Goal: Information Seeking & Learning: Learn about a topic

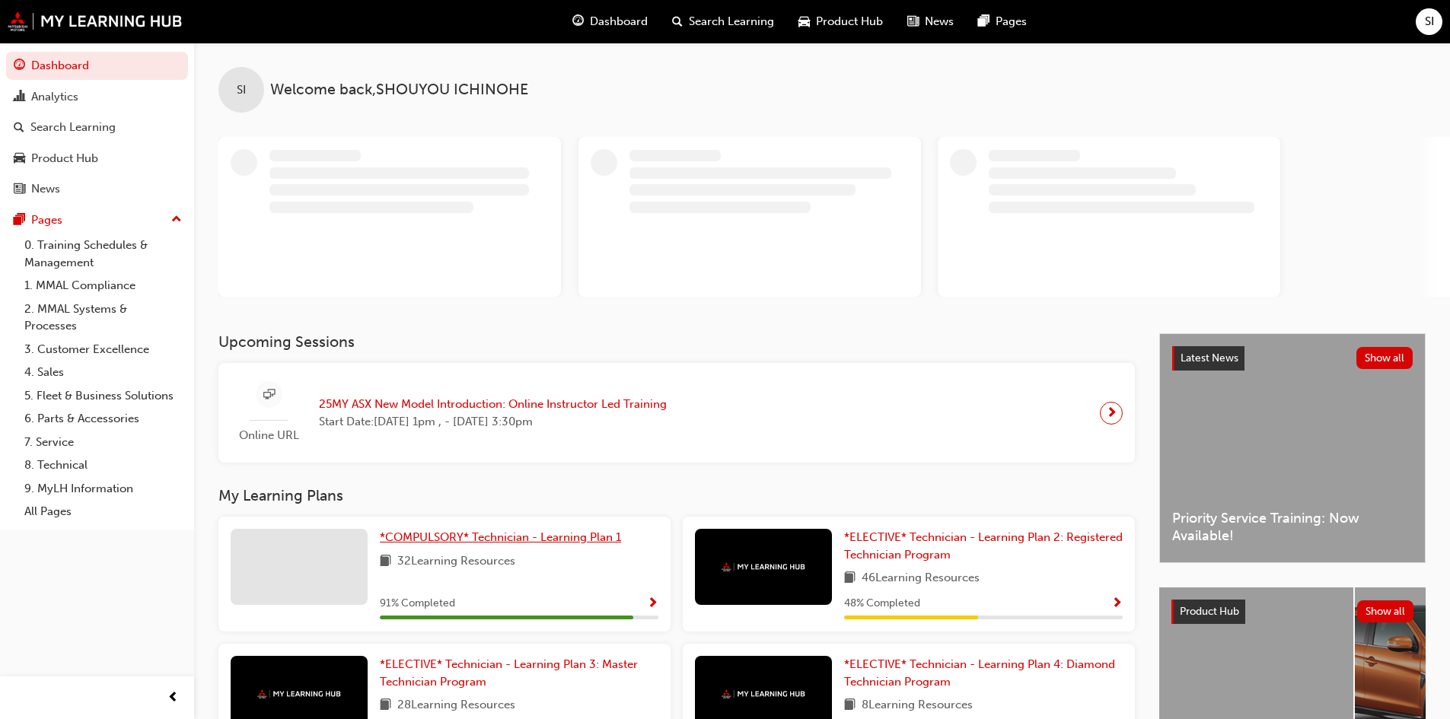
click at [538, 539] on span "*COMPULSORY* Technician - Learning Plan 1" at bounding box center [500, 537] width 241 height 14
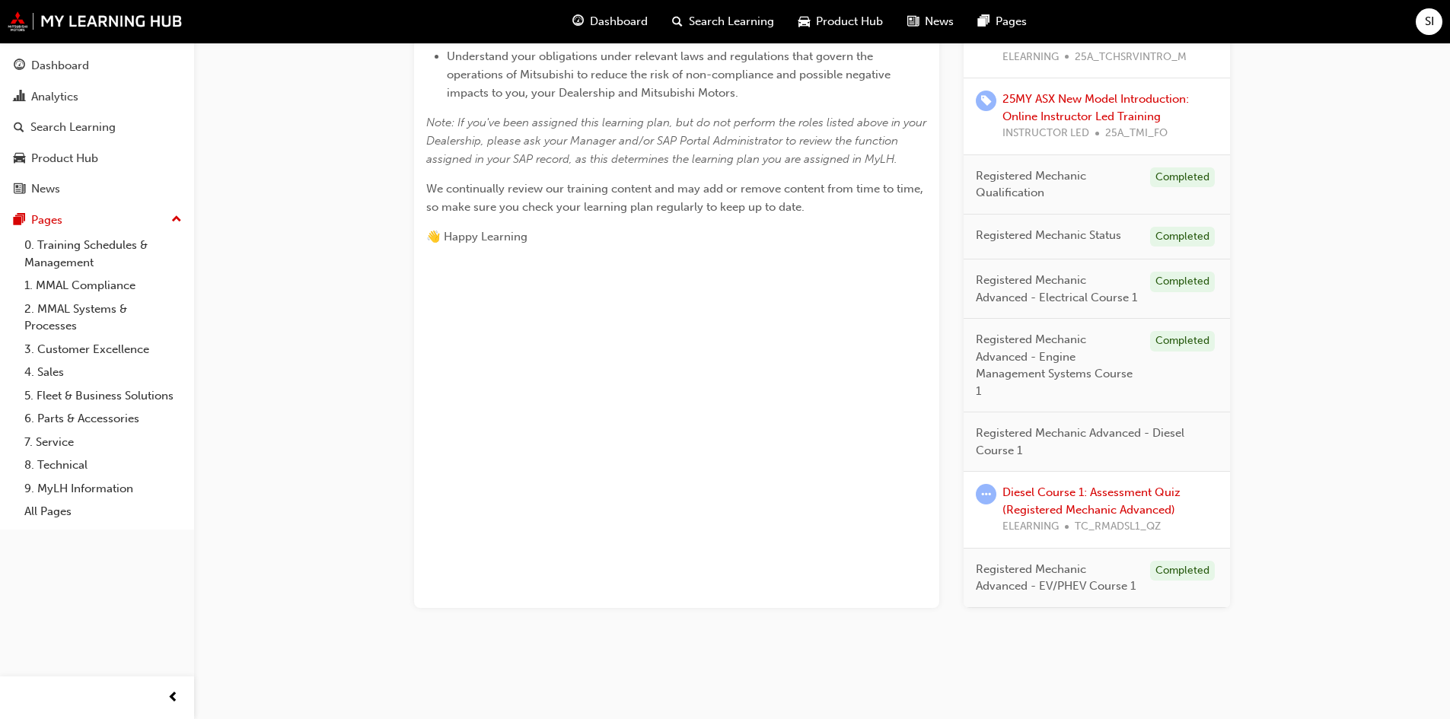
scroll to position [574, 0]
click at [1094, 505] on link "Diesel Course 1: Assessment Quiz (Registered Mechanic Advanced)" at bounding box center [1091, 500] width 178 height 31
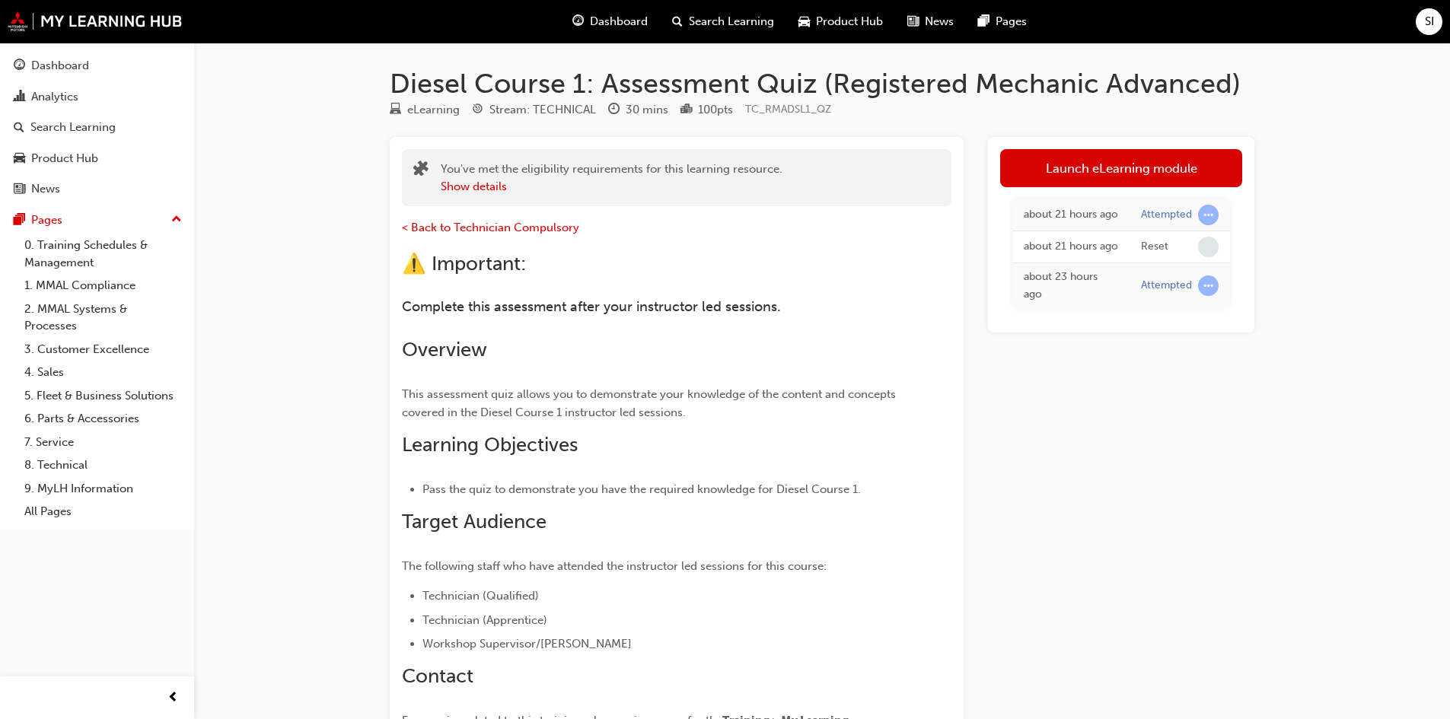
click at [1145, 161] on link "Launch eLearning module" at bounding box center [1121, 168] width 242 height 38
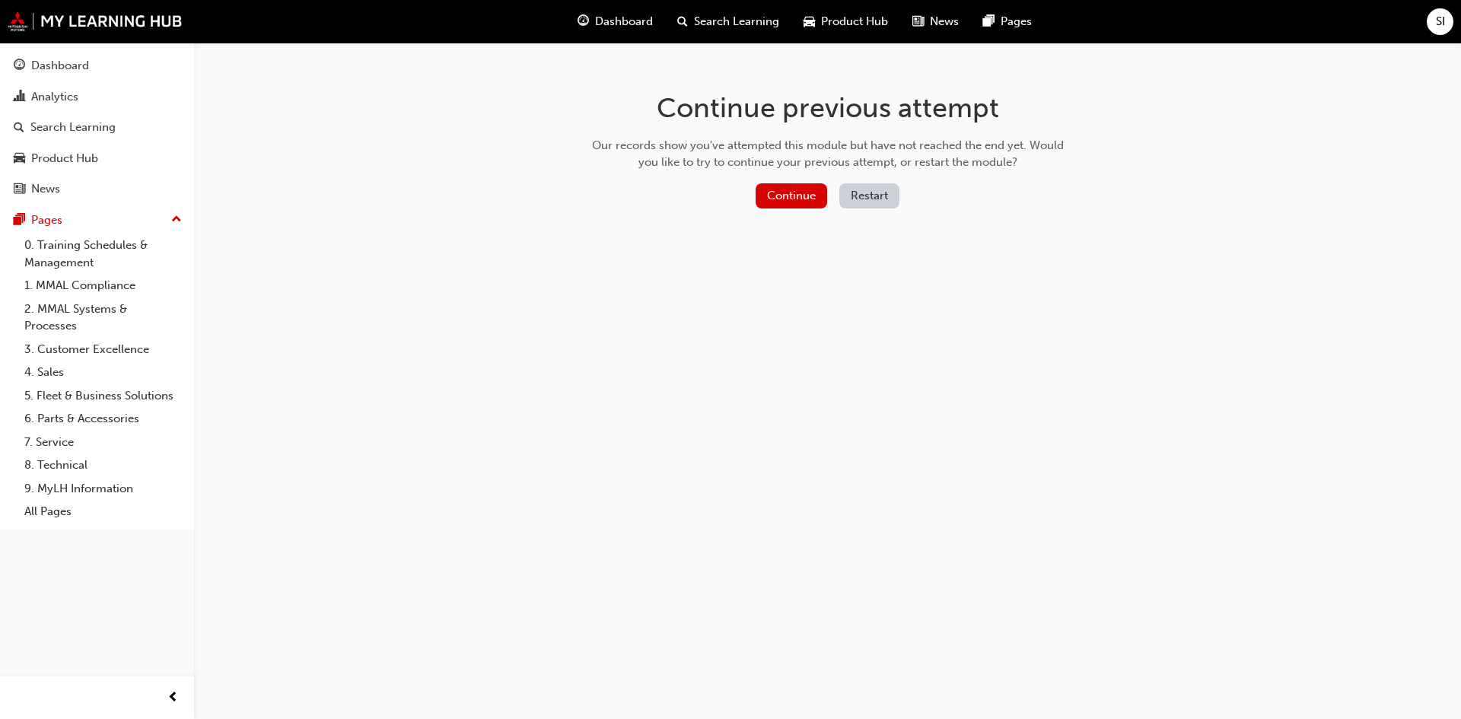
click at [857, 192] on button "Restart" at bounding box center [869, 195] width 60 height 25
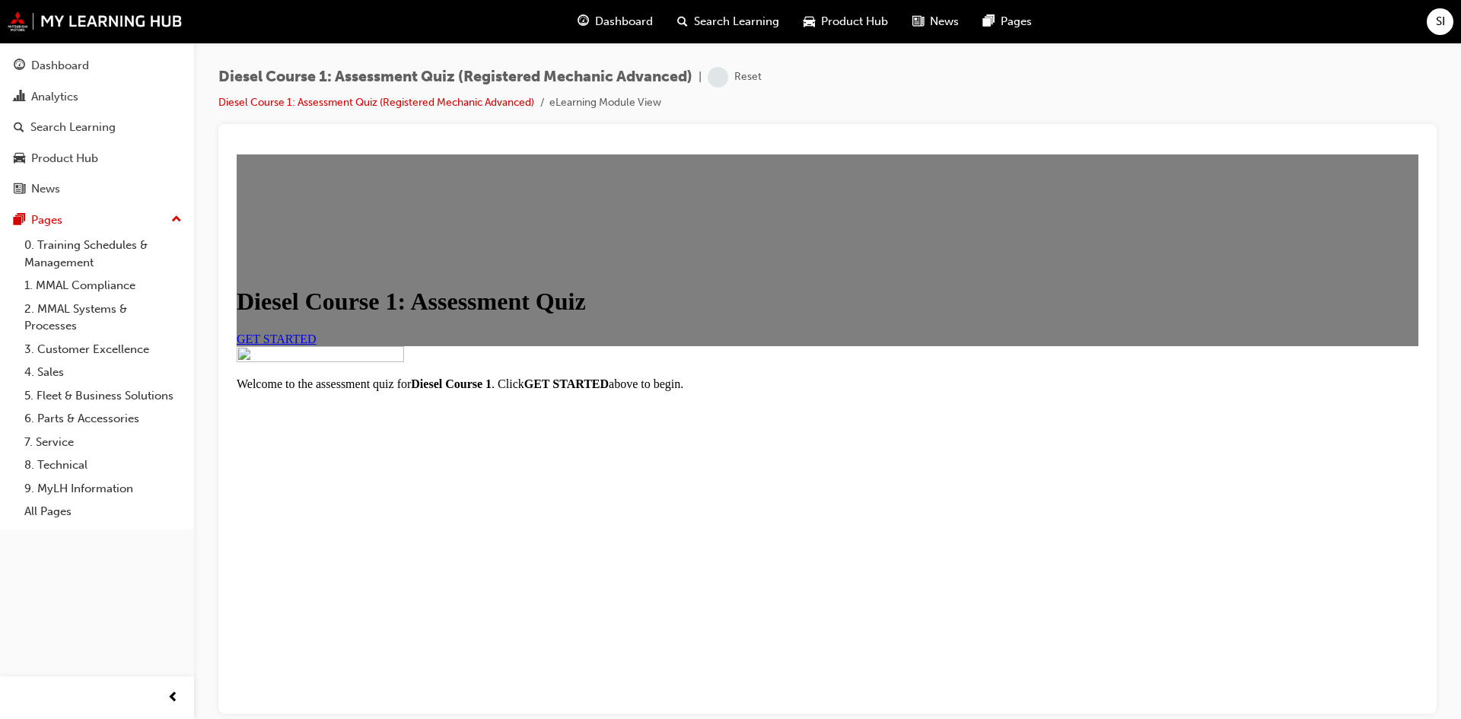
scroll to position [154, 0]
click at [317, 332] on link "GET STARTED" at bounding box center [277, 338] width 80 height 13
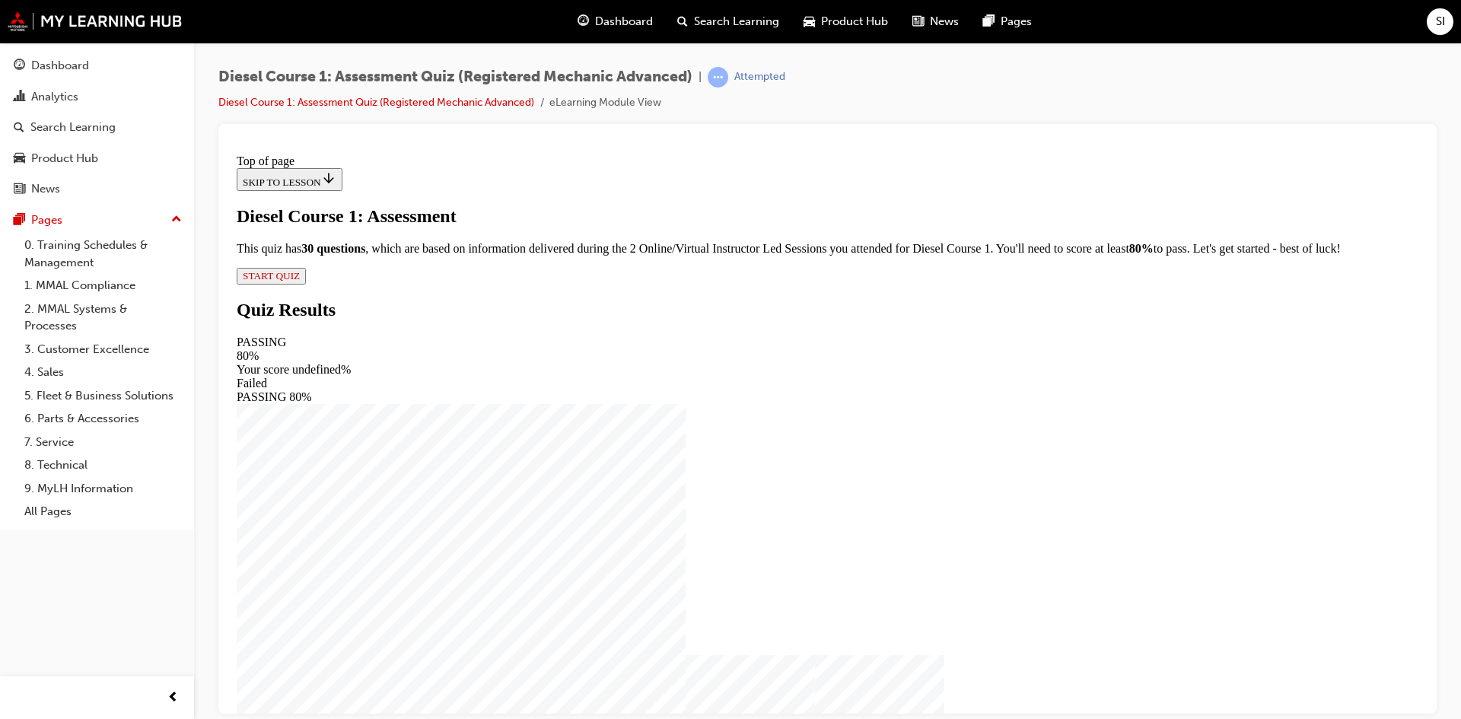
click at [300, 281] on span "START QUIZ" at bounding box center [271, 274] width 57 height 11
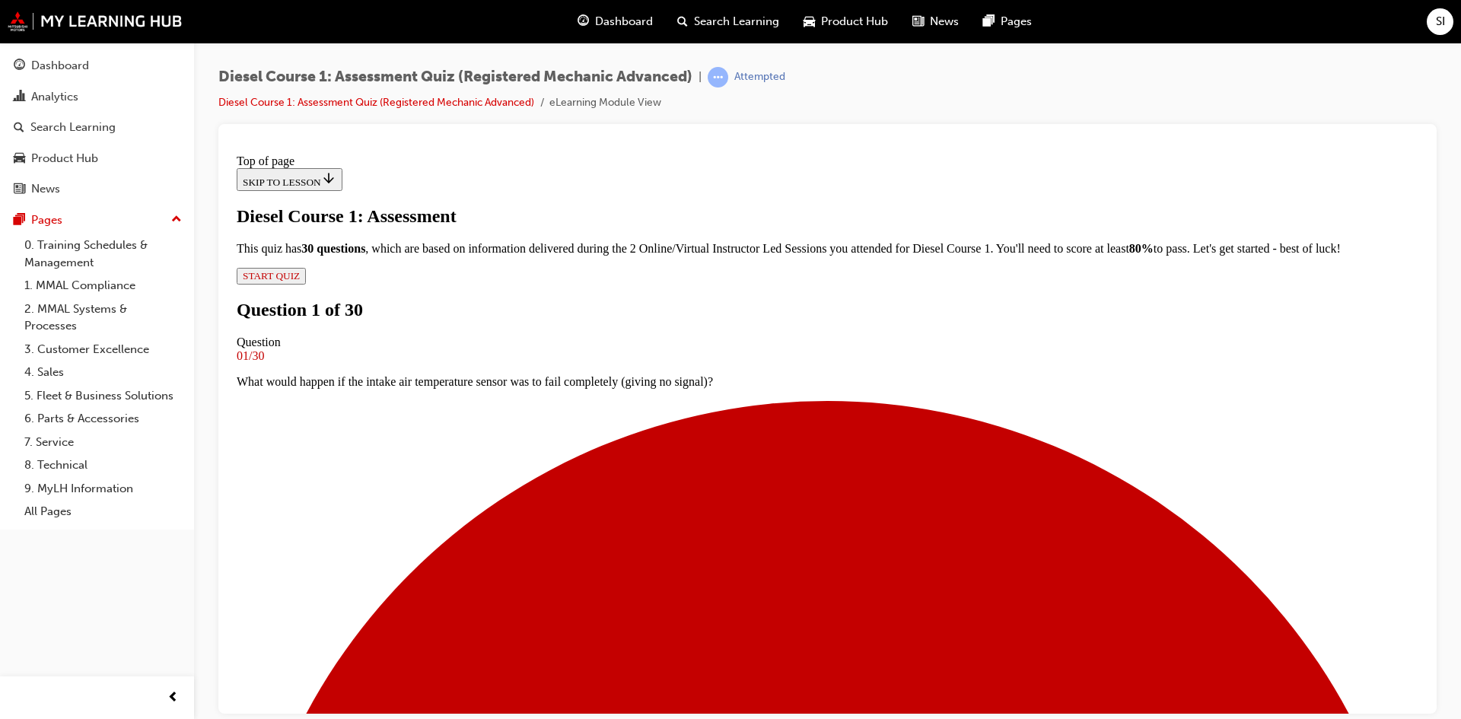
scroll to position [154, 0]
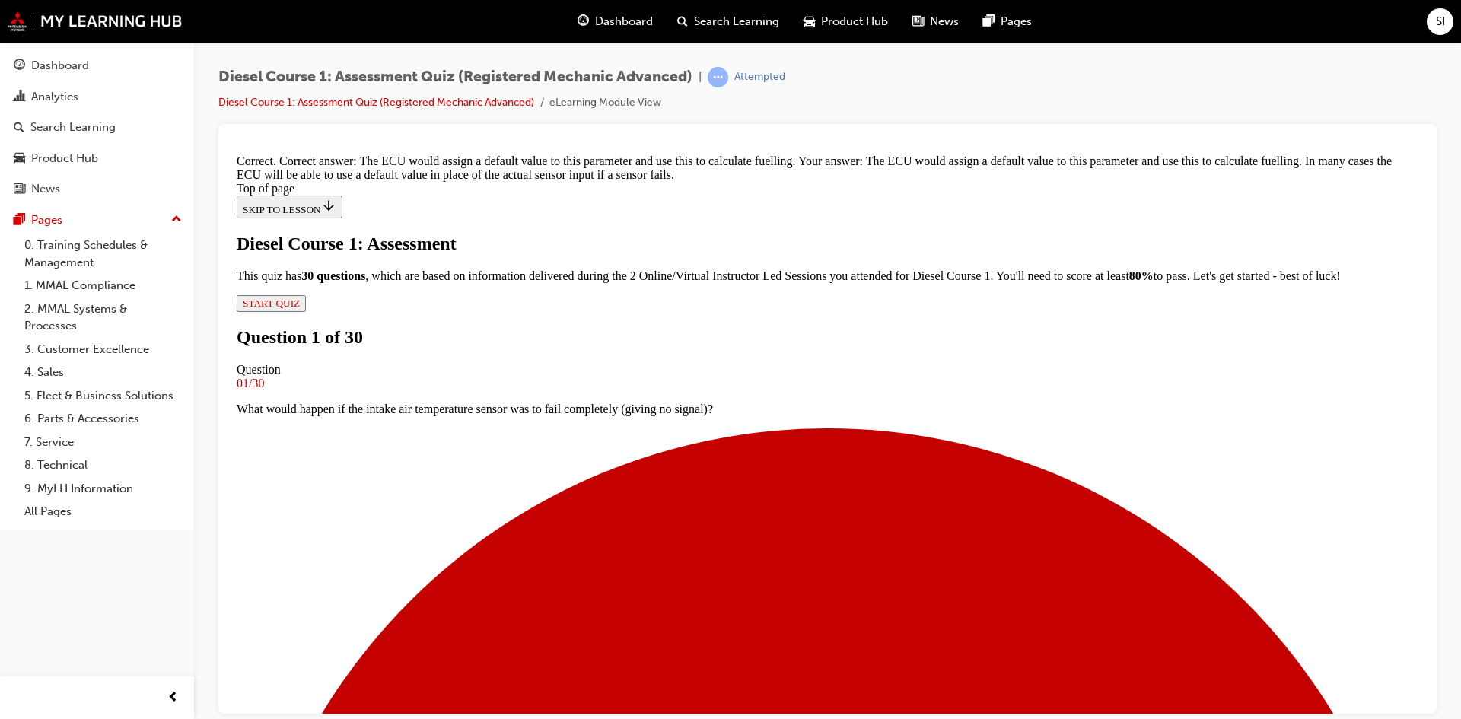
scroll to position [354, 0]
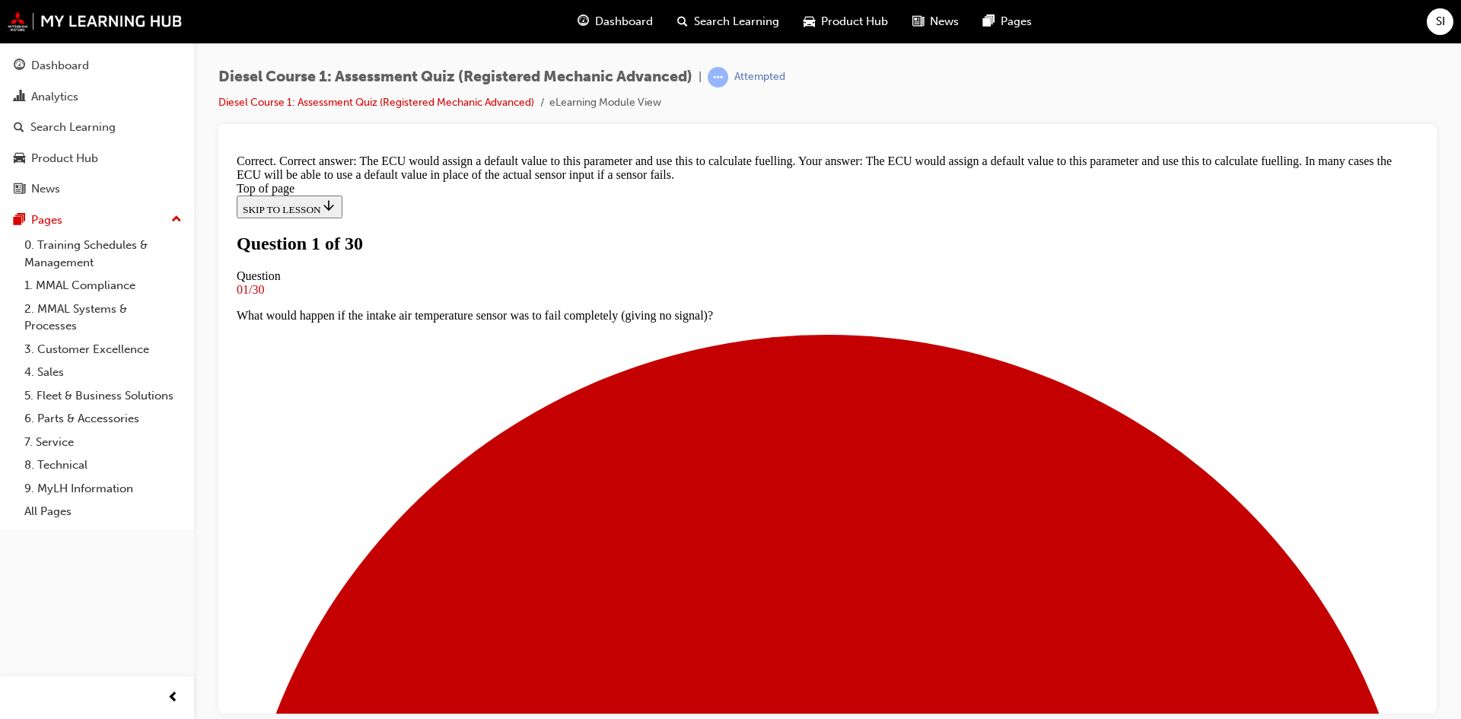
scroll to position [78, 0]
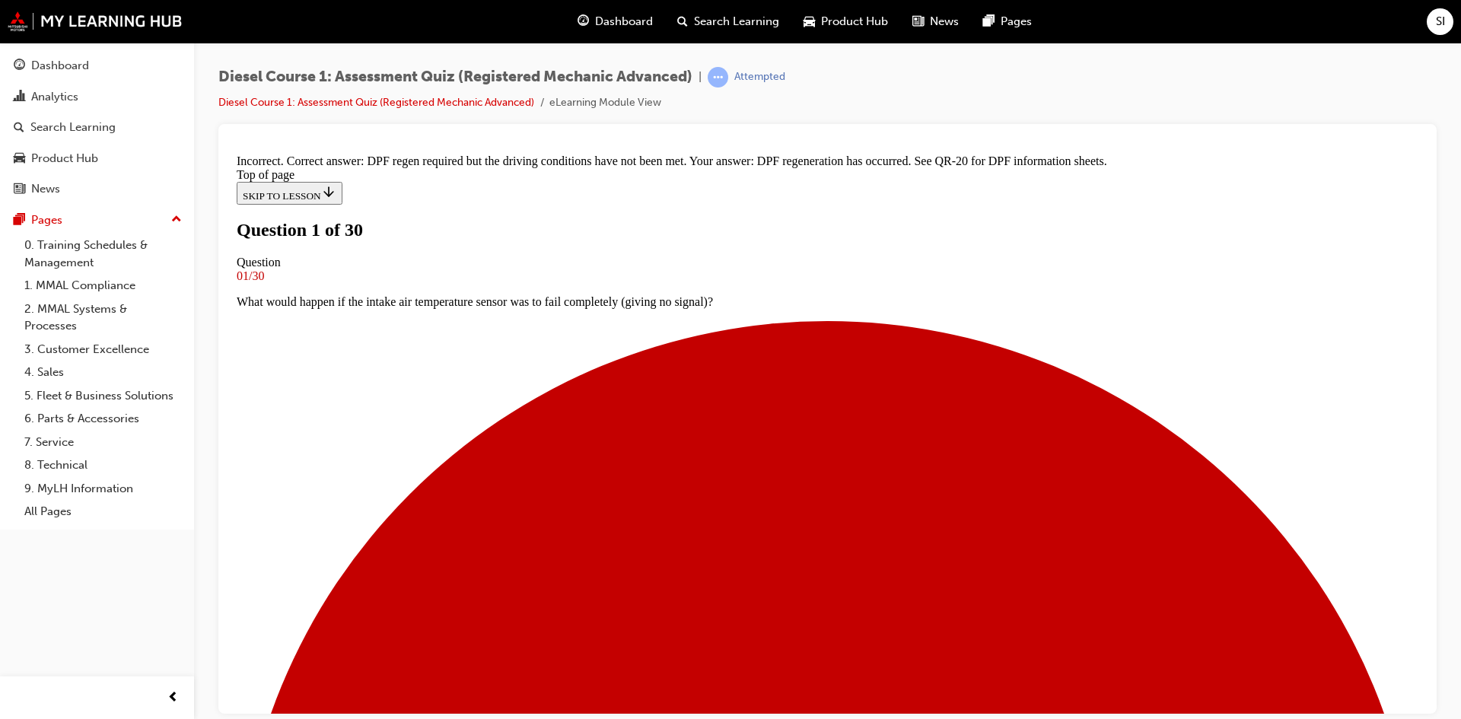
scroll to position [279, 0]
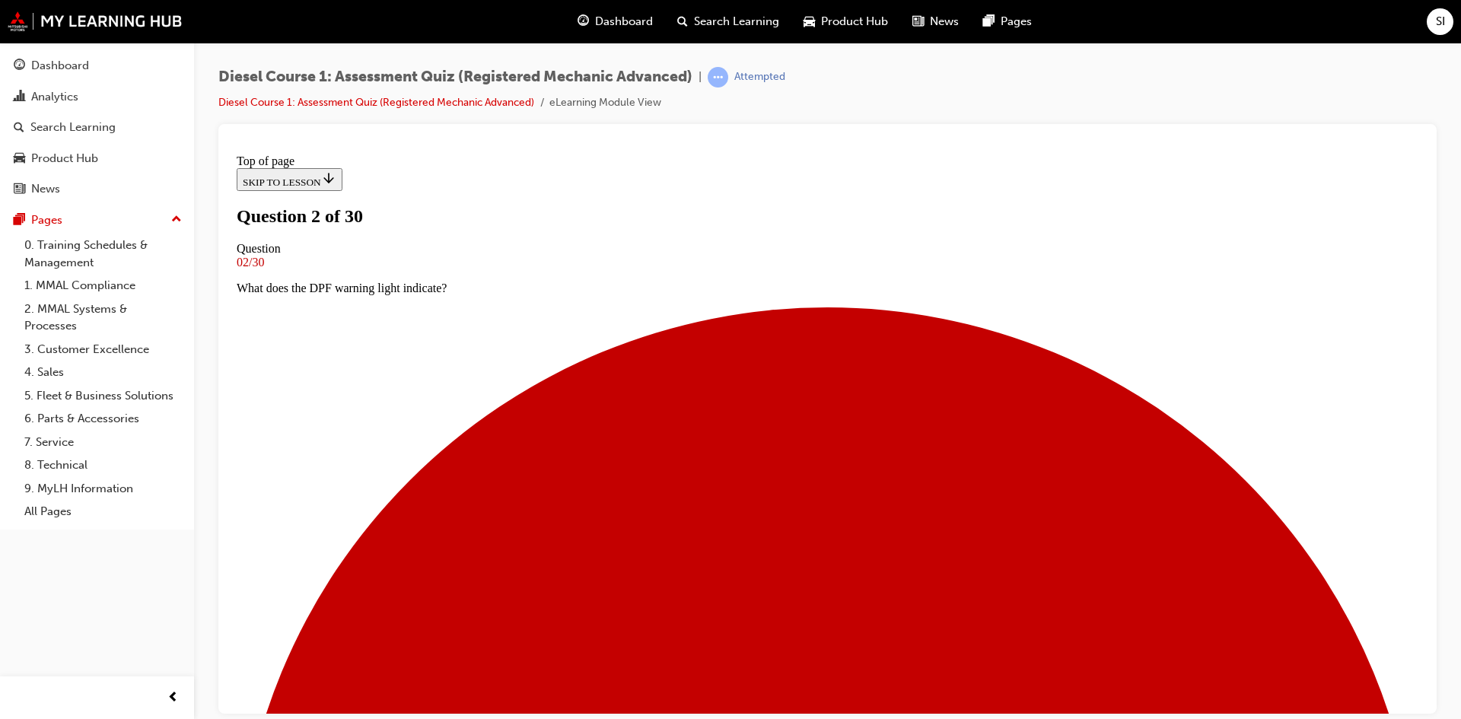
scroll to position [78, 0]
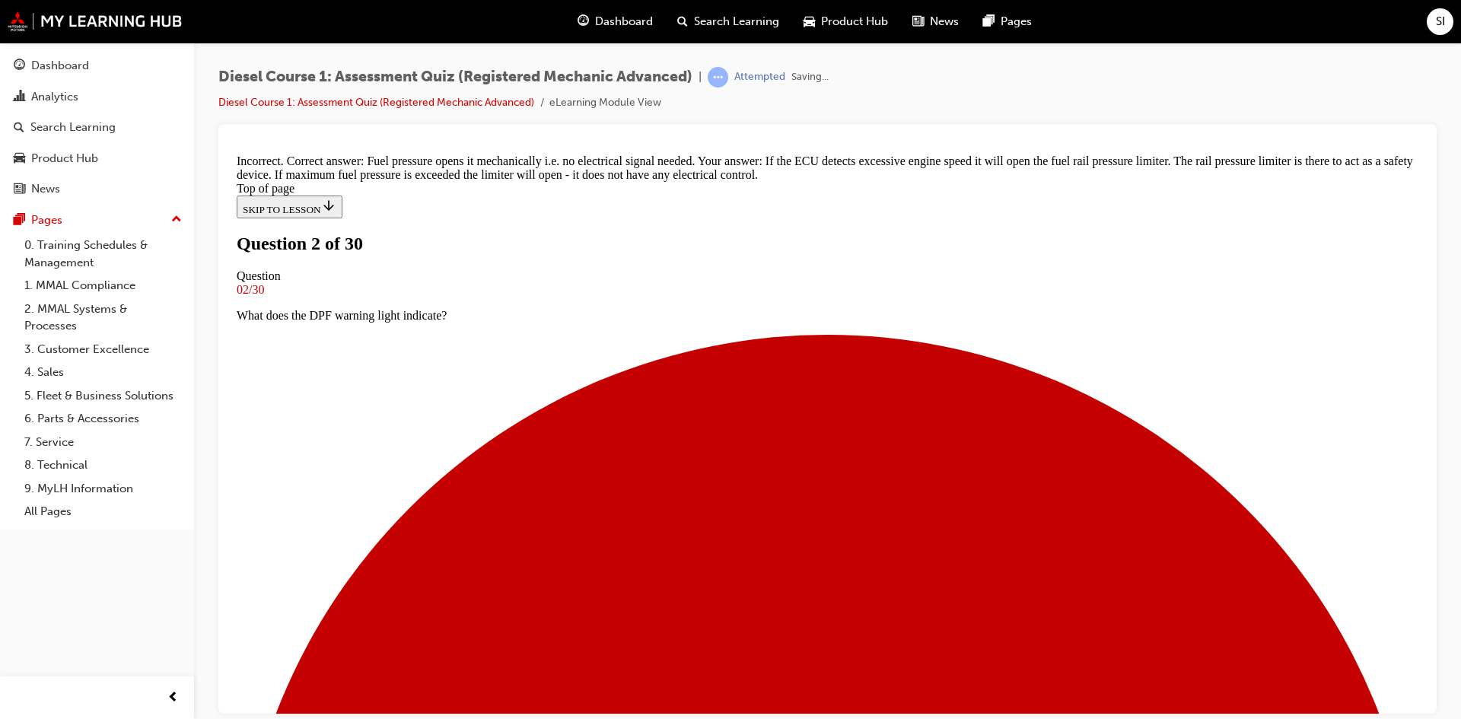
scroll to position [330, 0]
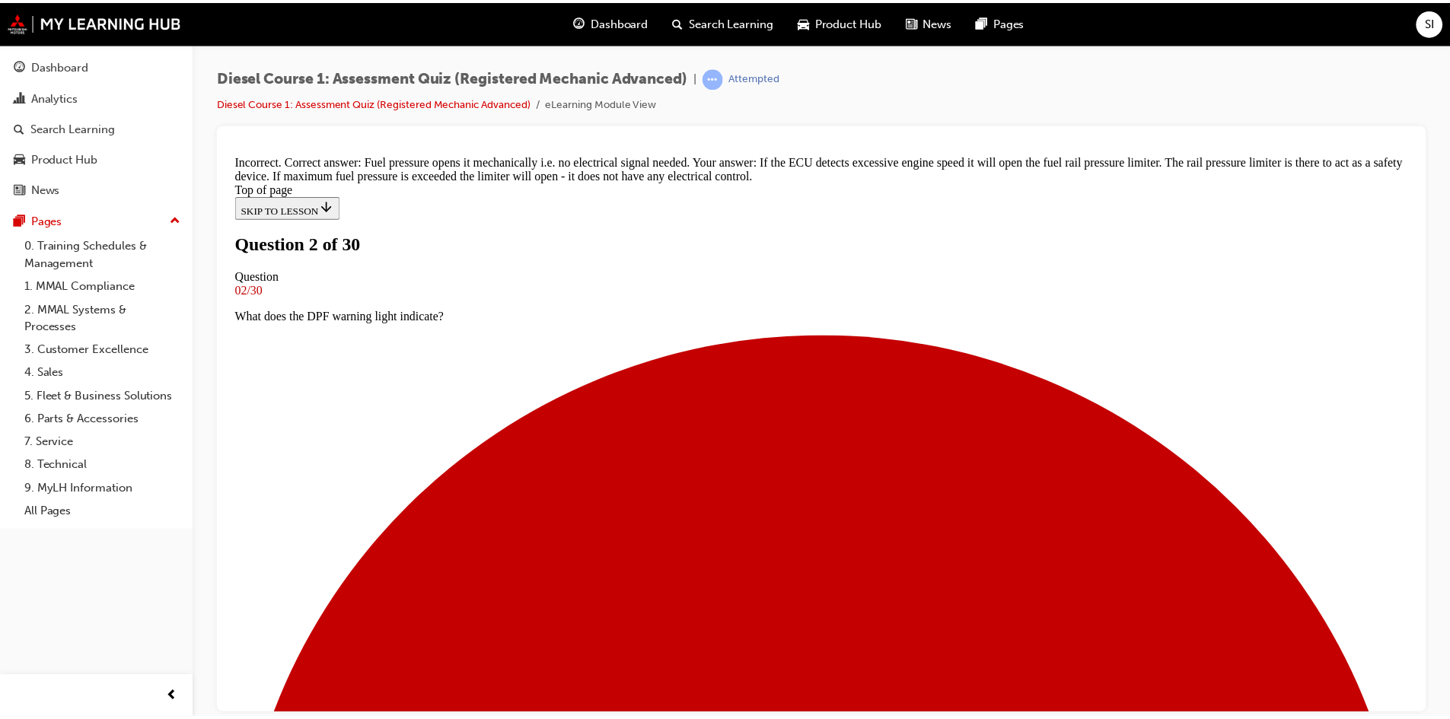
scroll to position [2, 0]
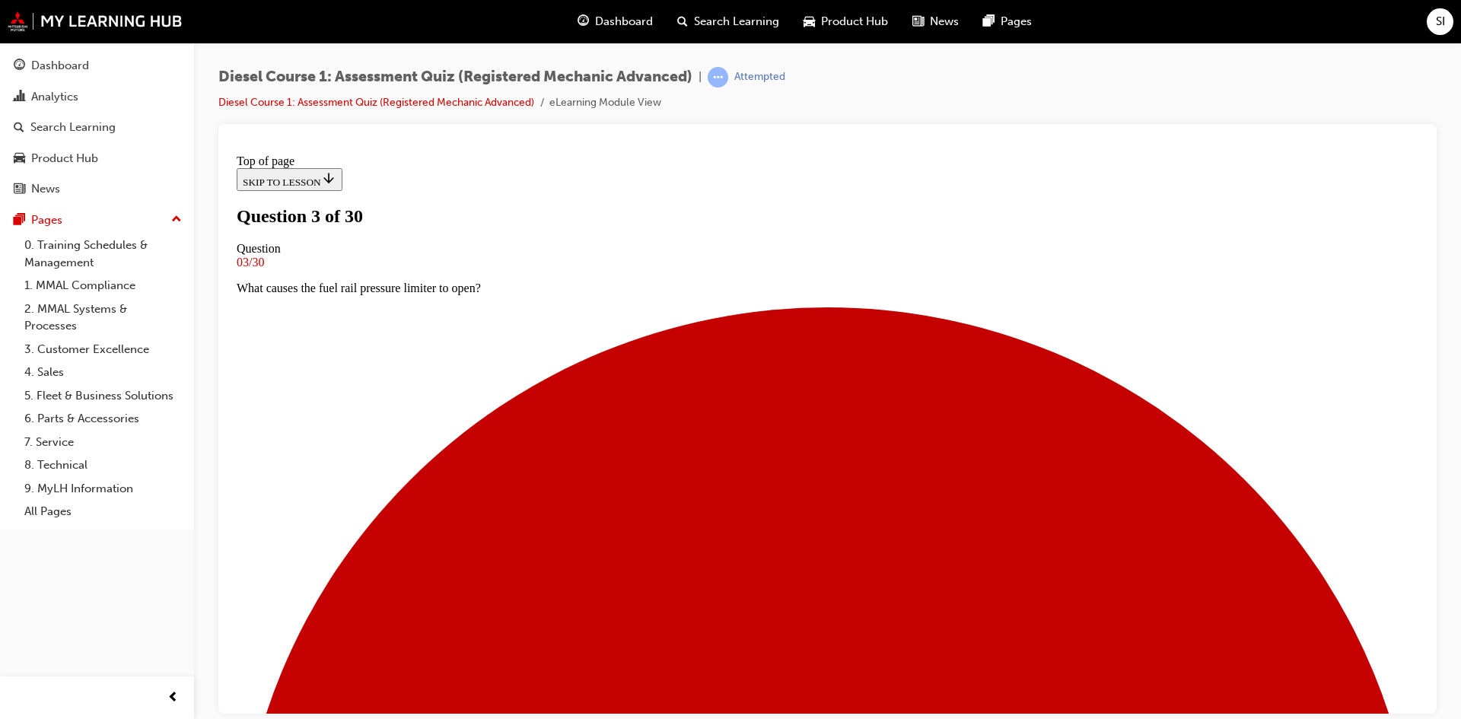
click at [624, 26] on span "Dashboard" at bounding box center [624, 22] width 58 height 18
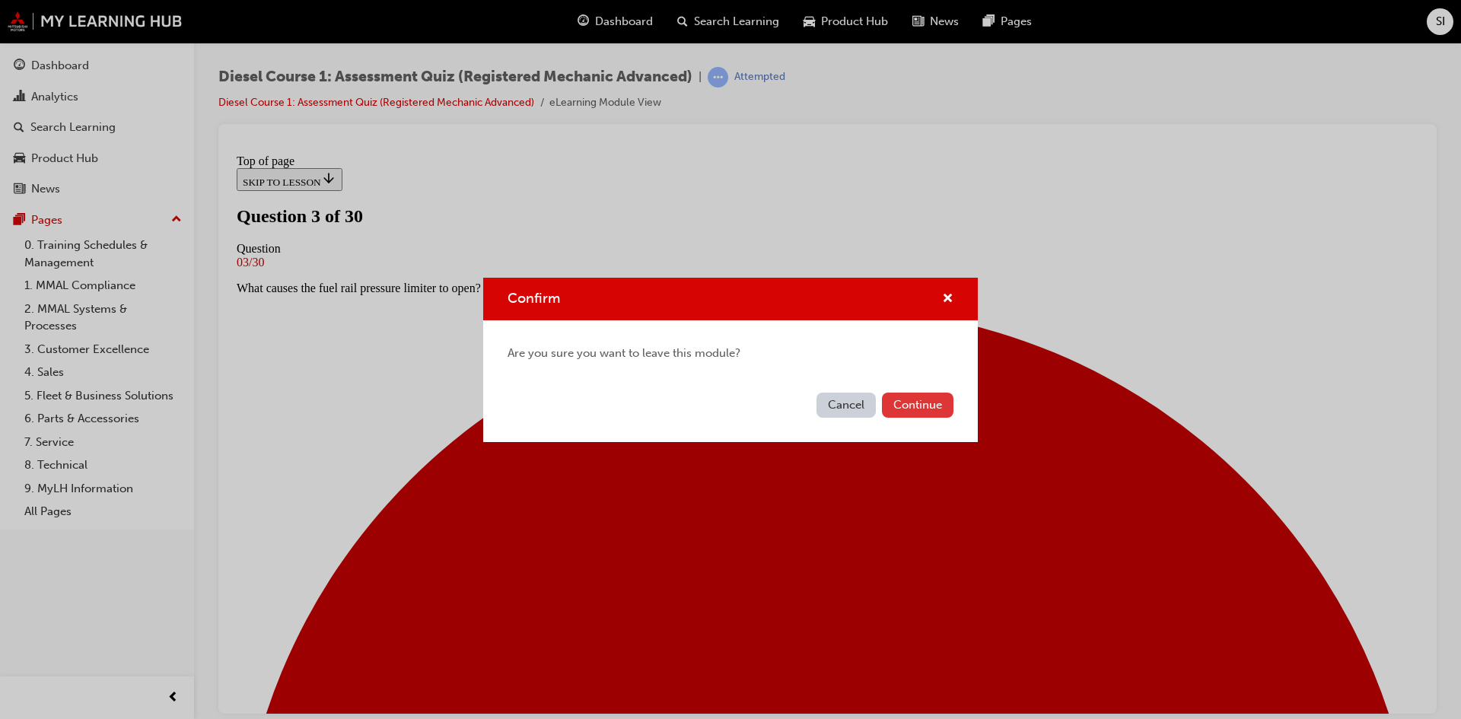
click at [912, 400] on button "Continue" at bounding box center [918, 405] width 72 height 25
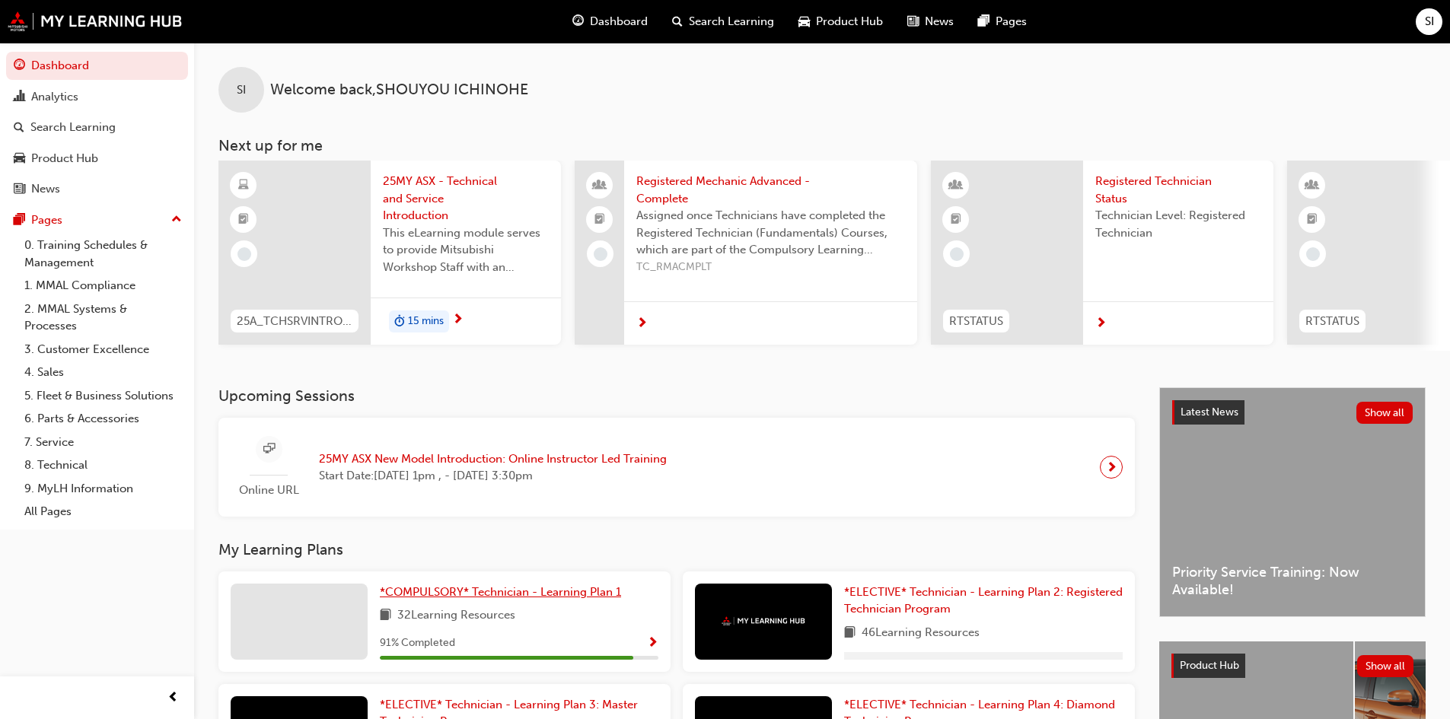
click at [412, 601] on link "*COMPULSORY* Technician - Learning Plan 1" at bounding box center [503, 593] width 247 height 18
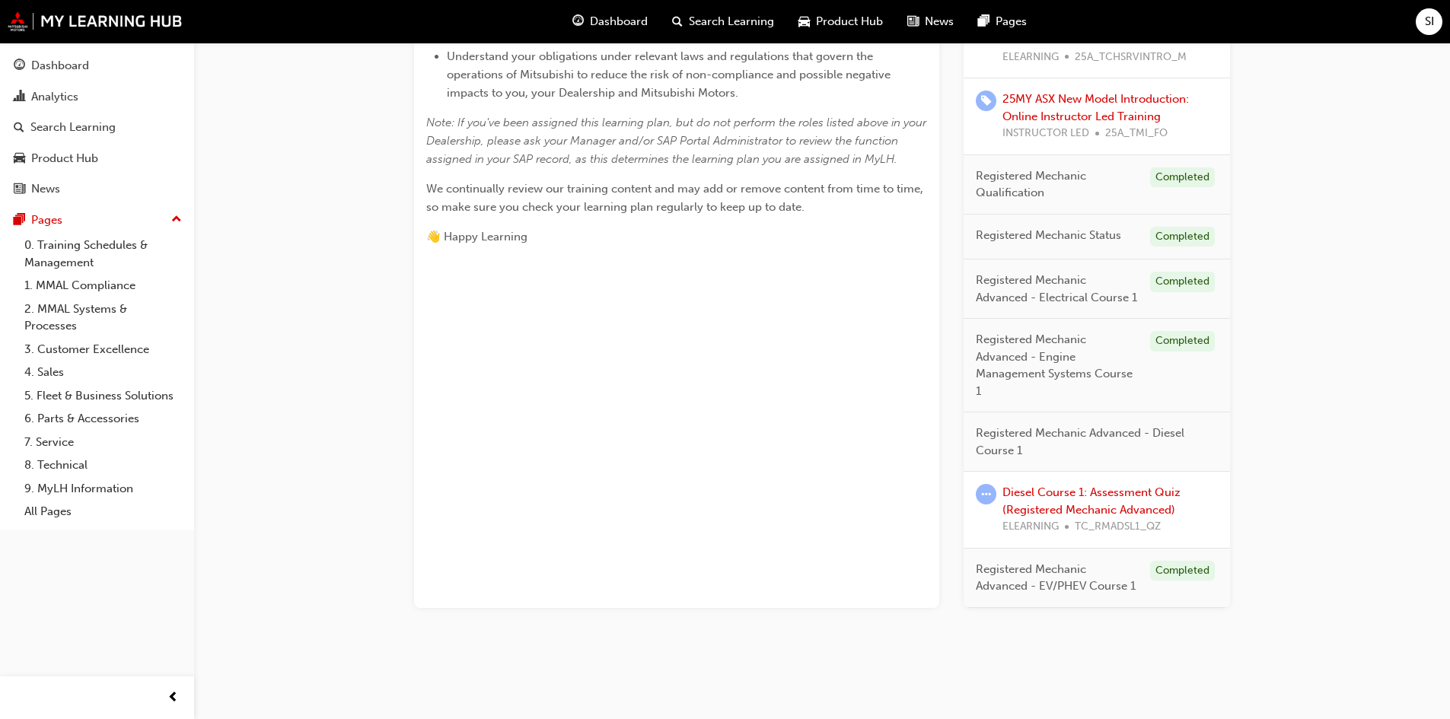
scroll to position [574, 0]
click at [1091, 511] on link "Diesel Course 1: Assessment Quiz (Registered Mechanic Advanced)" at bounding box center [1091, 500] width 178 height 31
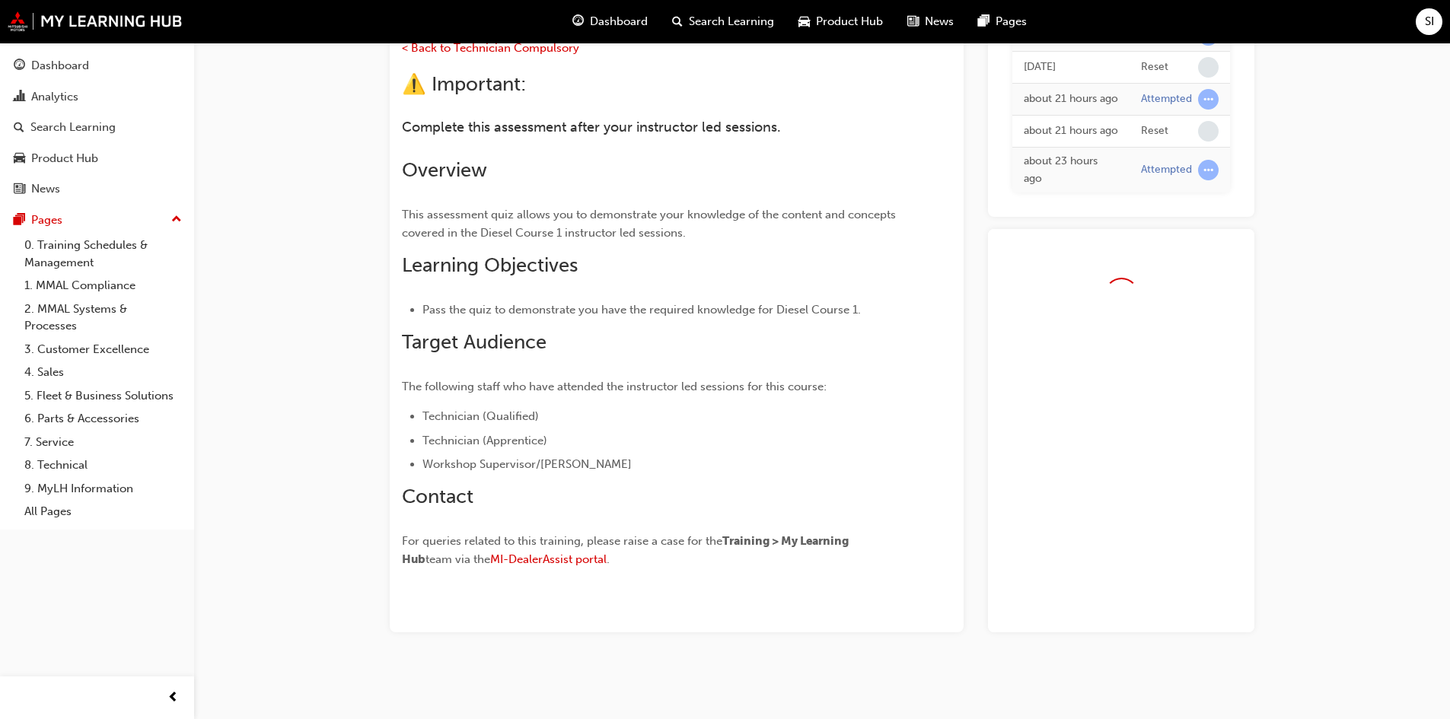
scroll to position [250, 0]
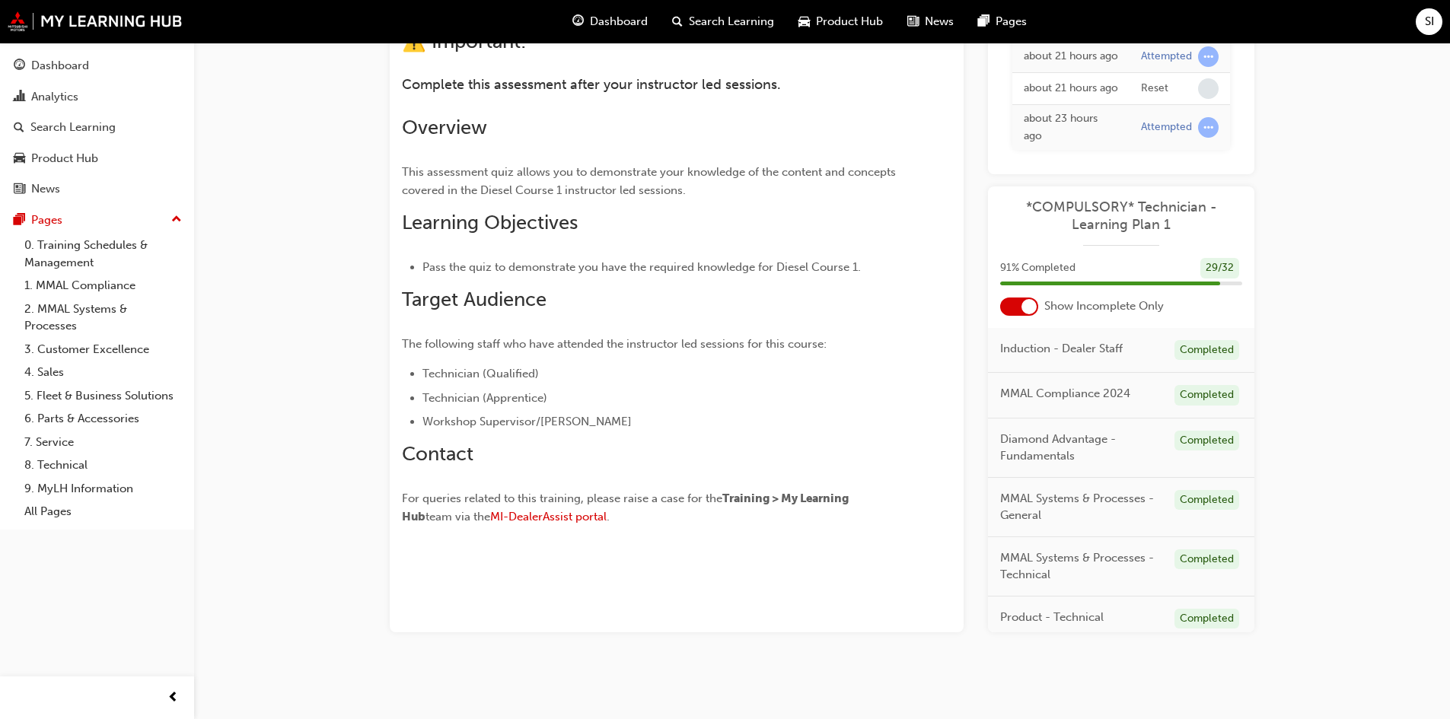
click at [1139, 222] on span "*COMPULSORY* Technician - Learning Plan 1" at bounding box center [1121, 216] width 242 height 34
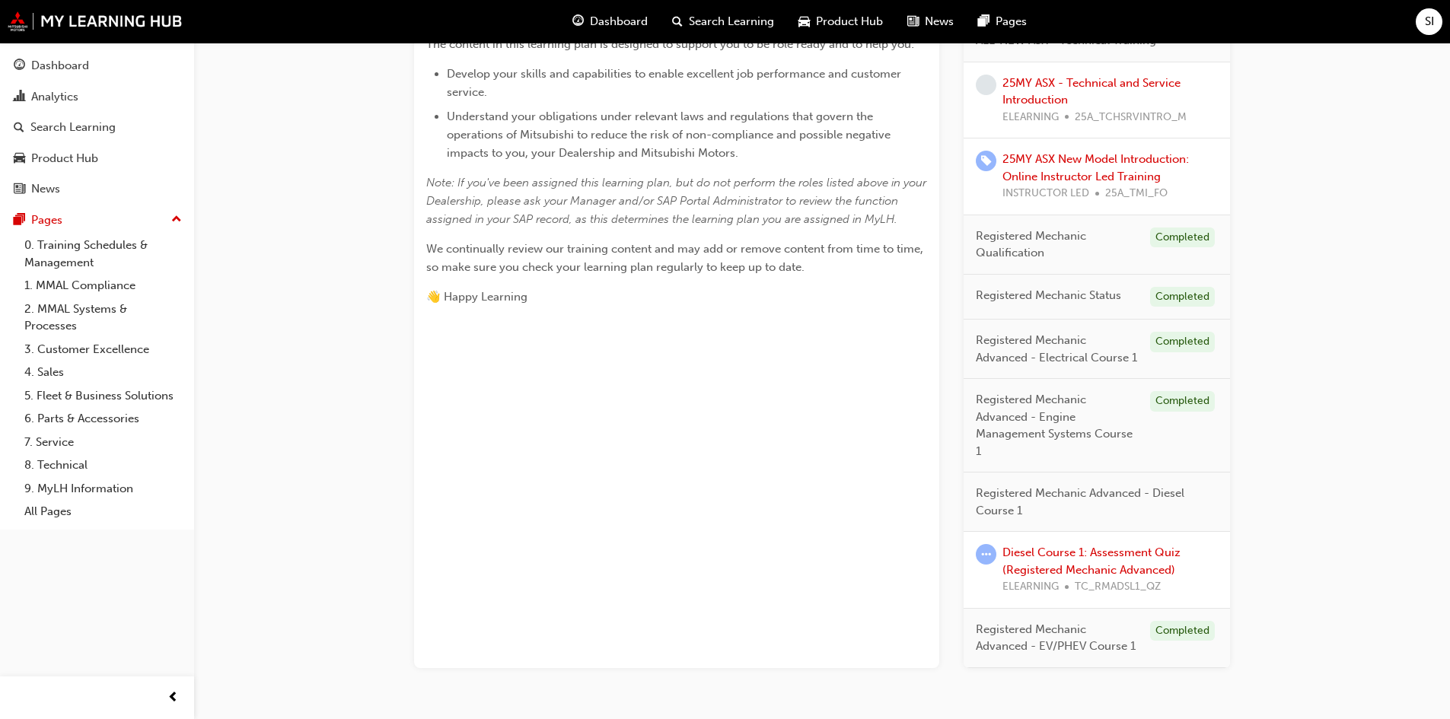
scroll to position [574, 0]
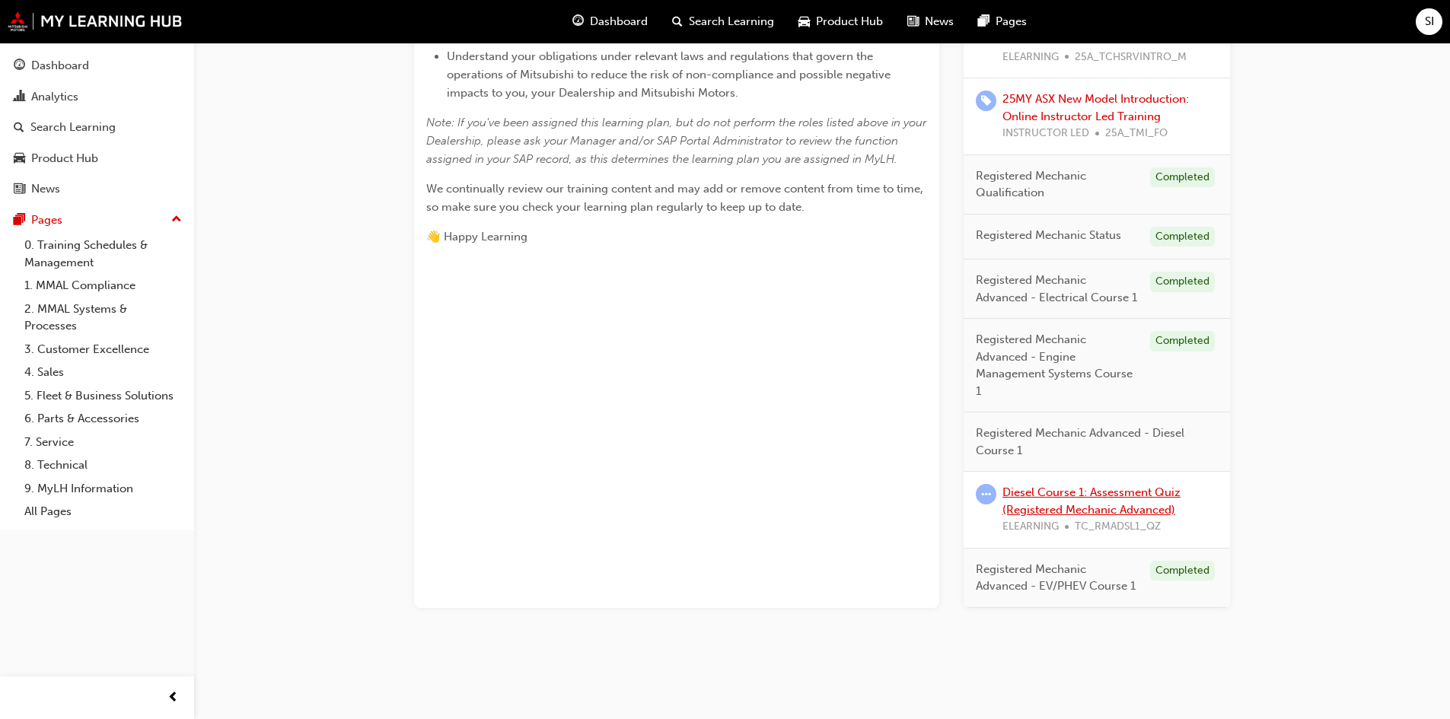
click at [1140, 488] on link "Diesel Course 1: Assessment Quiz (Registered Mechanic Advanced)" at bounding box center [1091, 500] width 178 height 31
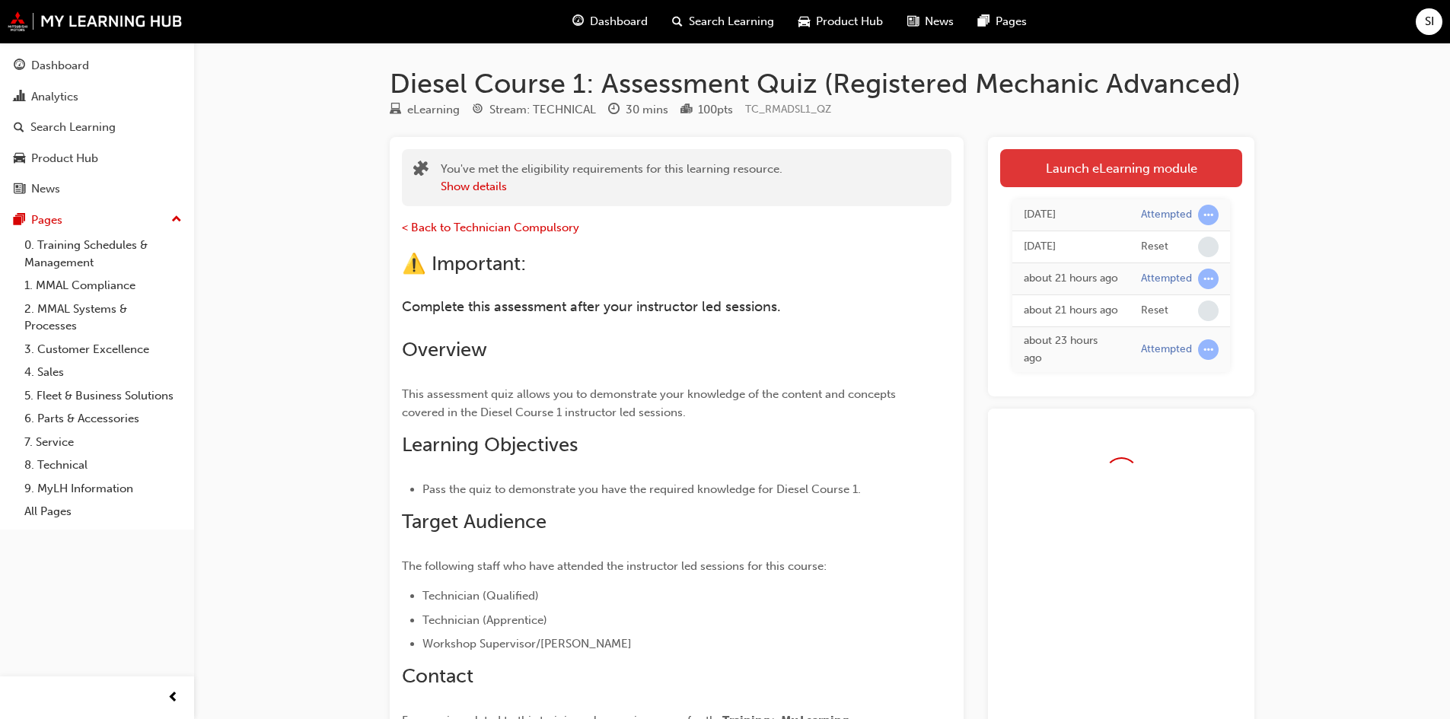
click at [1154, 158] on link "Launch eLearning module" at bounding box center [1121, 168] width 242 height 38
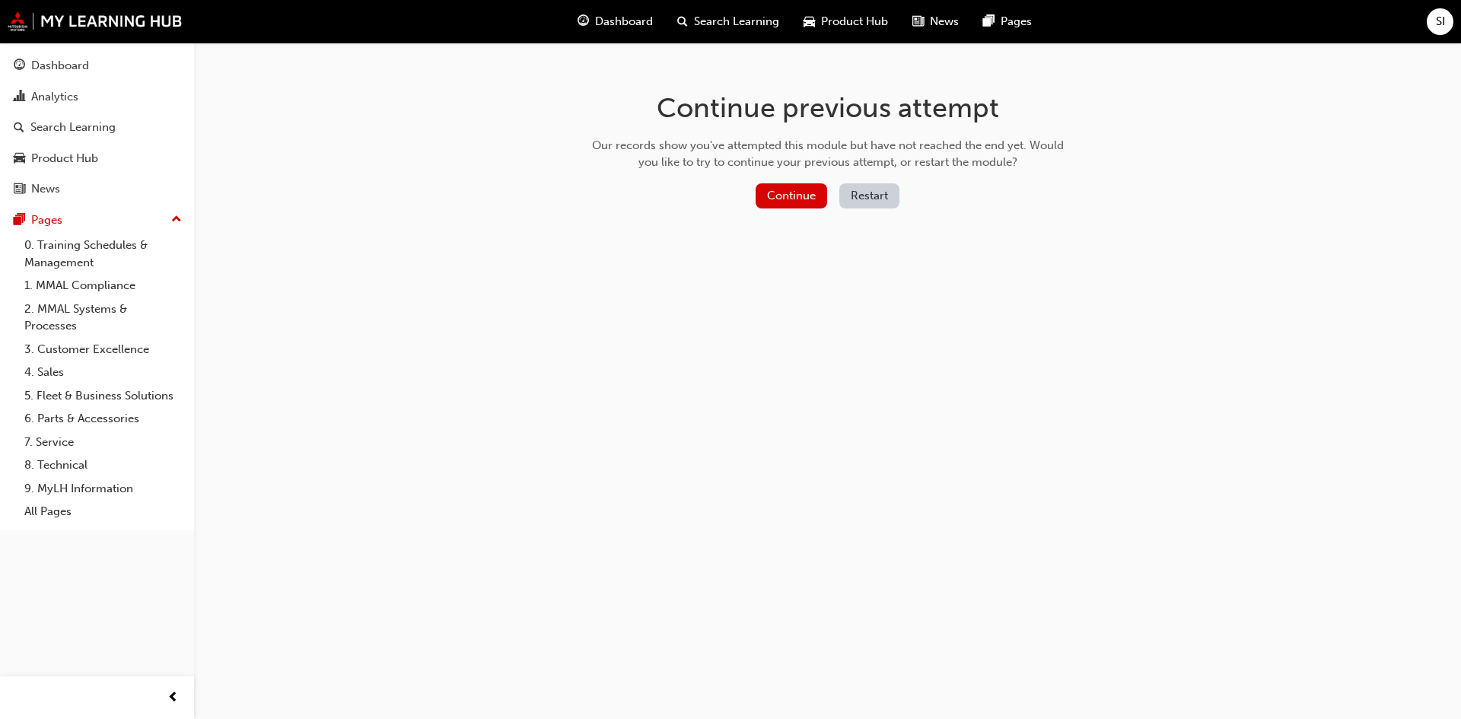
click at [892, 201] on button "Restart" at bounding box center [869, 195] width 60 height 25
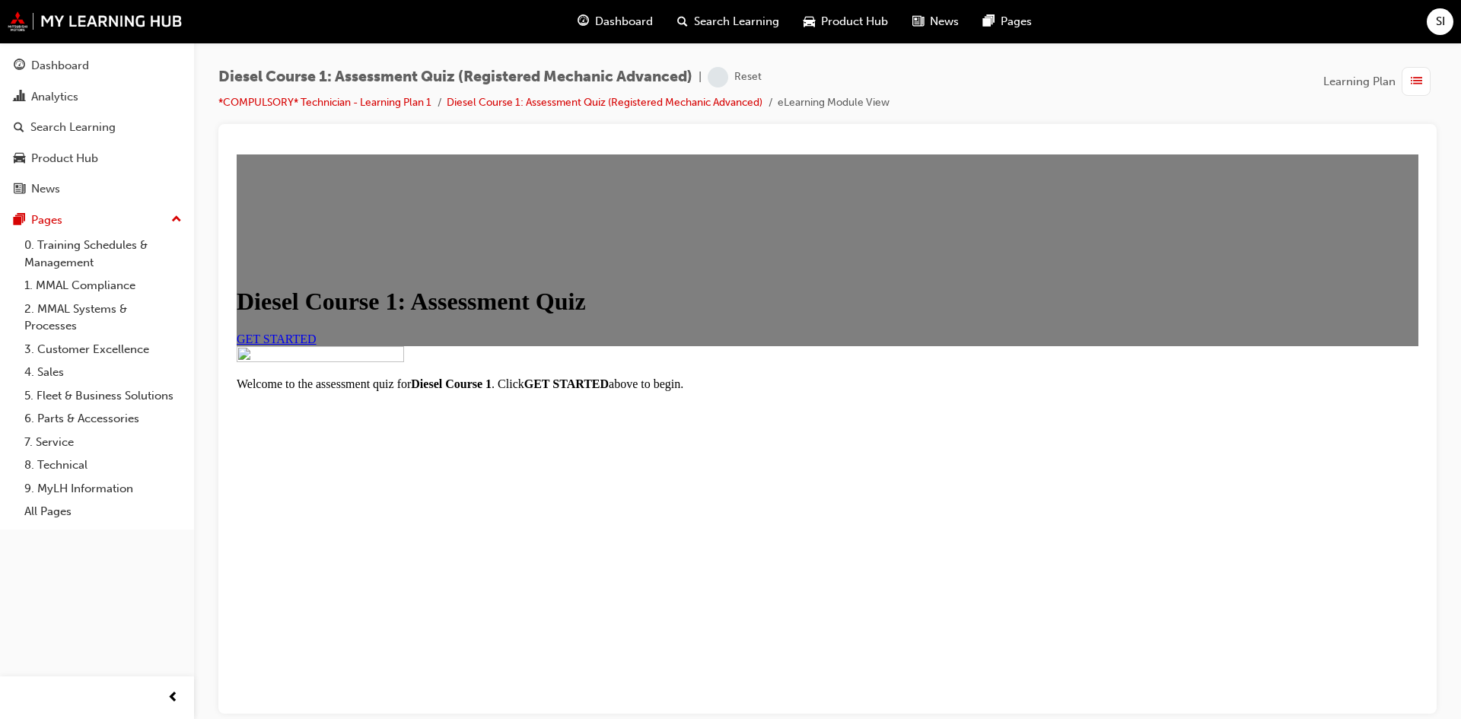
click at [317, 345] on link "GET STARTED" at bounding box center [277, 338] width 80 height 13
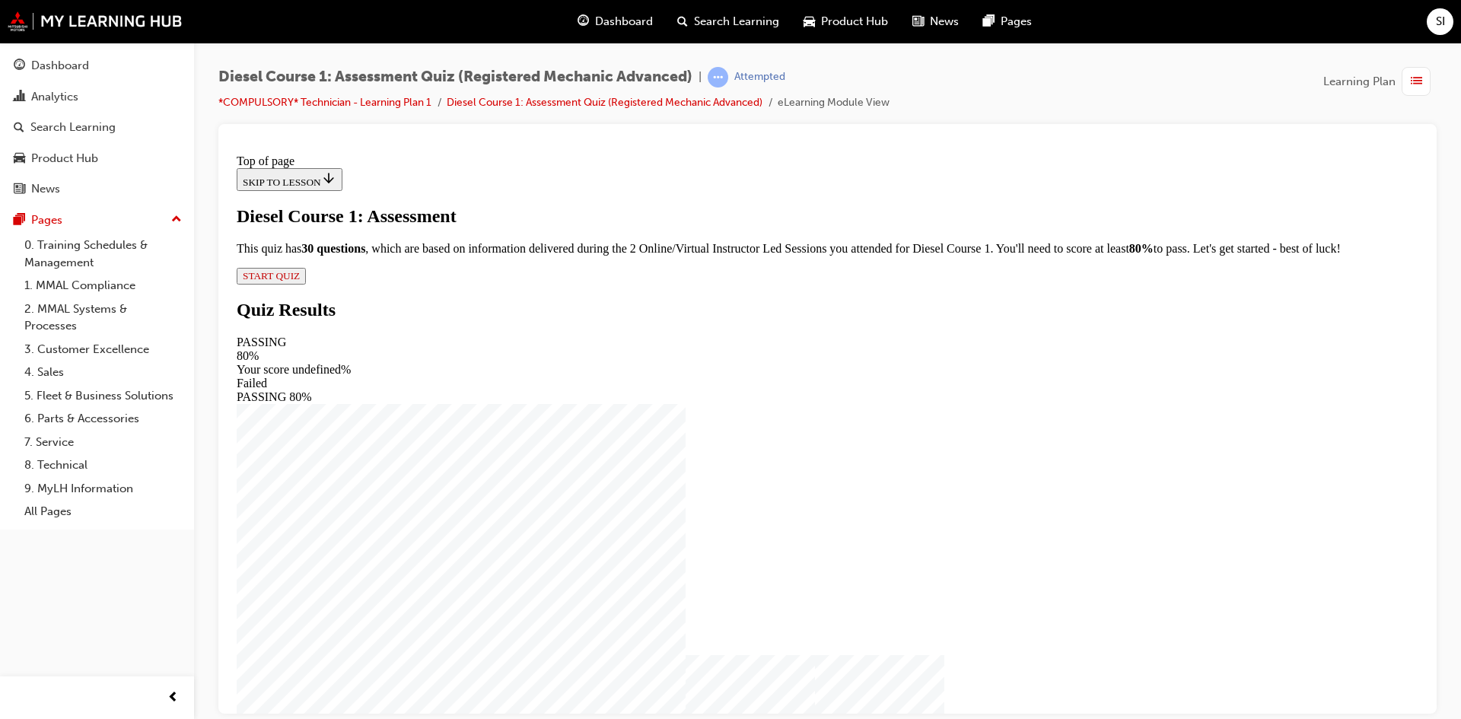
click at [300, 281] on span "START QUIZ" at bounding box center [271, 274] width 57 height 11
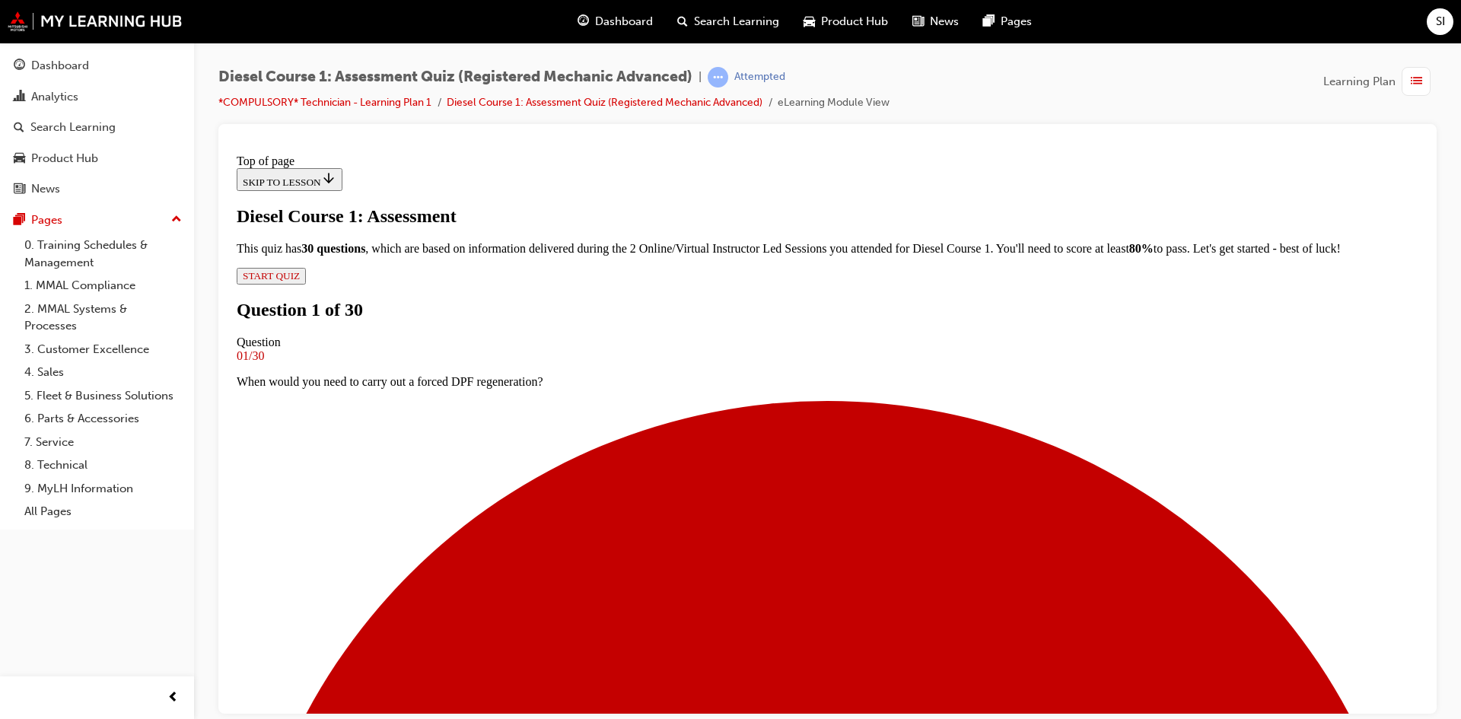
scroll to position [78, 0]
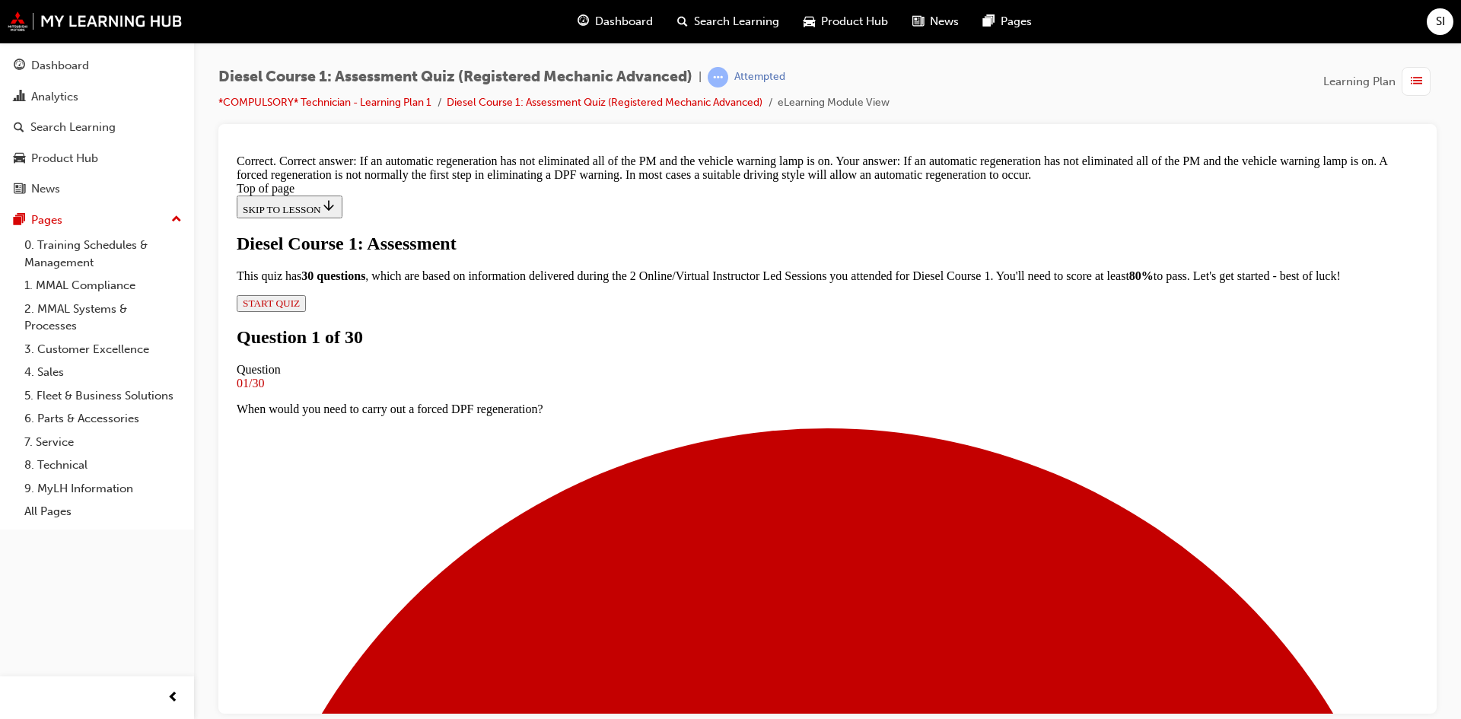
scroll to position [315, 0]
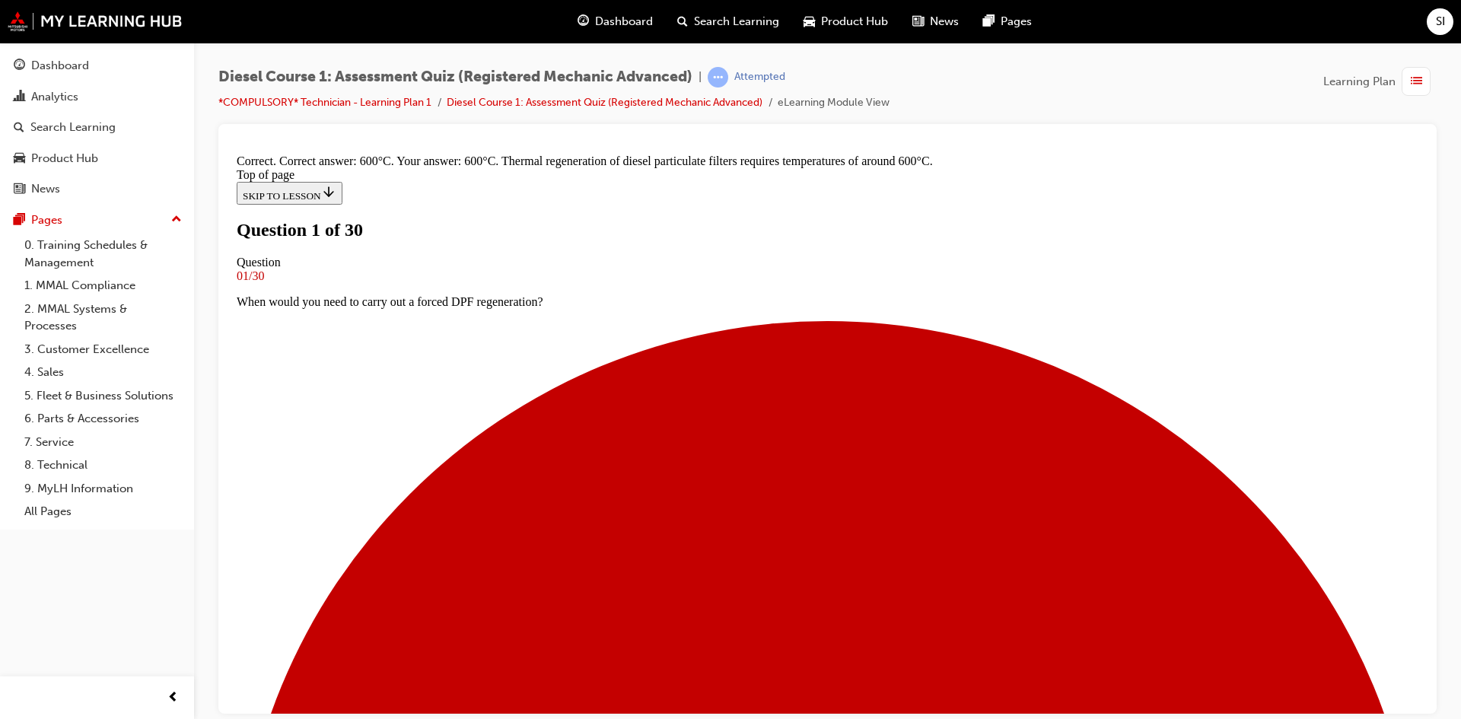
scroll to position [282, 0]
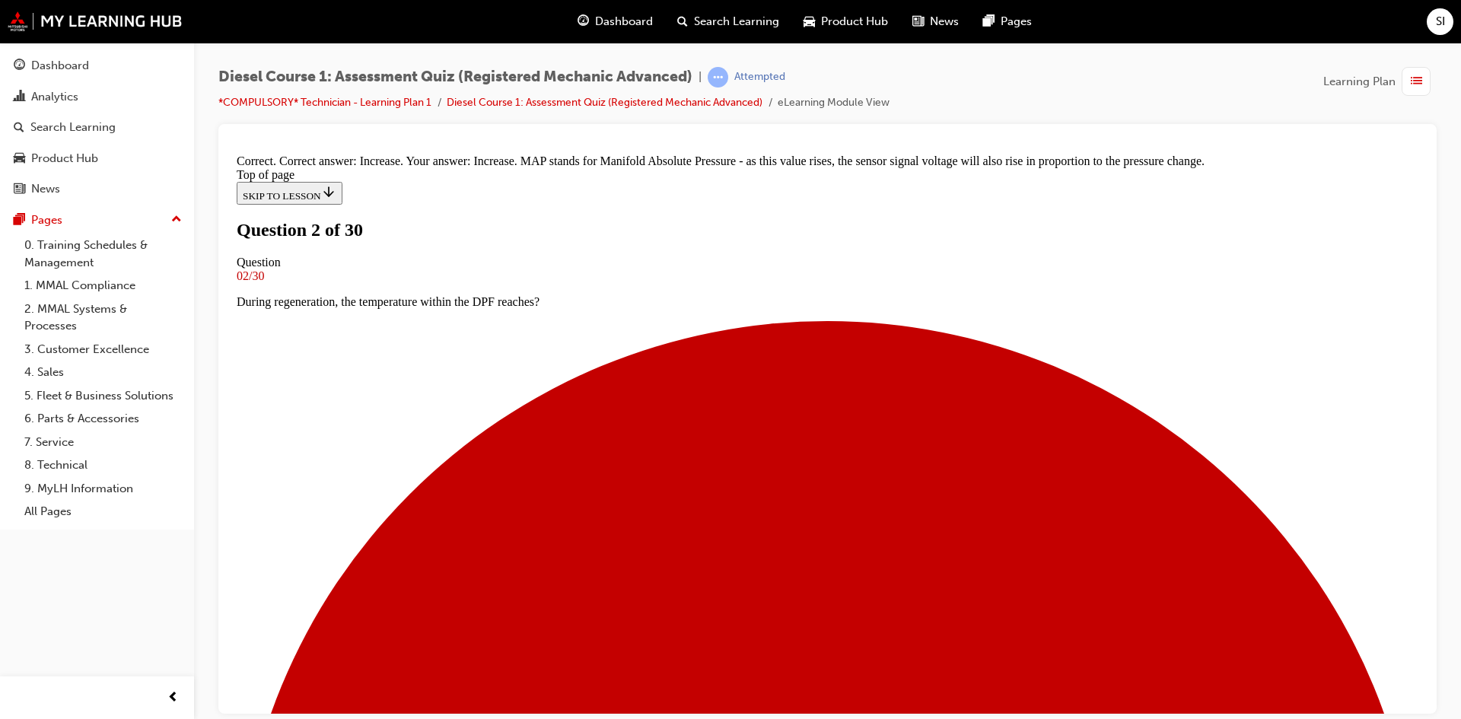
scroll to position [282, 0]
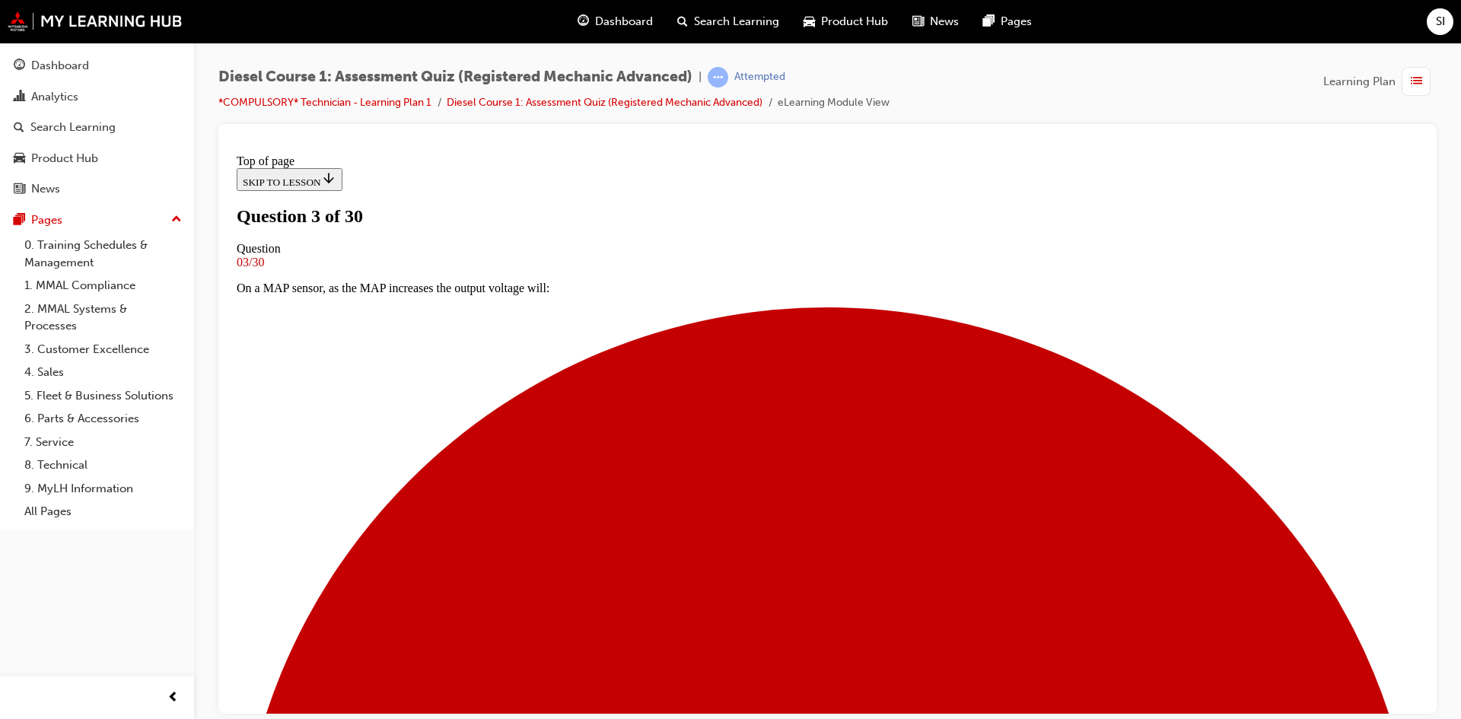
scroll to position [78, 0]
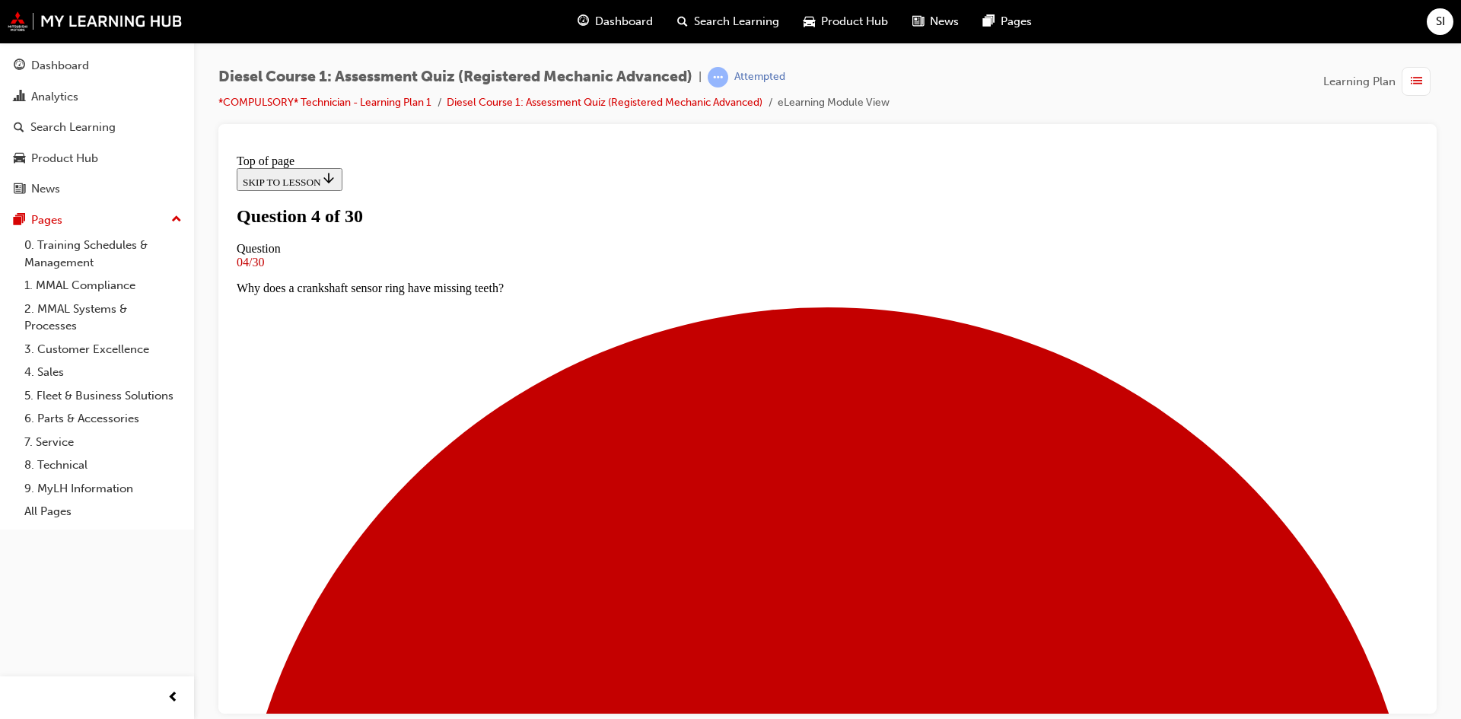
scroll to position [2, 0]
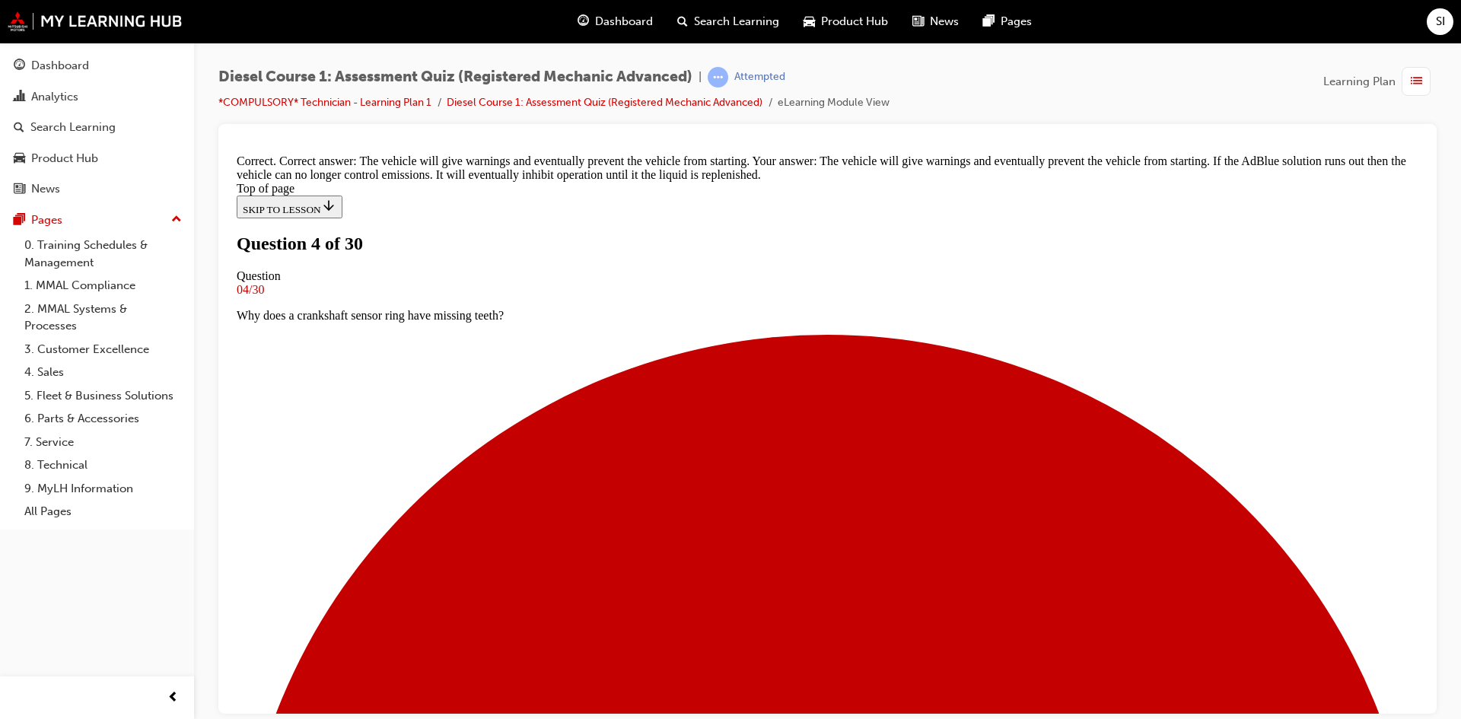
scroll to position [237, 0]
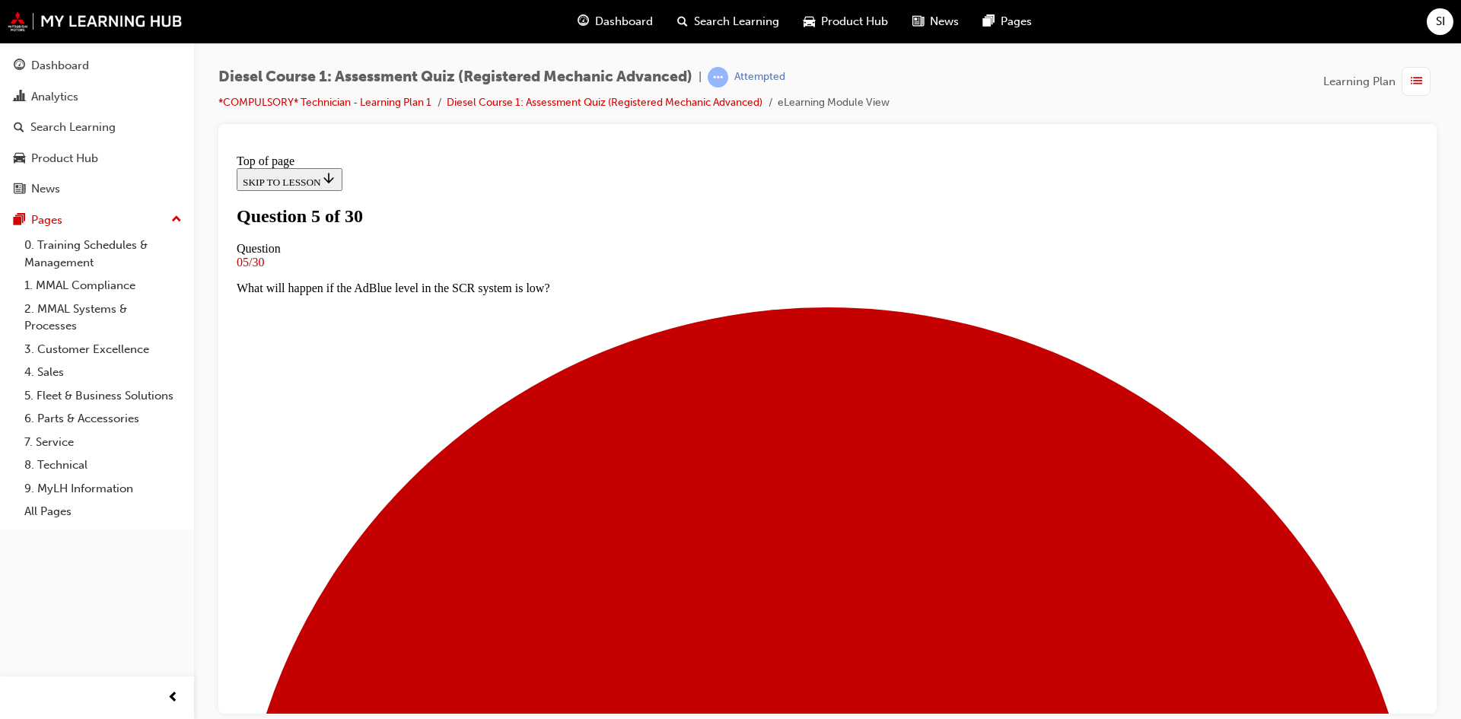
scroll to position [78, 0]
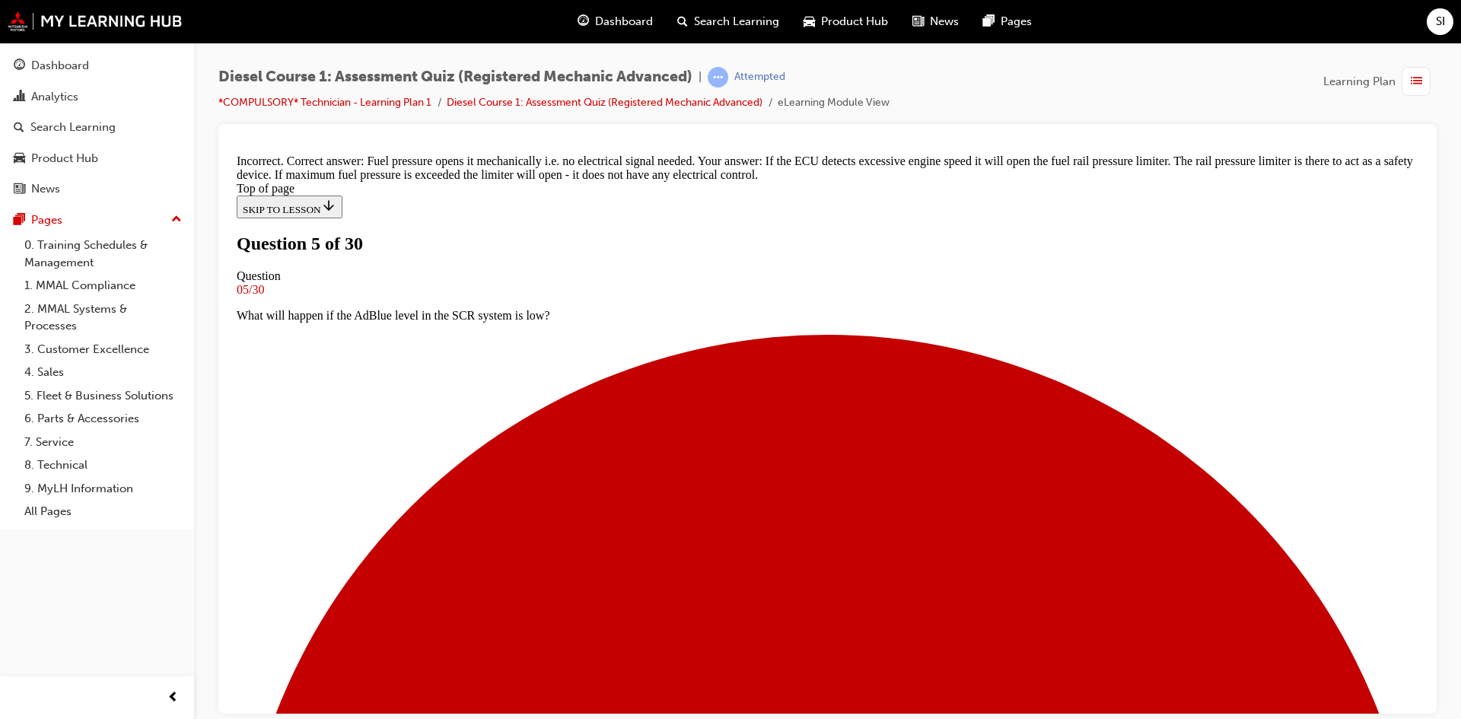
scroll to position [330, 0]
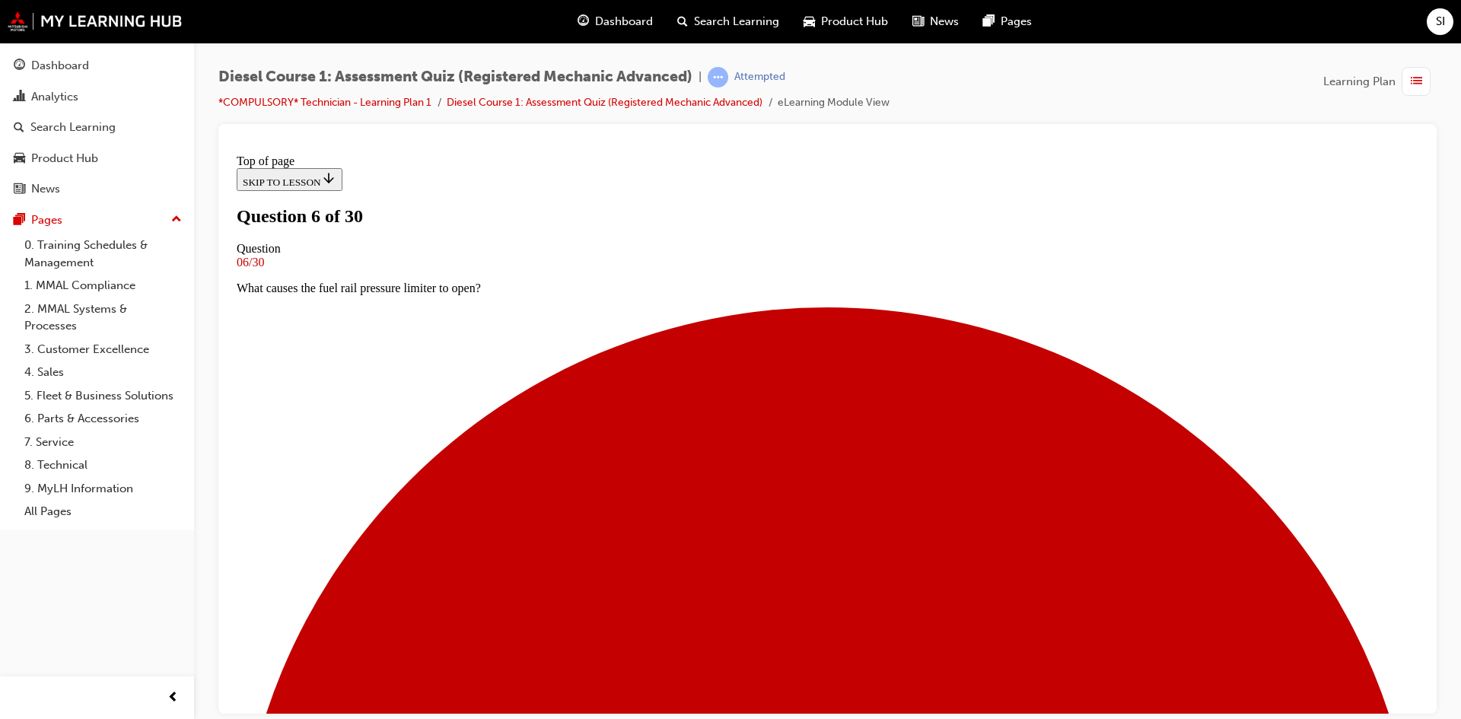
scroll to position [2, 0]
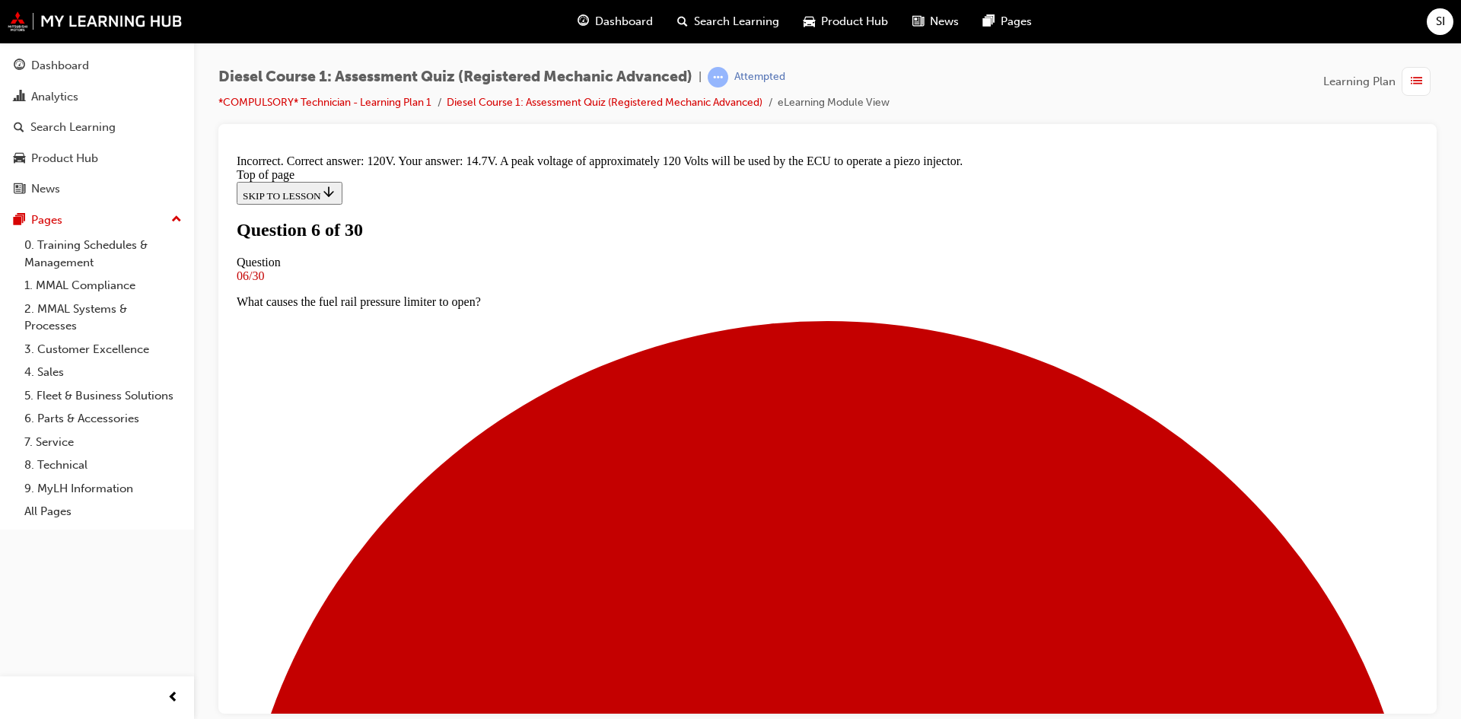
scroll to position [308, 0]
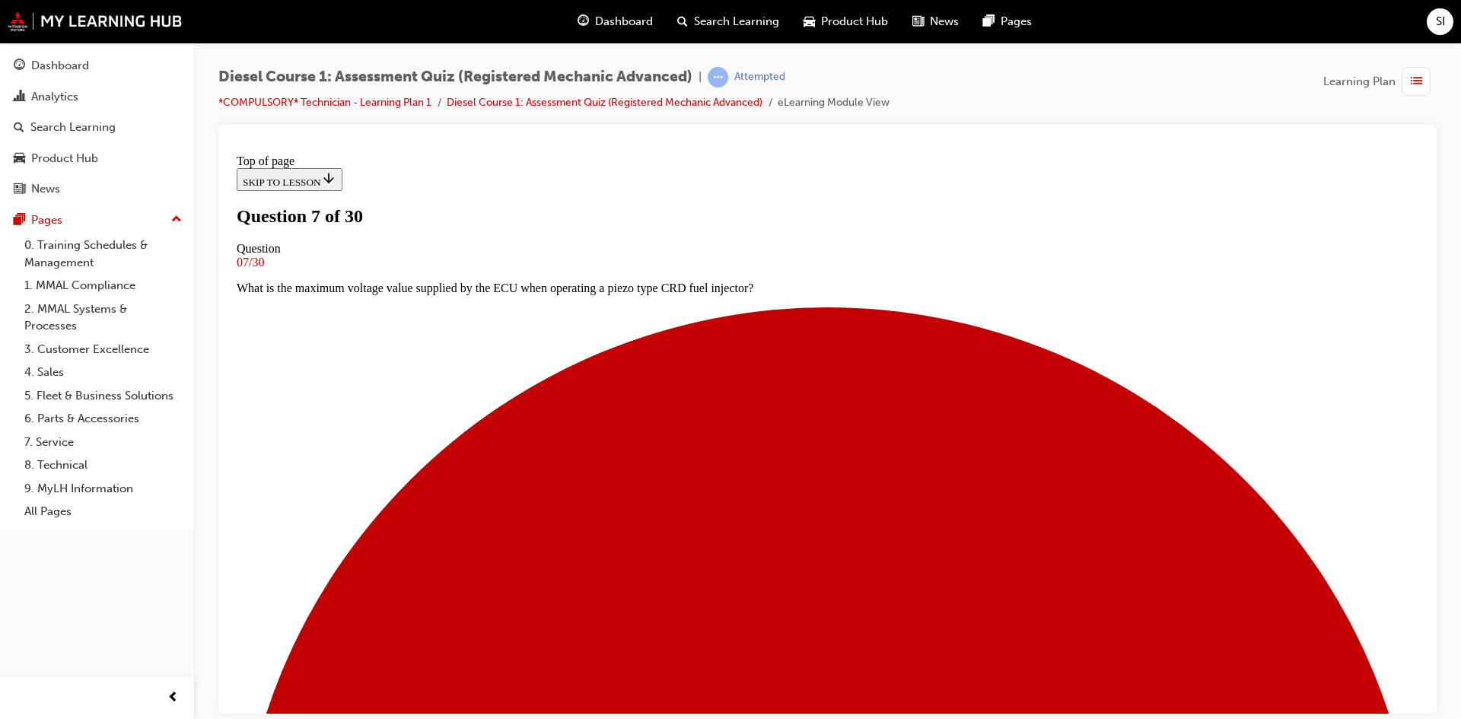
scroll to position [78, 0]
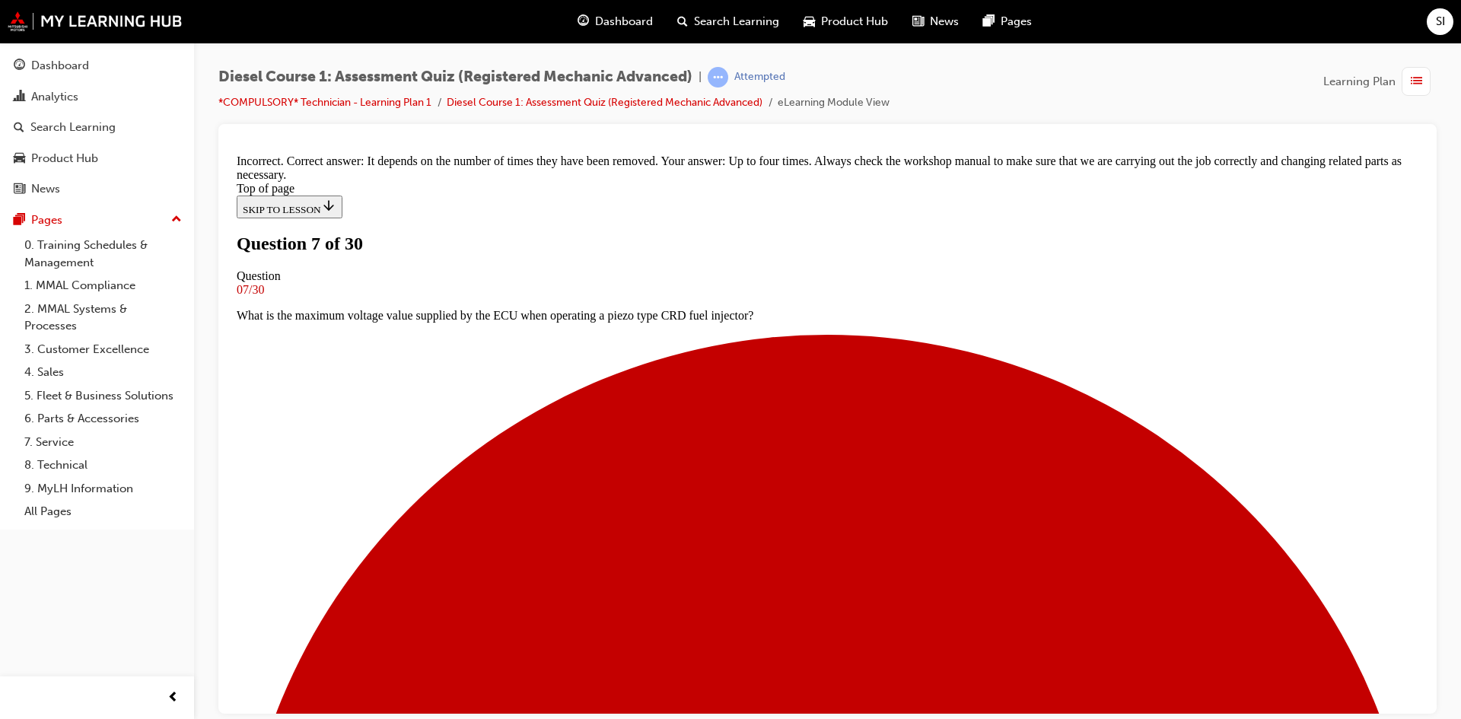
scroll to position [282, 0]
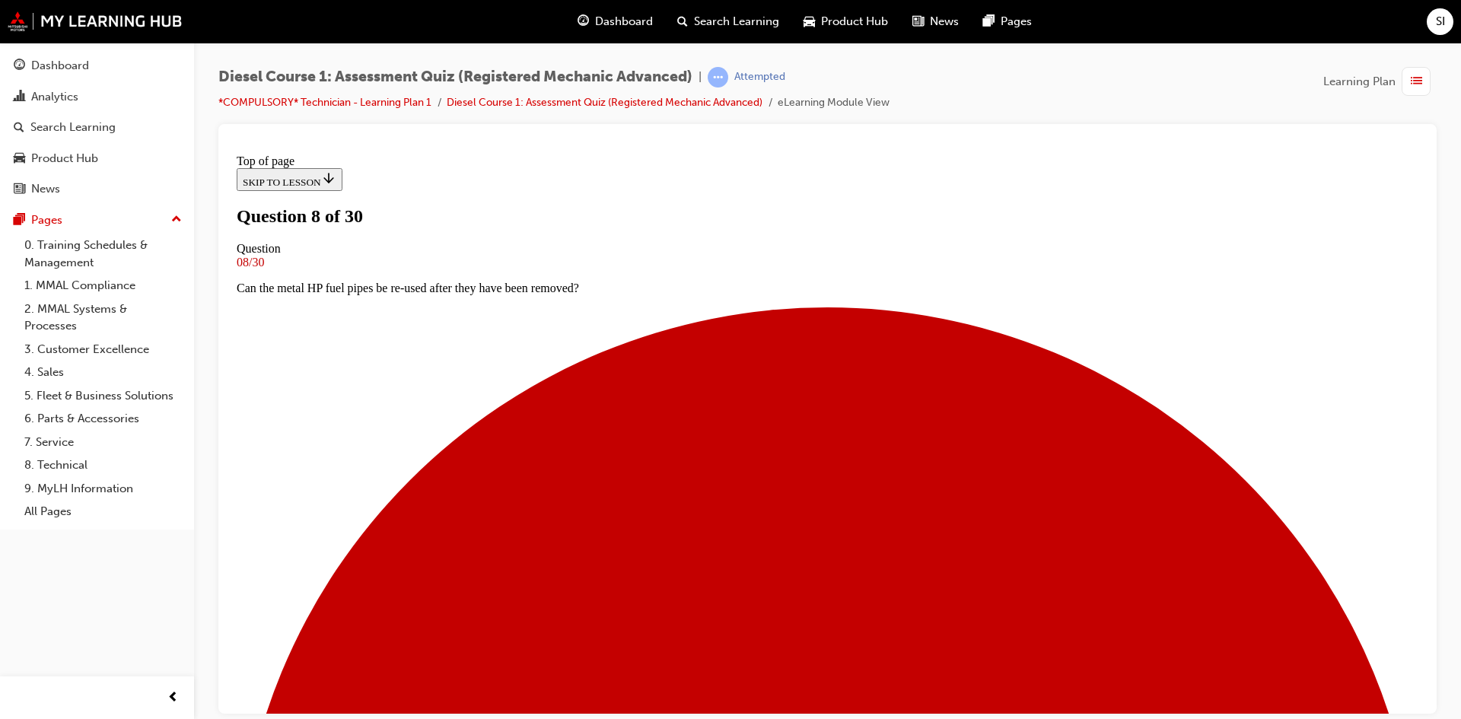
scroll to position [78, 0]
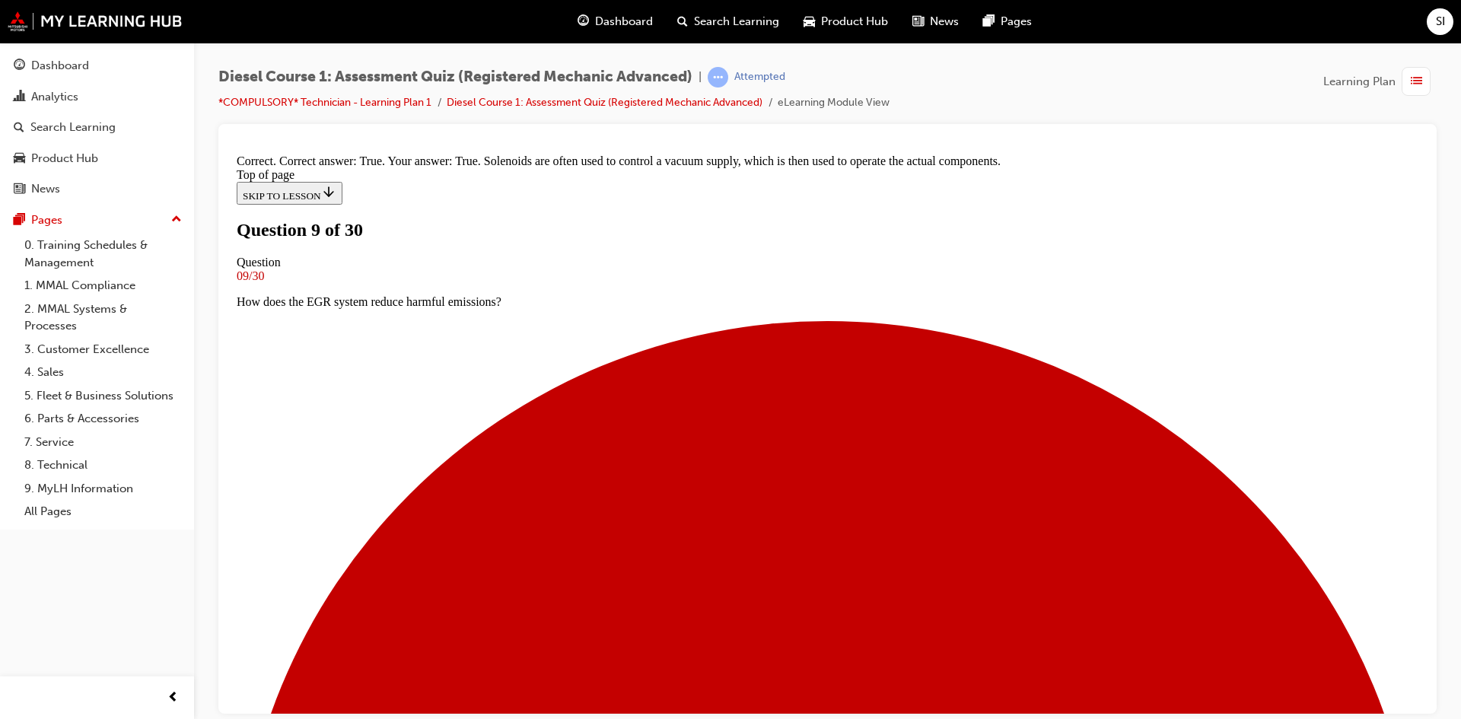
scroll to position [110, 0]
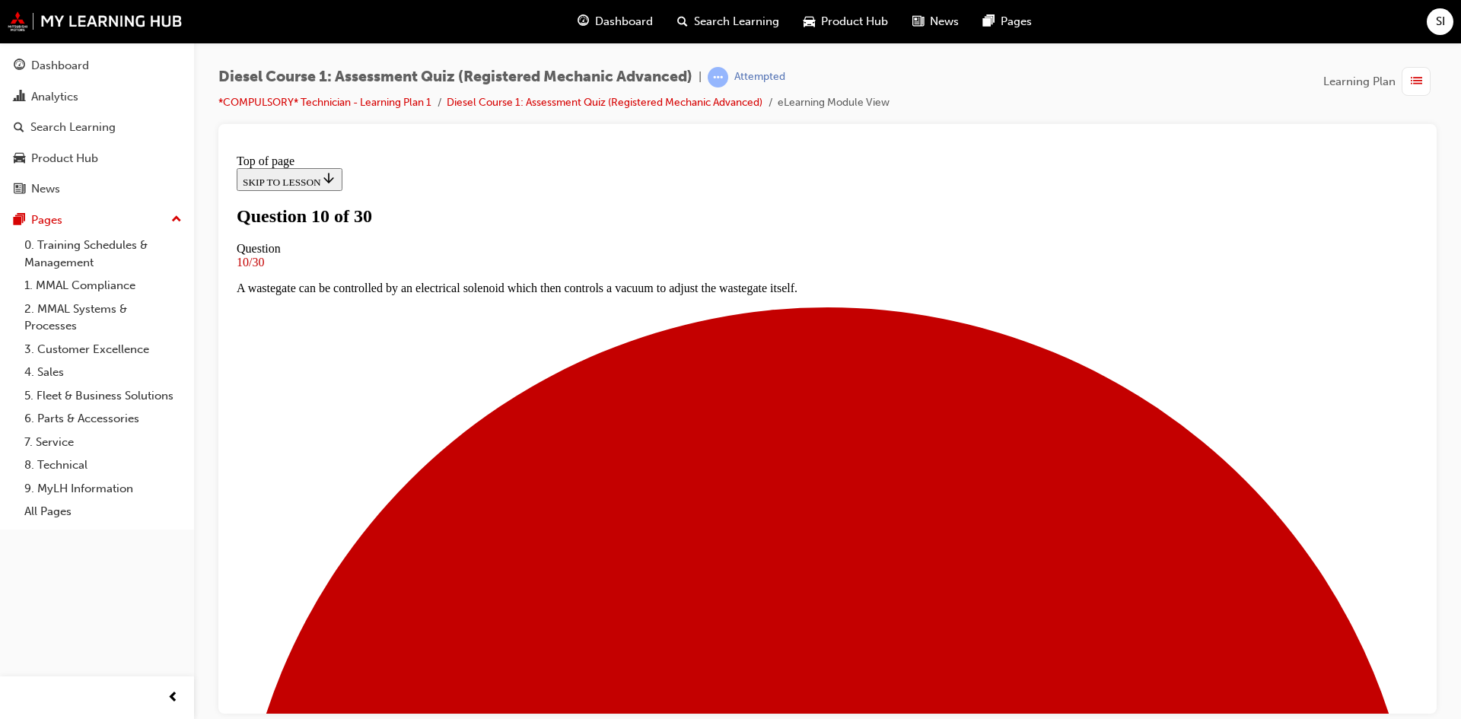
scroll to position [2, 0]
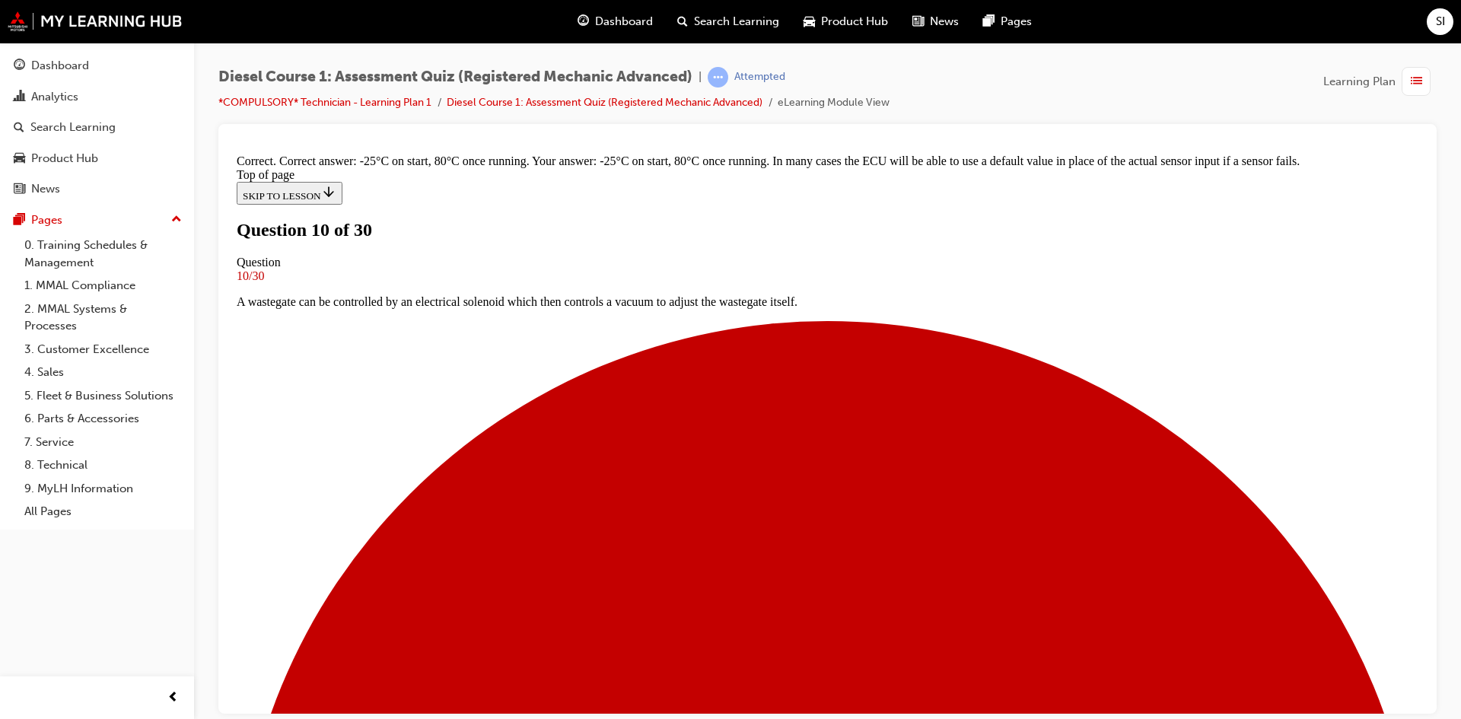
scroll to position [308, 0]
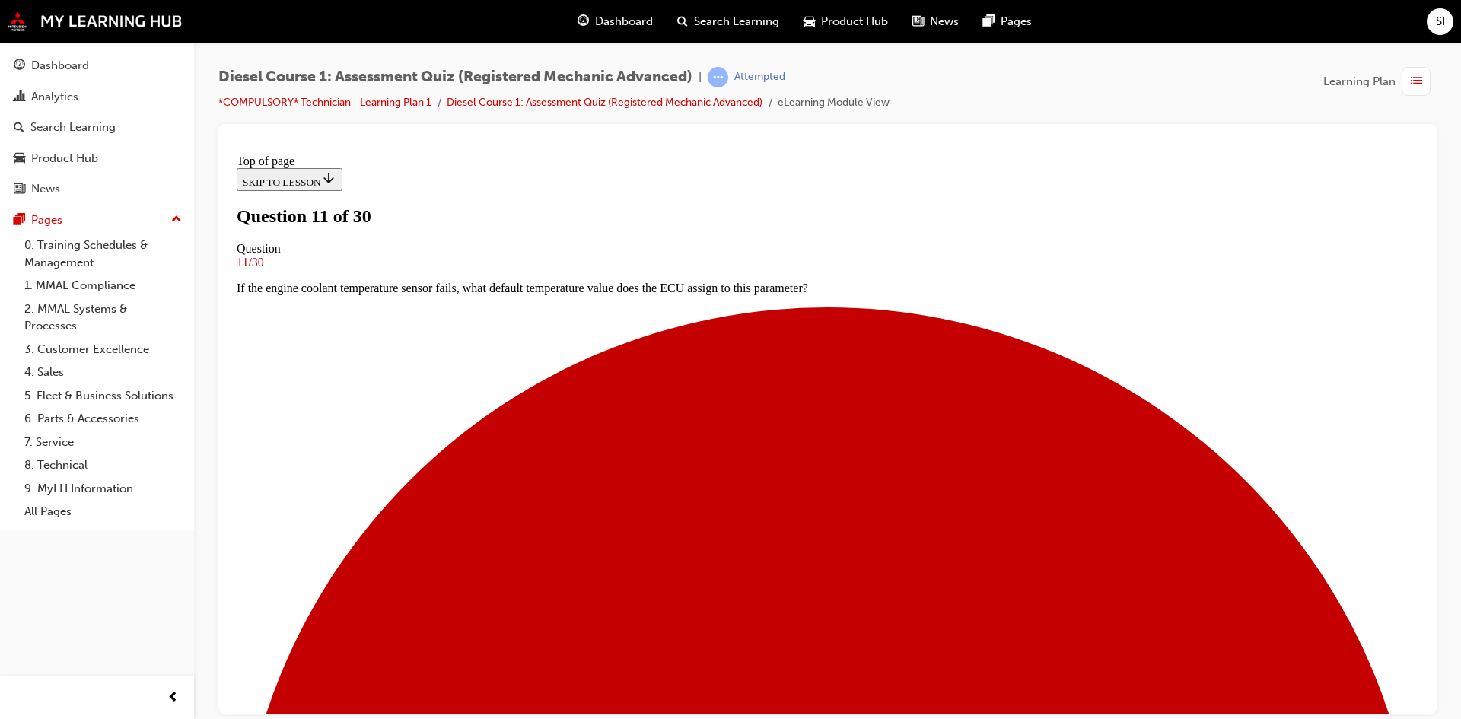
scroll to position [154, 0]
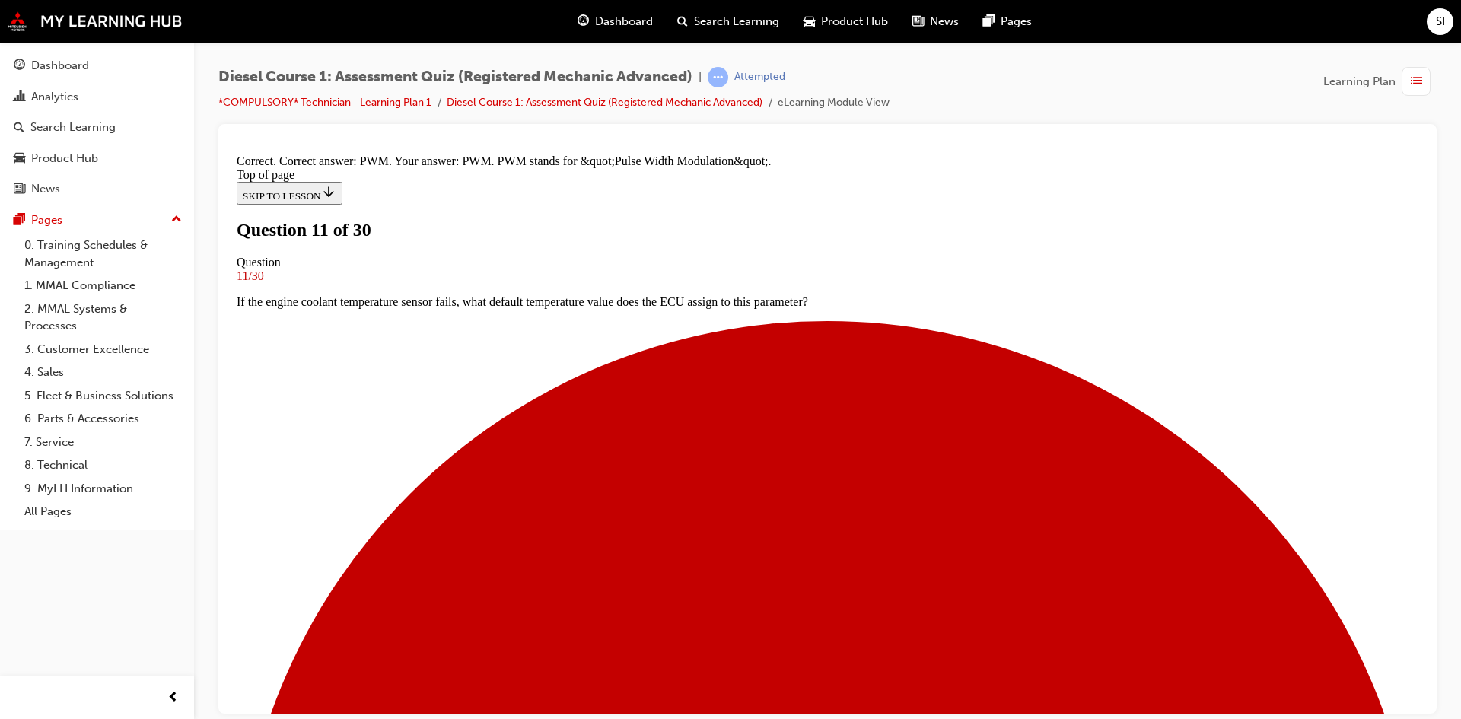
scroll to position [290, 0]
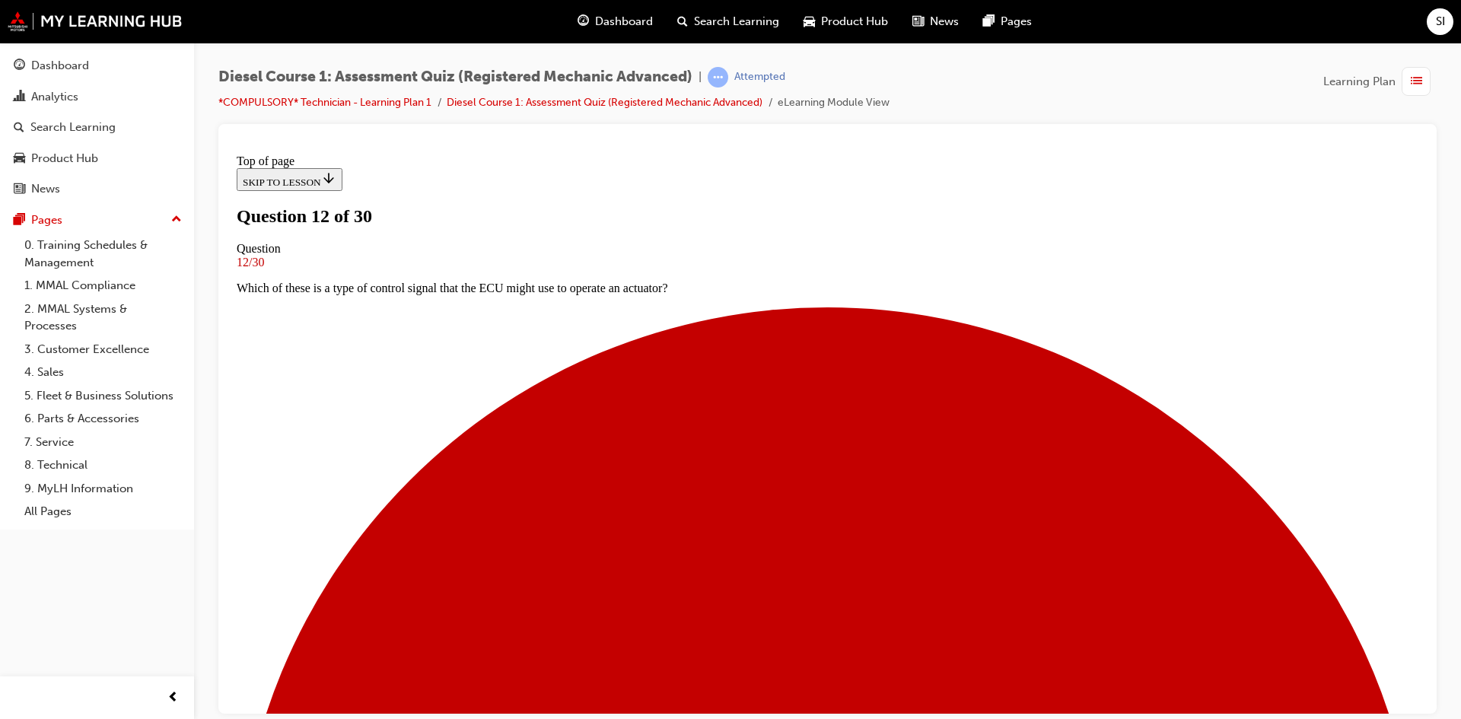
scroll to position [154, 0]
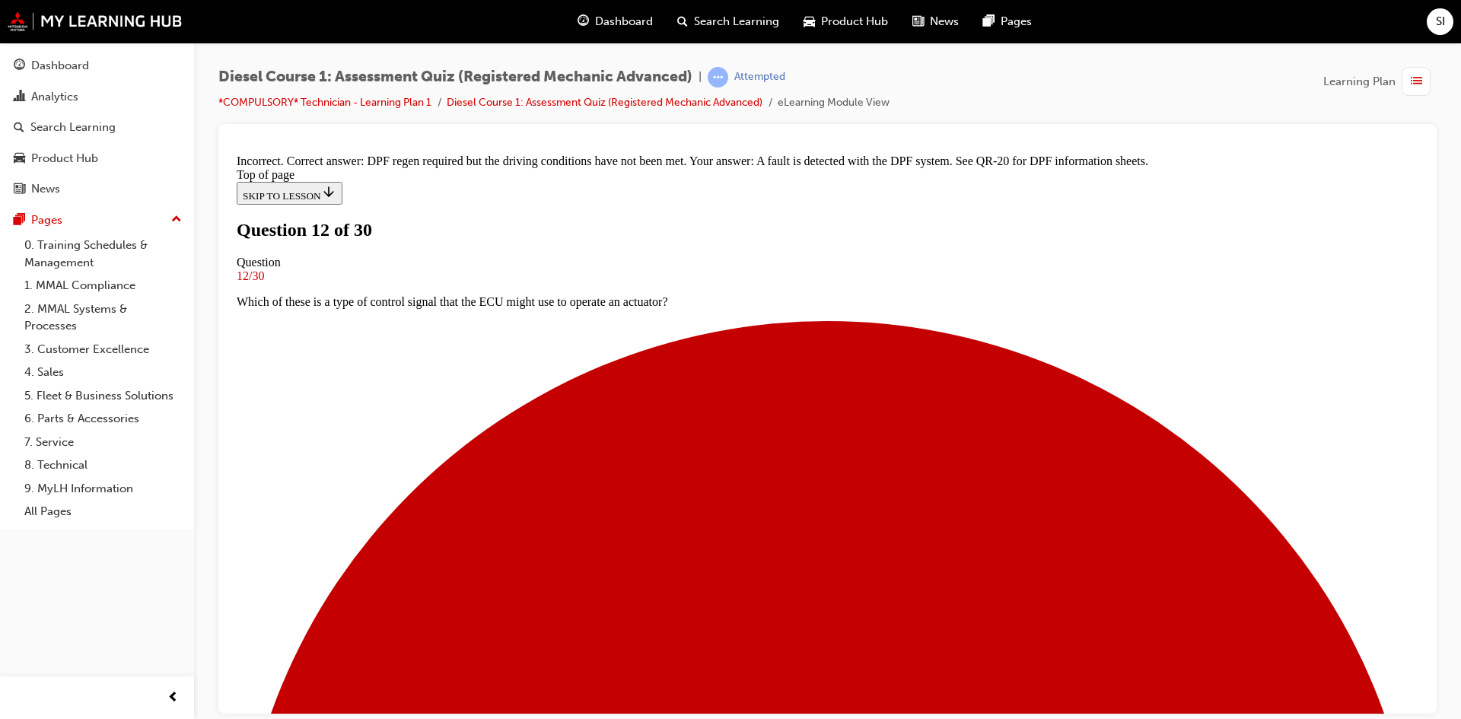
scroll to position [203, 0]
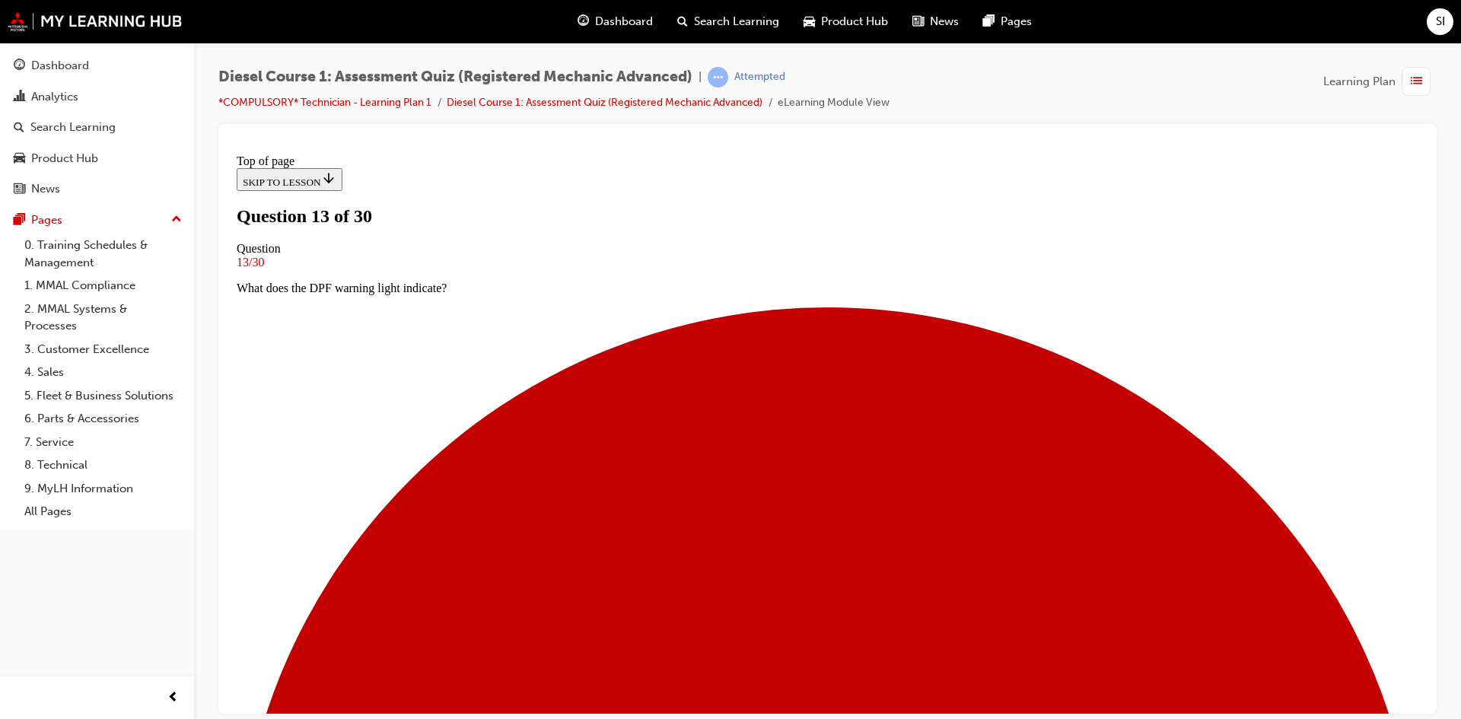
scroll to position [95, 0]
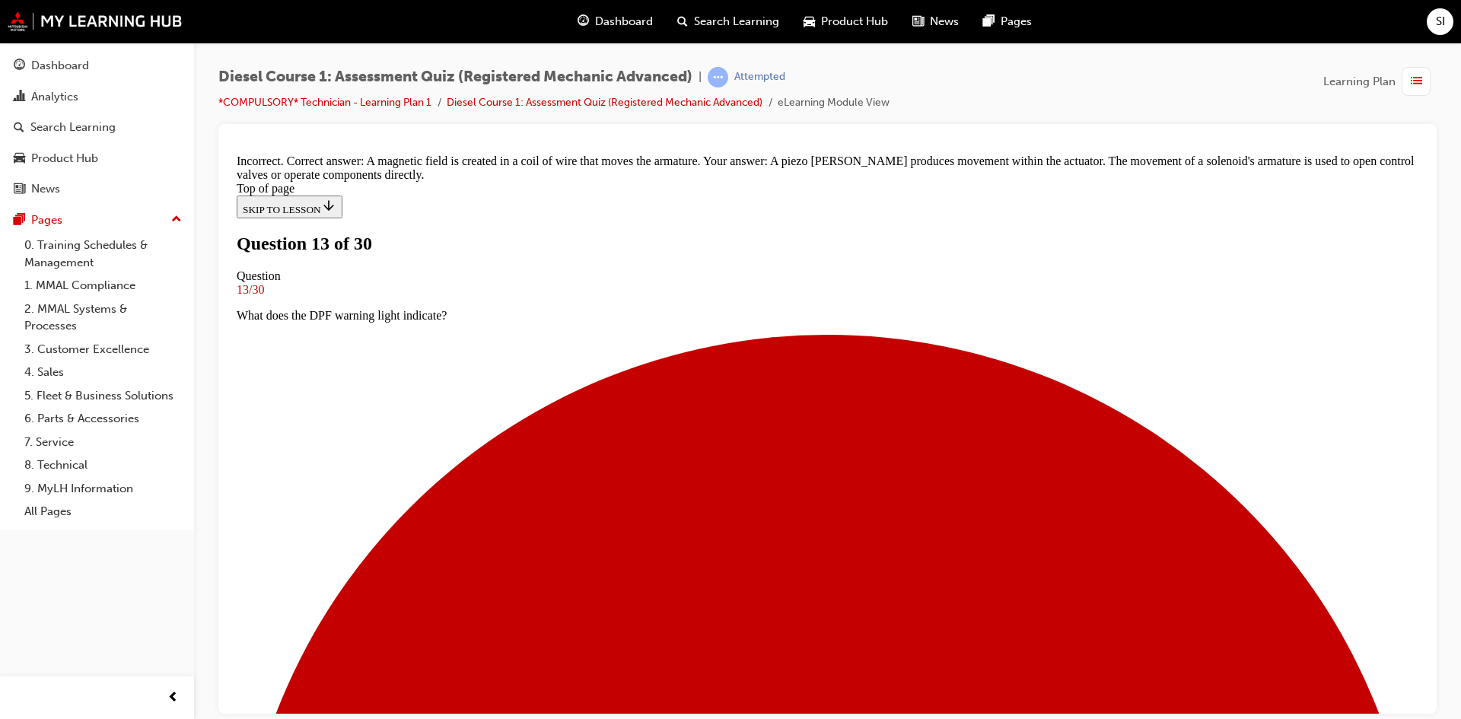
scroll to position [237, 0]
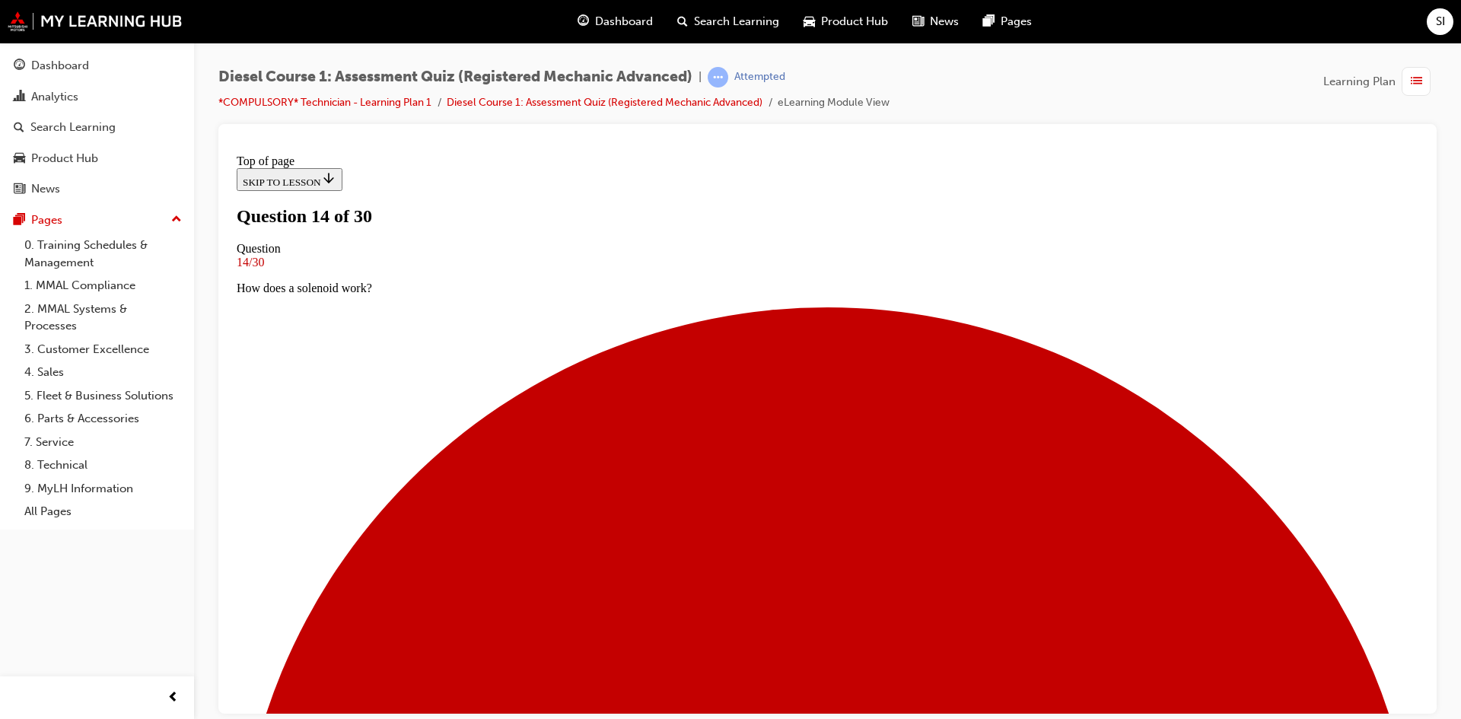
scroll to position [78, 0]
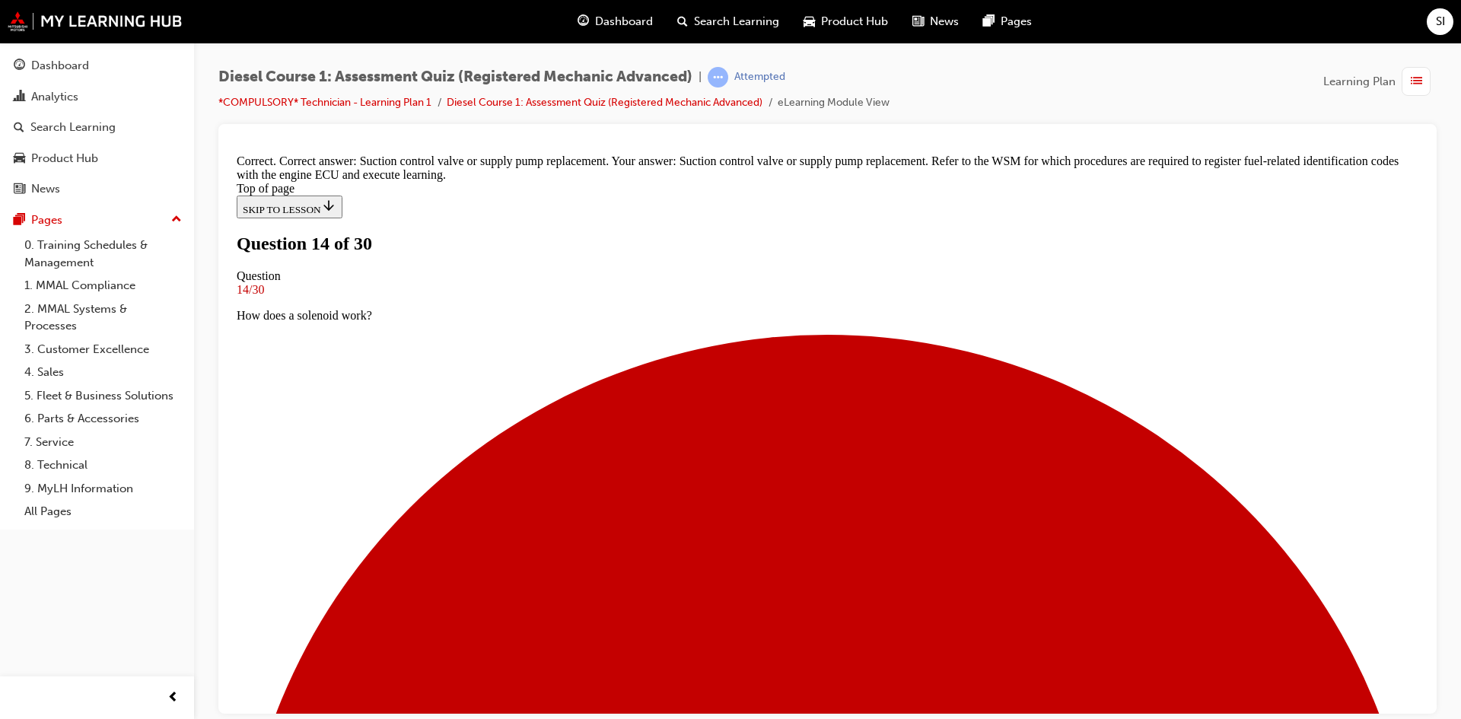
scroll to position [54, 0]
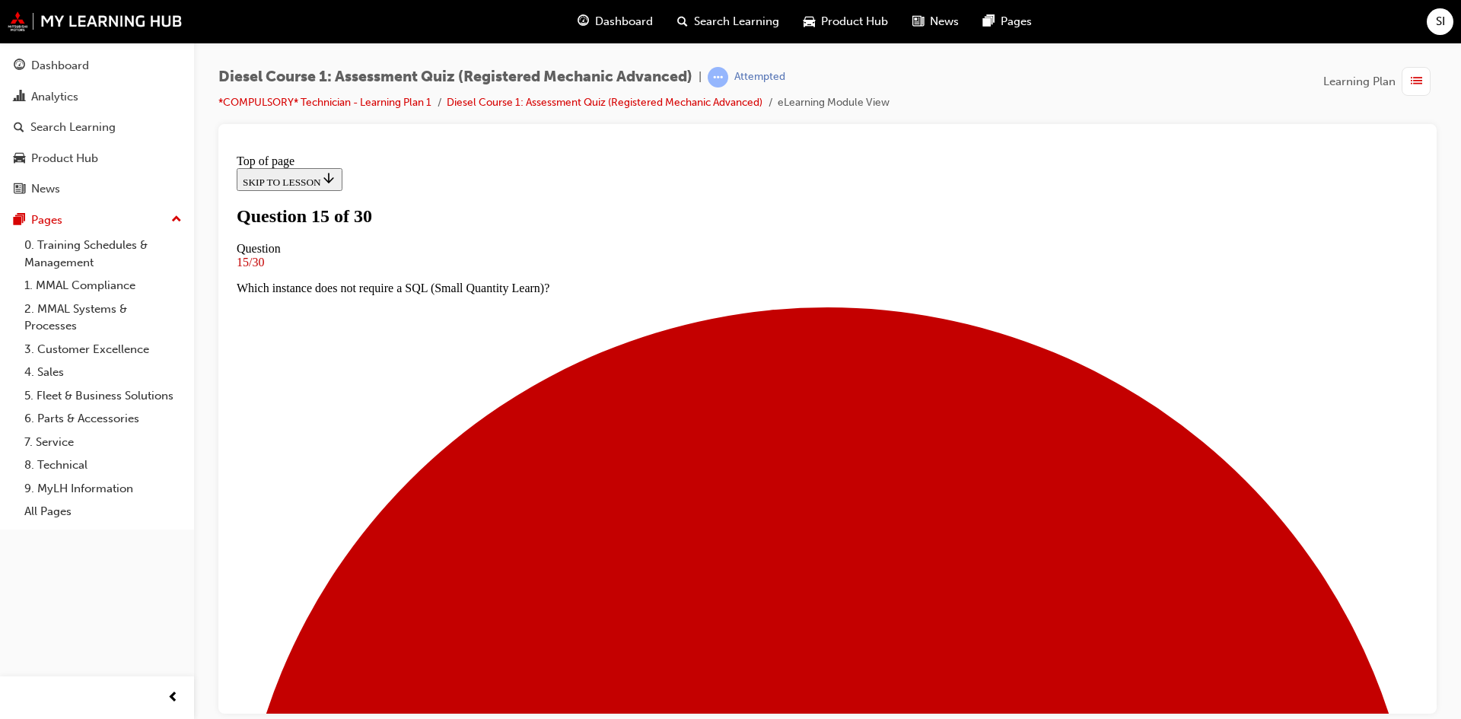
scroll to position [78, 0]
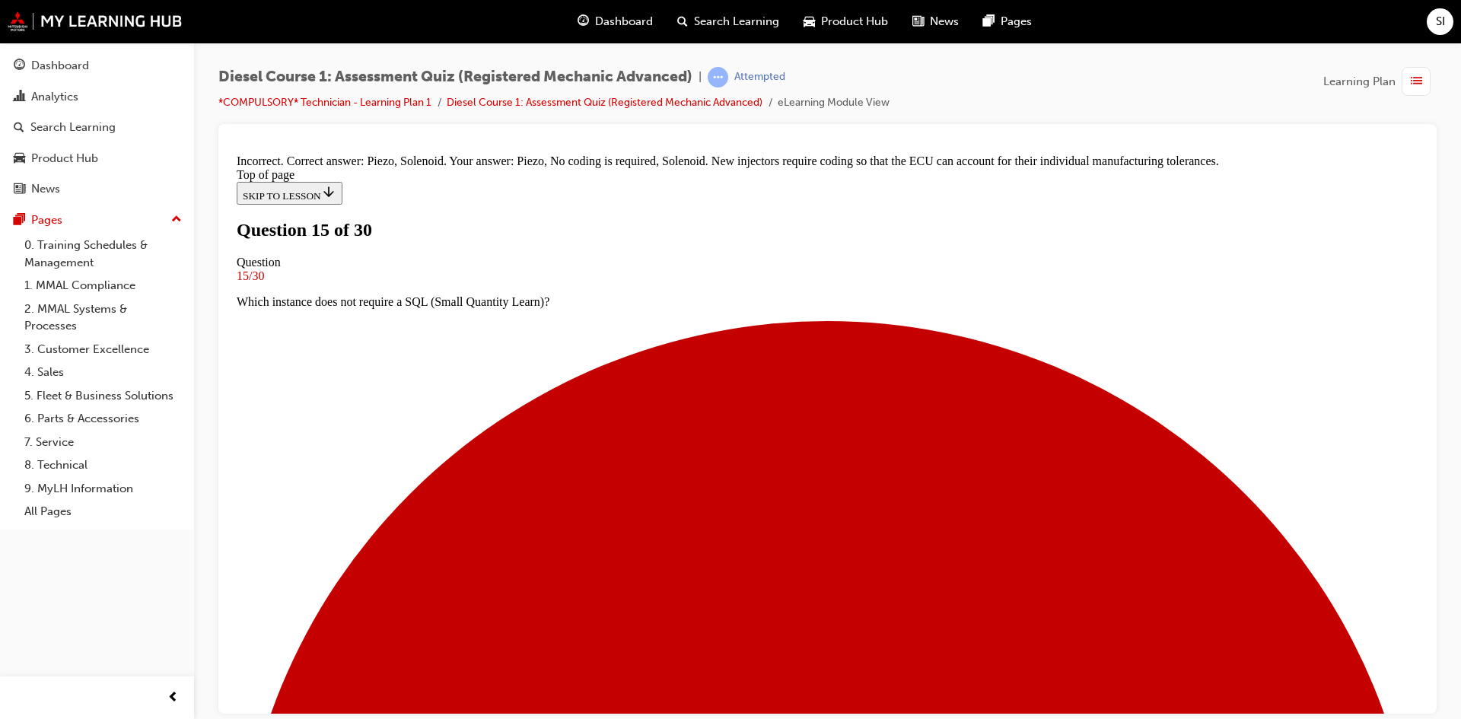
scroll to position [247, 0]
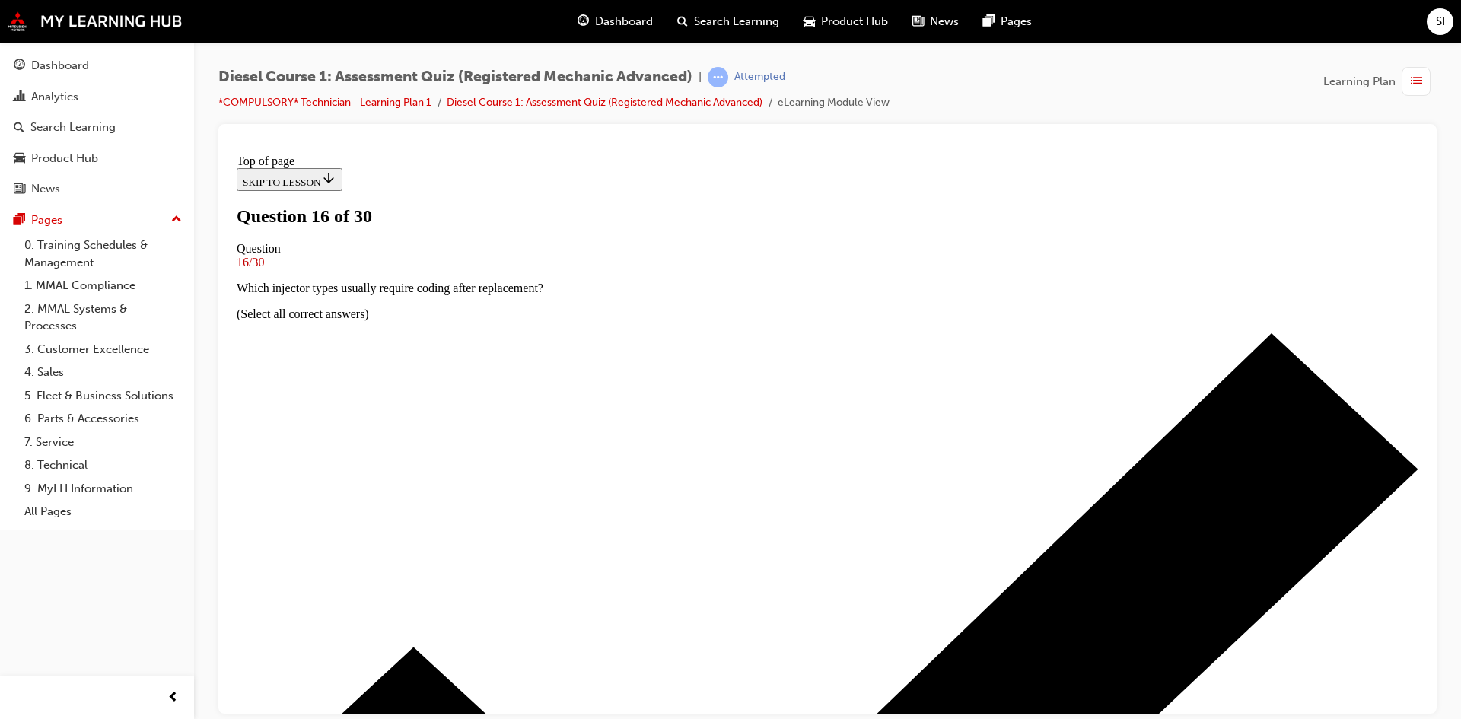
scroll to position [78, 0]
drag, startPoint x: 694, startPoint y: 336, endPoint x: 693, endPoint y: 358, distance: 22.1
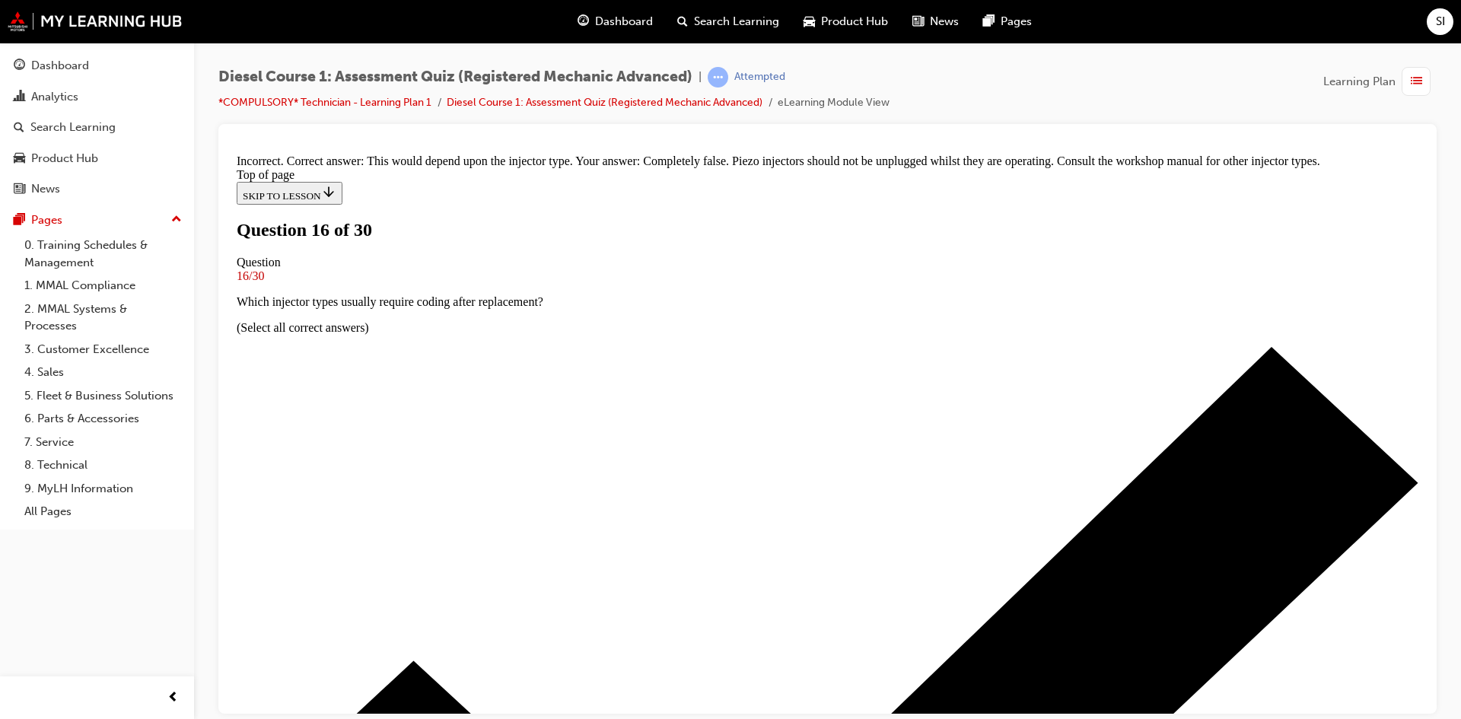
scroll to position [221, 0]
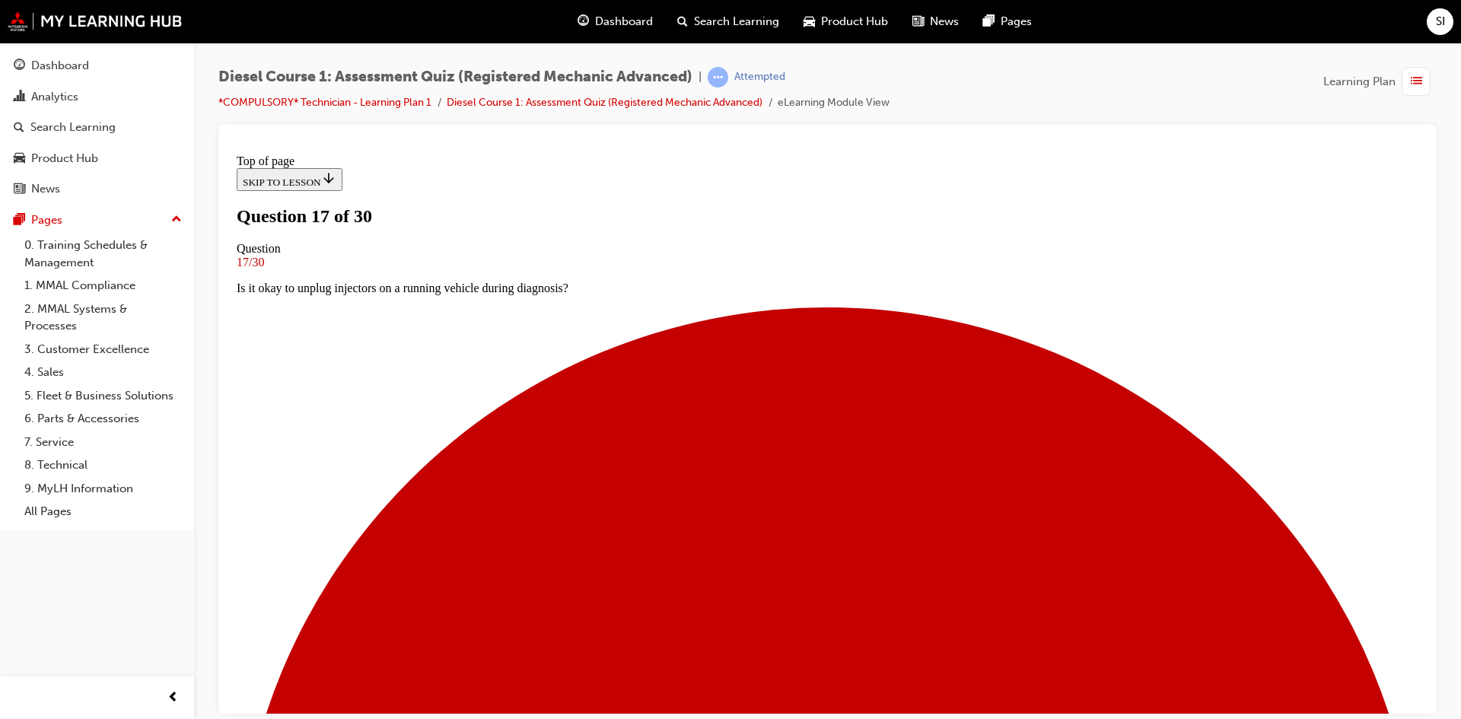
scroll to position [87, 0]
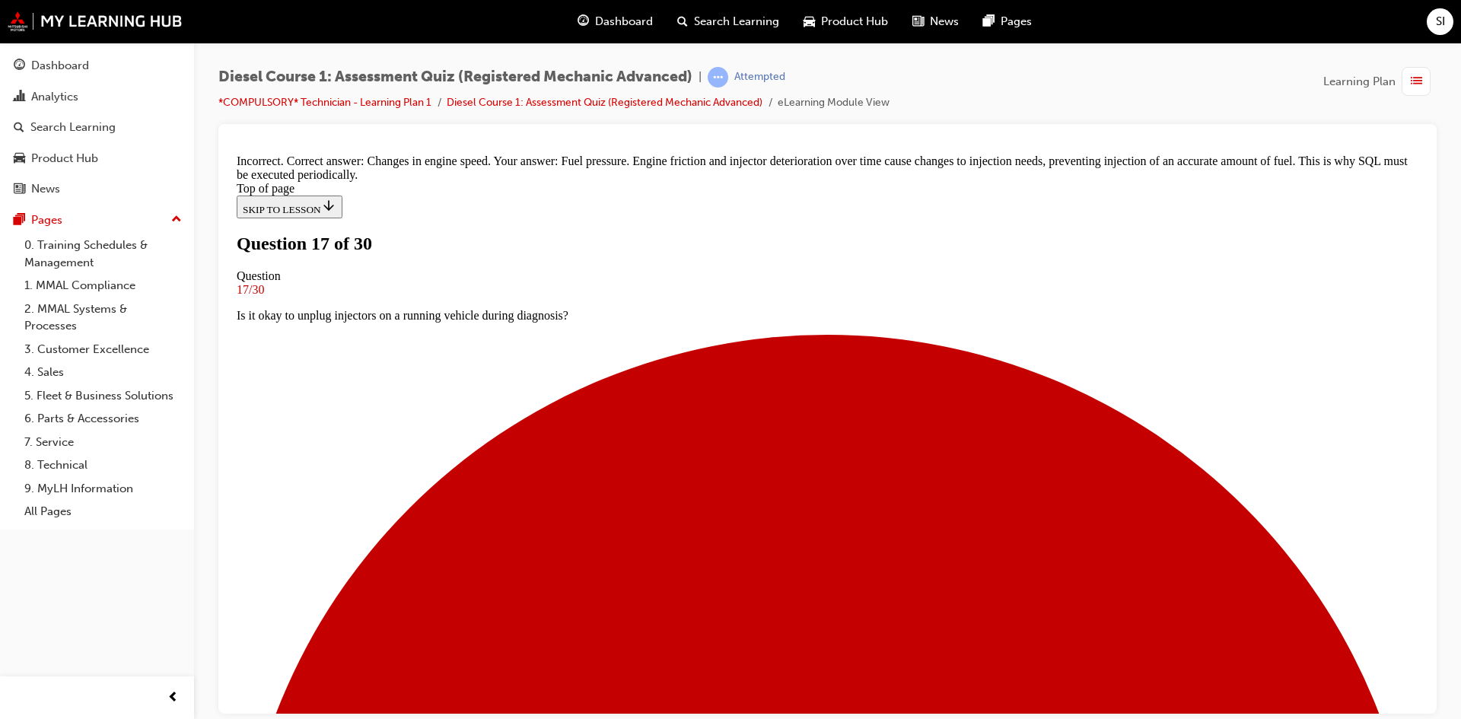
scroll to position [326, 0]
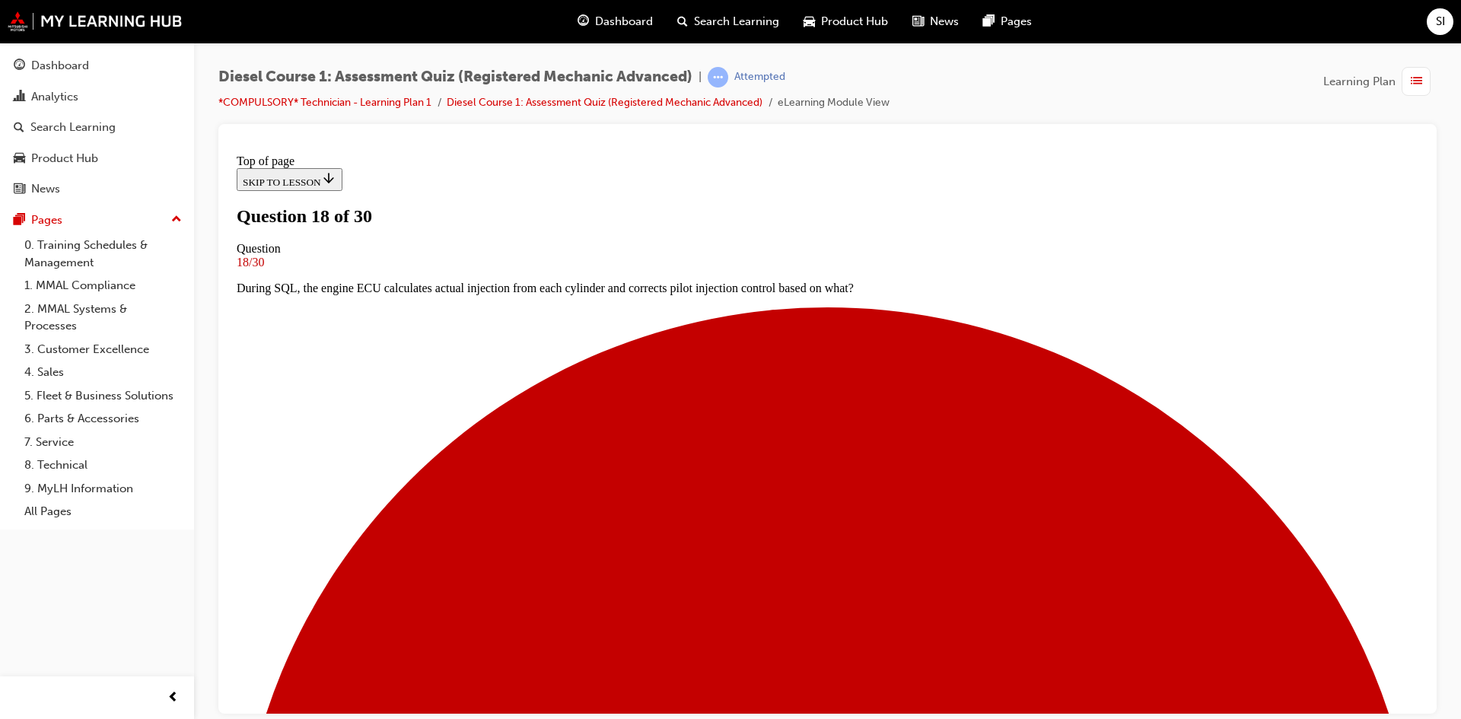
scroll to position [78, 0]
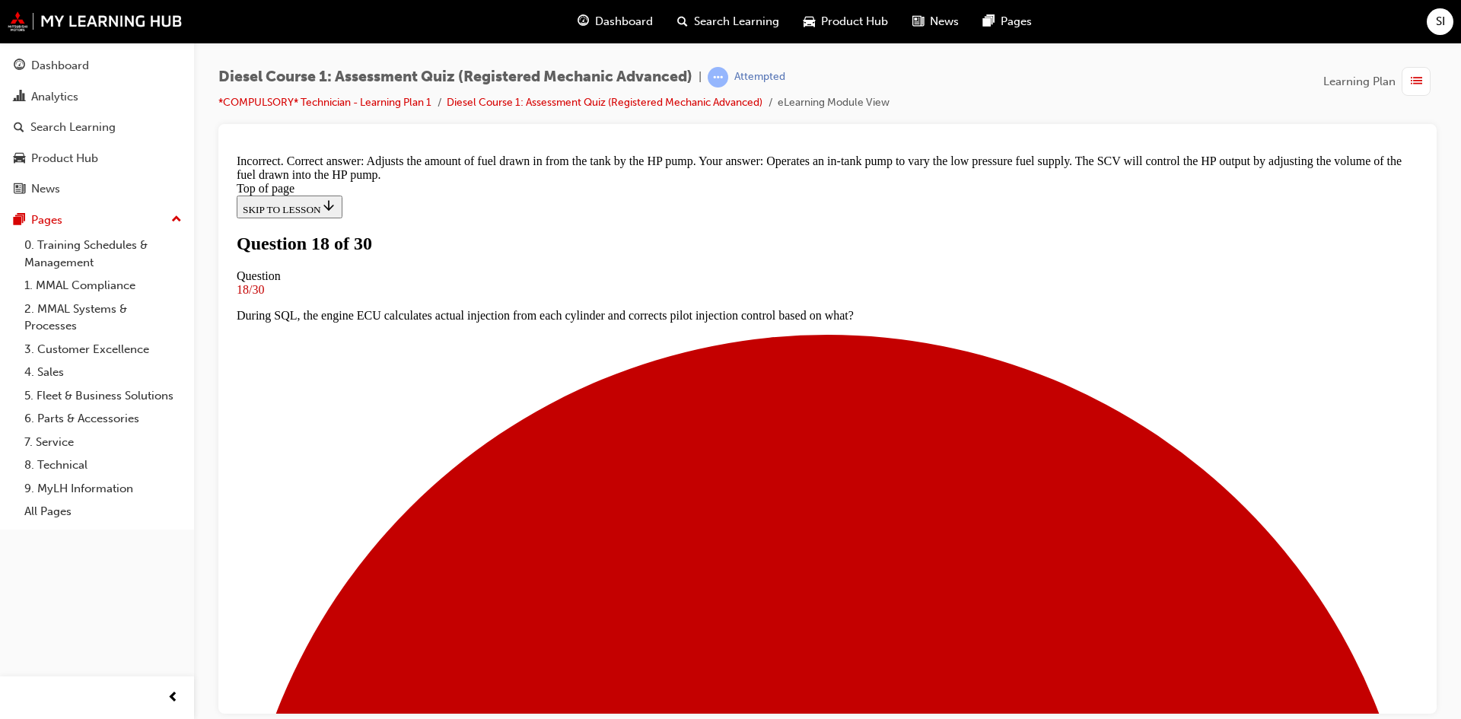
scroll to position [298, 0]
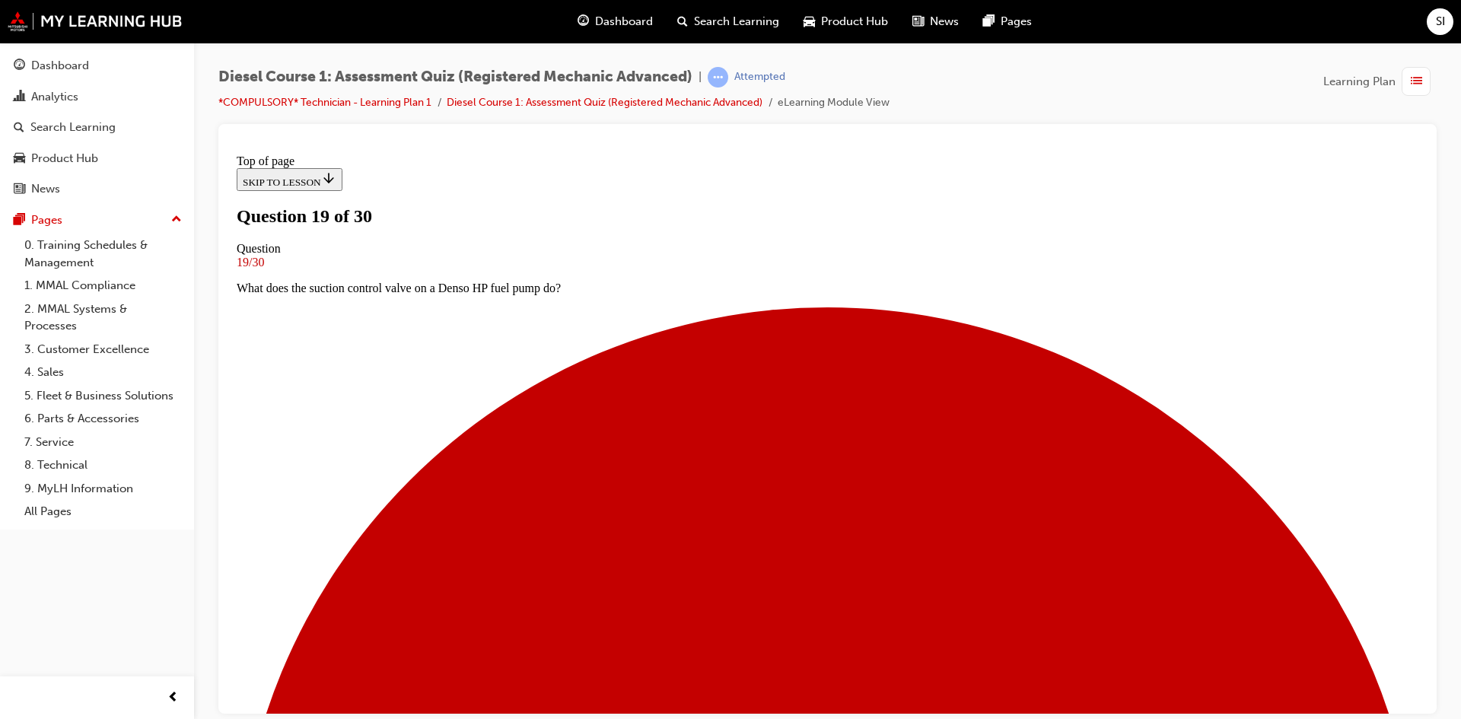
scroll to position [78, 0]
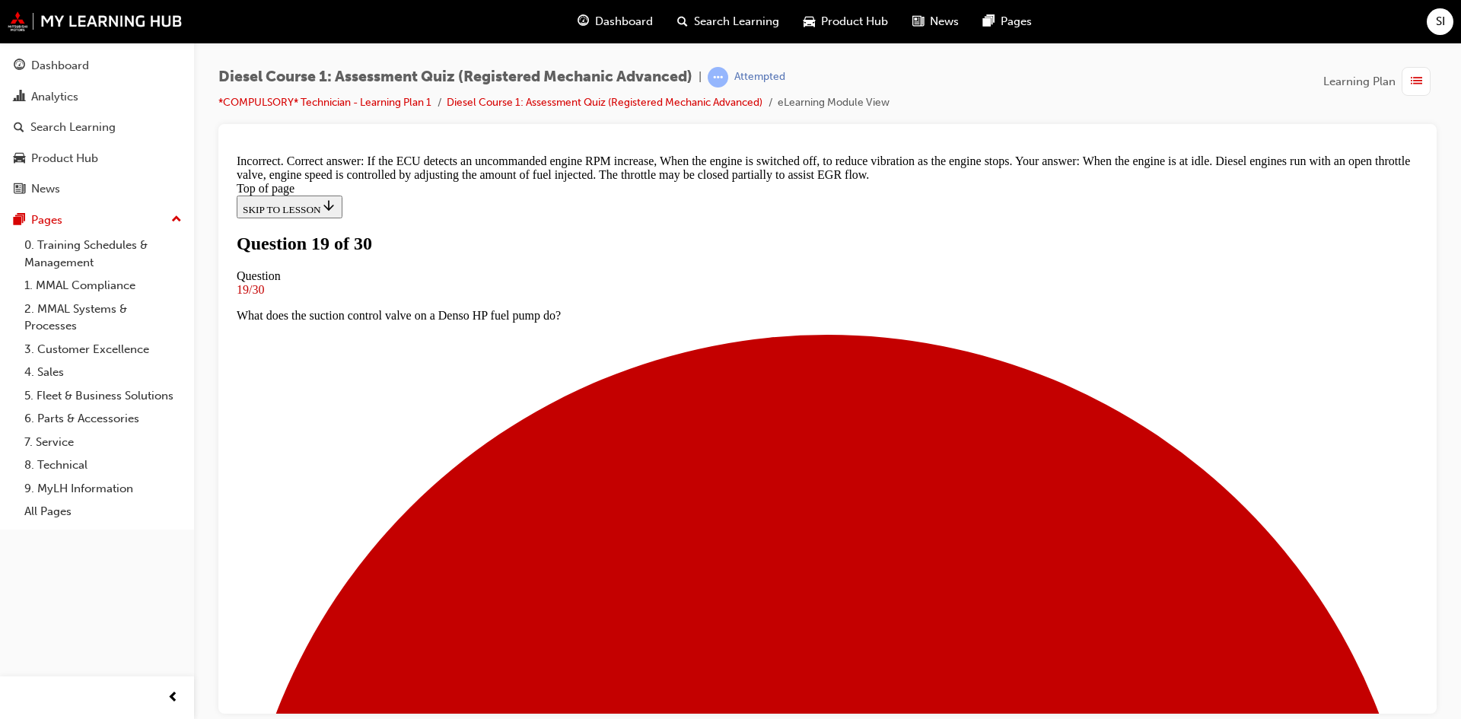
scroll to position [315, 0]
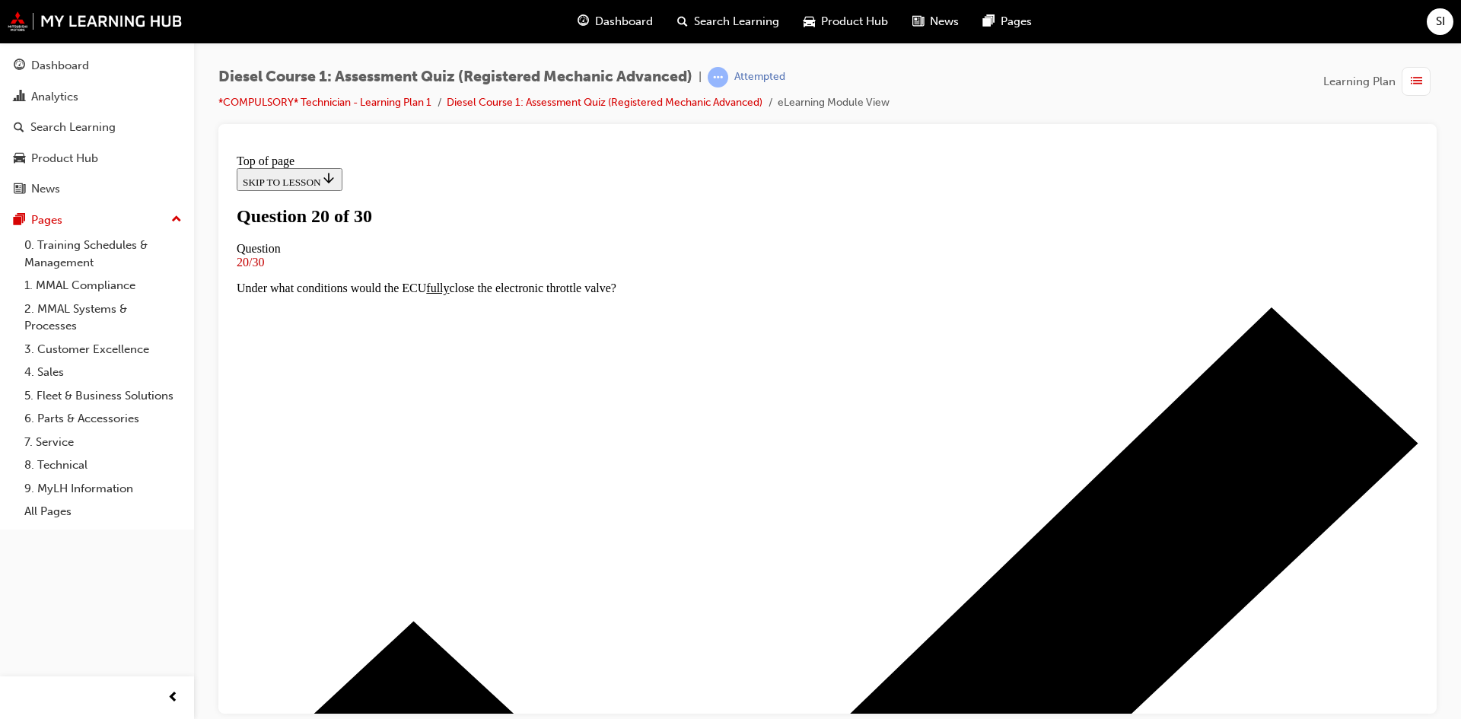
scroll to position [78, 0]
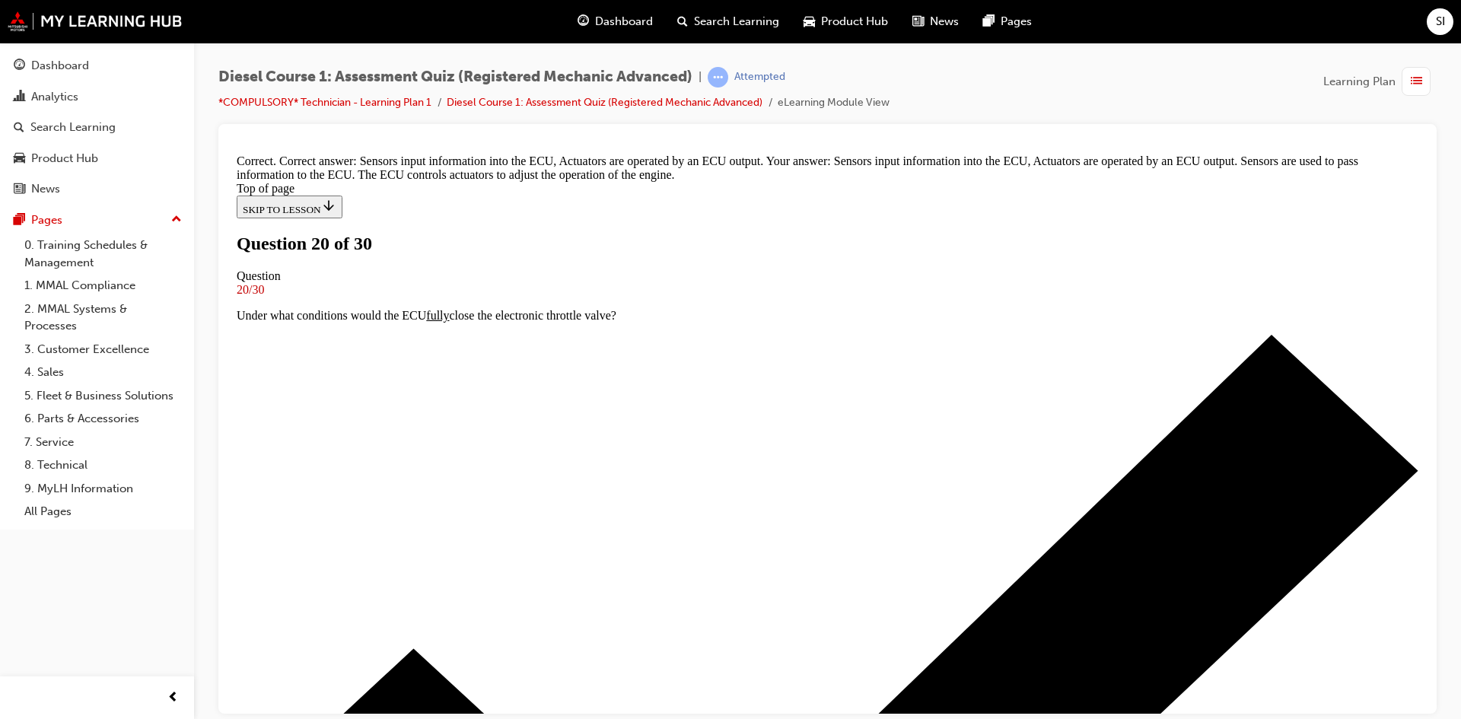
scroll to position [334, 0]
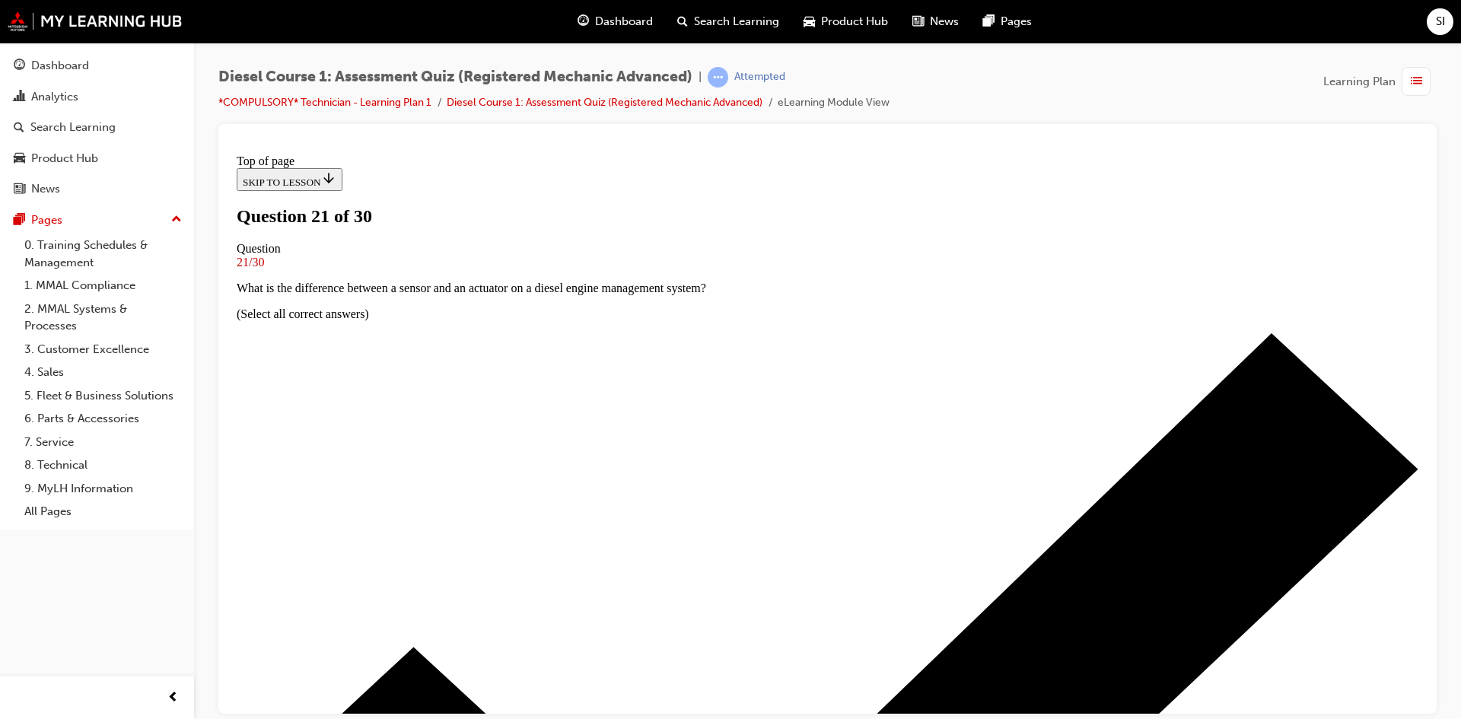
scroll to position [78, 0]
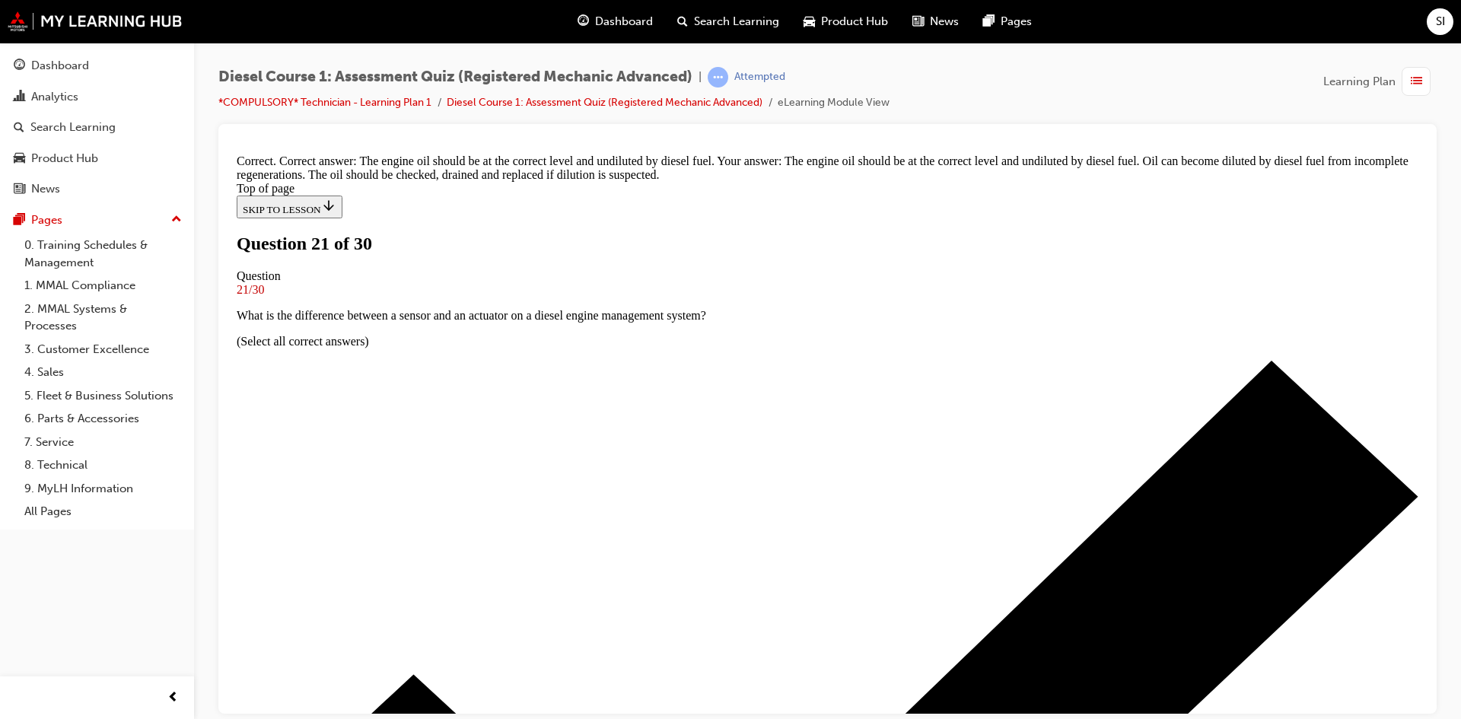
scroll to position [263, 0]
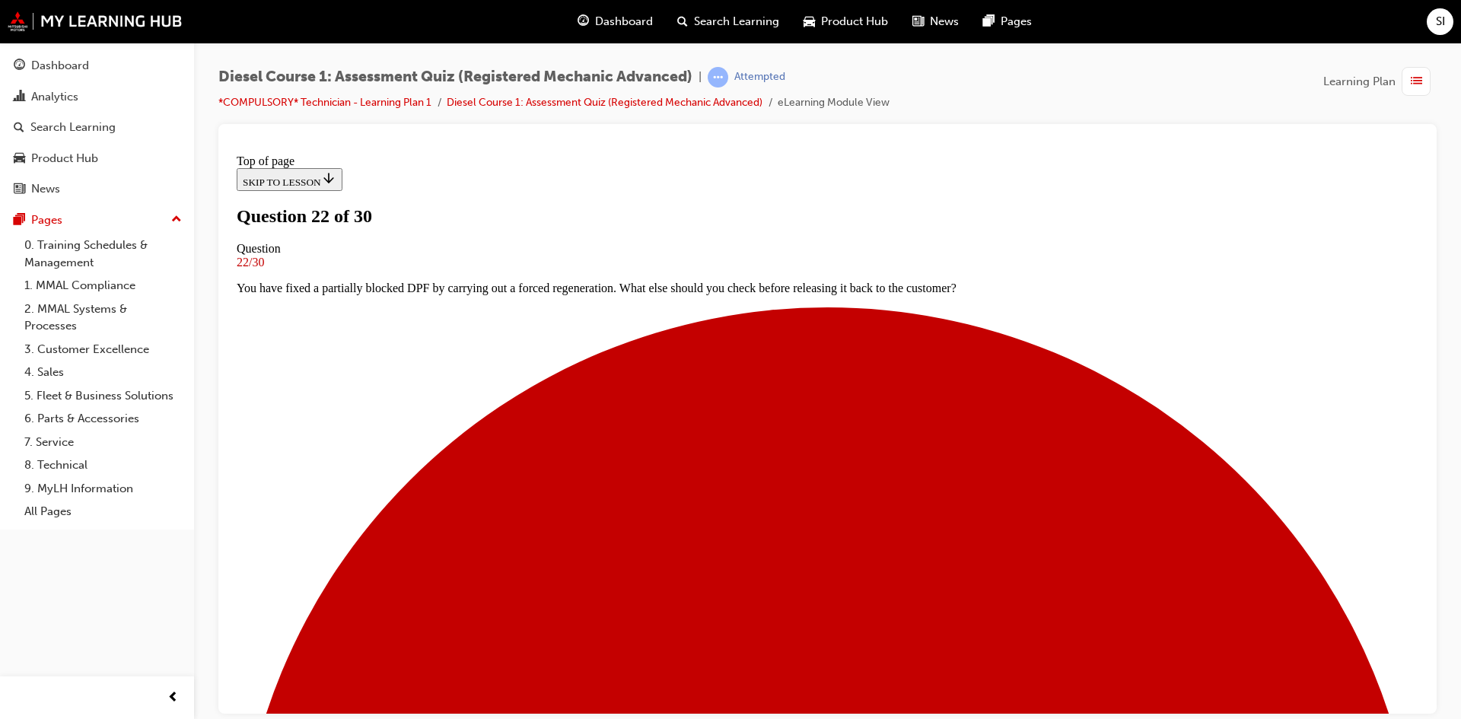
scroll to position [2, 0]
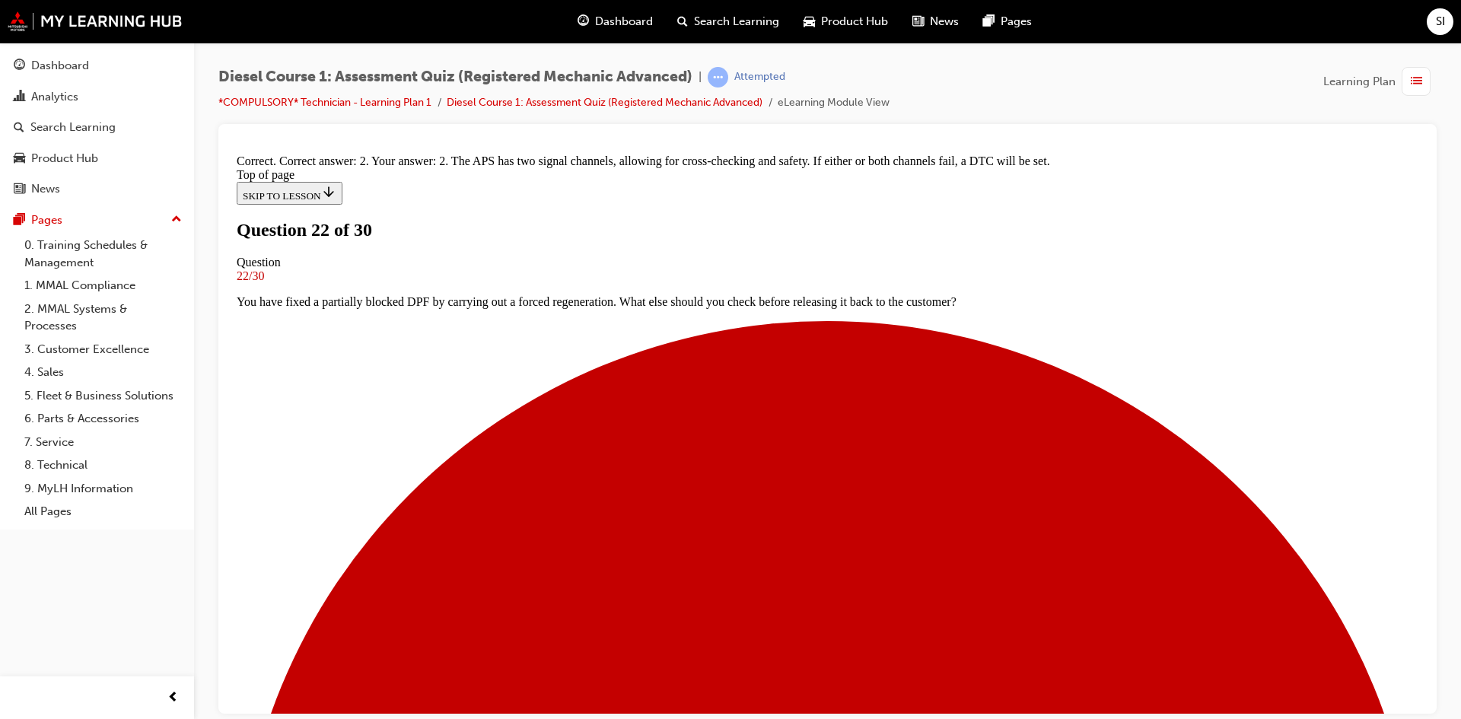
scroll to position [282, 0]
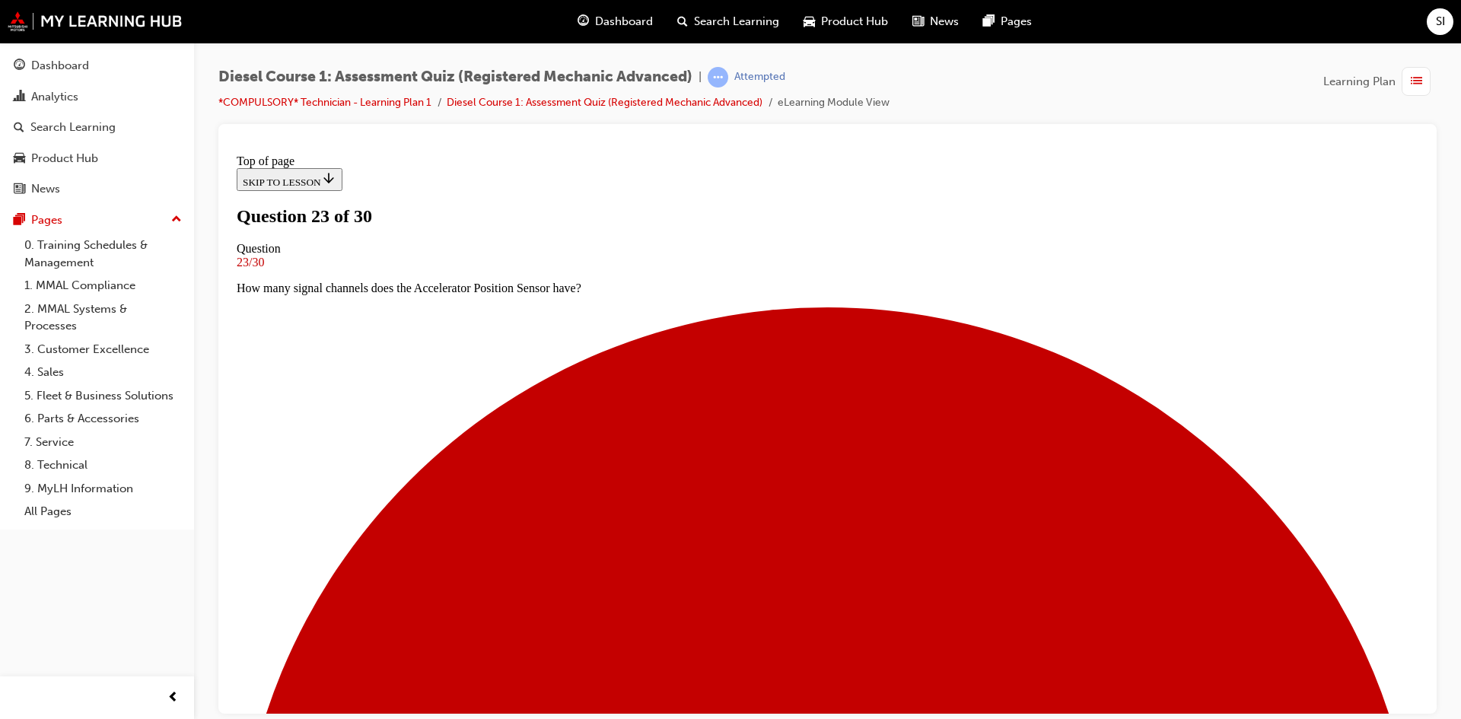
scroll to position [2, 0]
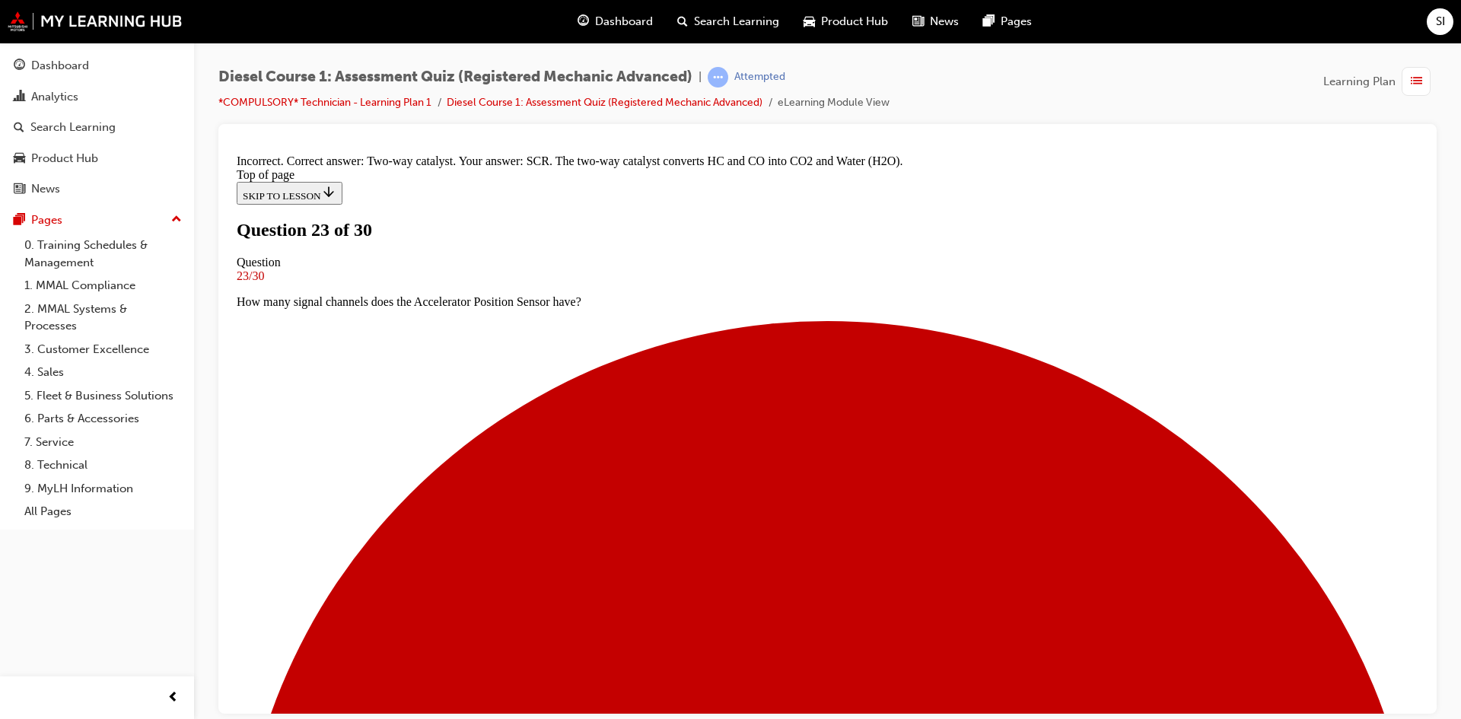
scroll to position [266, 0]
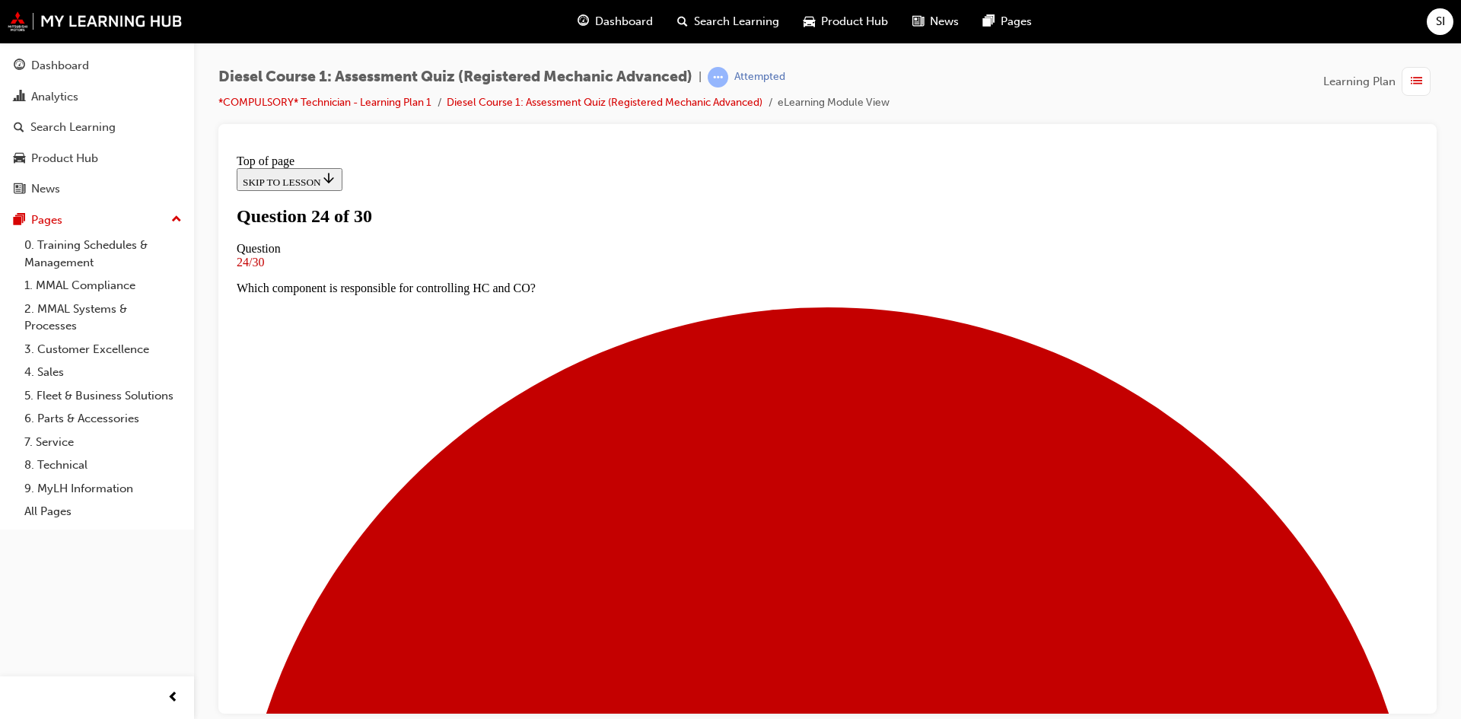
scroll to position [2, 0]
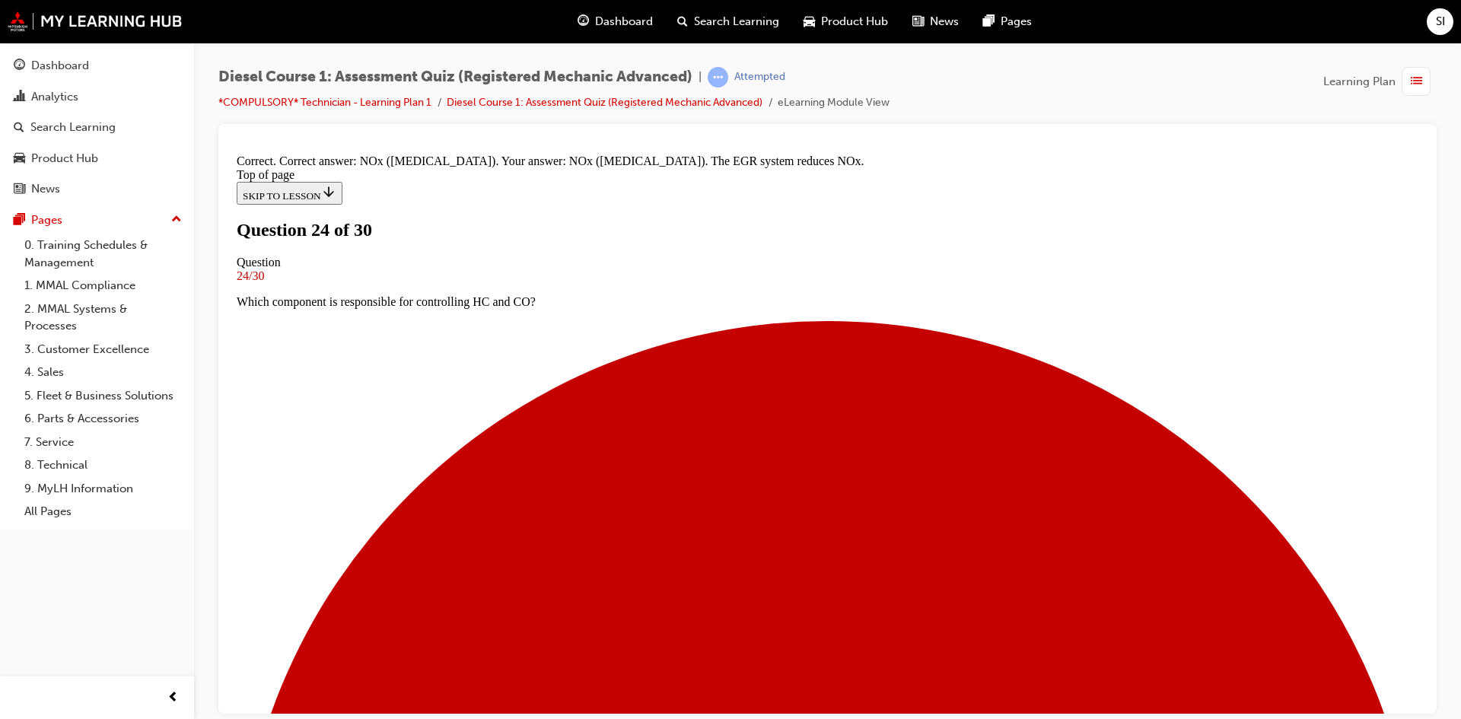
scroll to position [36, 0]
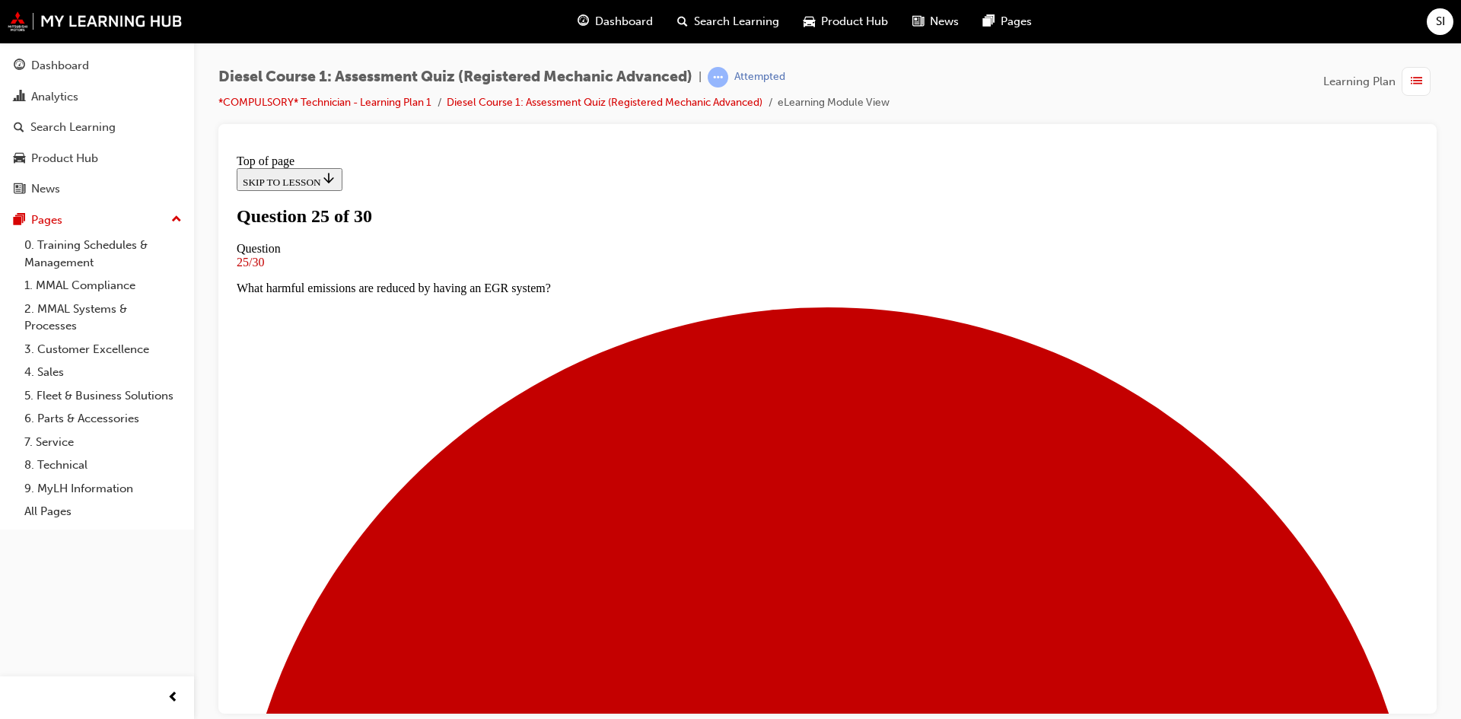
scroll to position [154, 0]
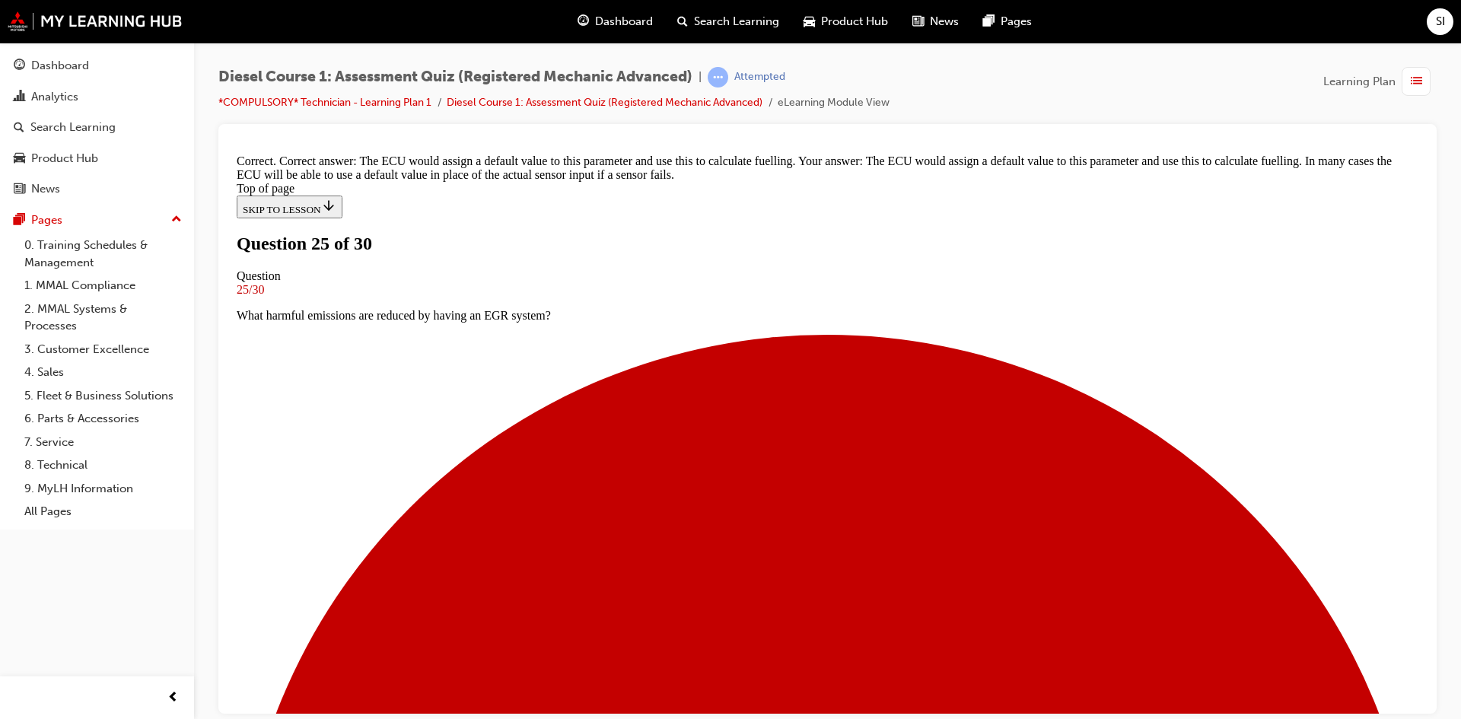
scroll to position [49, 0]
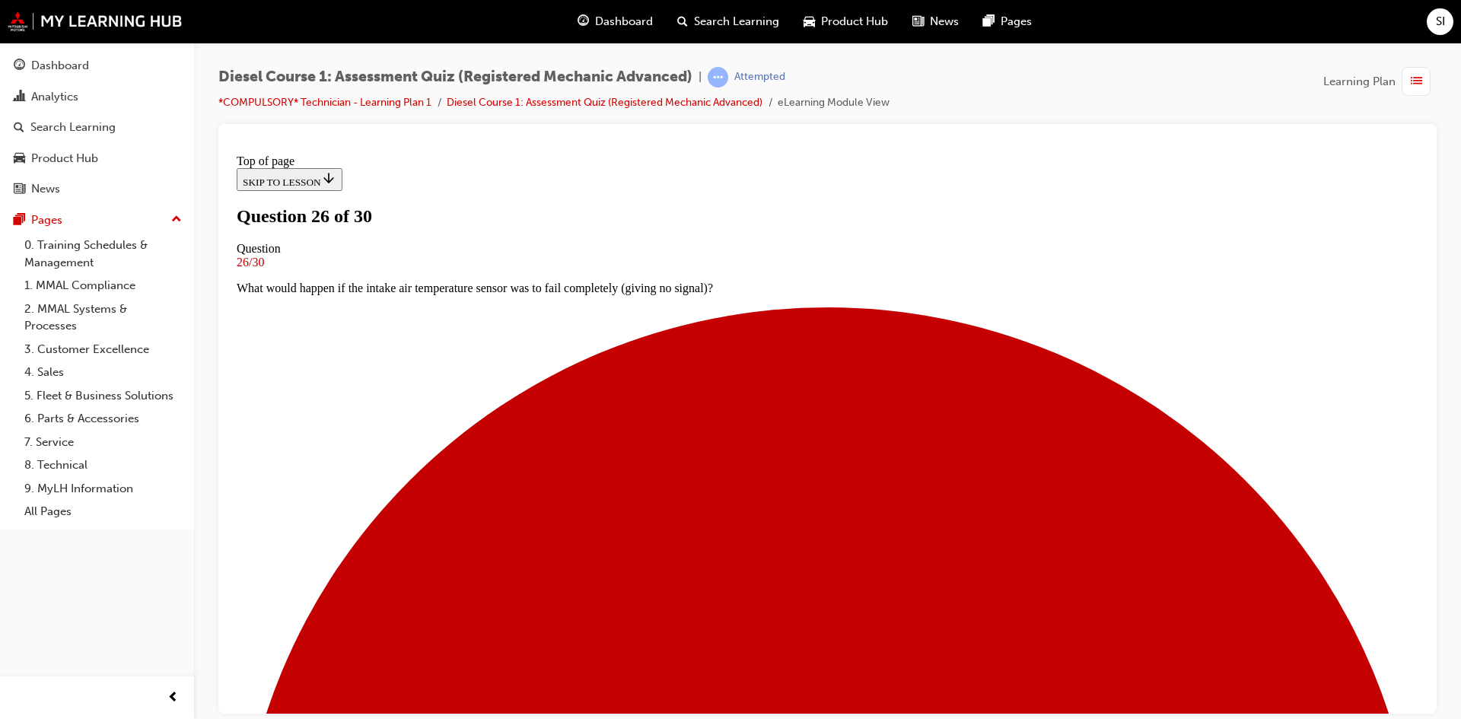
scroll to position [78, 0]
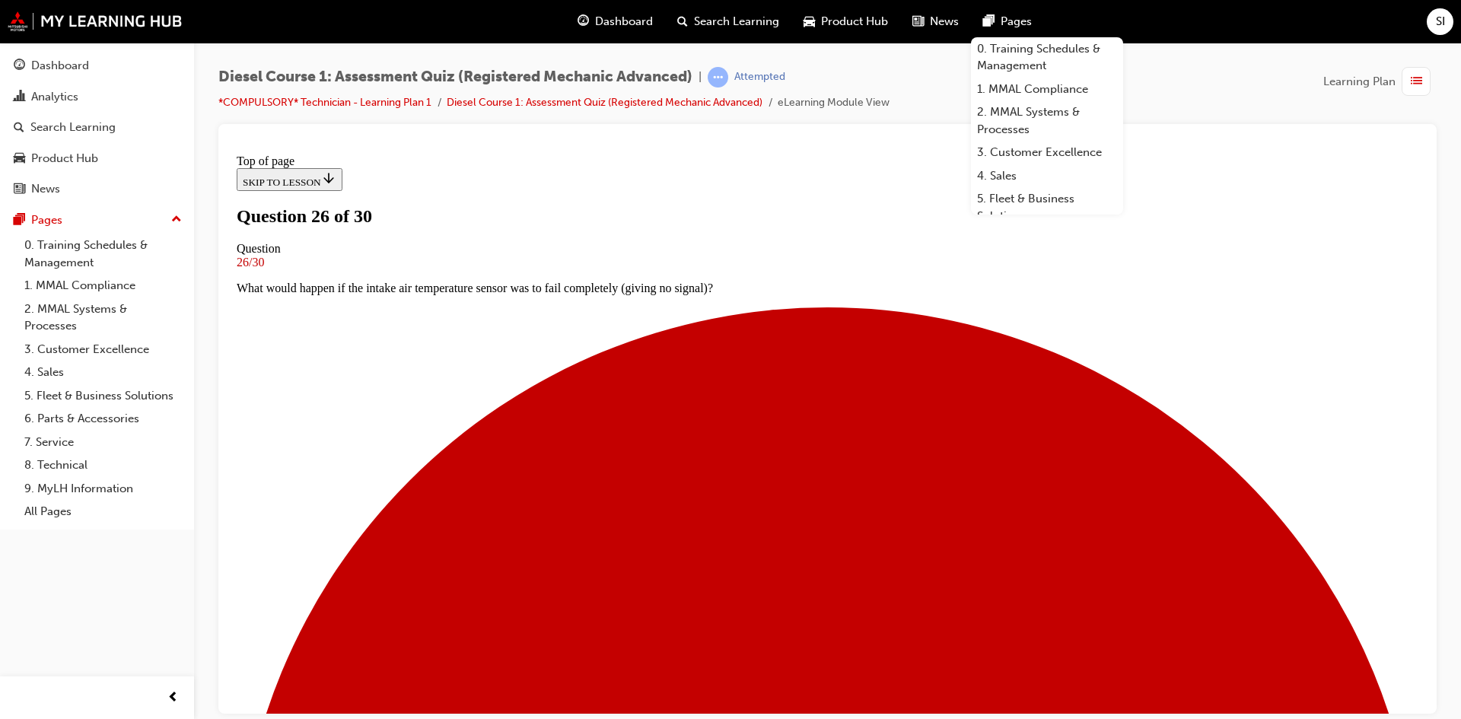
drag, startPoint x: 699, startPoint y: 301, endPoint x: 758, endPoint y: 302, distance: 59.4
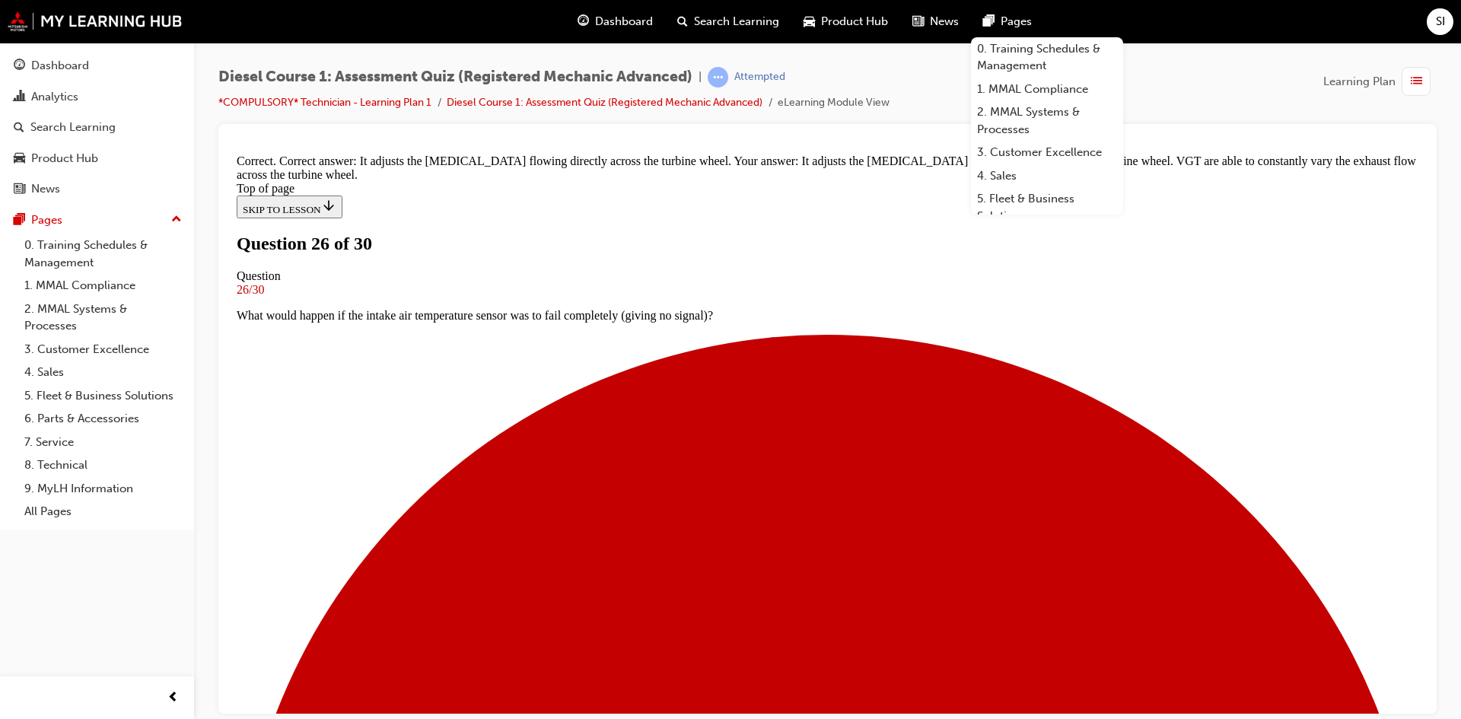
scroll to position [294, 0]
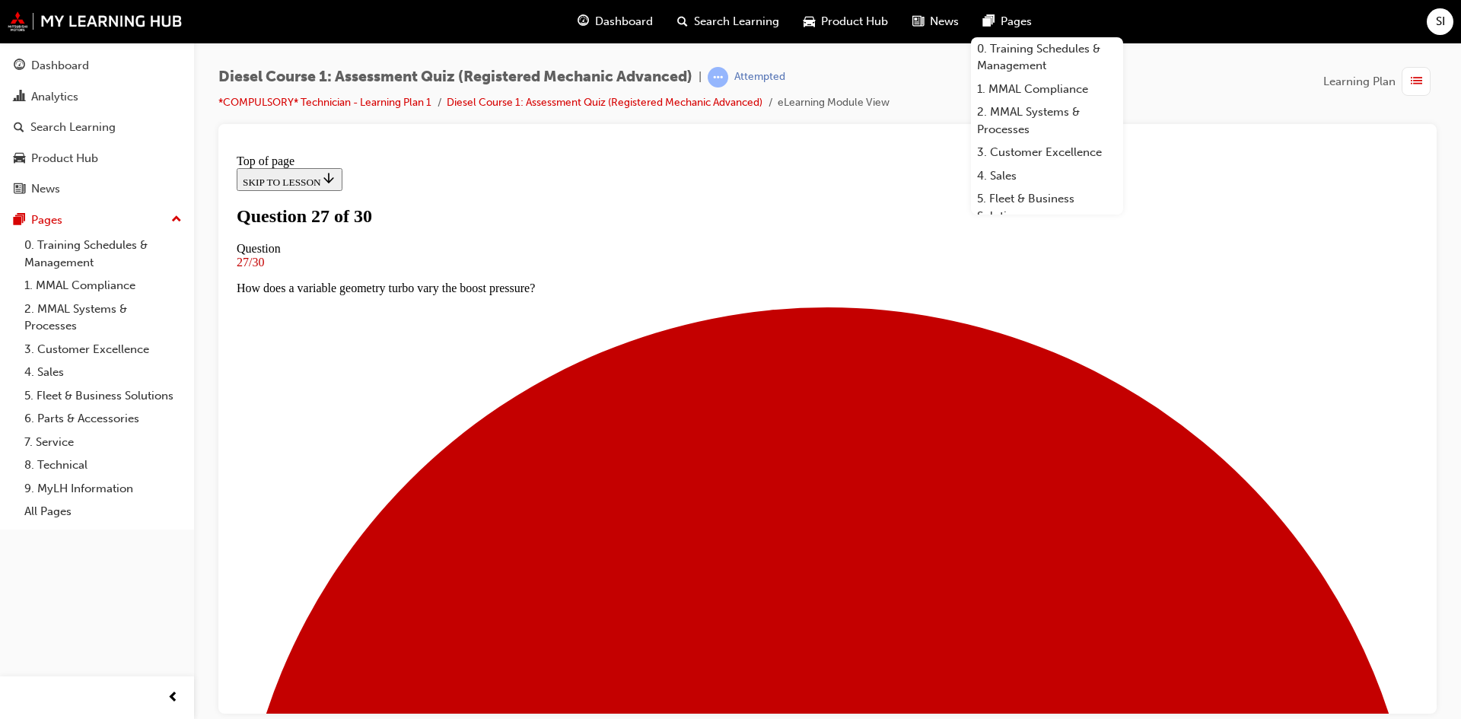
scroll to position [154, 0]
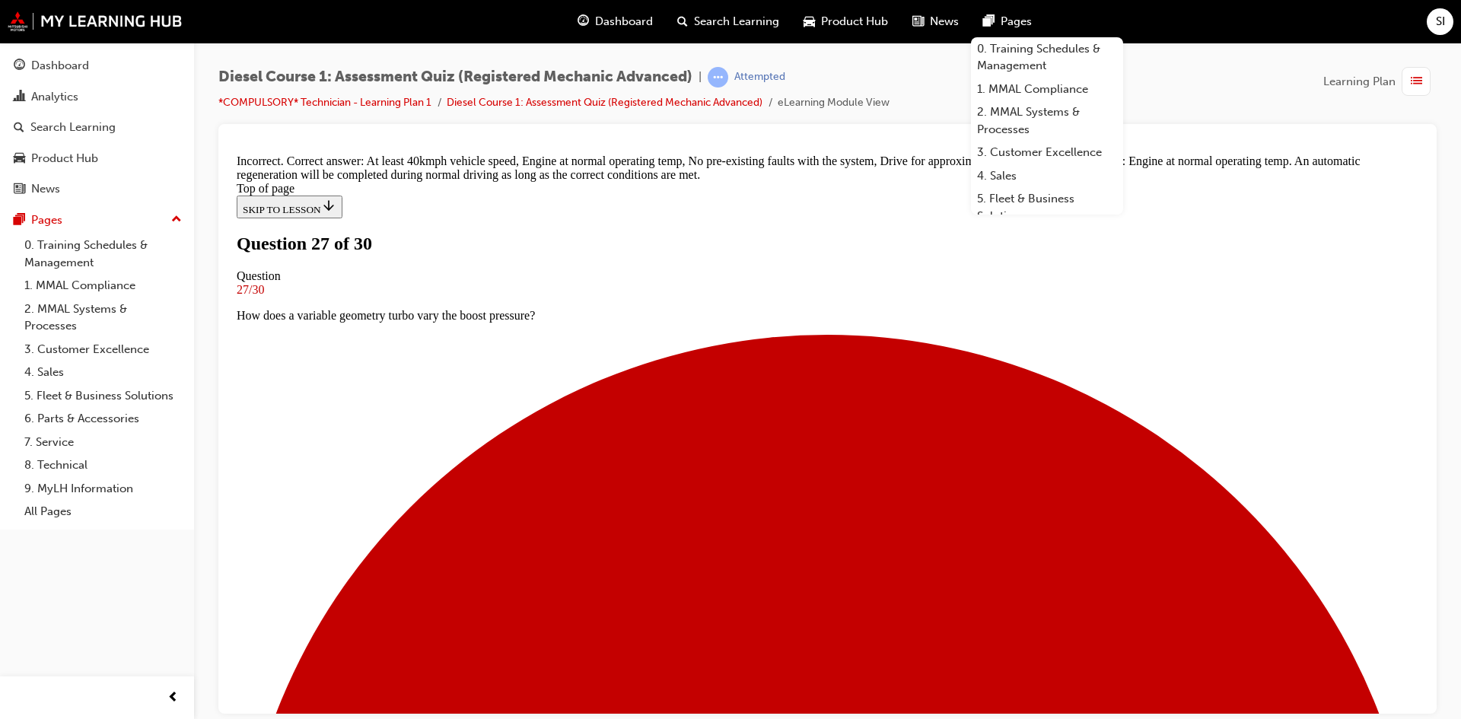
scroll to position [182, 0]
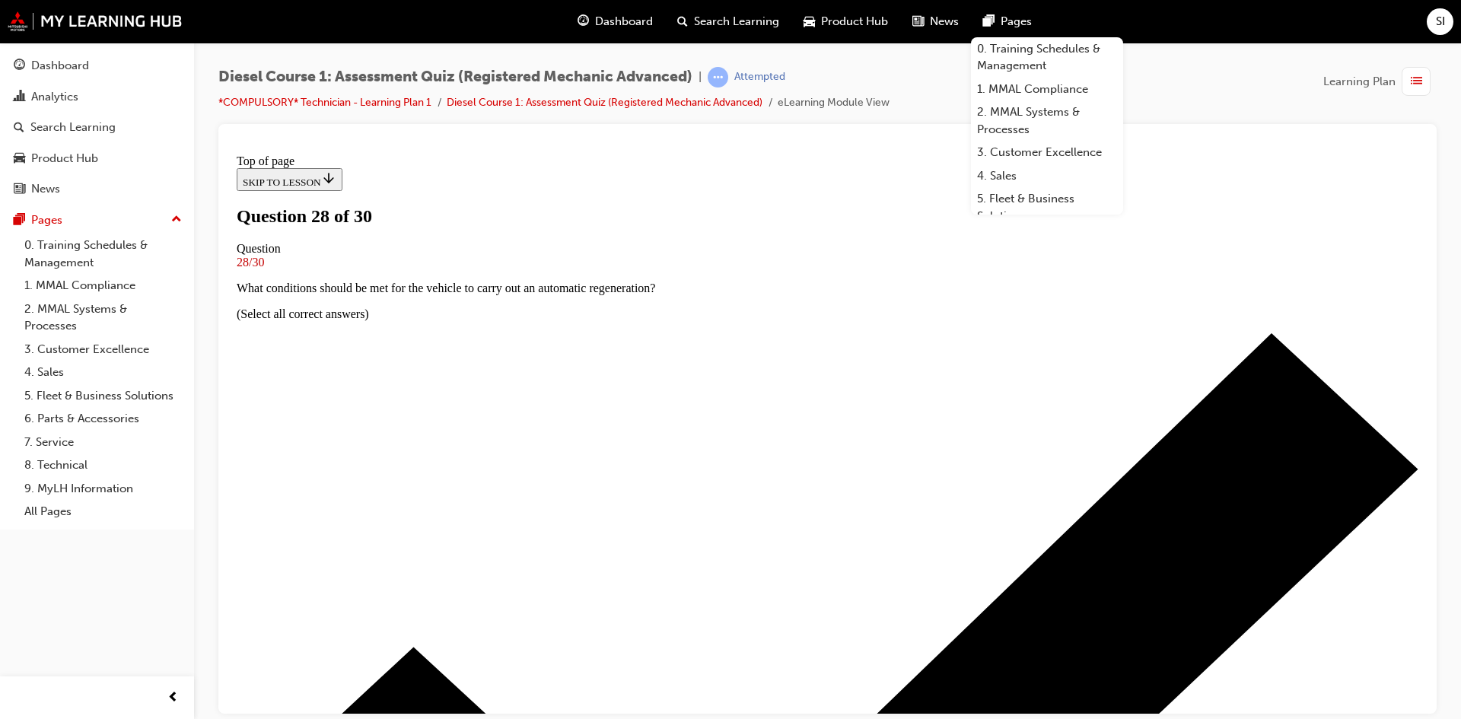
scroll to position [154, 0]
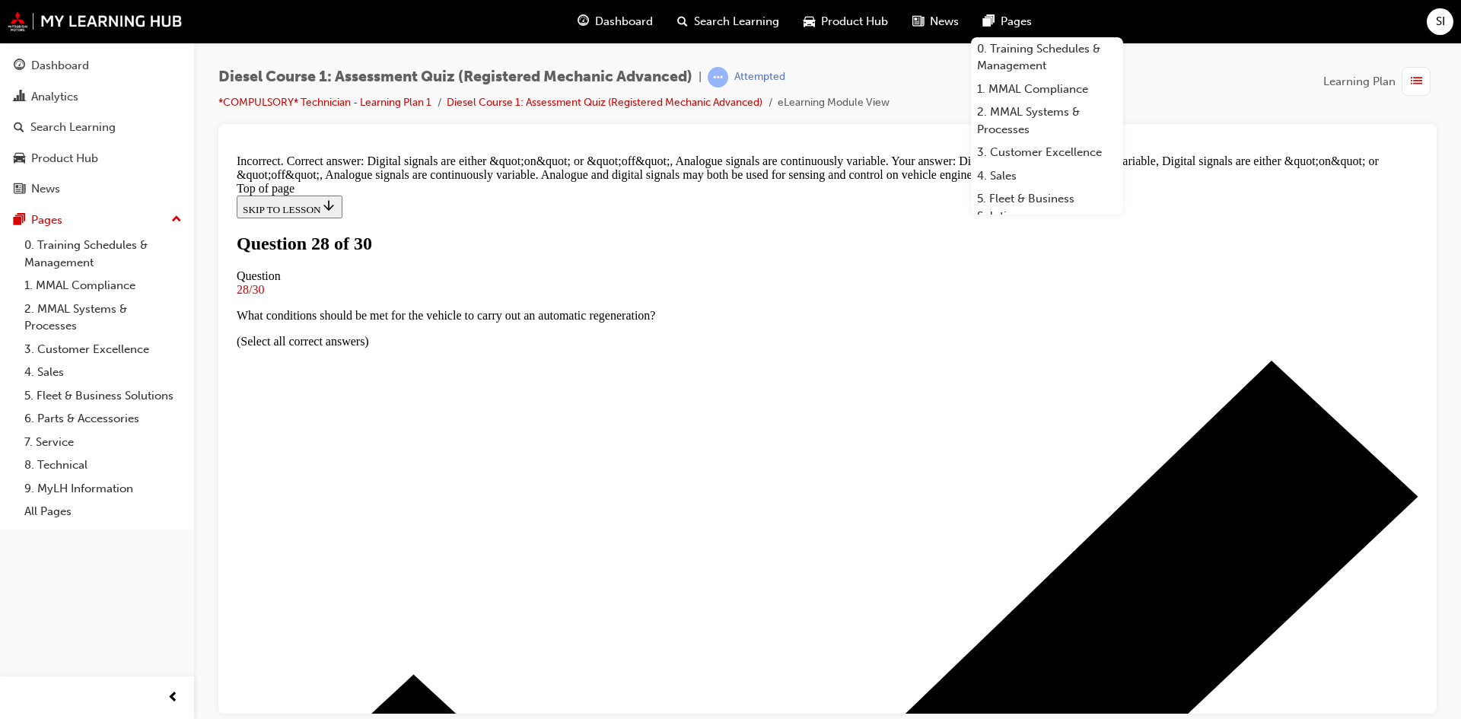
scroll to position [308, 0]
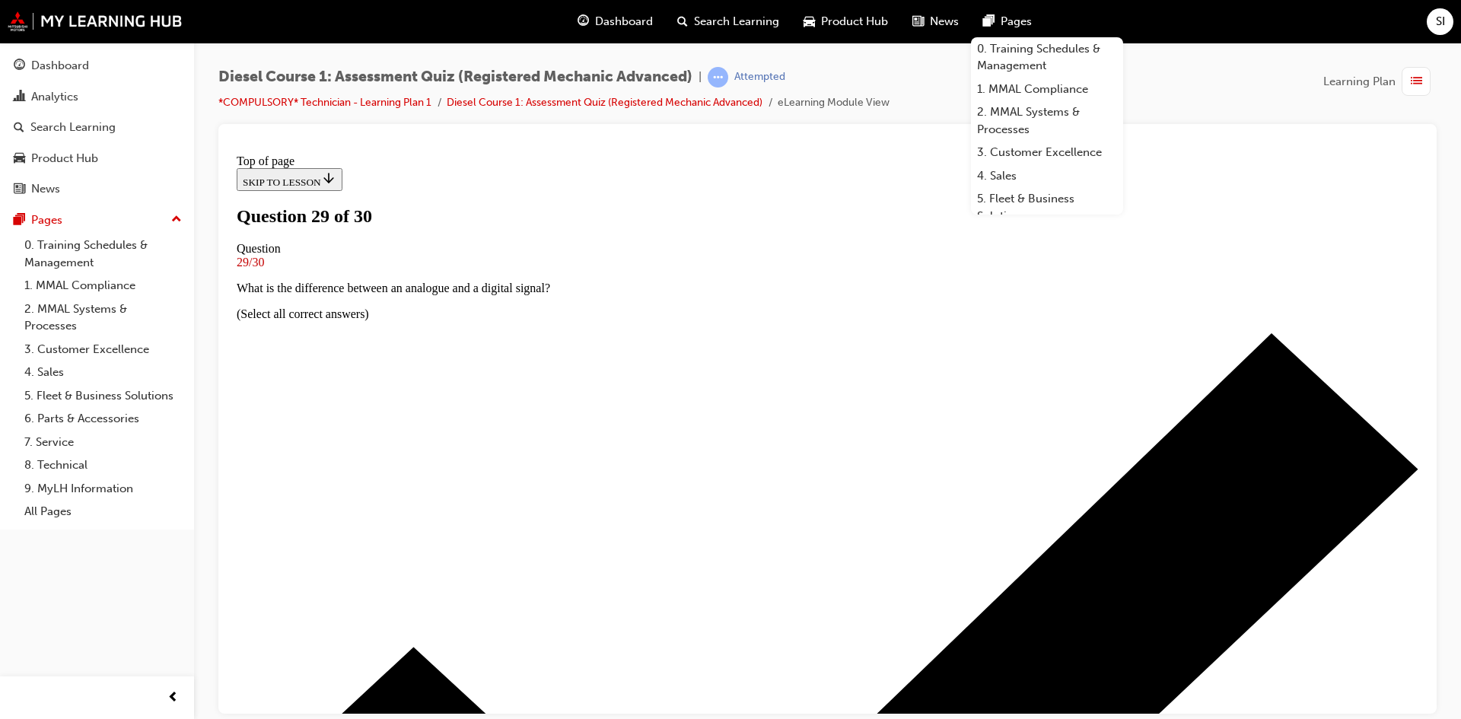
scroll to position [154, 0]
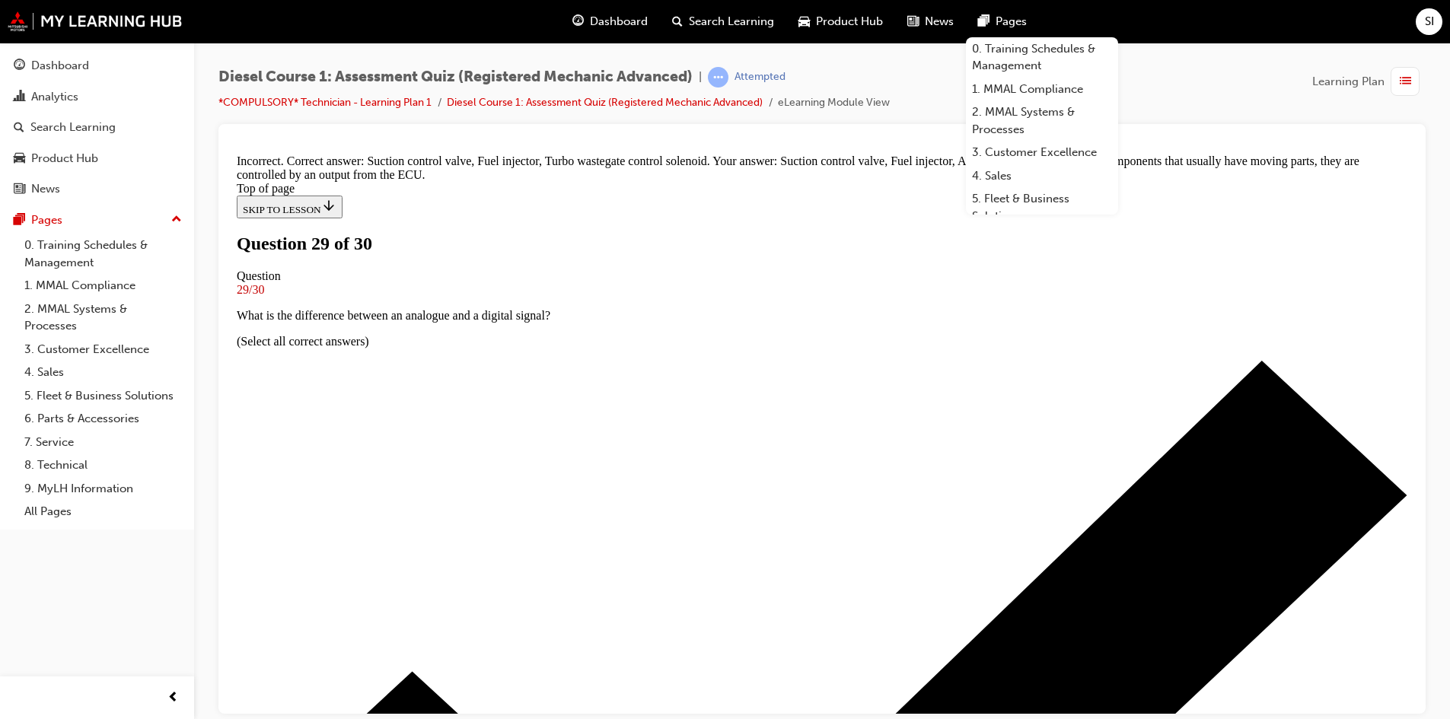
scroll to position [308, 0]
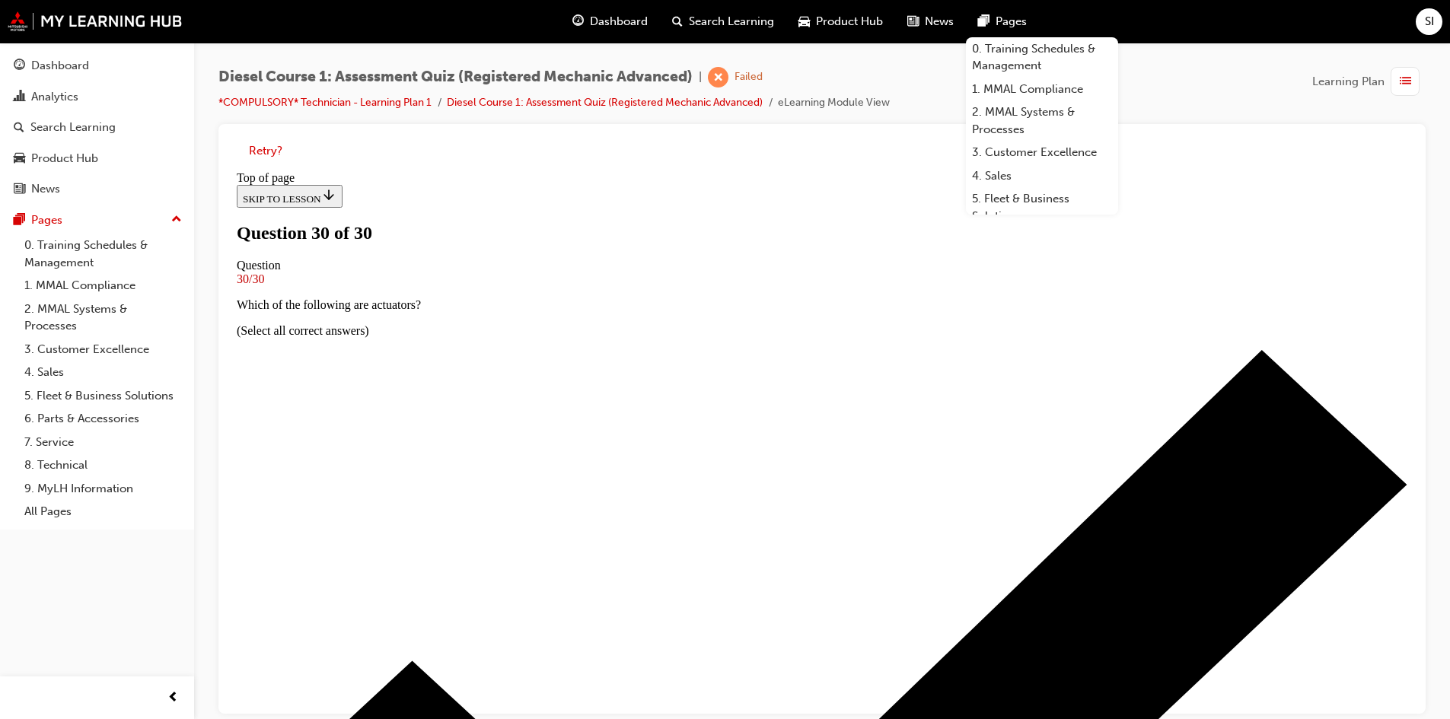
scroll to position [213, 0]
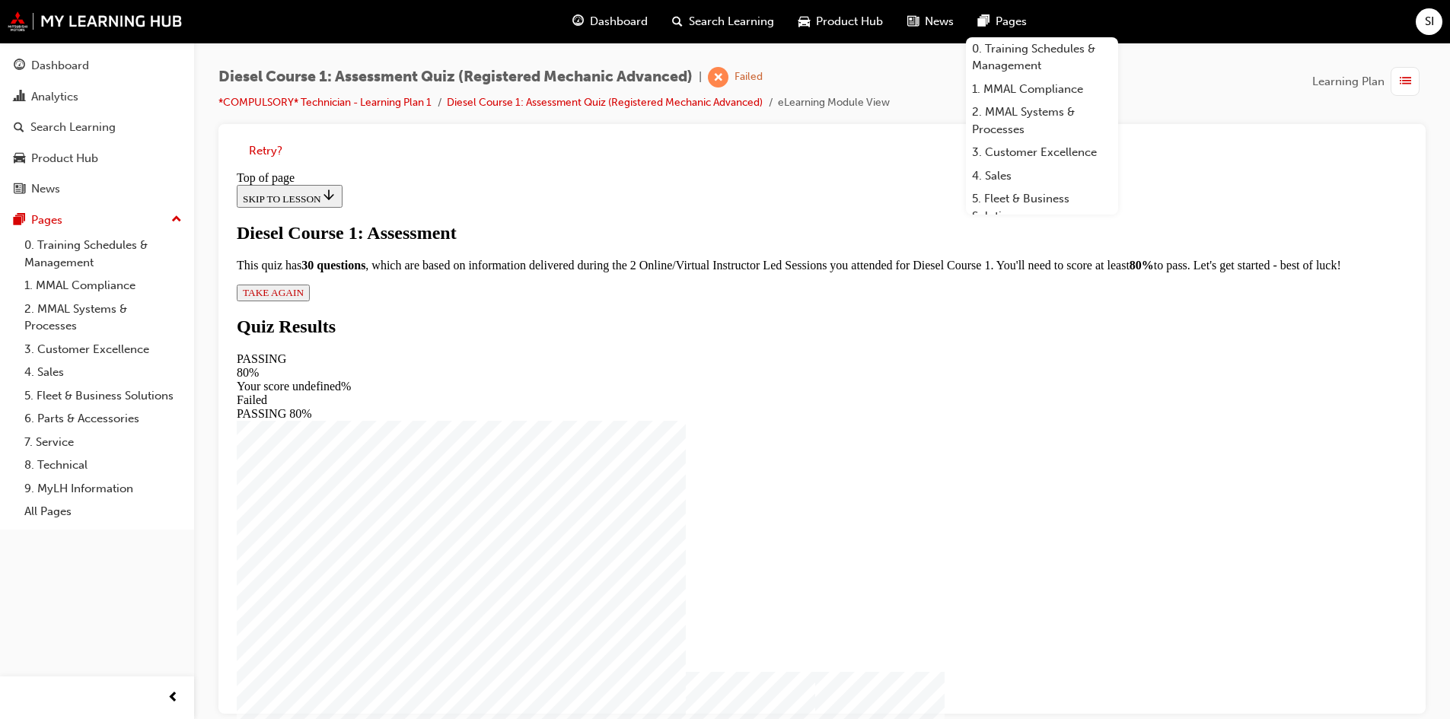
click at [304, 298] on span "TAKE AGAIN" at bounding box center [273, 292] width 61 height 11
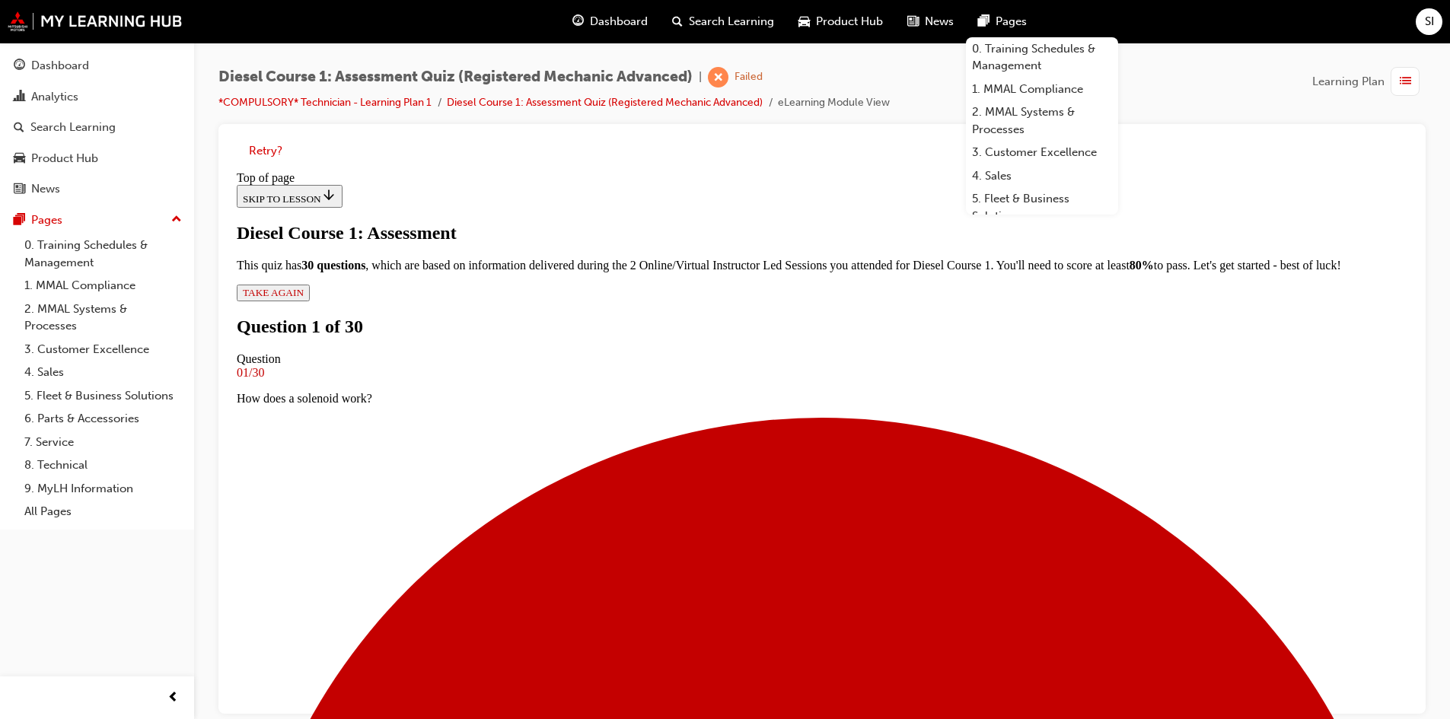
scroll to position [2, 0]
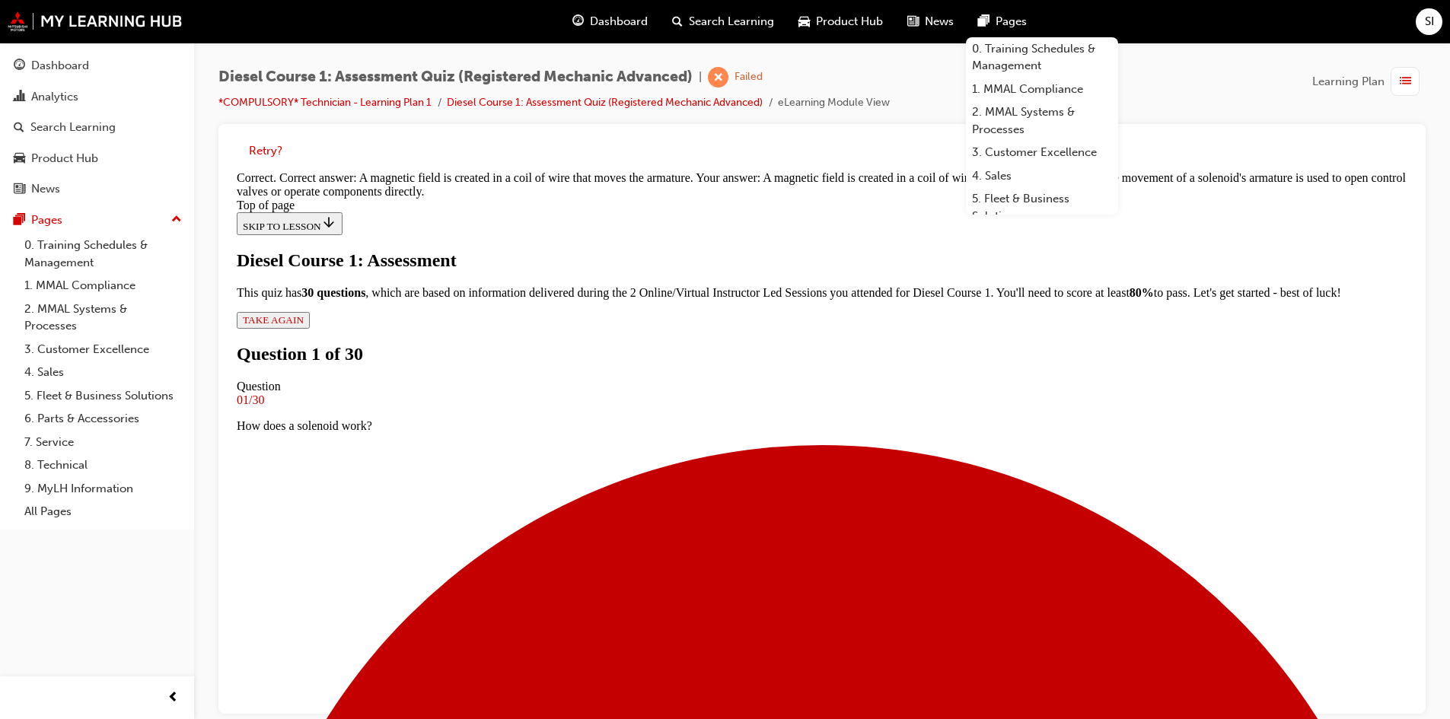
scroll to position [84, 0]
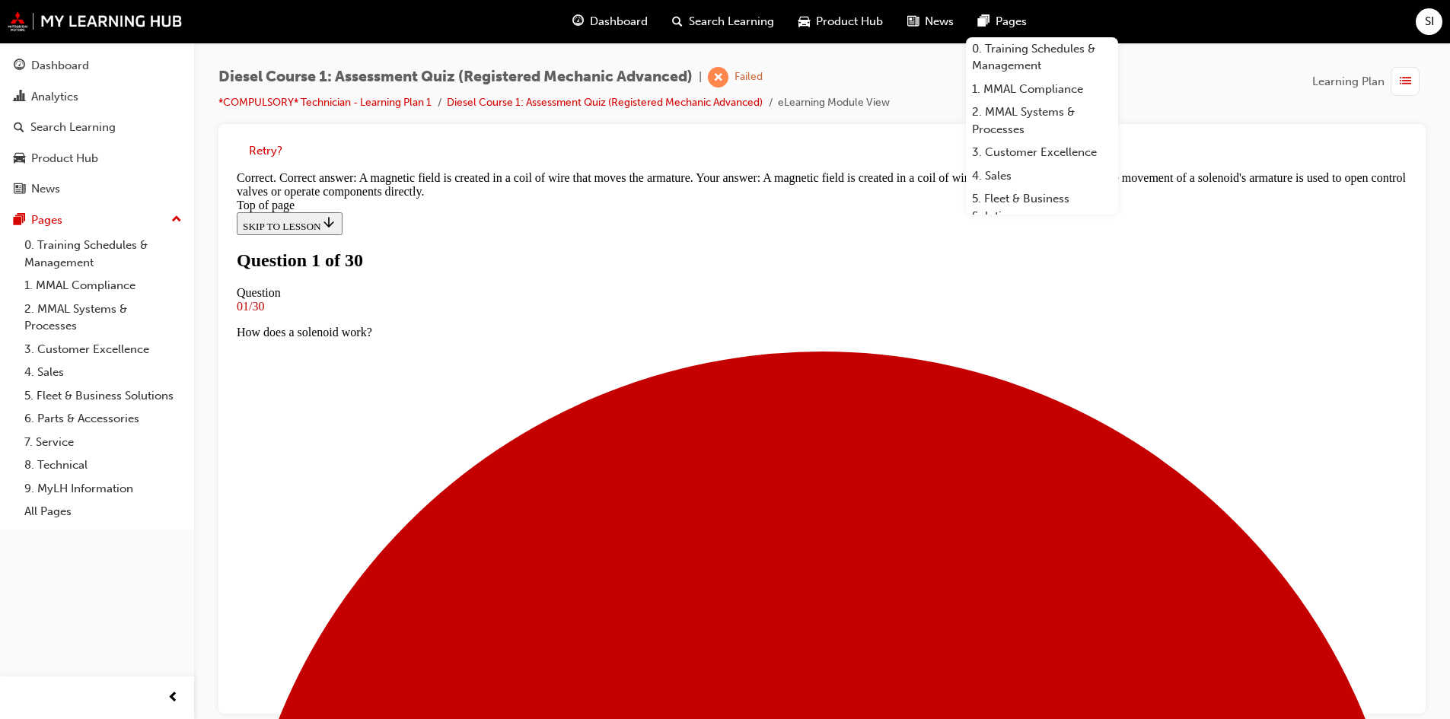
scroll to position [154, 0]
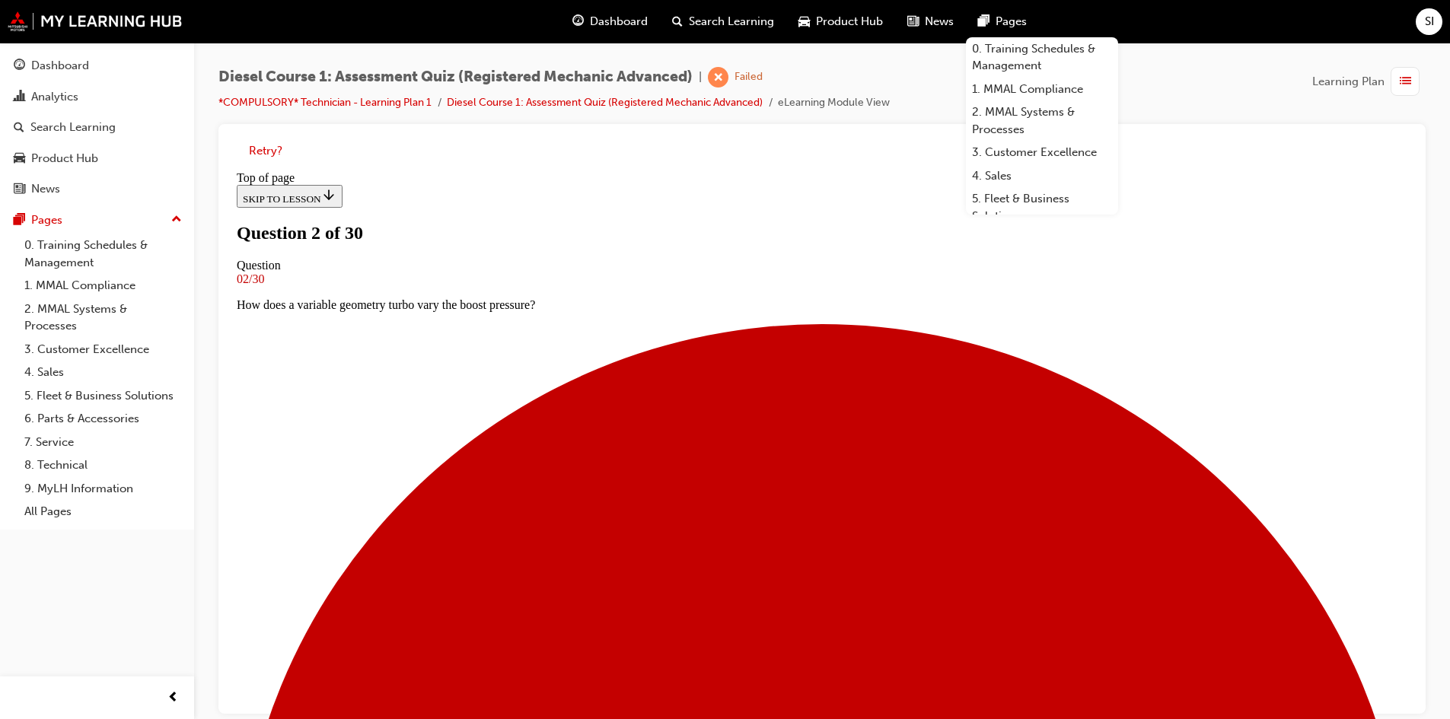
scroll to position [78, 0]
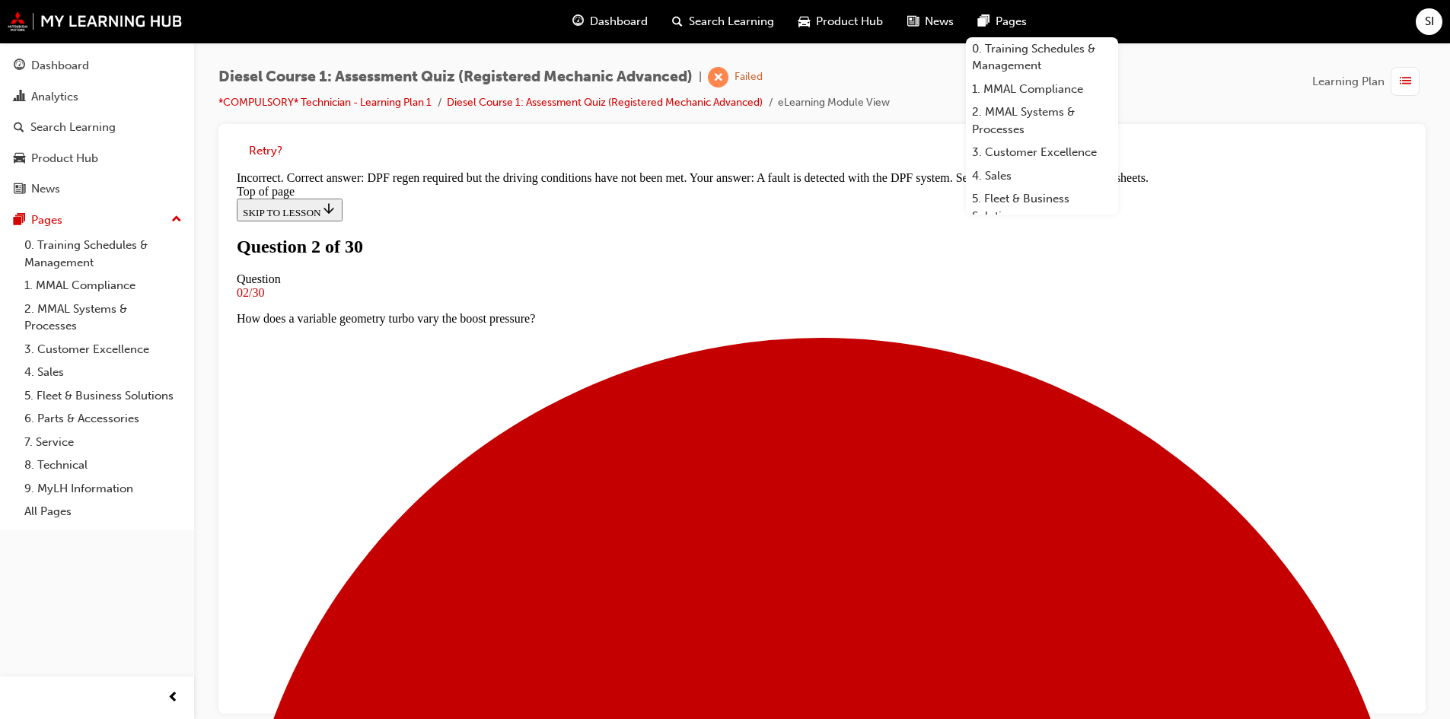
scroll to position [279, 0]
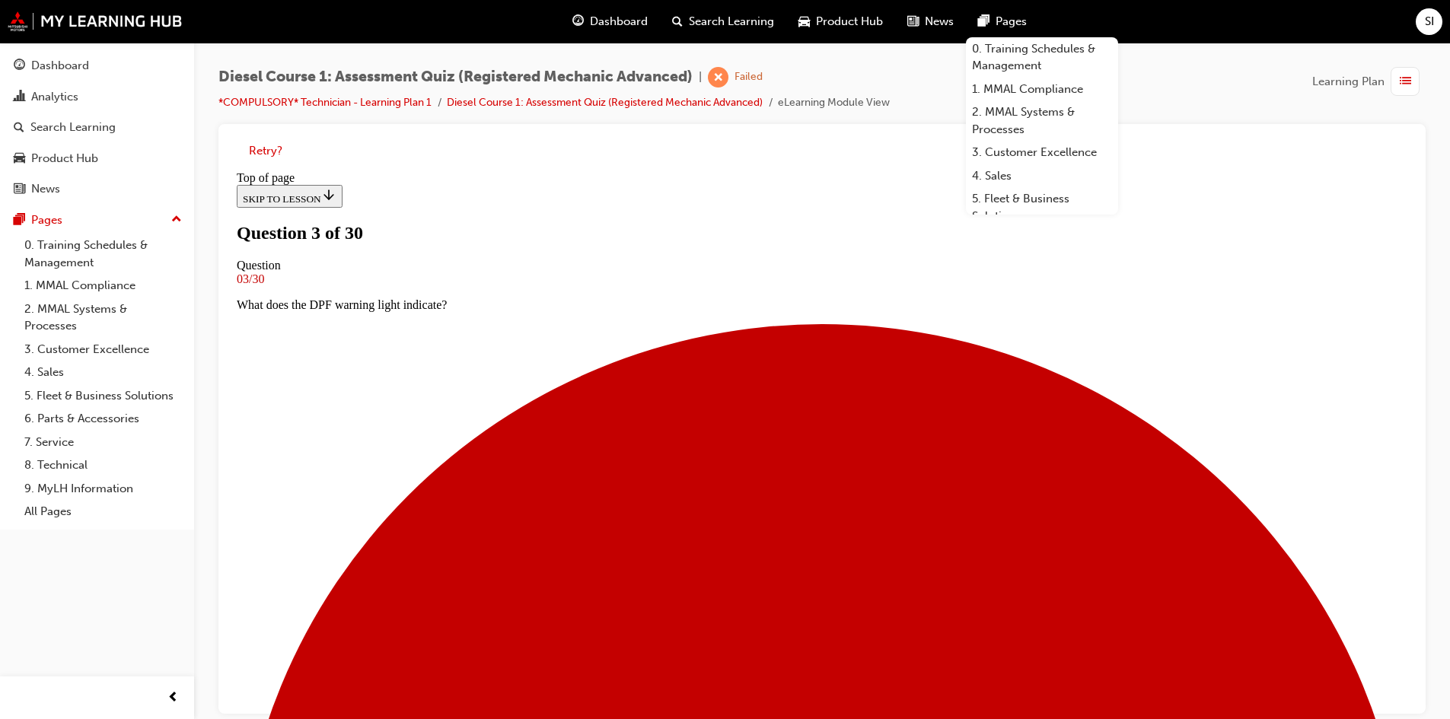
scroll to position [78, 0]
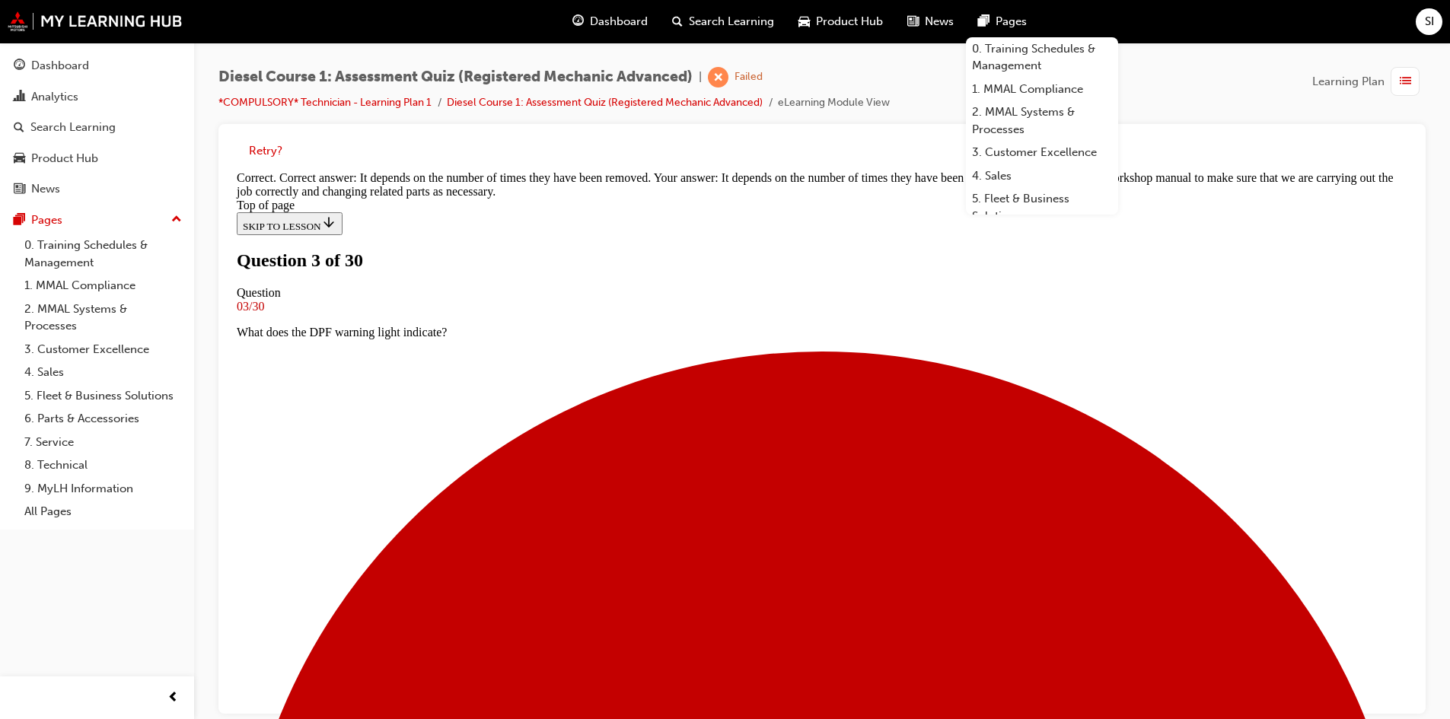
scroll to position [130, 0]
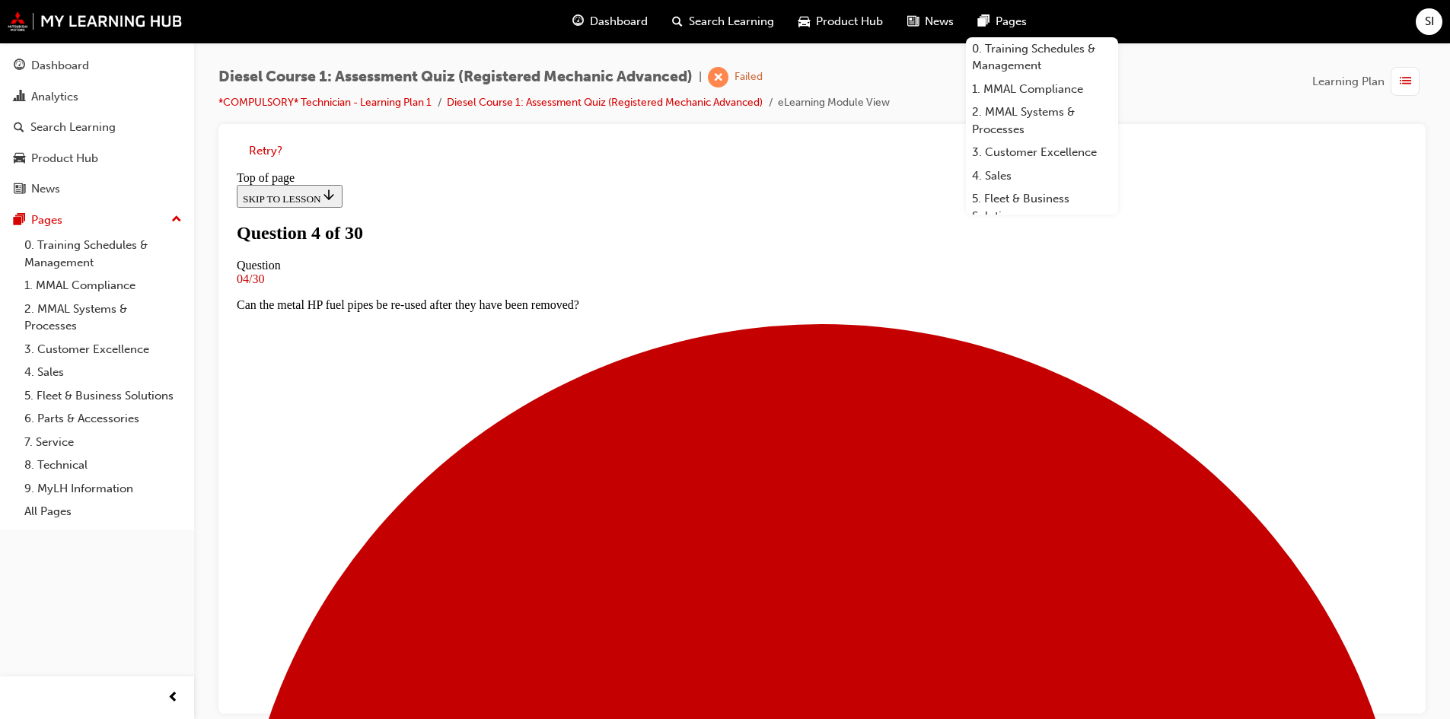
scroll to position [154, 0]
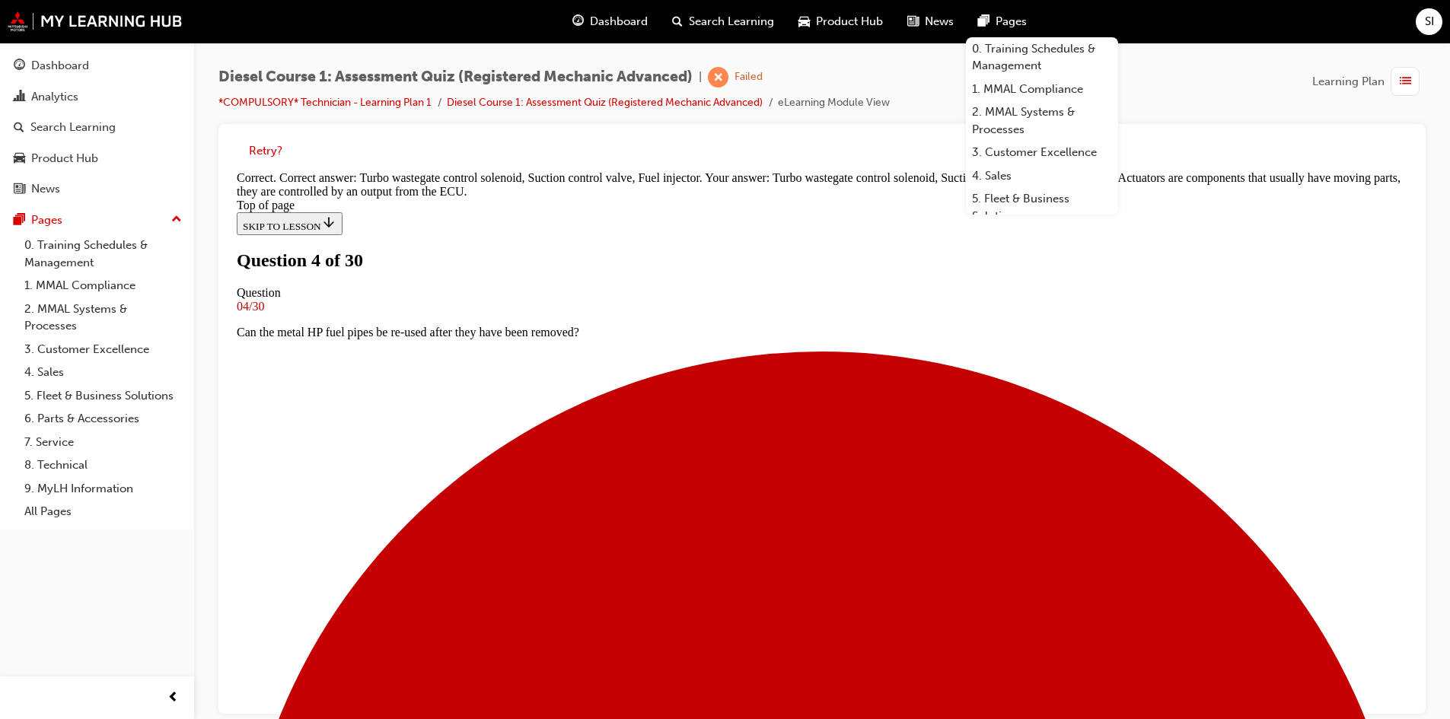
scroll to position [308, 0]
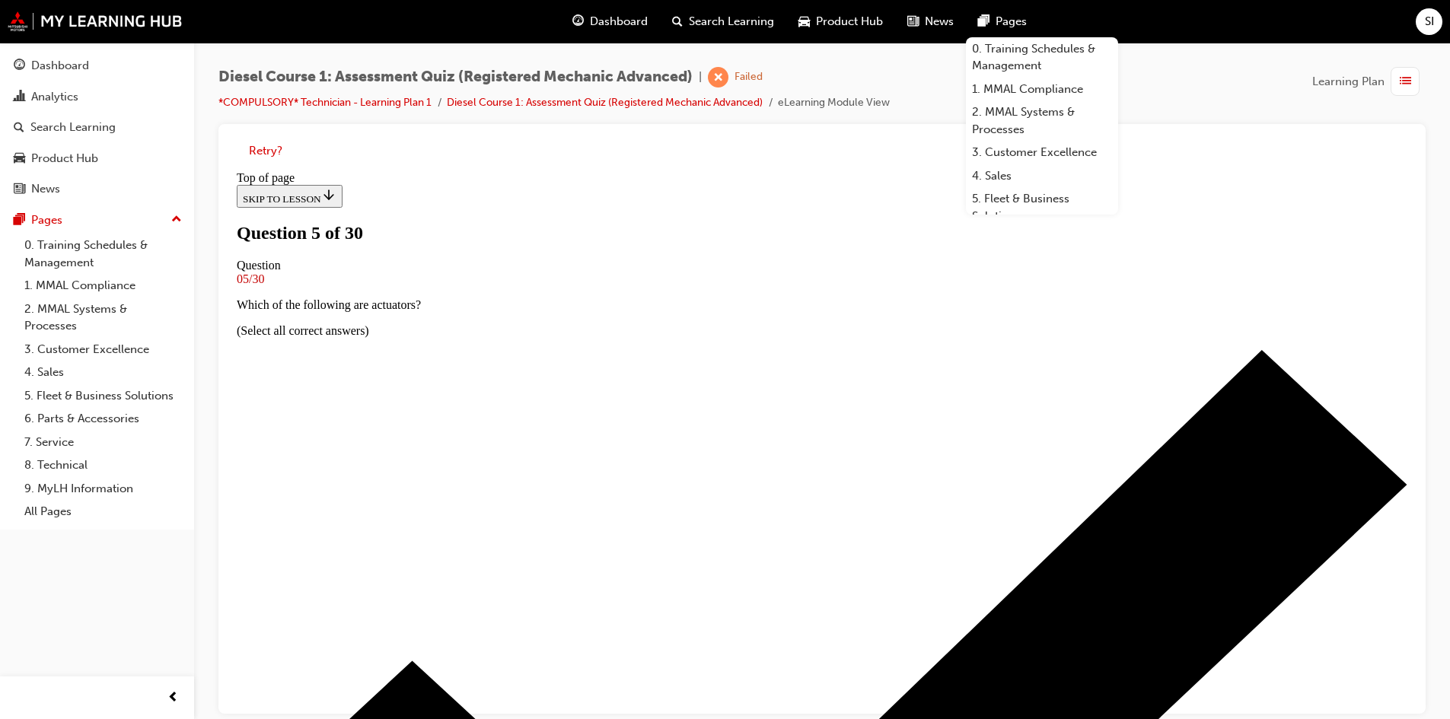
scroll to position [154, 0]
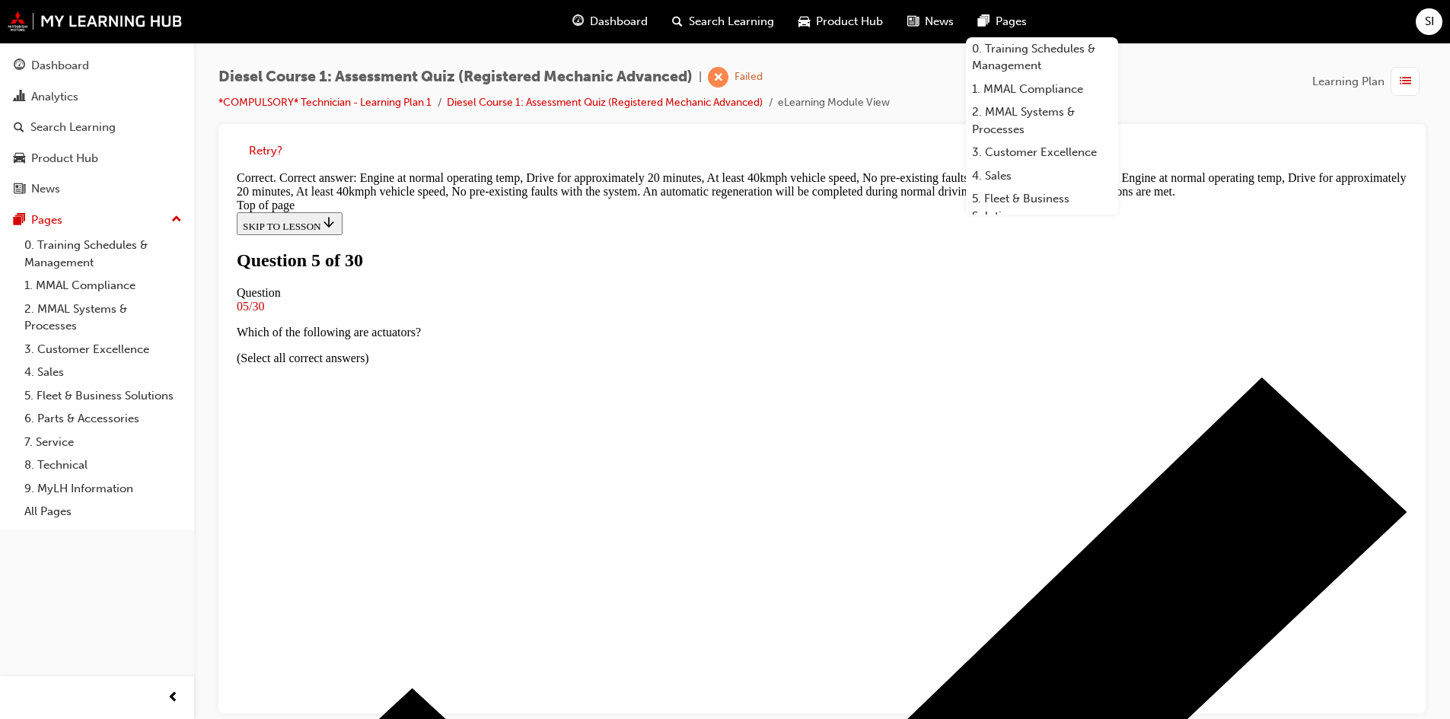
scroll to position [106, 0]
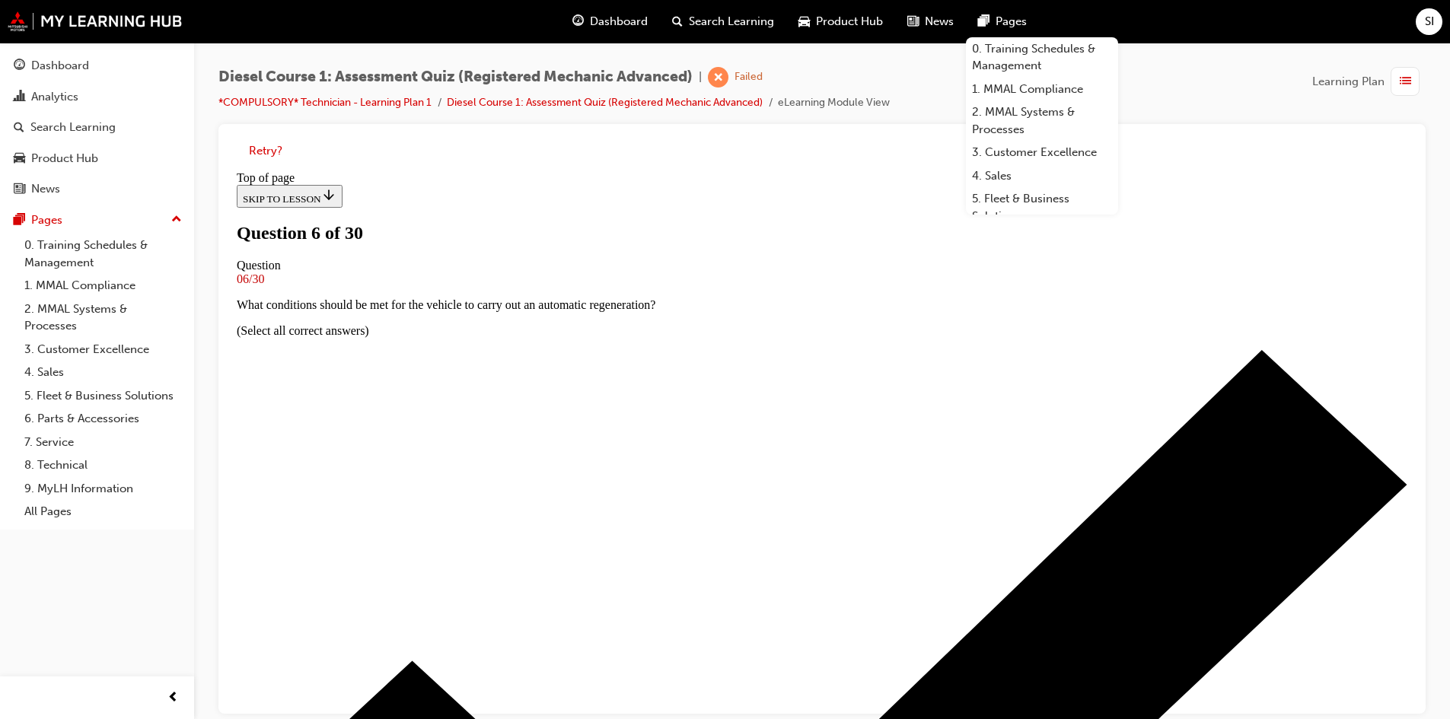
scroll to position [154, 0]
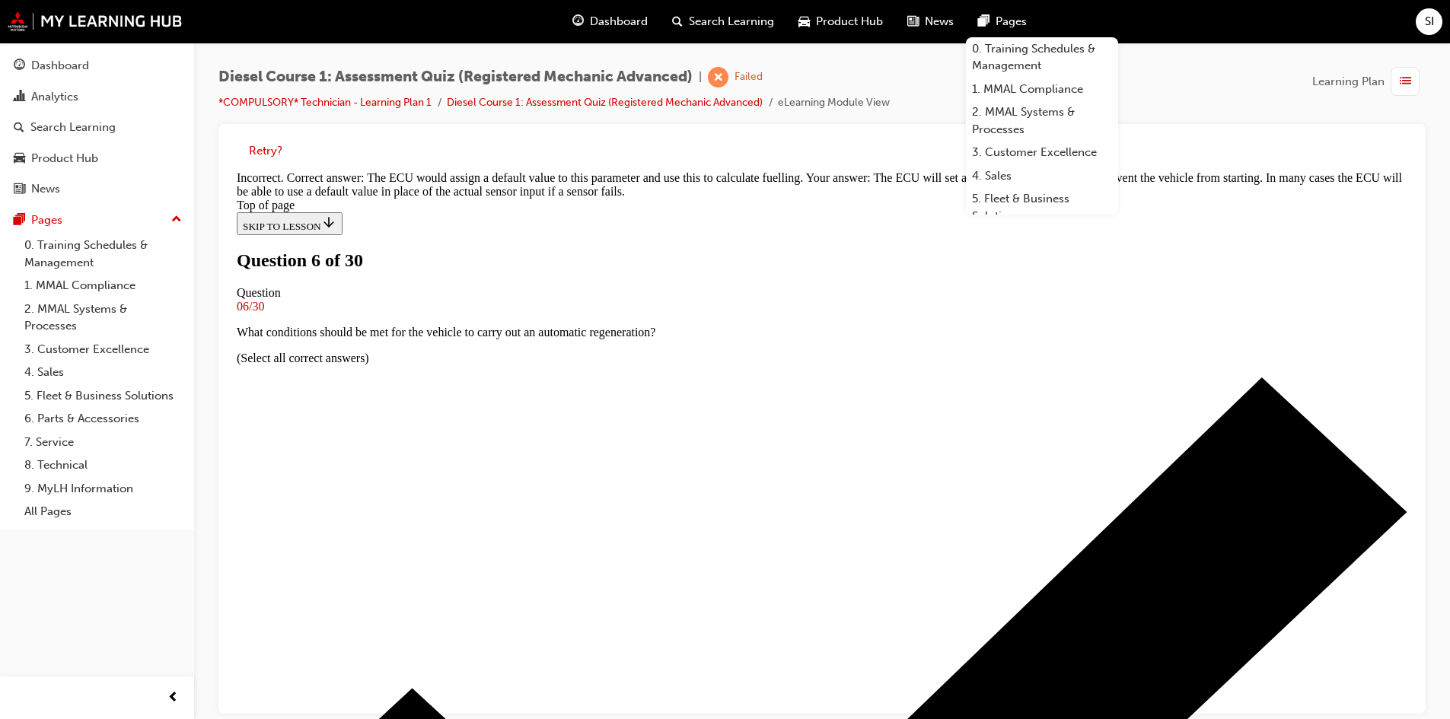
scroll to position [354, 0]
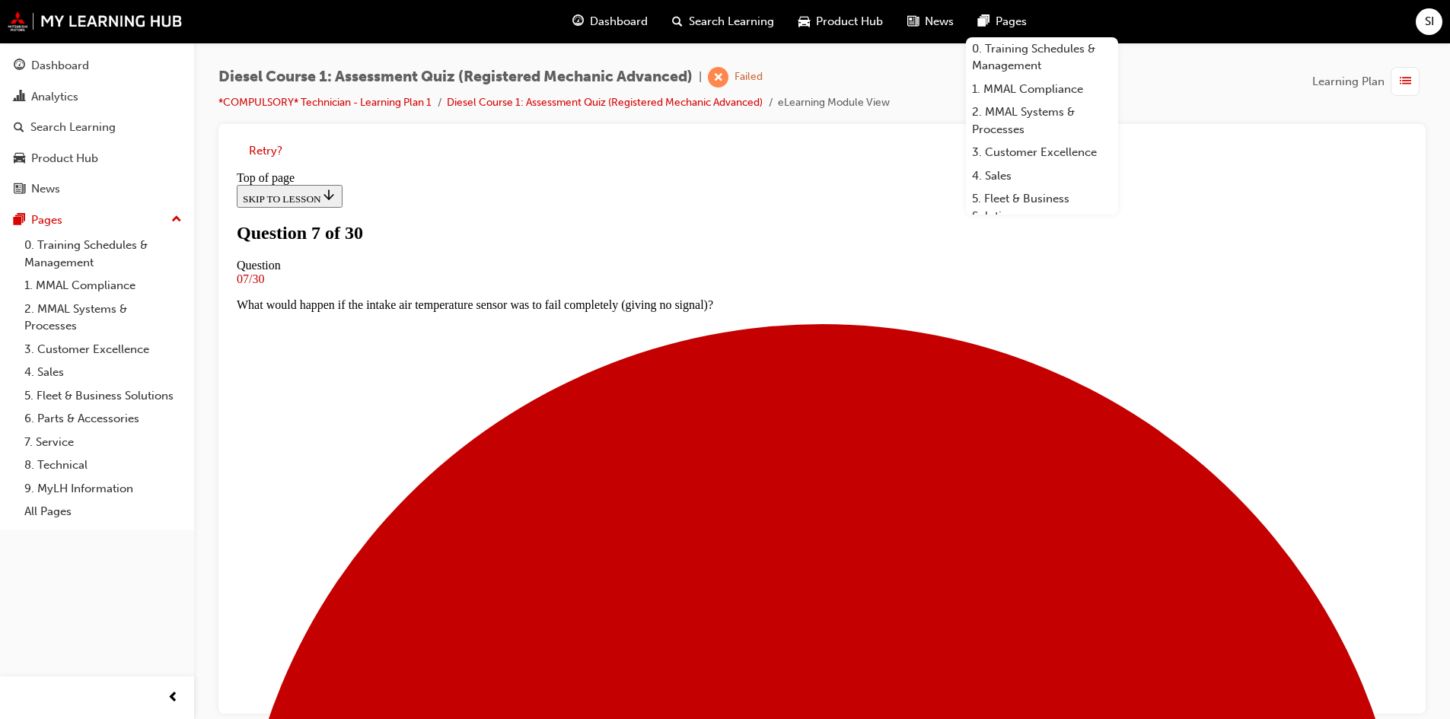
scroll to position [78, 0]
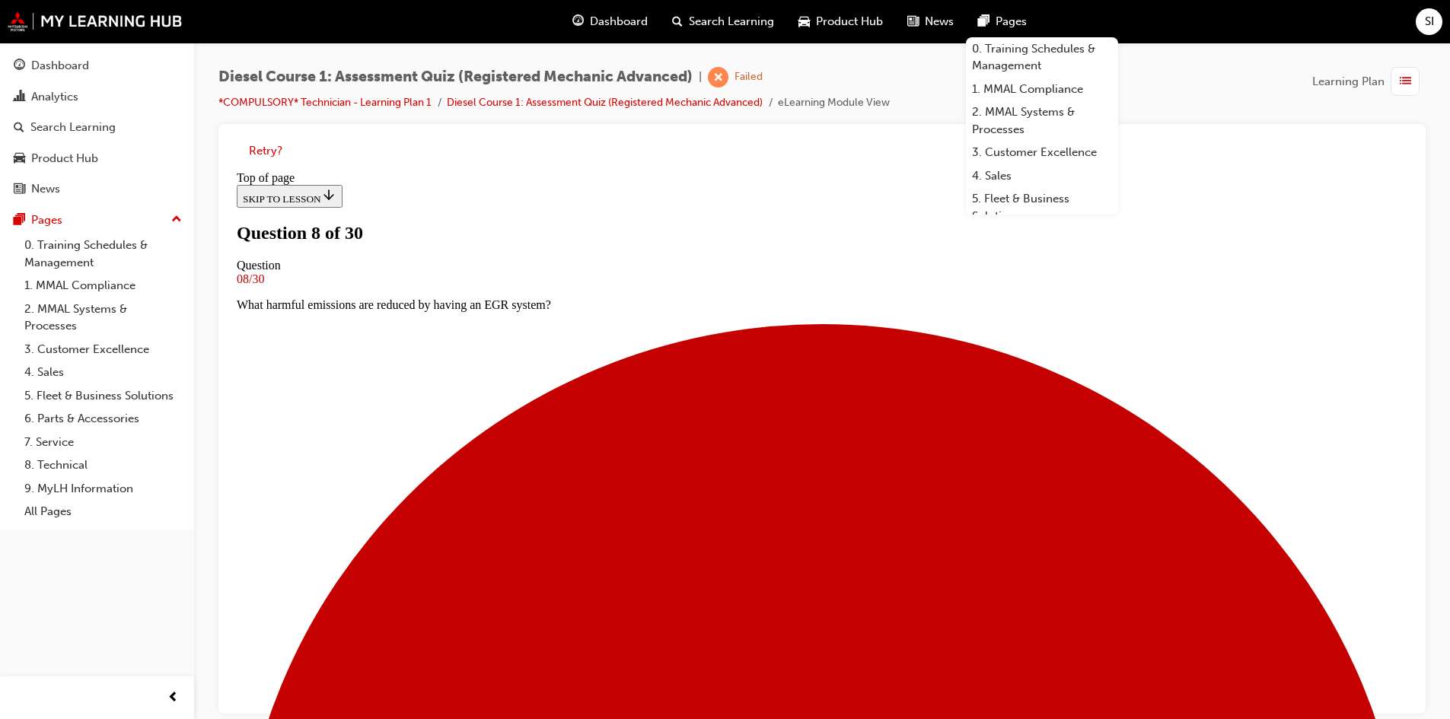
scroll to position [154, 0]
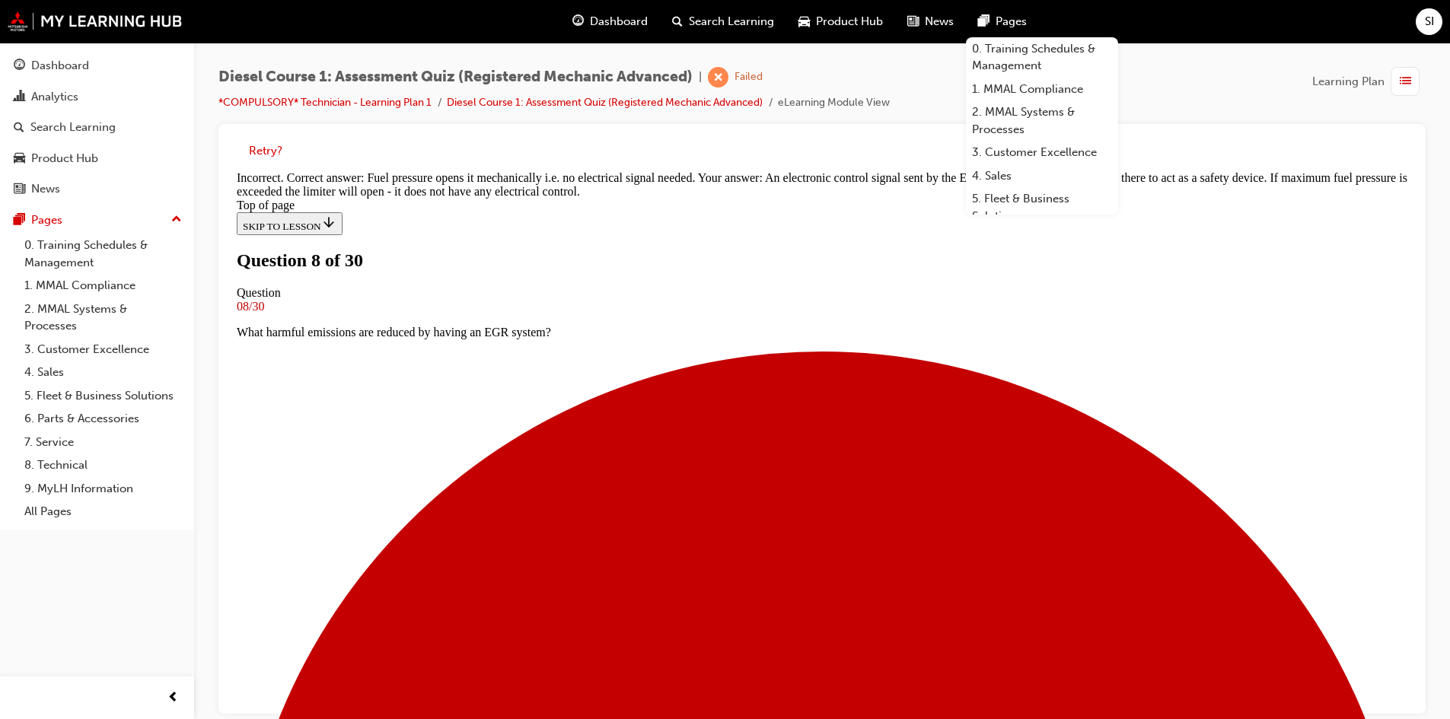
scroll to position [330, 0]
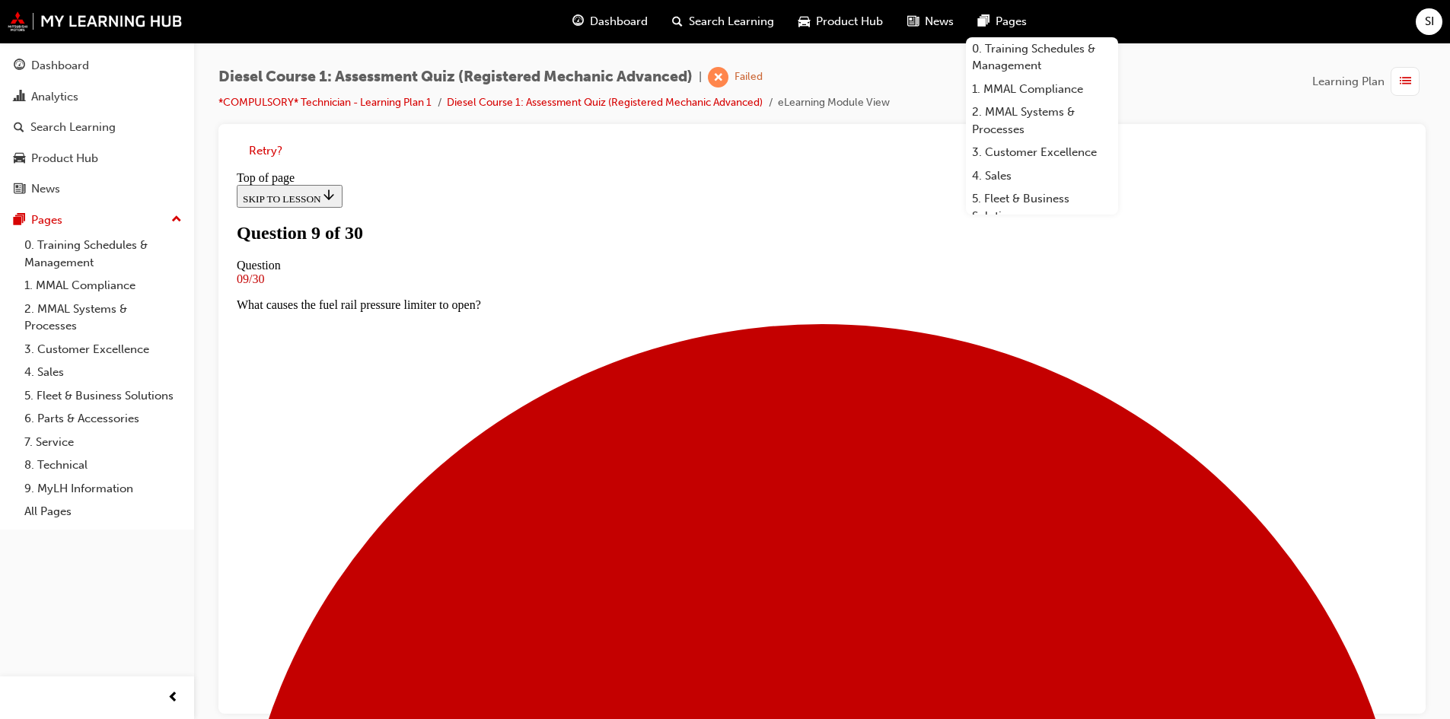
scroll to position [78, 0]
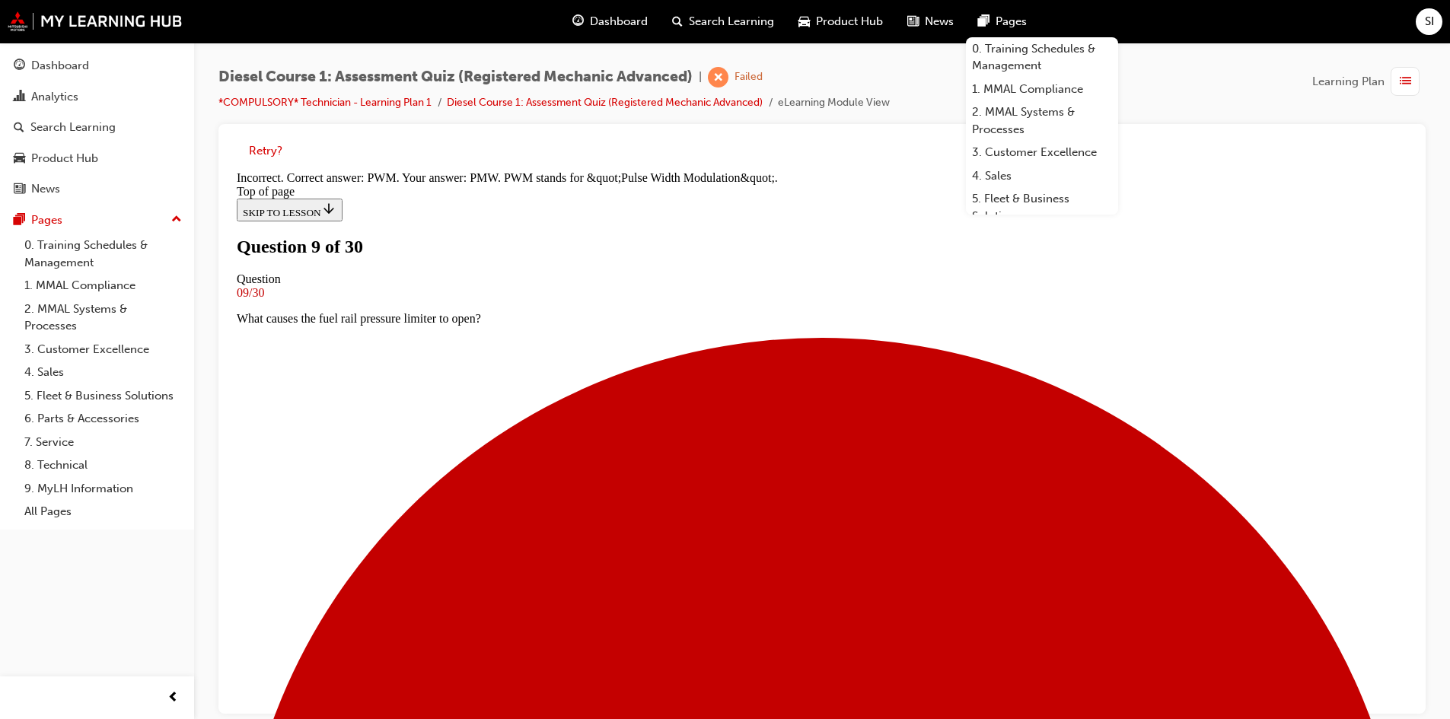
scroll to position [290, 0]
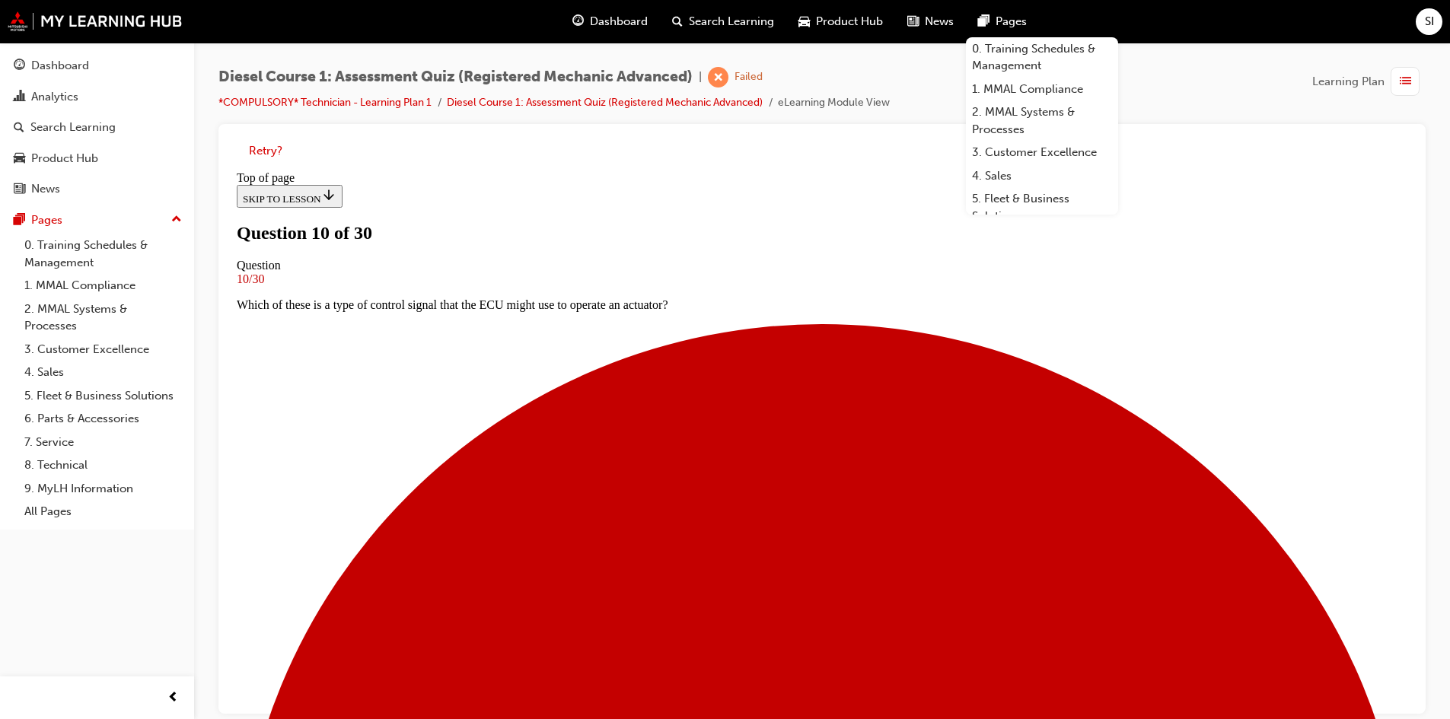
scroll to position [78, 0]
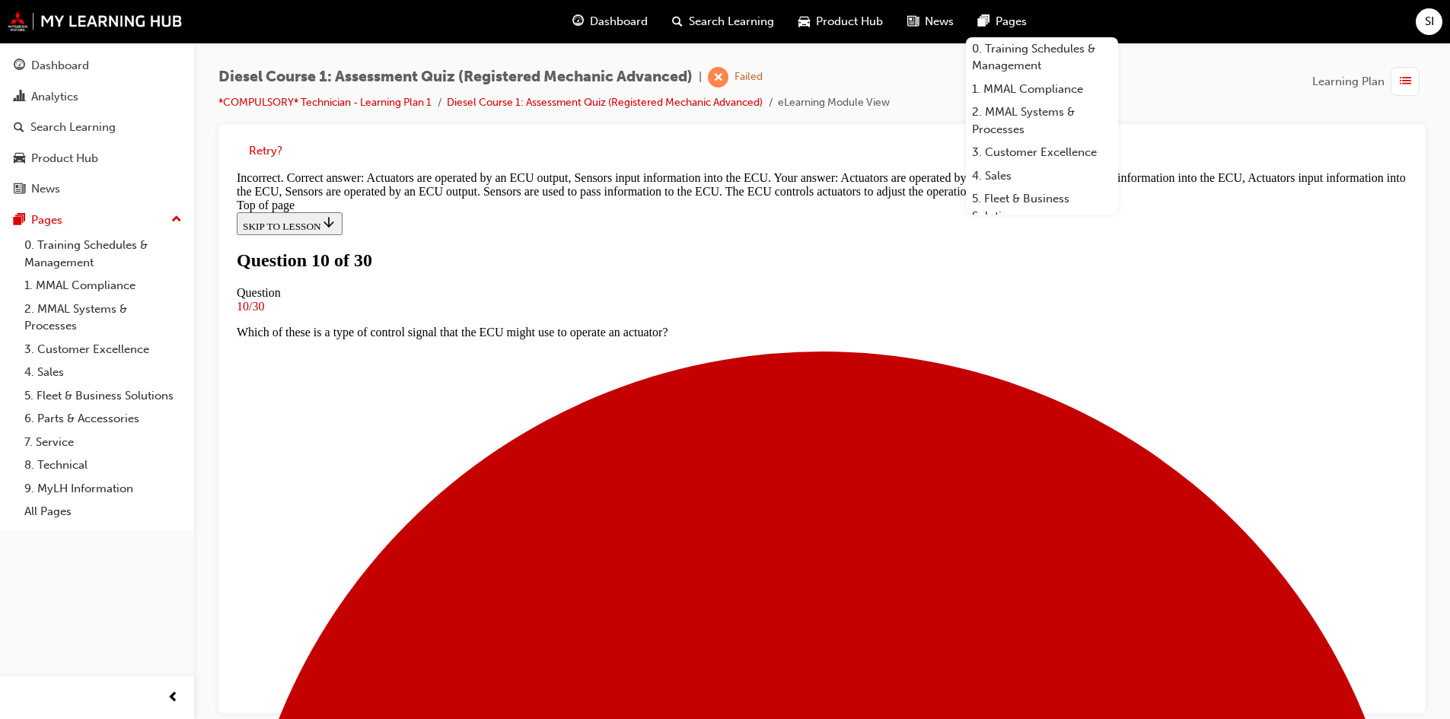
scroll to position [334, 0]
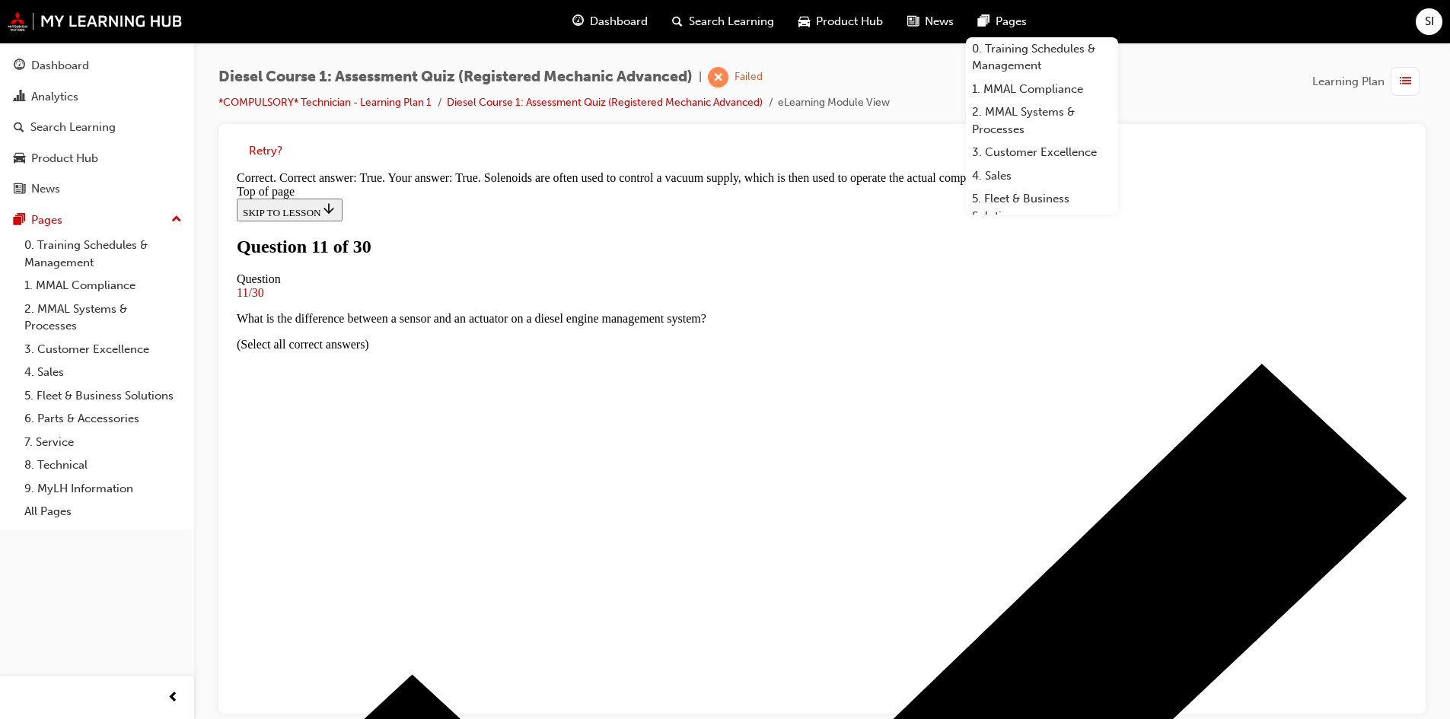
scroll to position [186, 0]
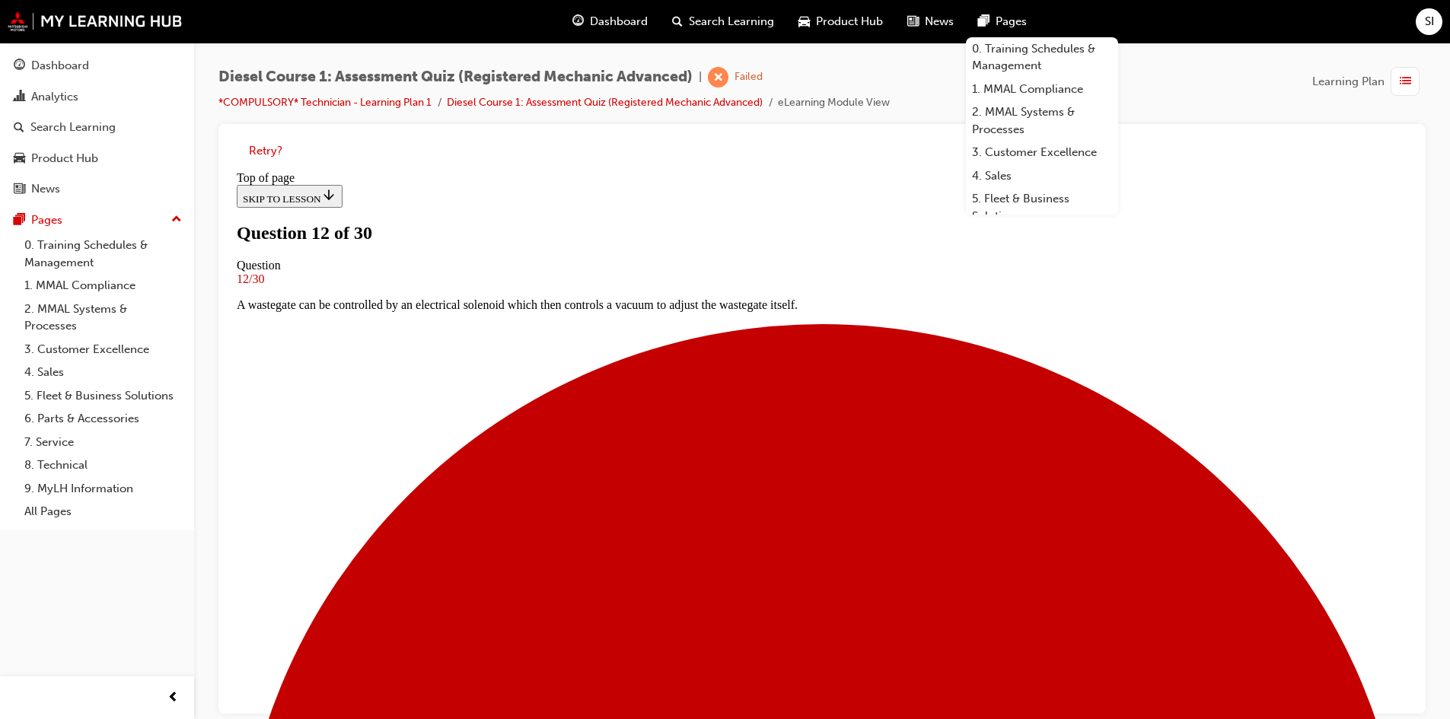
scroll to position [78, 0]
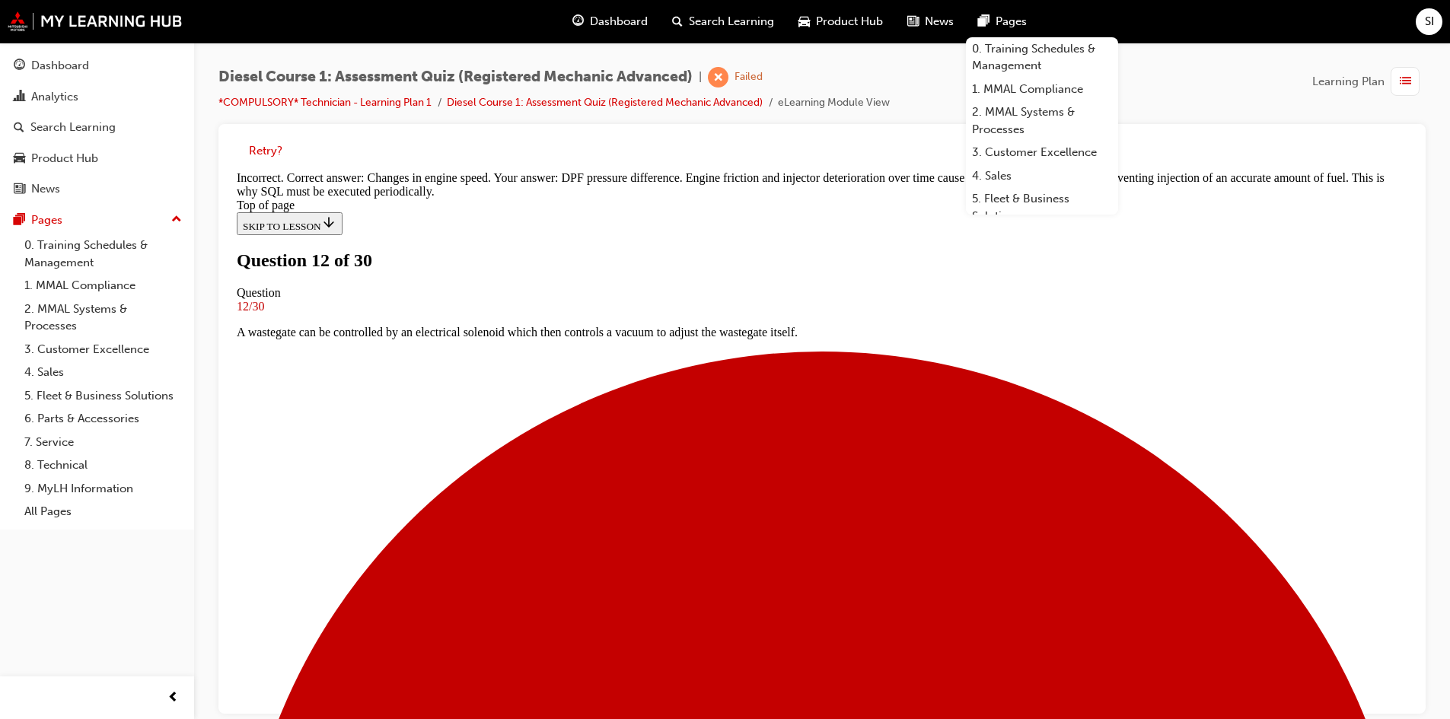
scroll to position [326, 0]
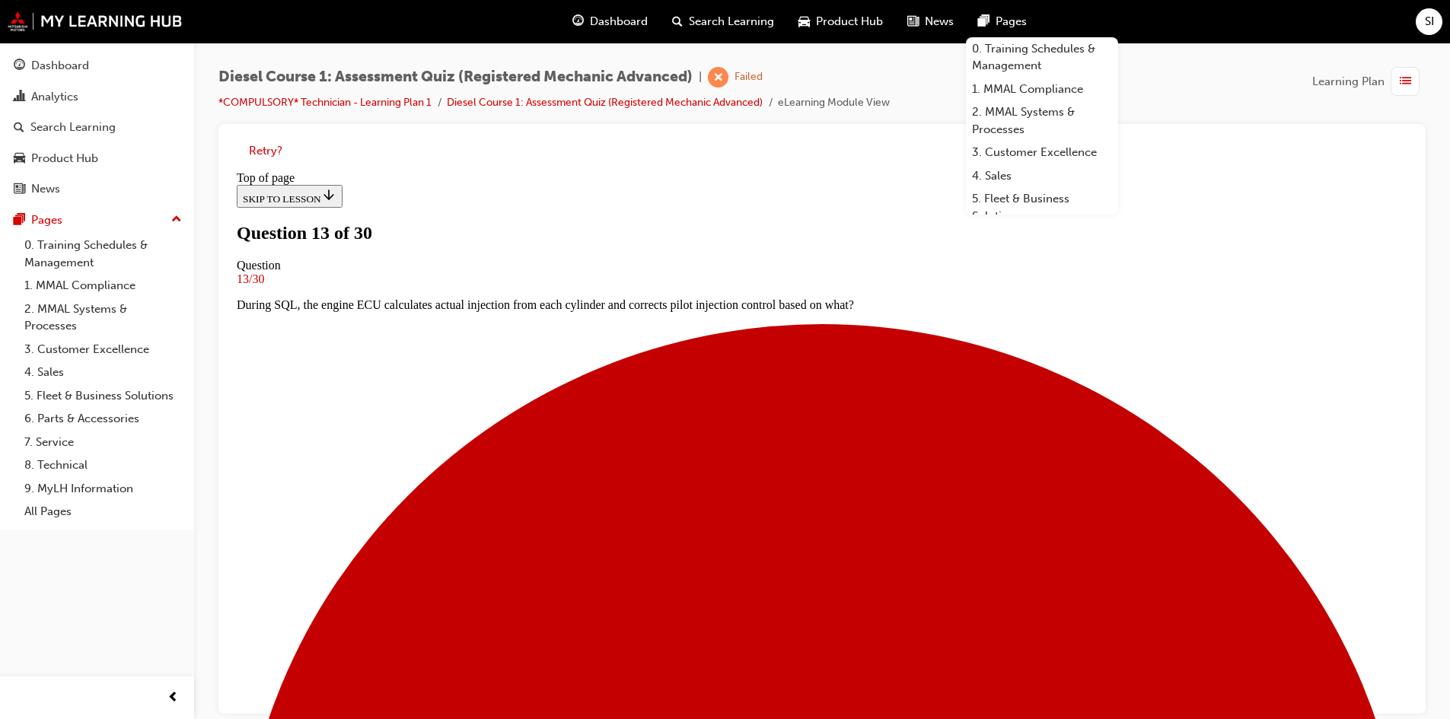
scroll to position [78, 0]
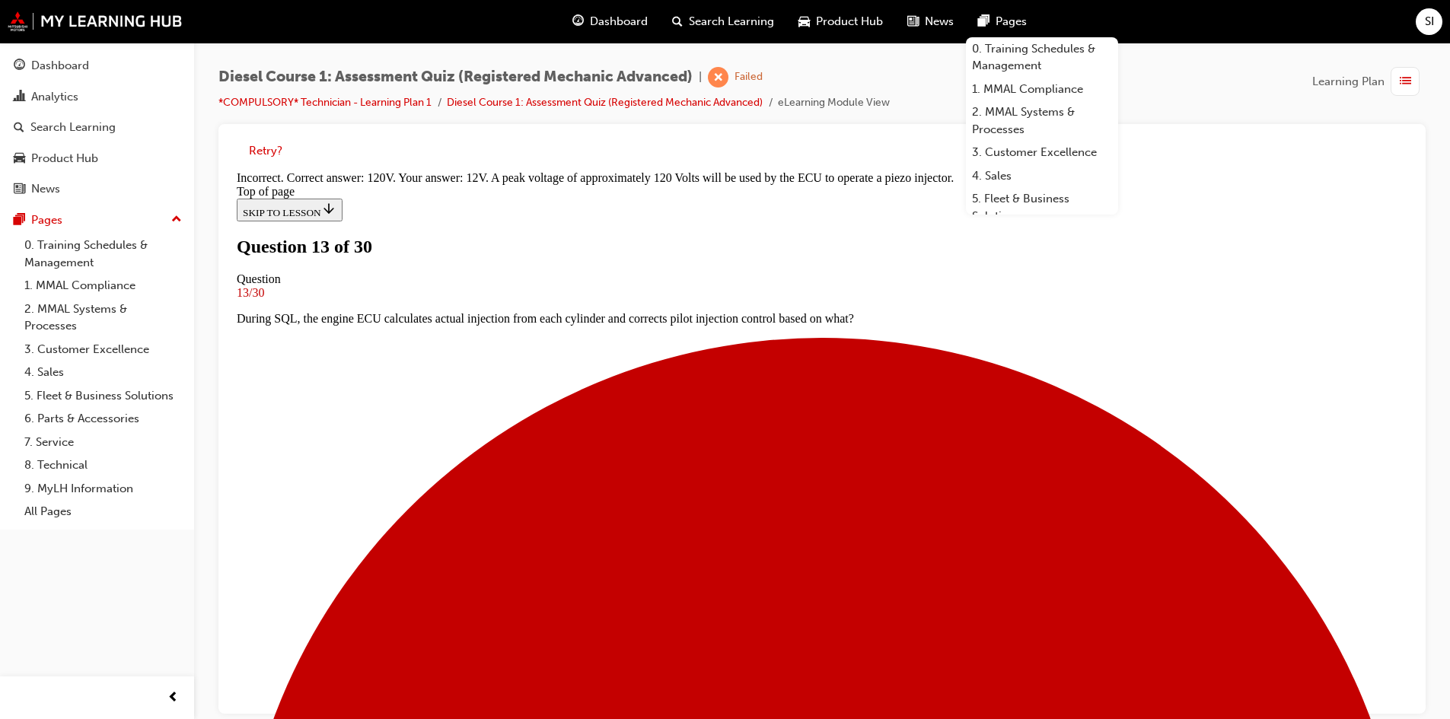
scroll to position [308, 0]
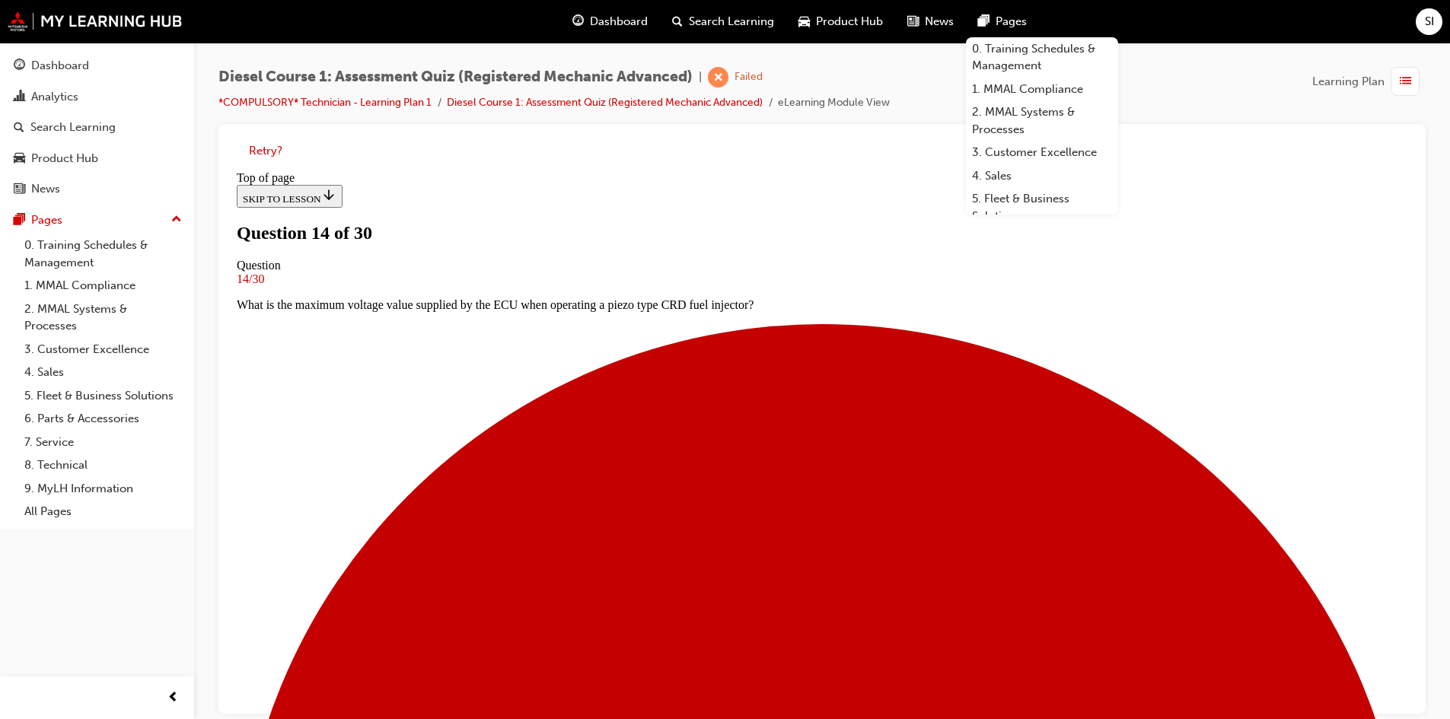
scroll to position [78, 0]
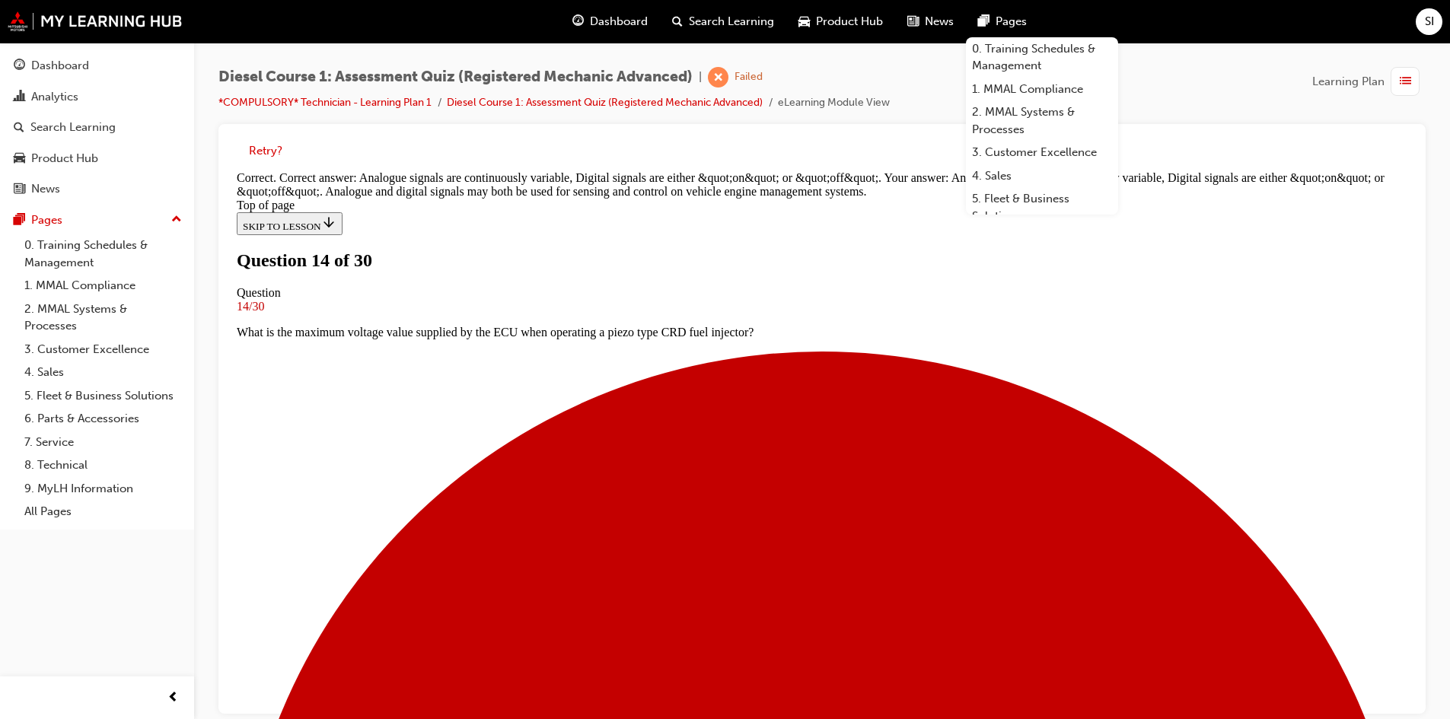
scroll to position [308, 0]
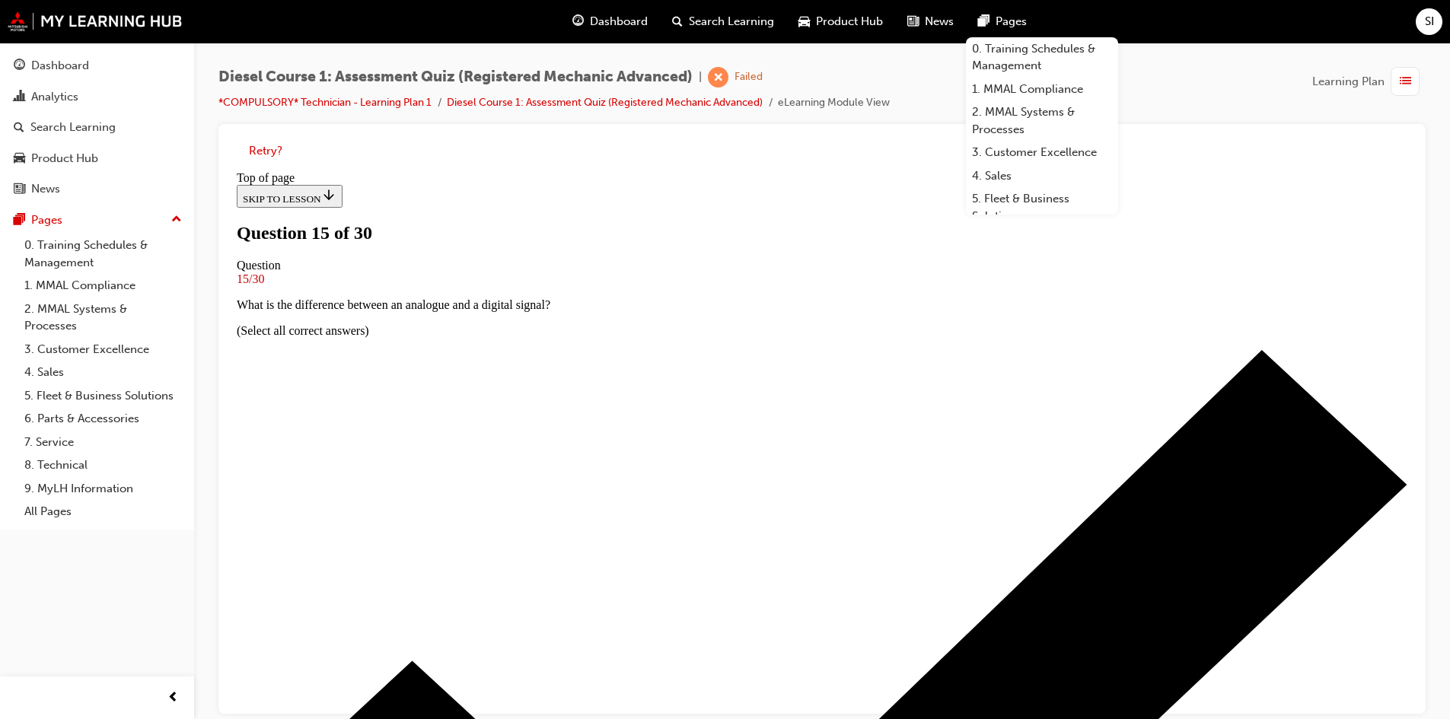
scroll to position [78, 0]
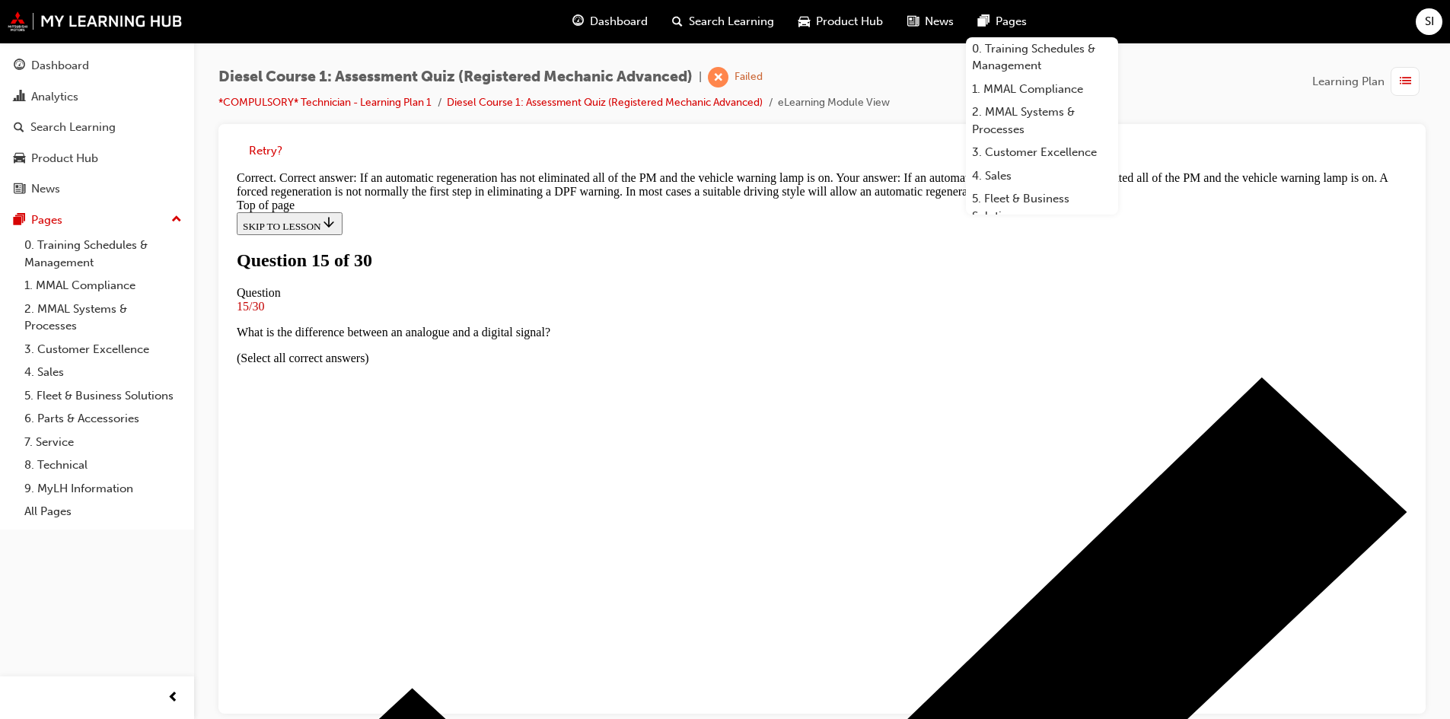
scroll to position [87, 0]
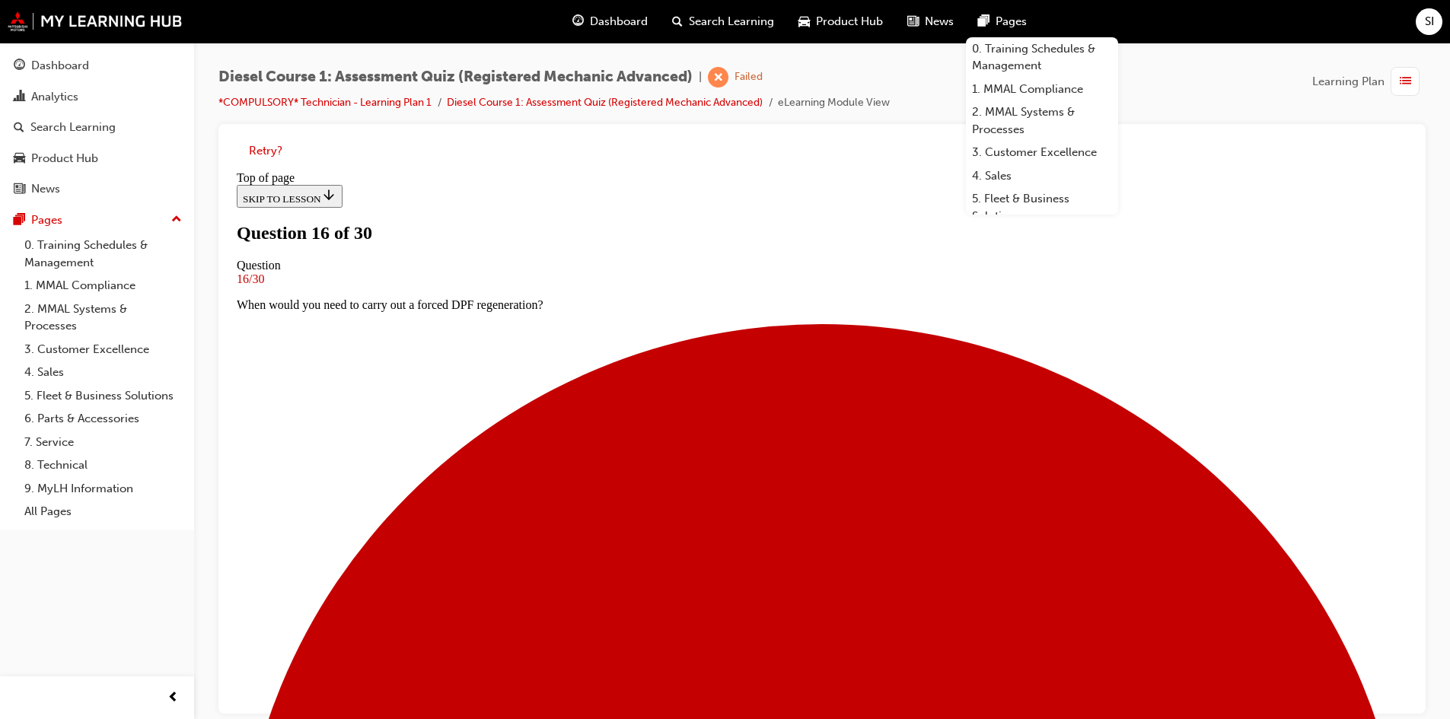
scroll to position [2, 0]
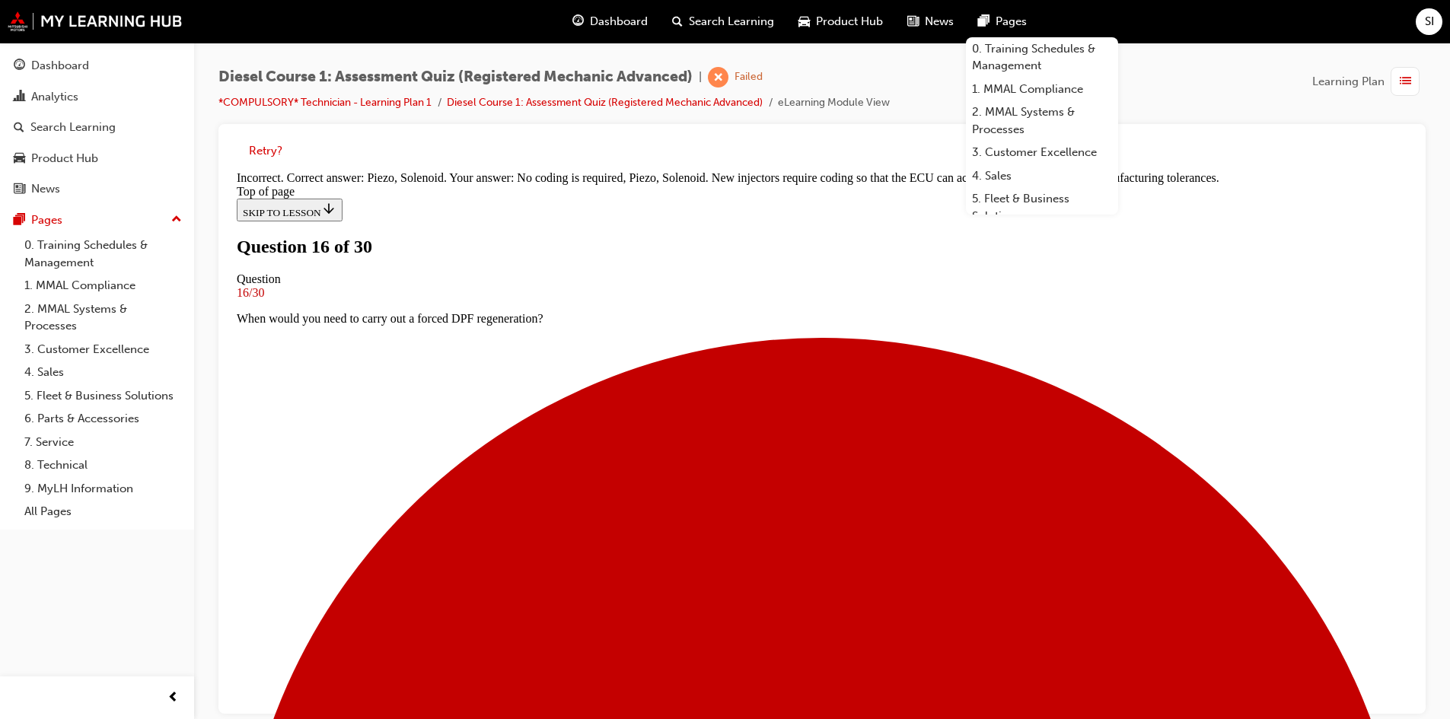
scroll to position [171, 0]
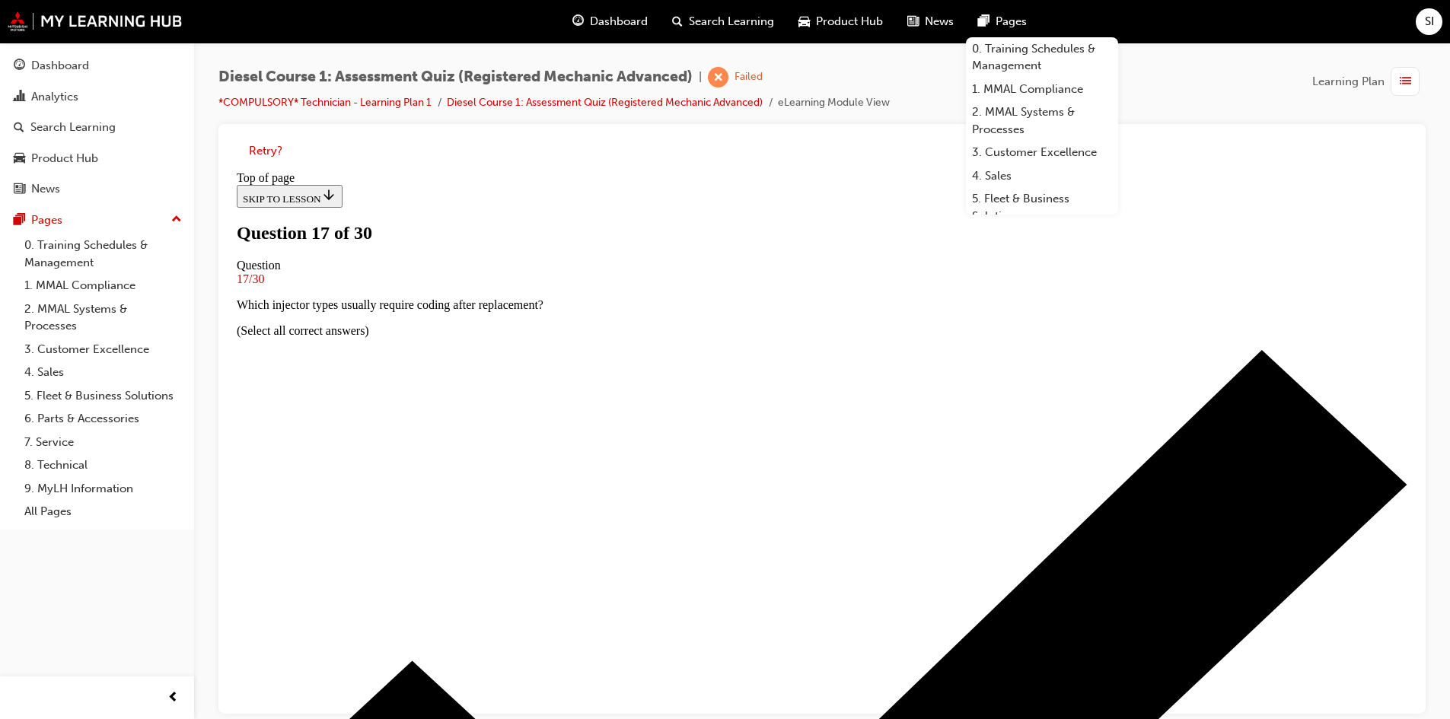
scroll to position [78, 0]
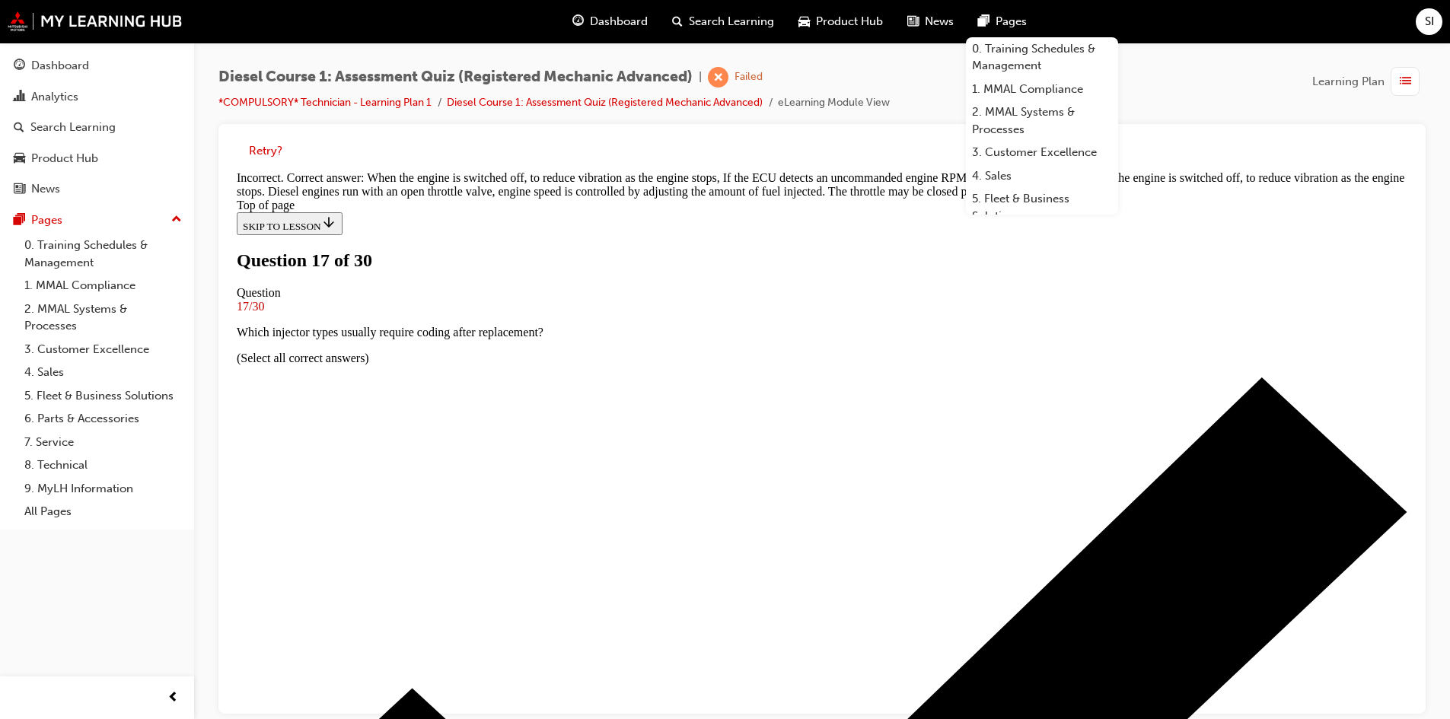
scroll to position [315, 0]
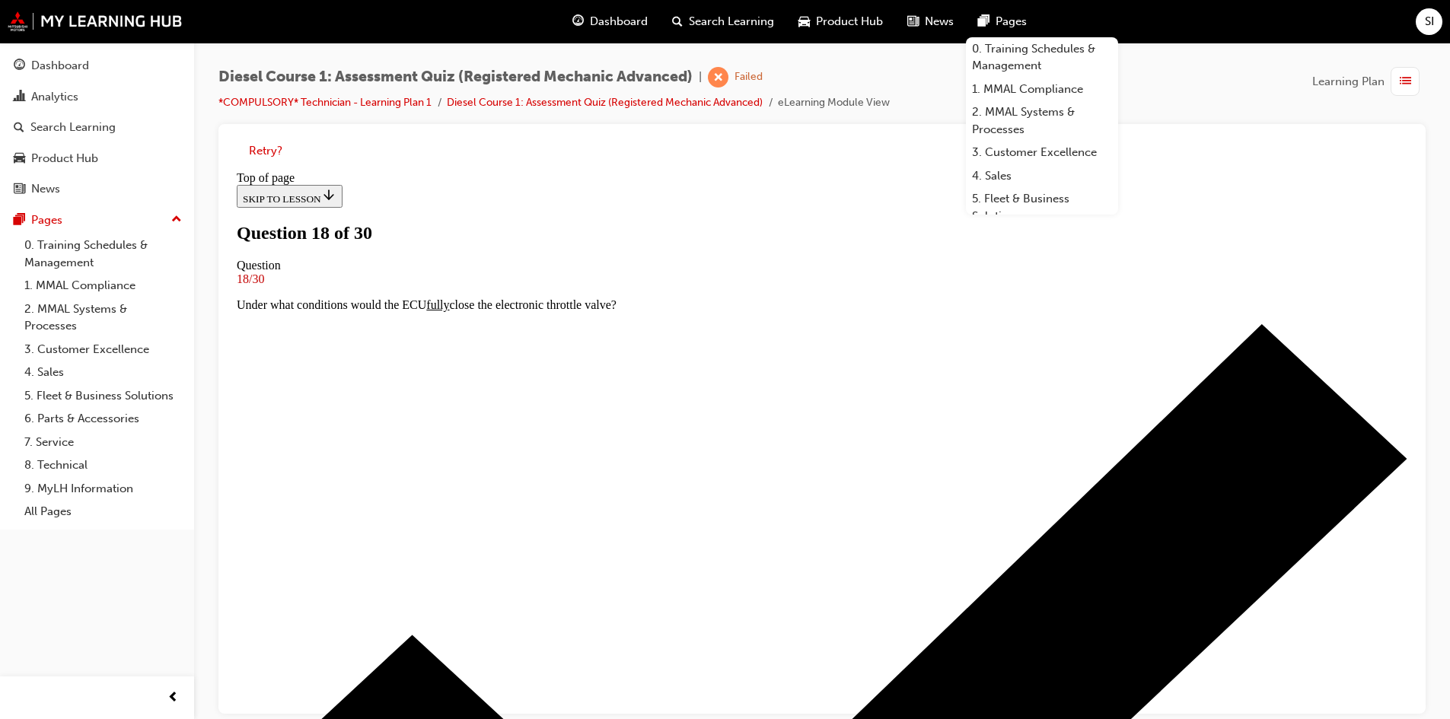
scroll to position [2, 0]
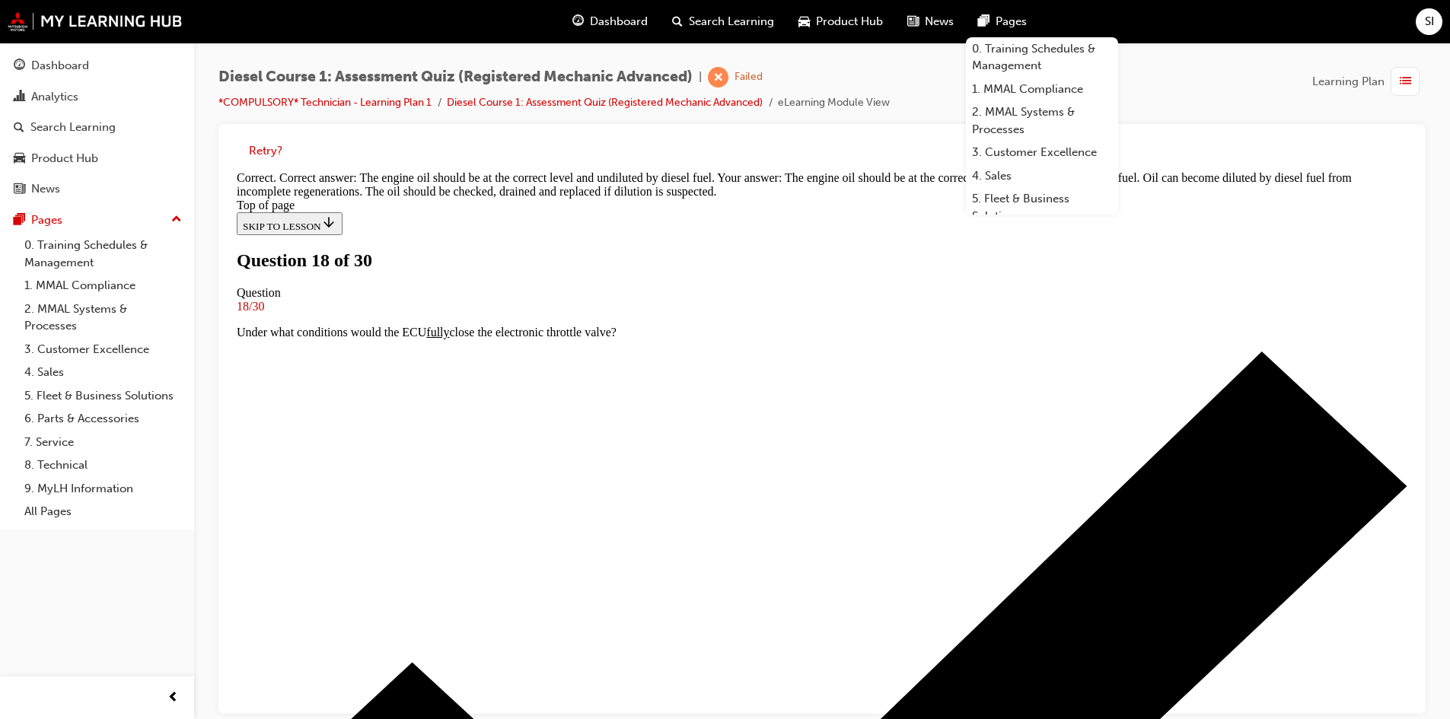
scroll to position [110, 0]
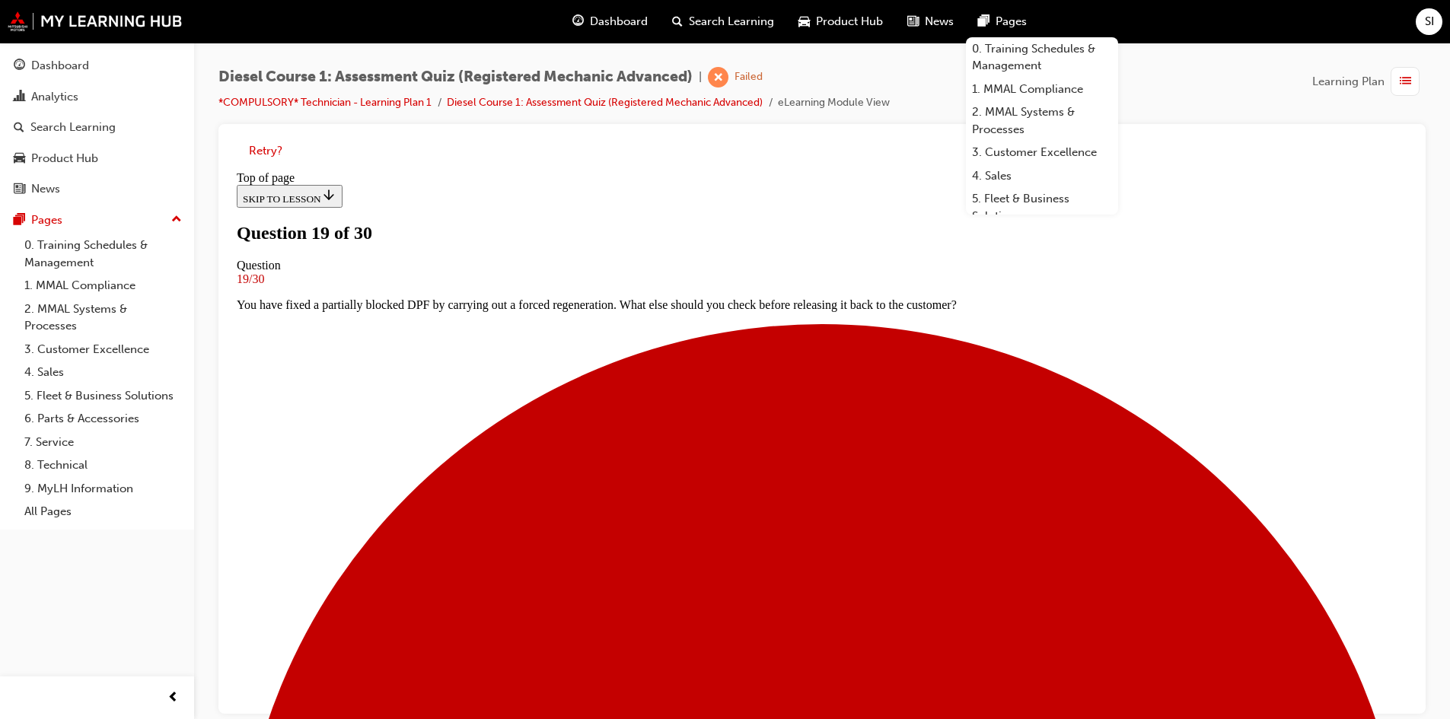
scroll to position [2, 0]
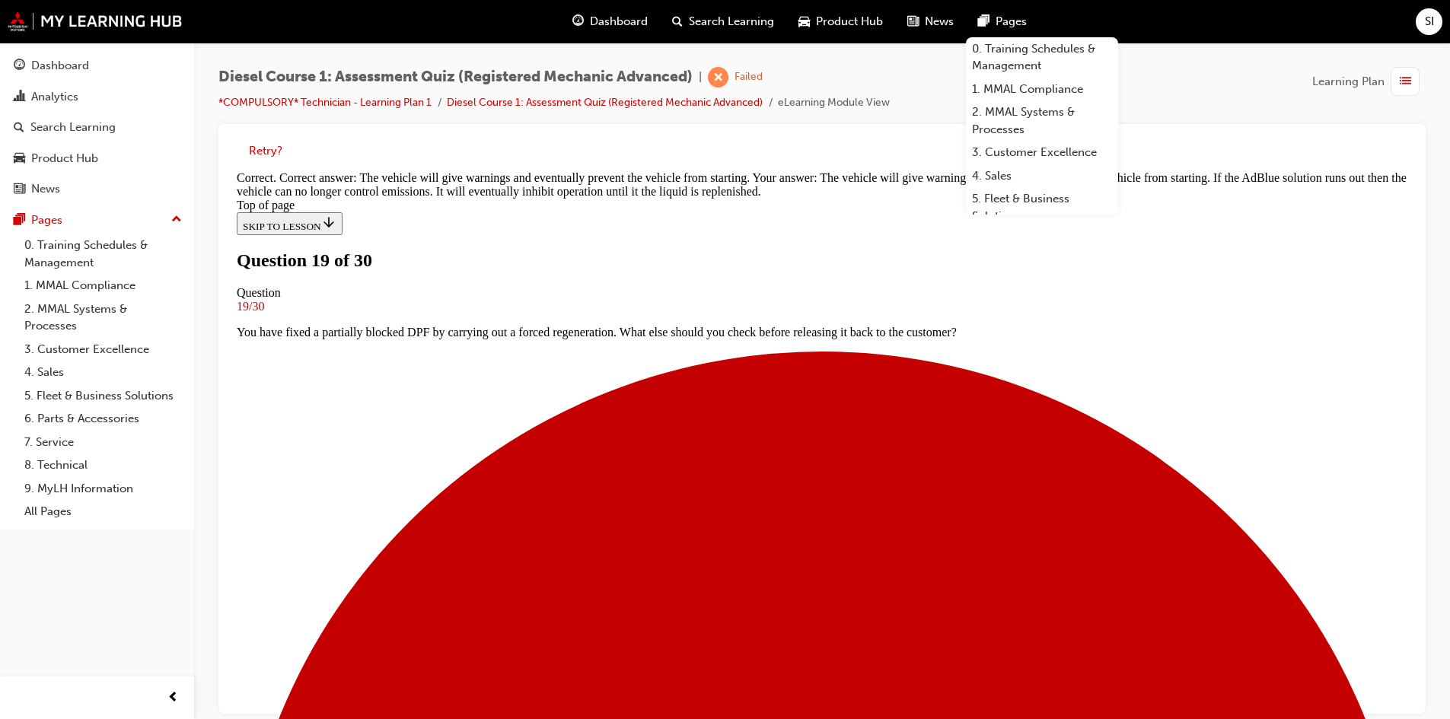
scroll to position [8, 0]
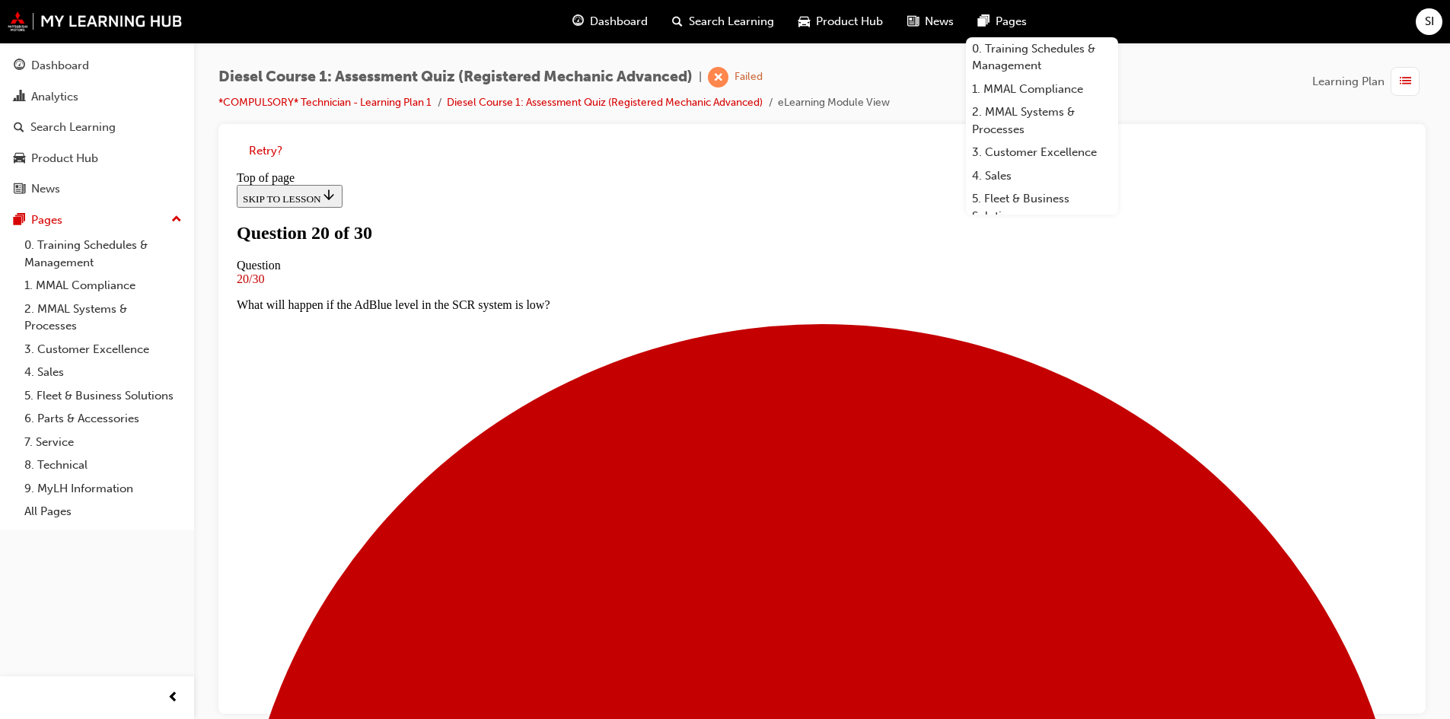
scroll to position [78, 0]
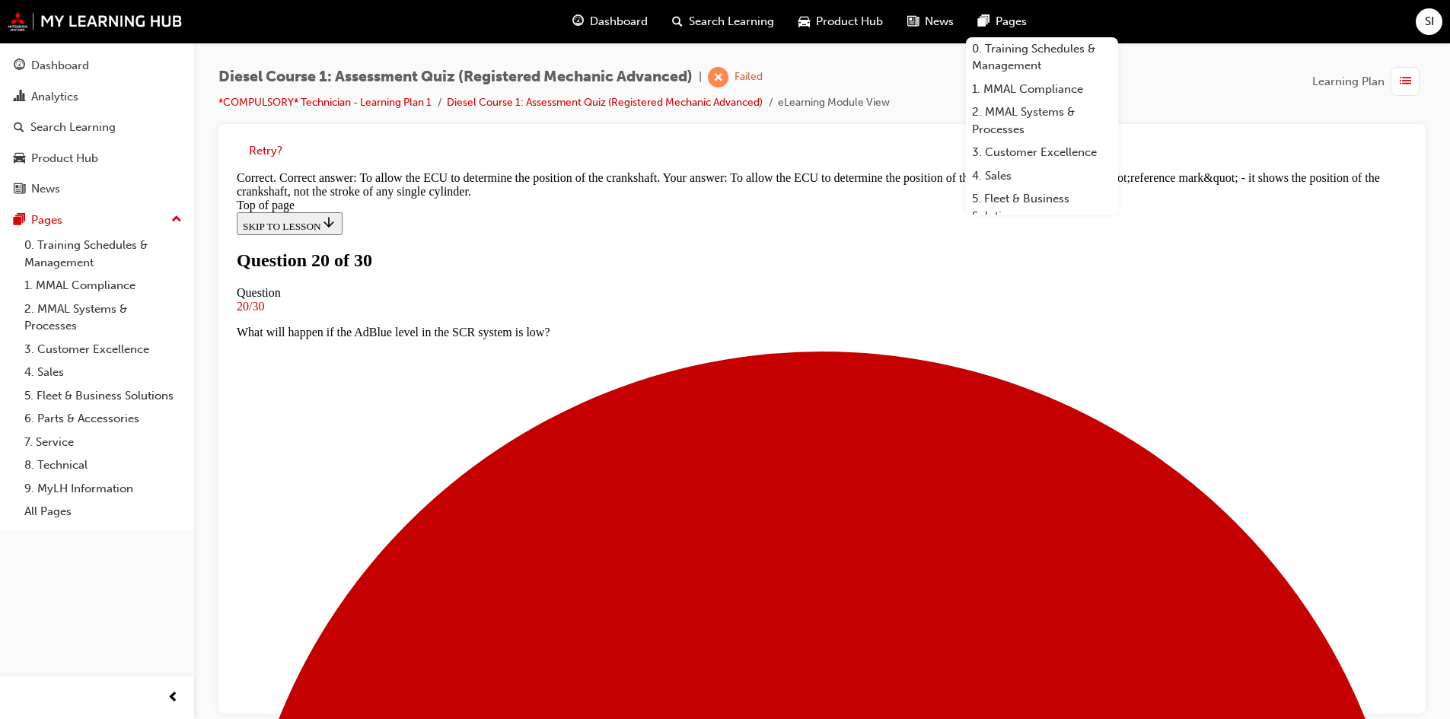
scroll to position [69, 0]
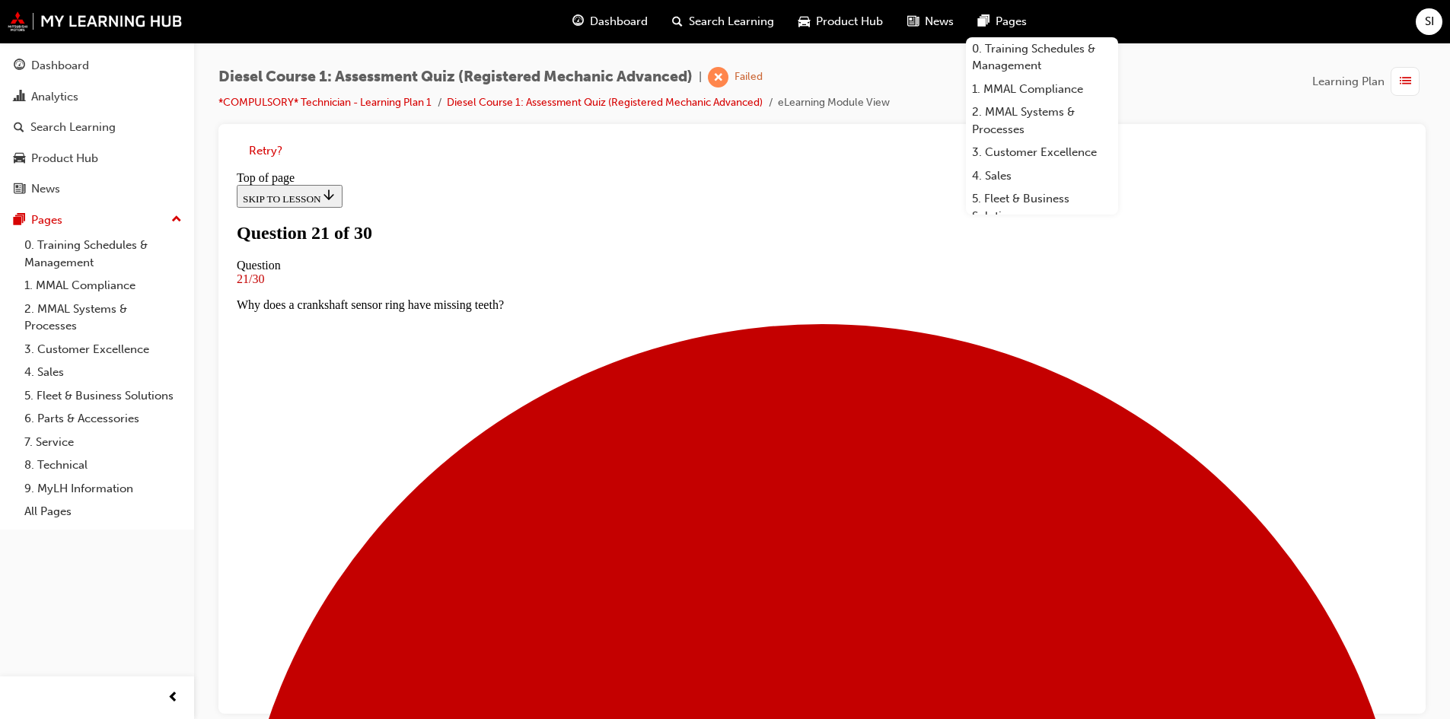
scroll to position [78, 0]
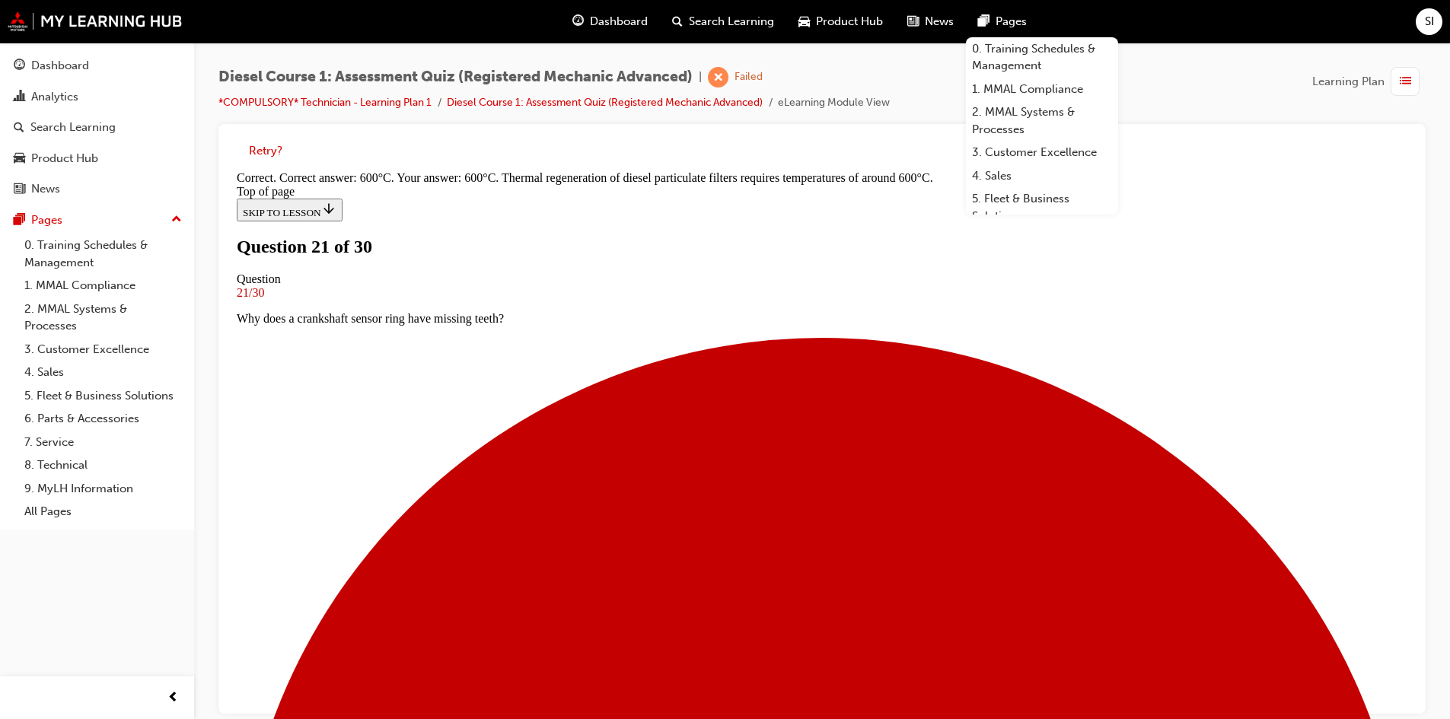
scroll to position [282, 0]
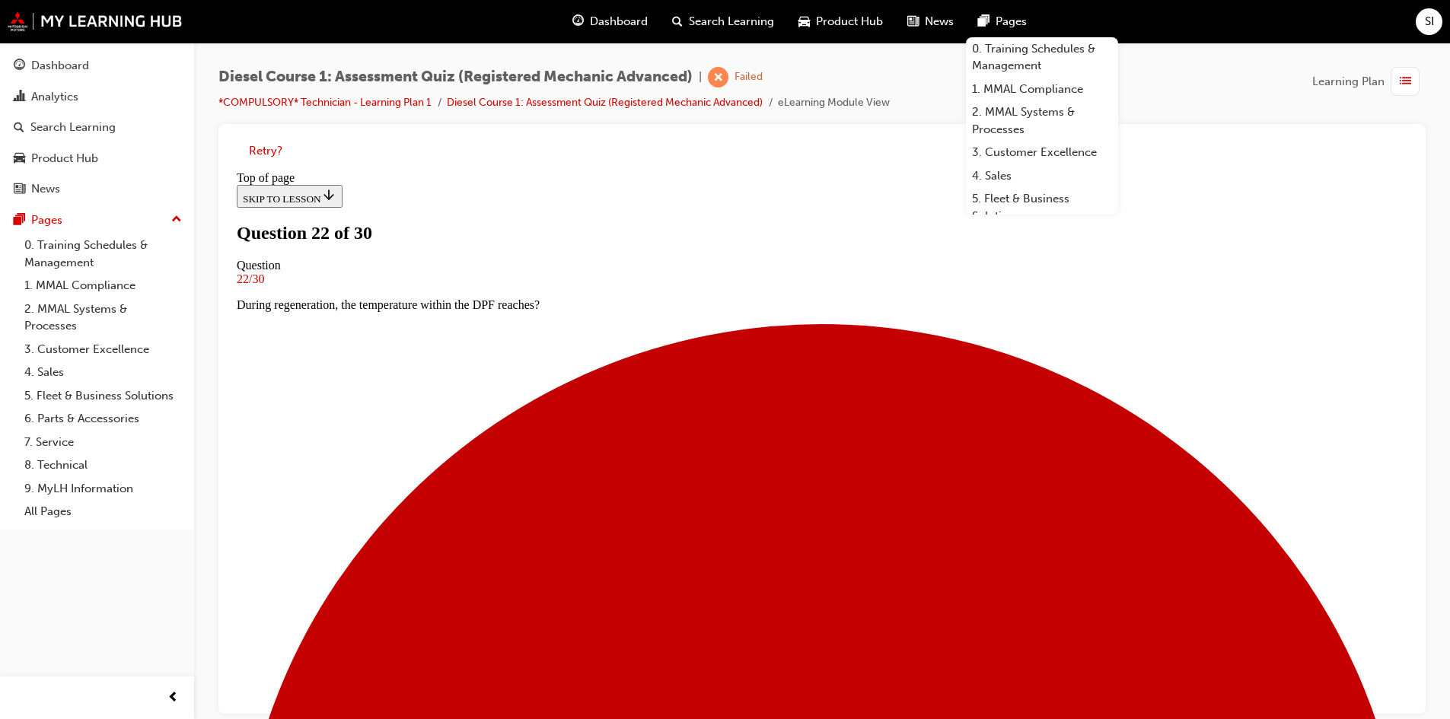
scroll to position [78, 0]
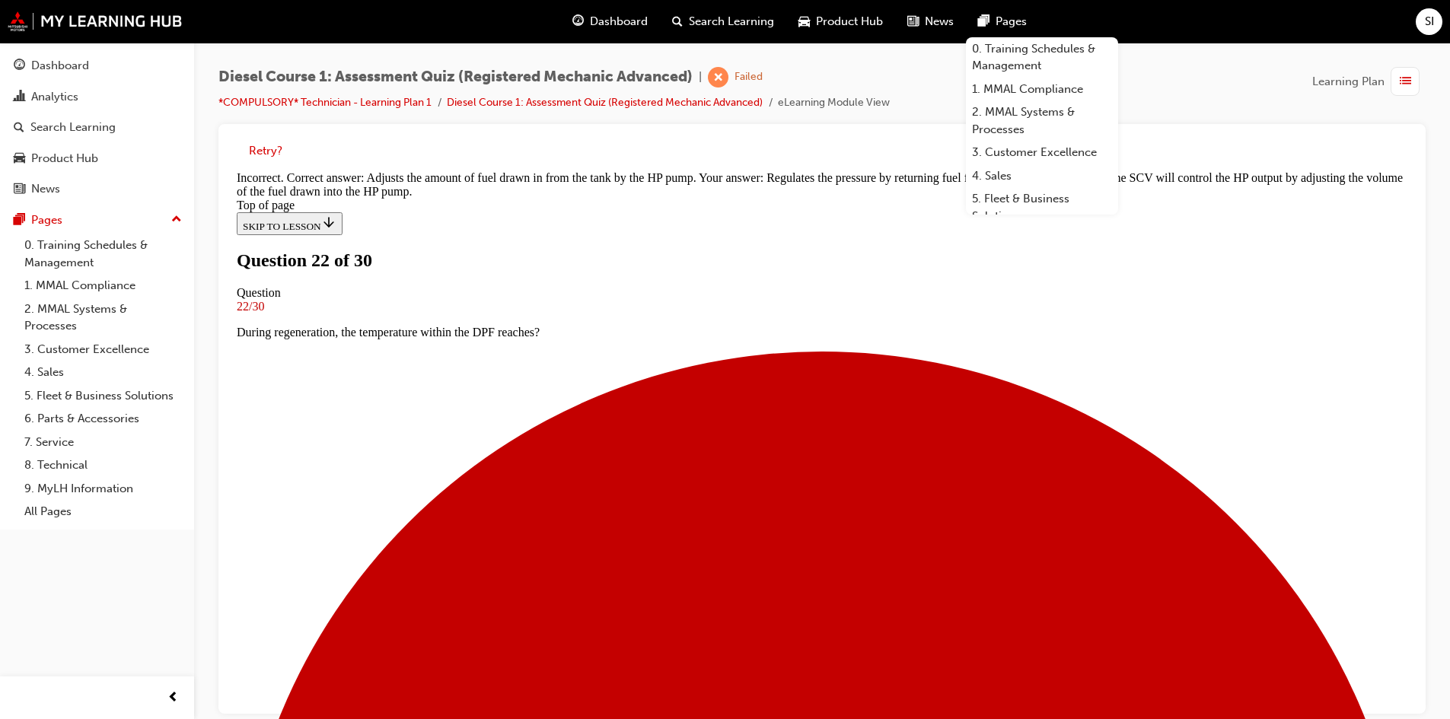
scroll to position [298, 0]
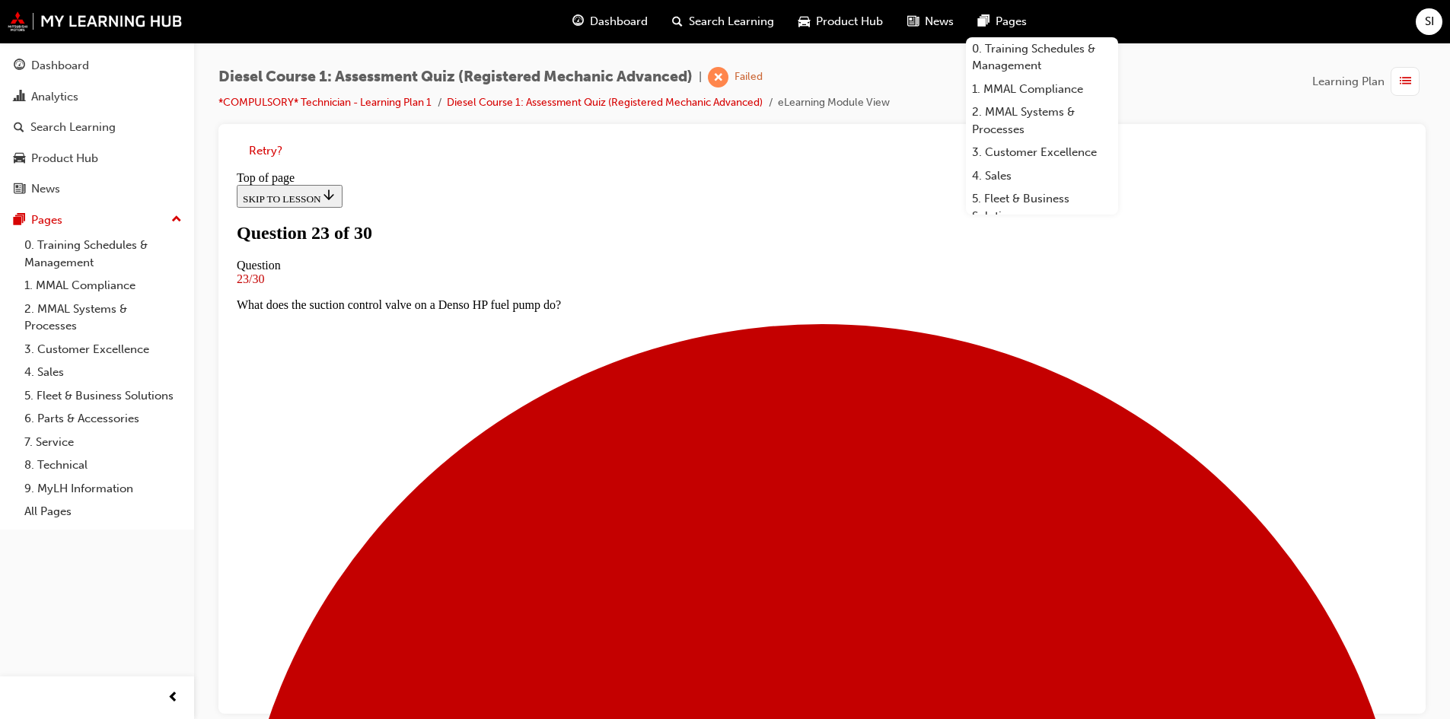
scroll to position [78, 0]
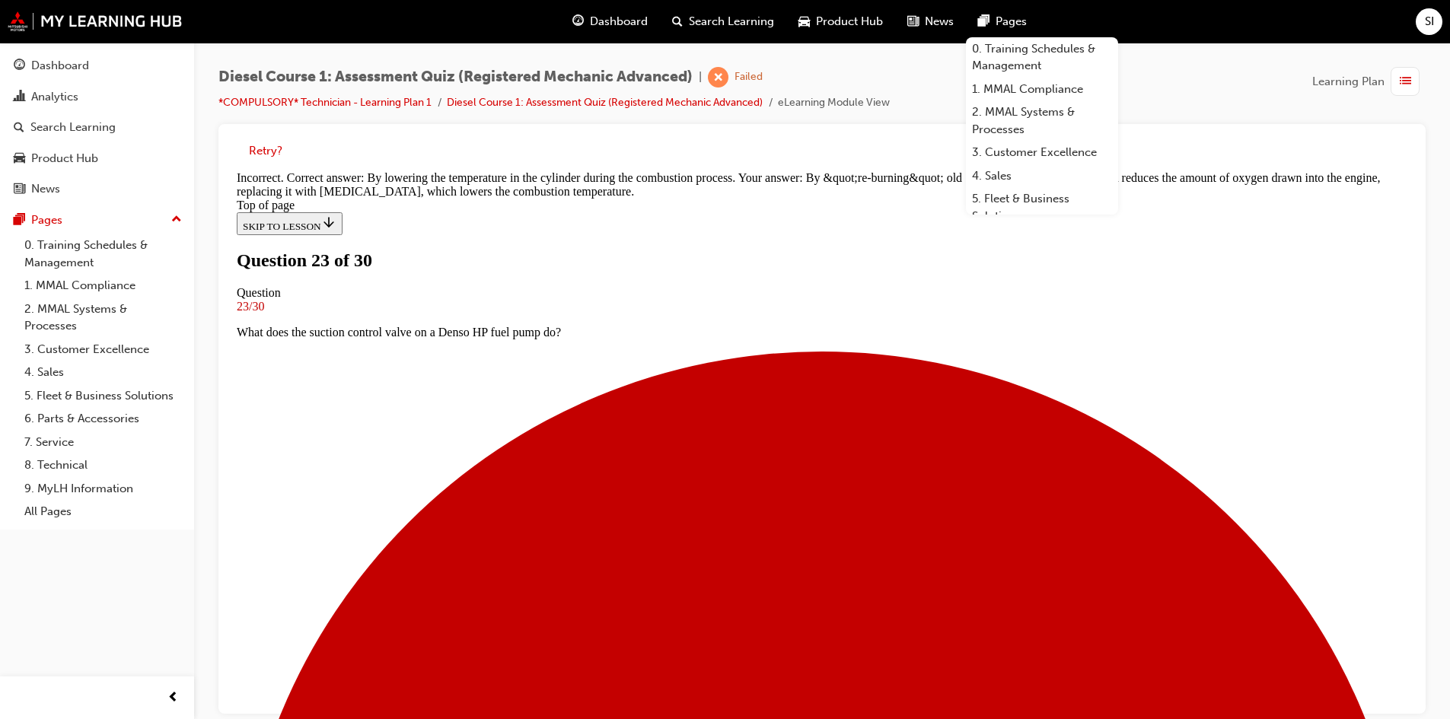
scroll to position [298, 0]
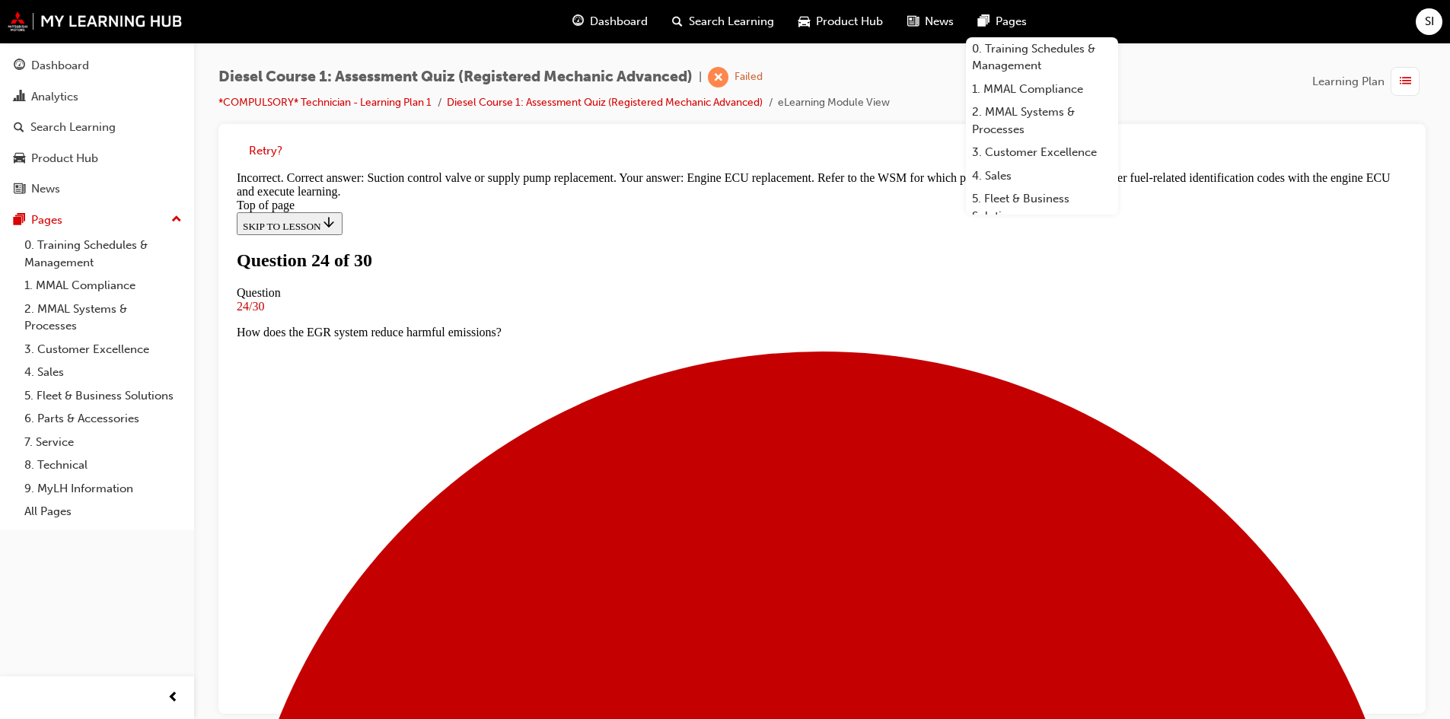
scroll to position [282, 0]
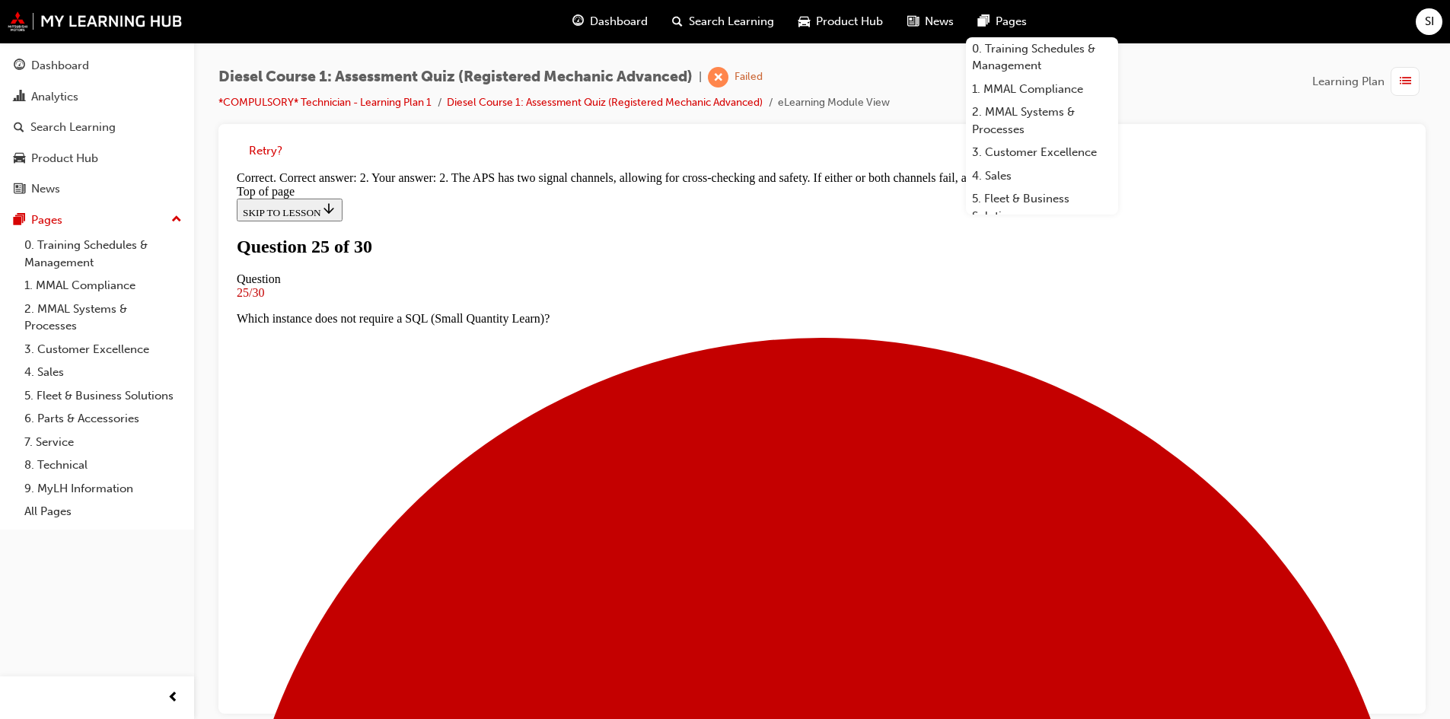
scroll to position [282, 0]
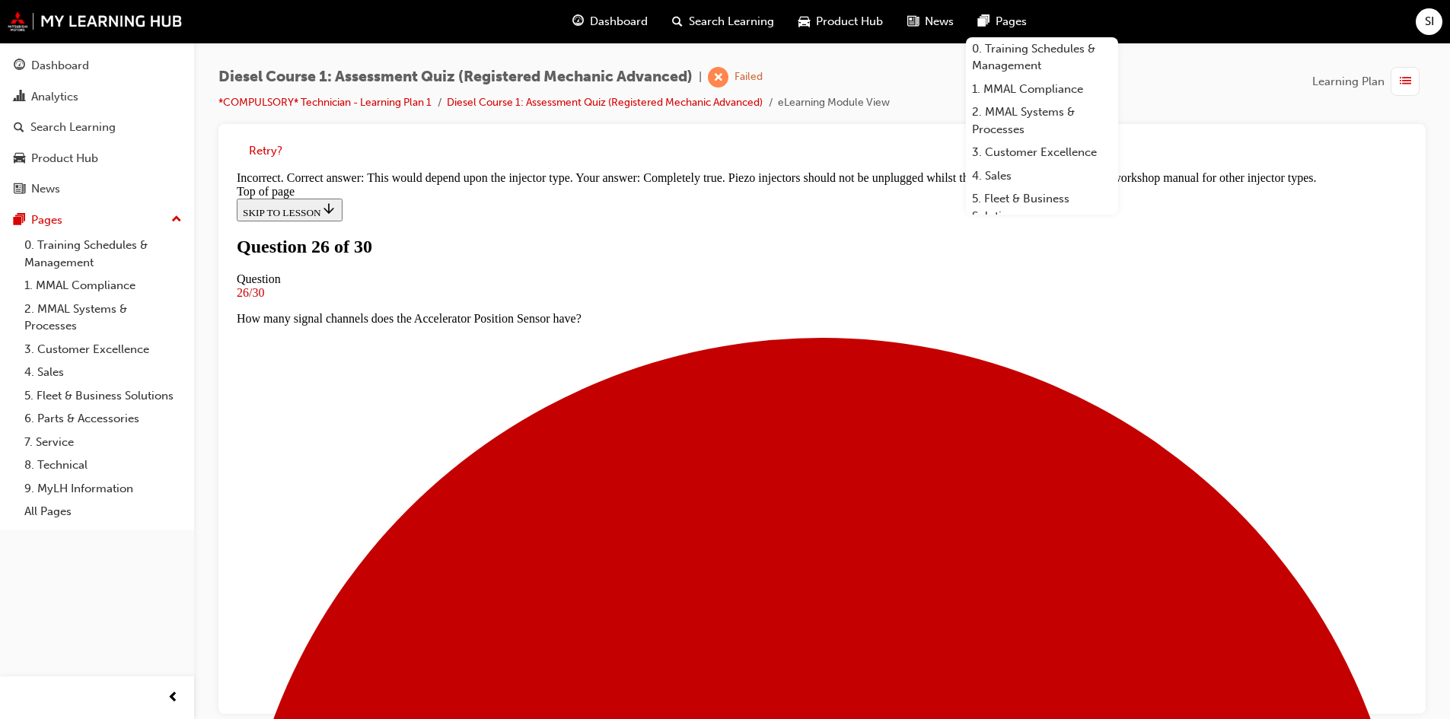
scroll to position [221, 0]
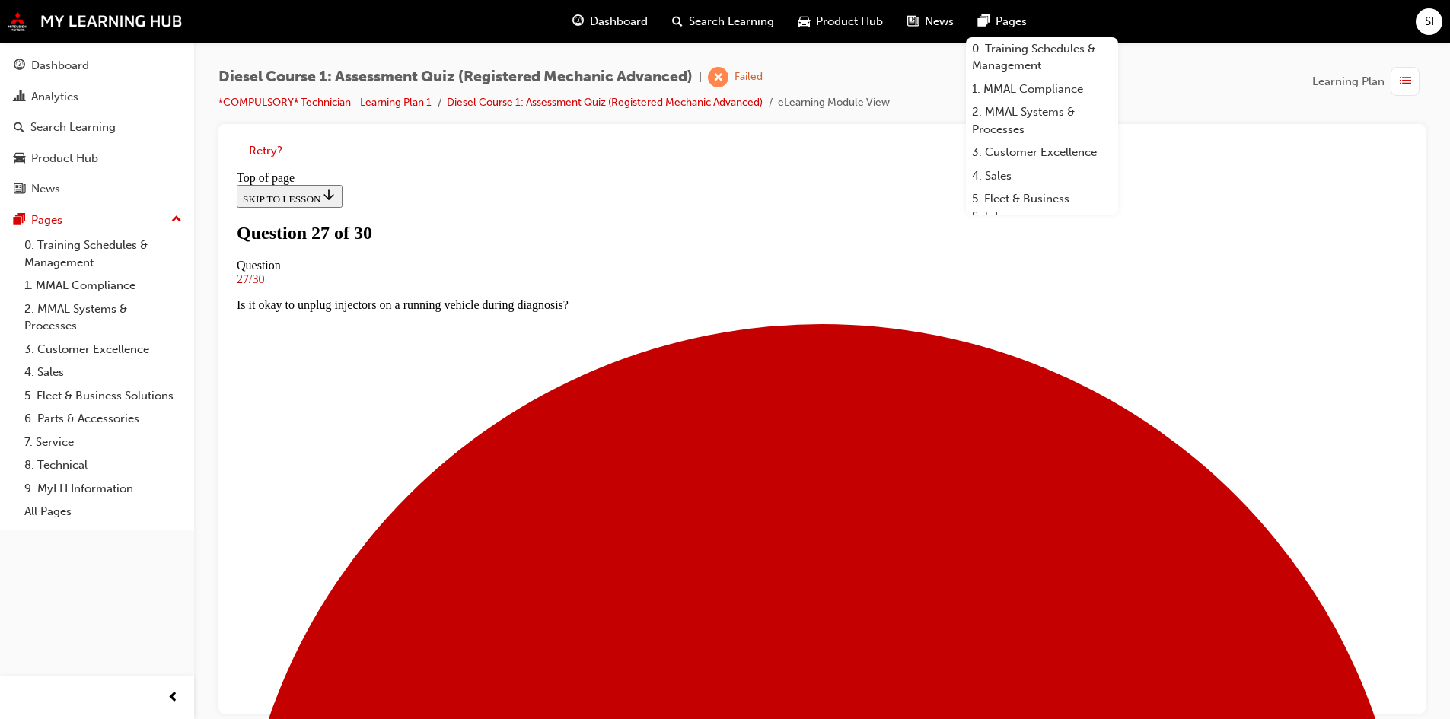
scroll to position [2, 0]
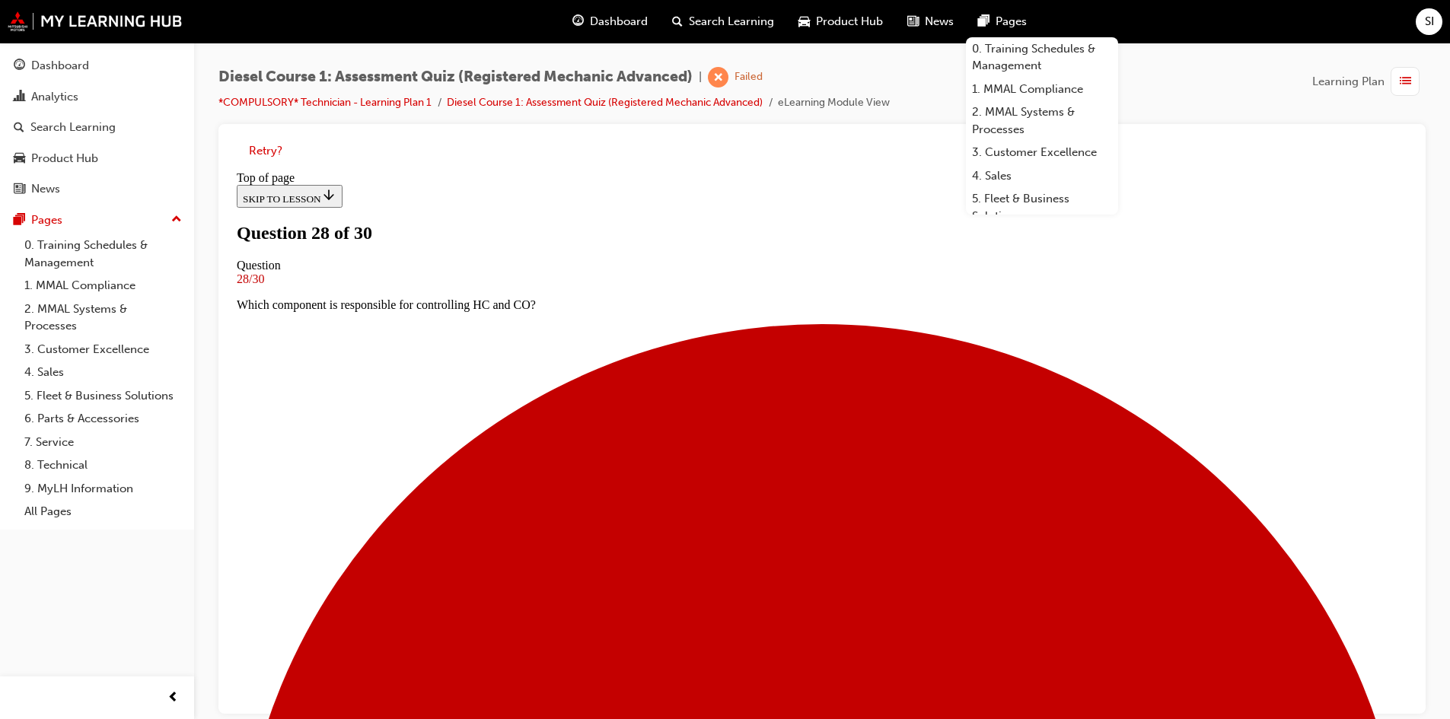
scroll to position [78, 0]
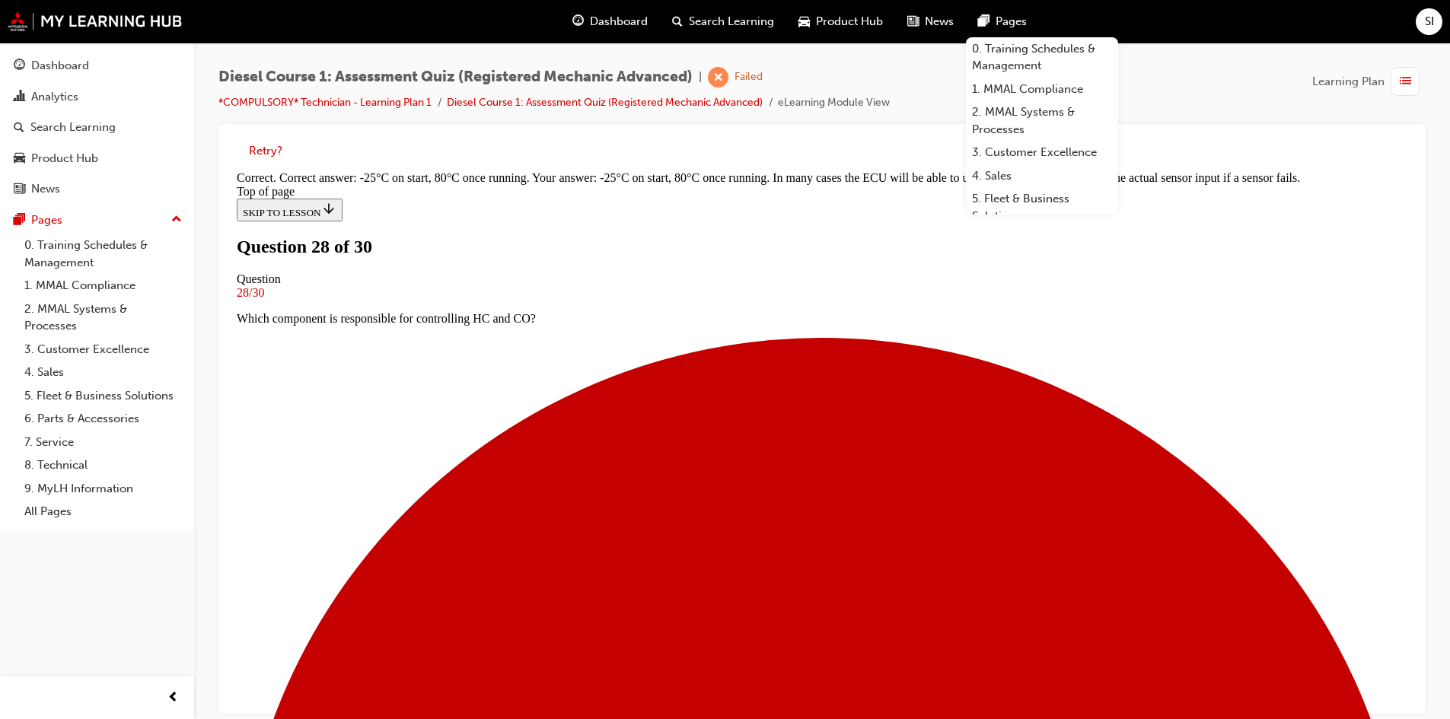
scroll to position [156, 0]
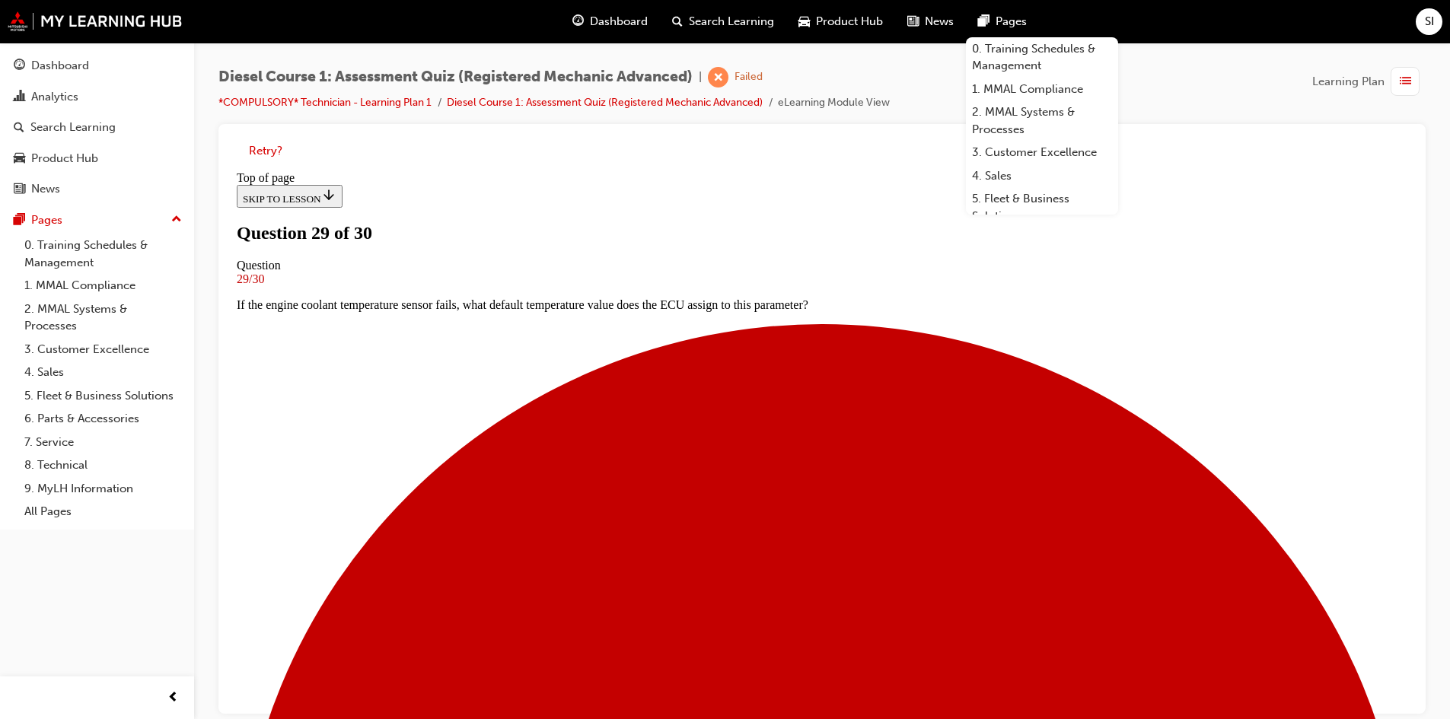
scroll to position [78, 0]
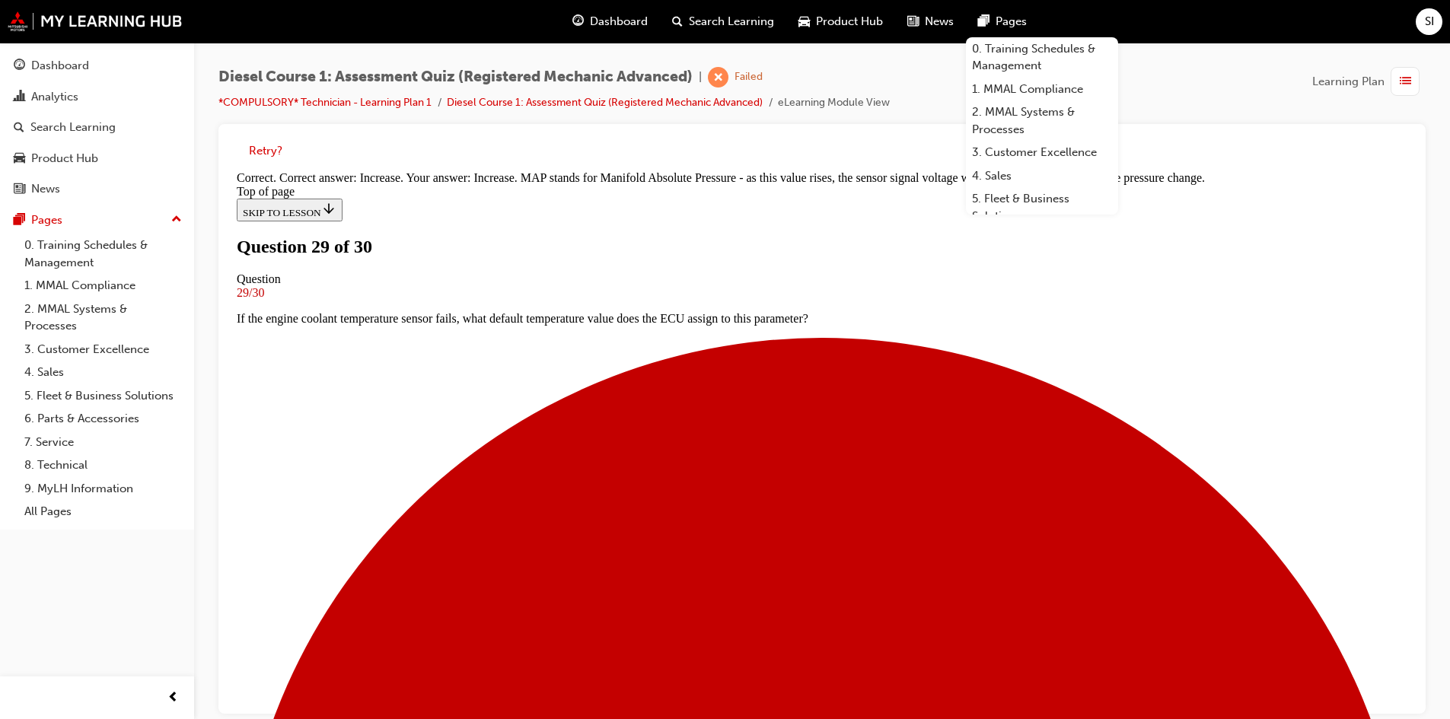
scroll to position [258, 0]
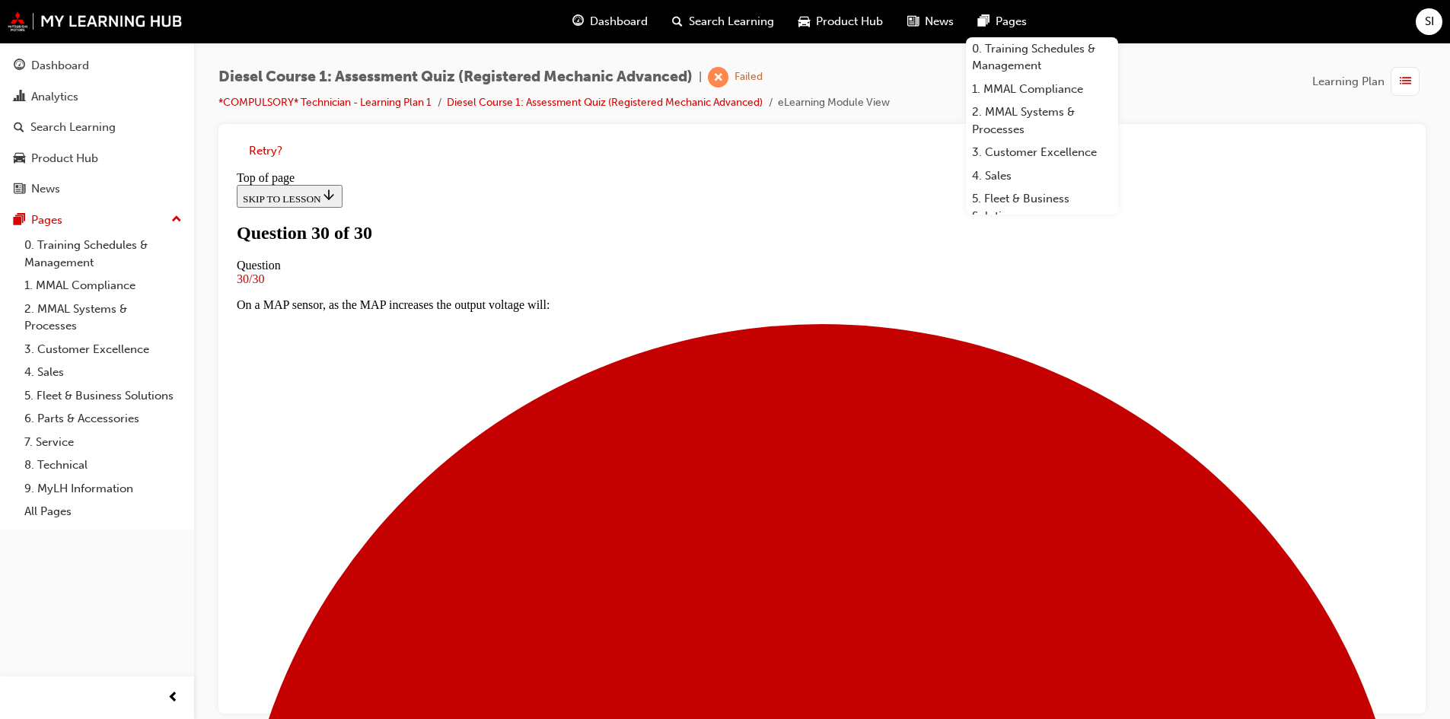
scroll to position [11, 0]
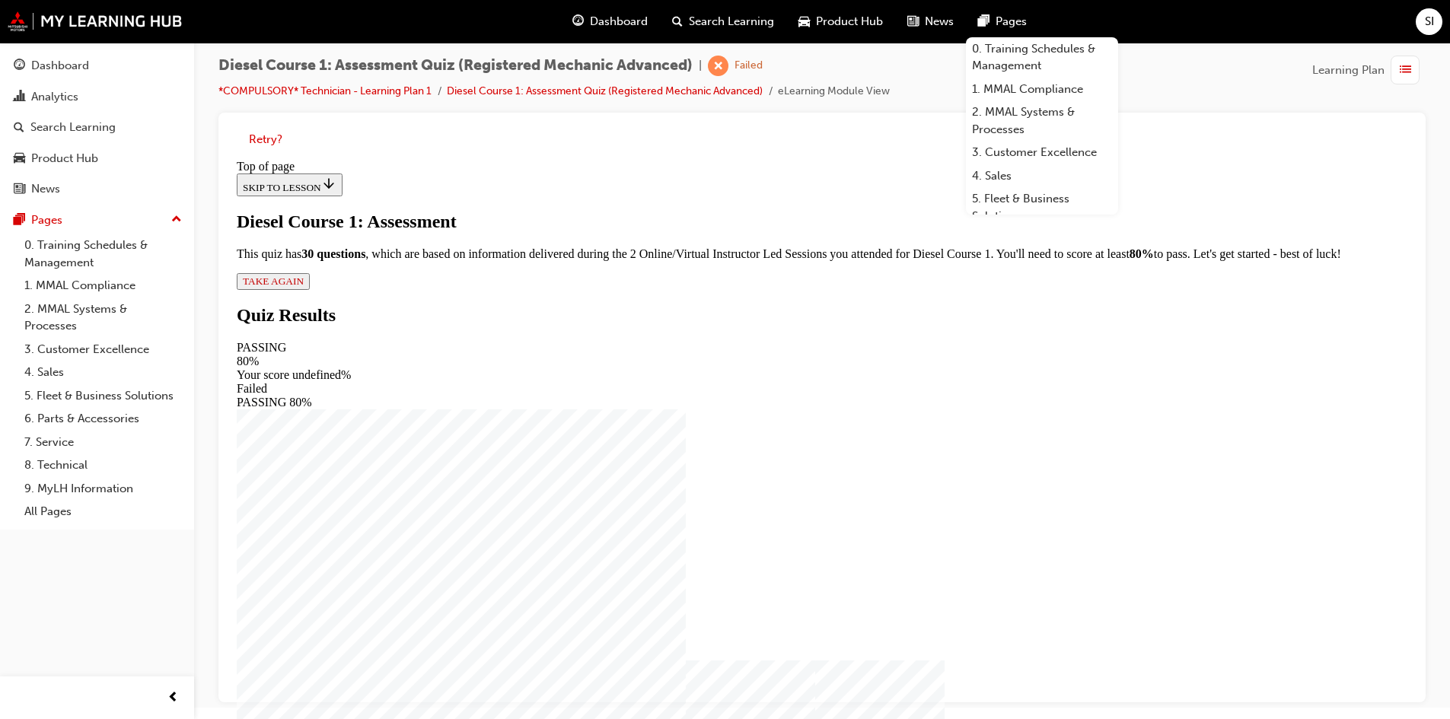
click at [304, 287] on span "TAKE AGAIN" at bounding box center [273, 280] width 61 height 11
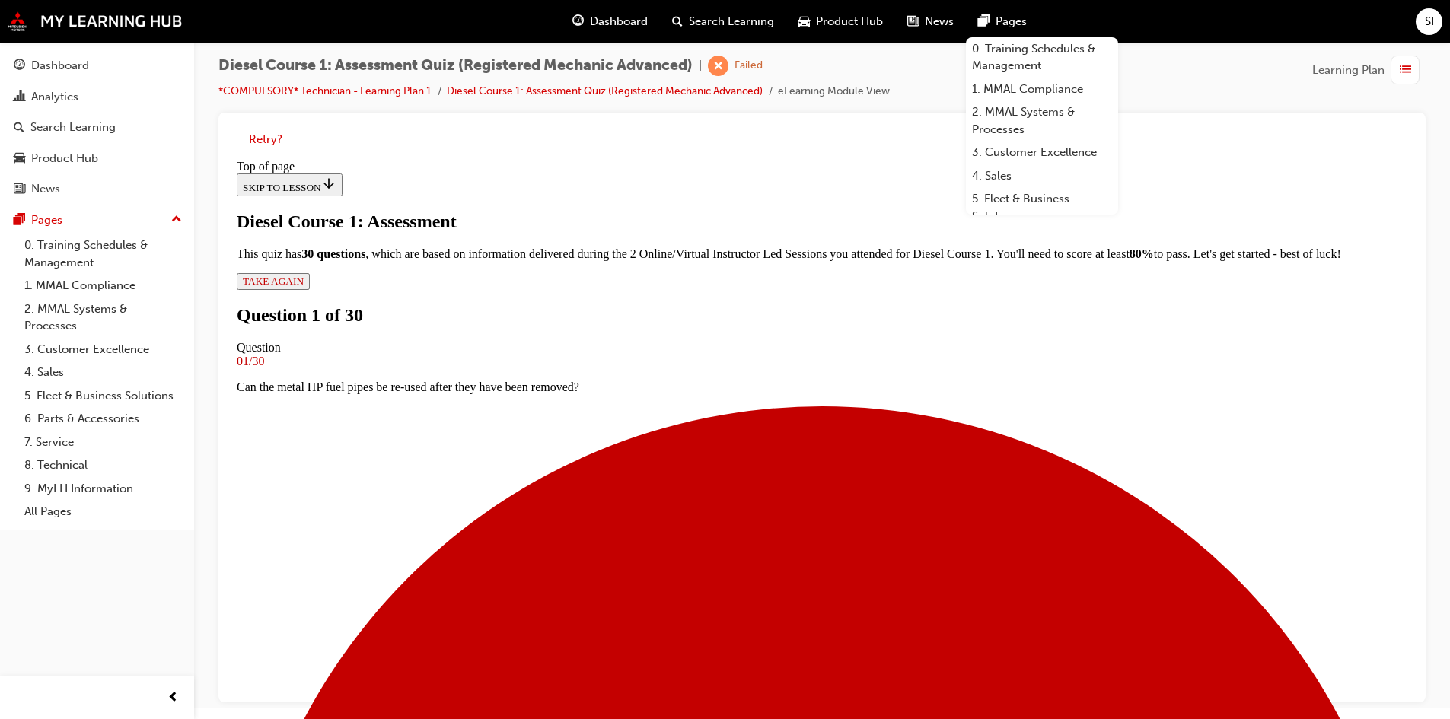
scroll to position [78, 0]
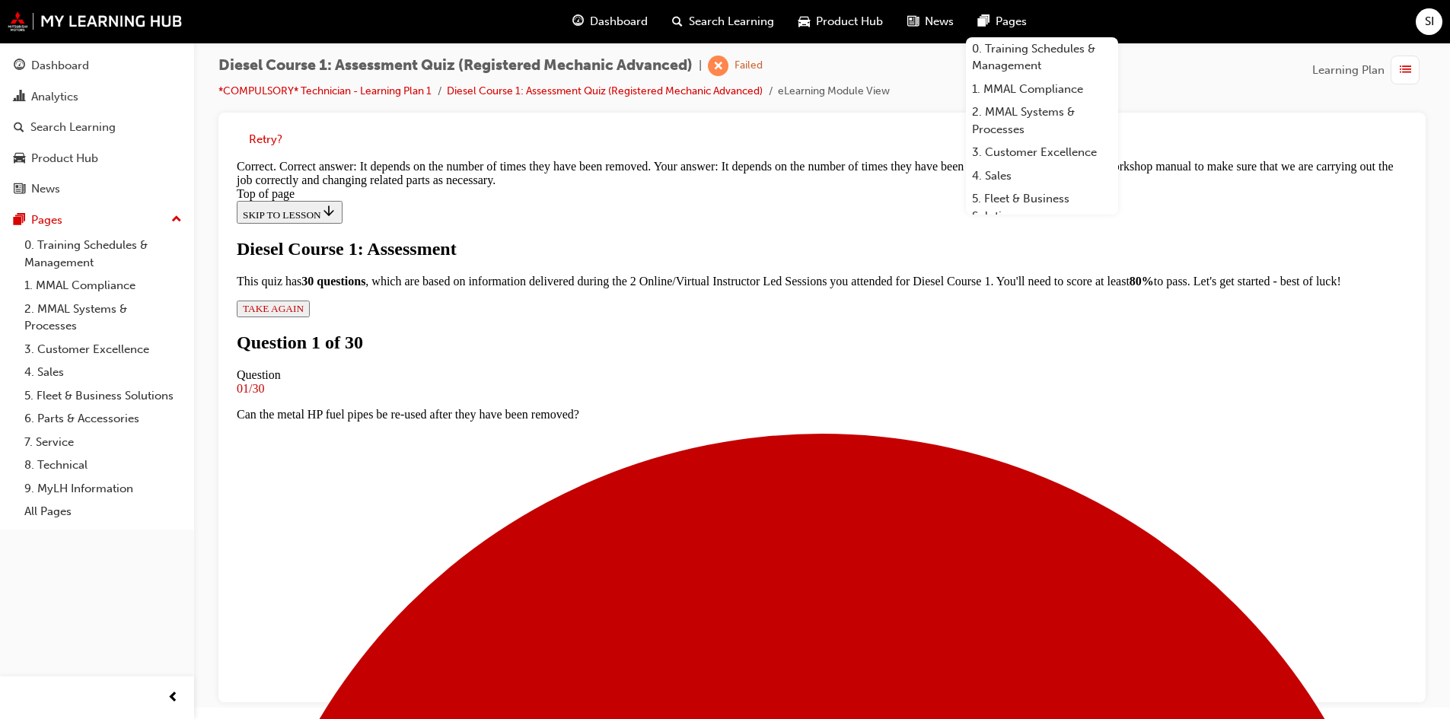
scroll to position [130, 0]
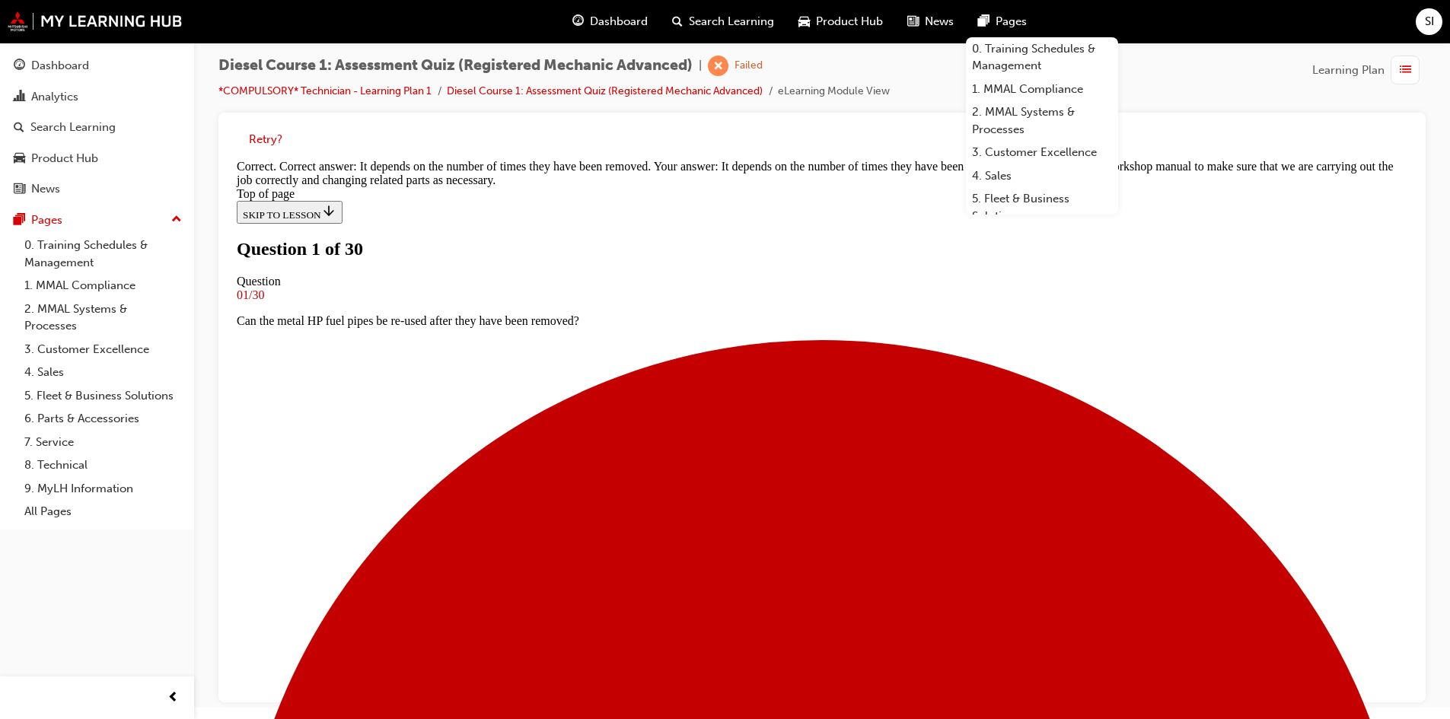
scroll to position [78, 0]
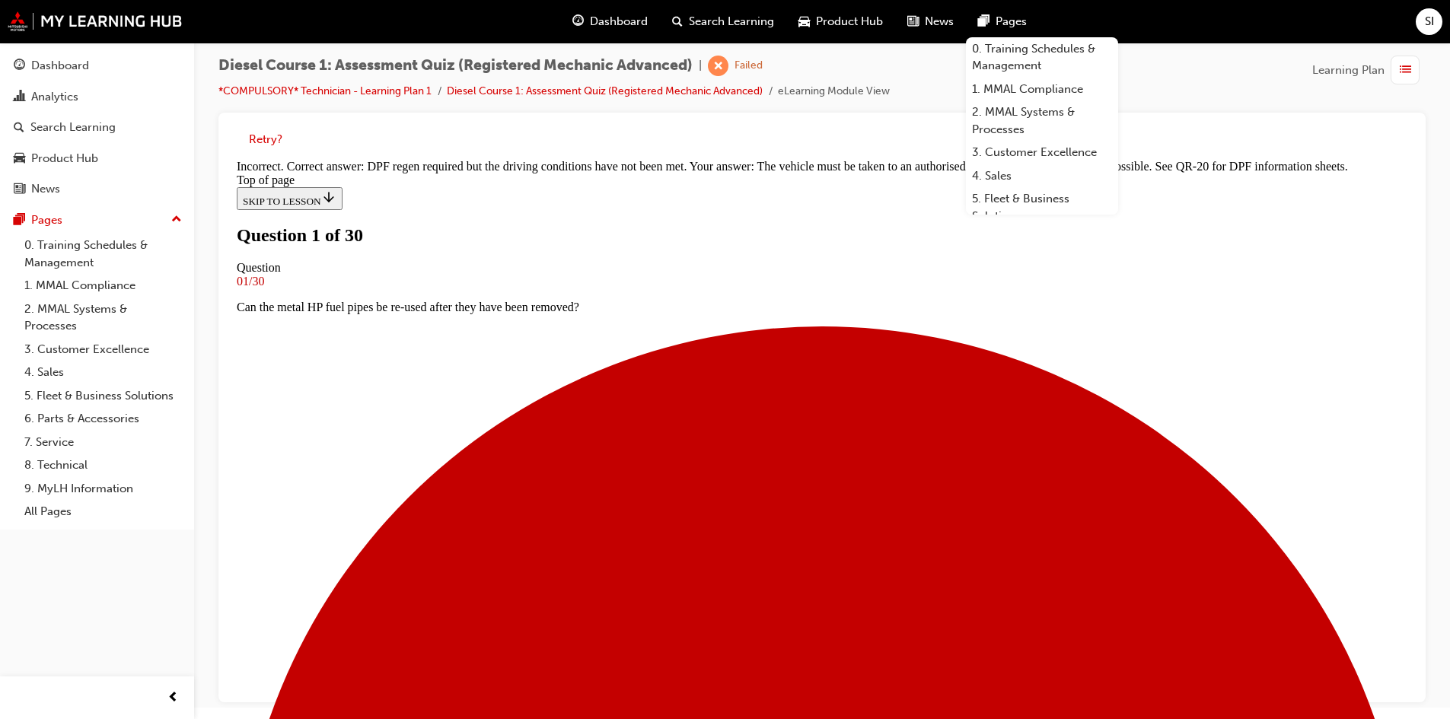
scroll to position [279, 0]
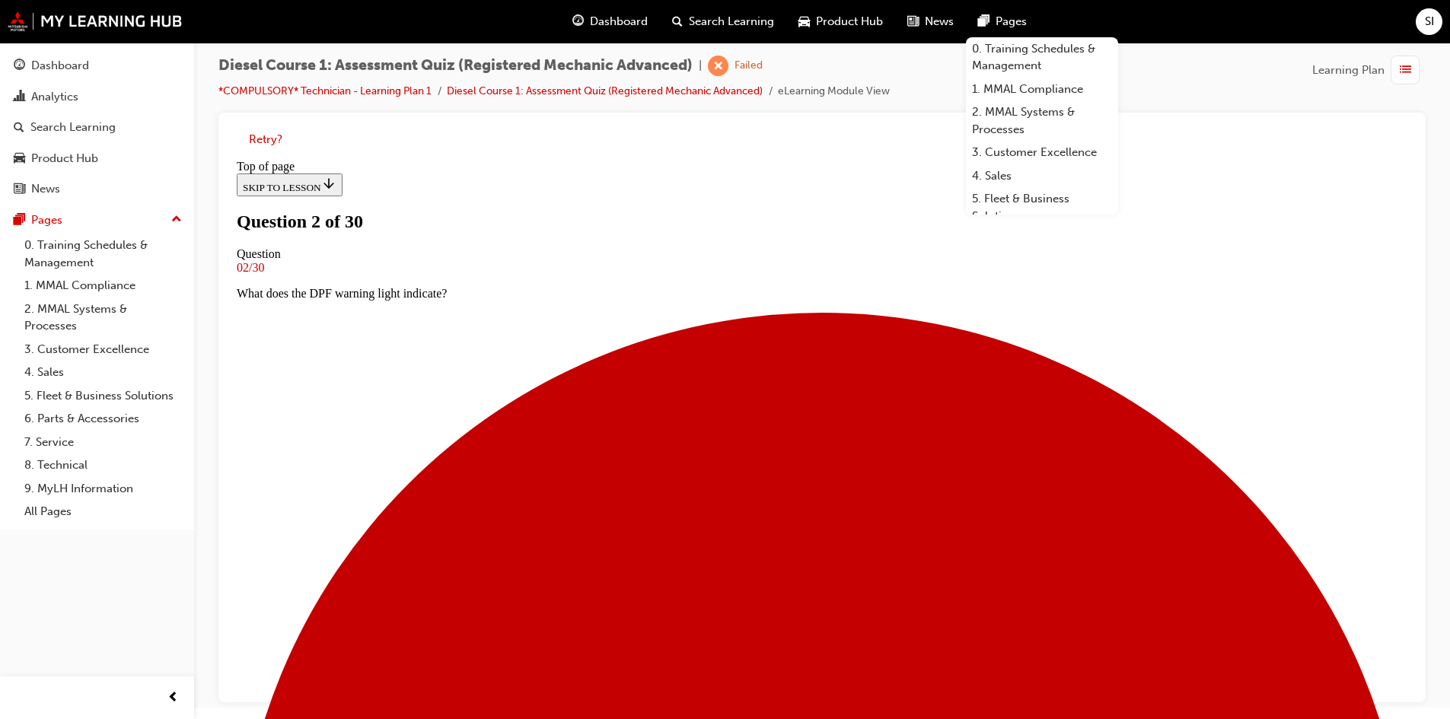
scroll to position [78, 0]
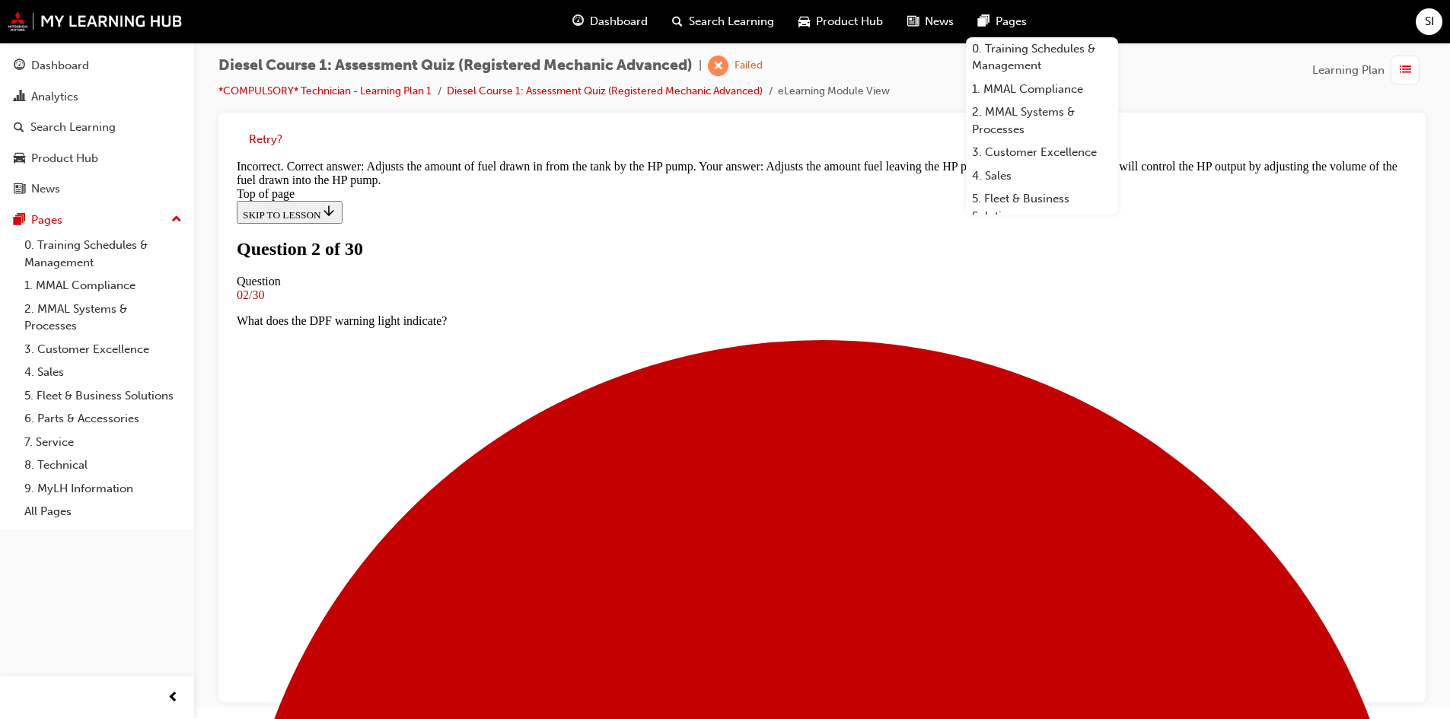
scroll to position [298, 0]
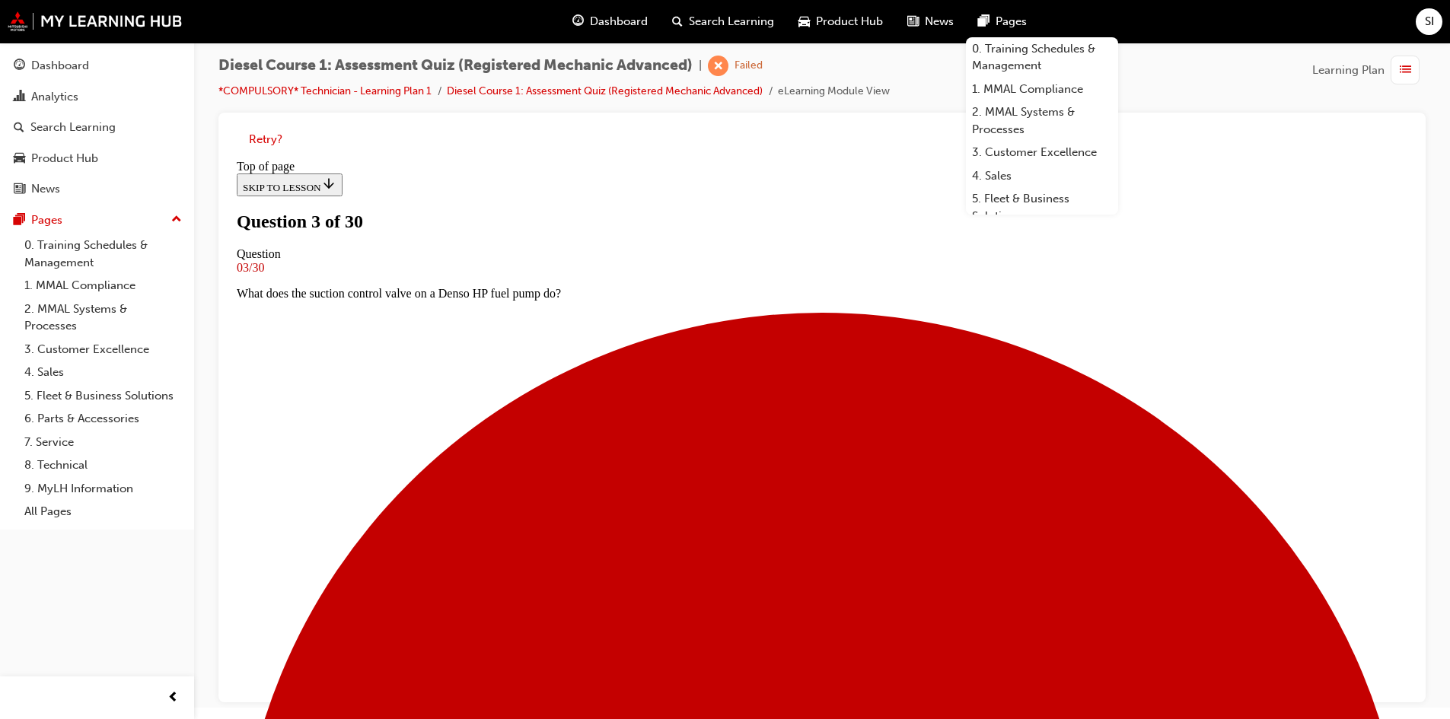
scroll to position [2, 0]
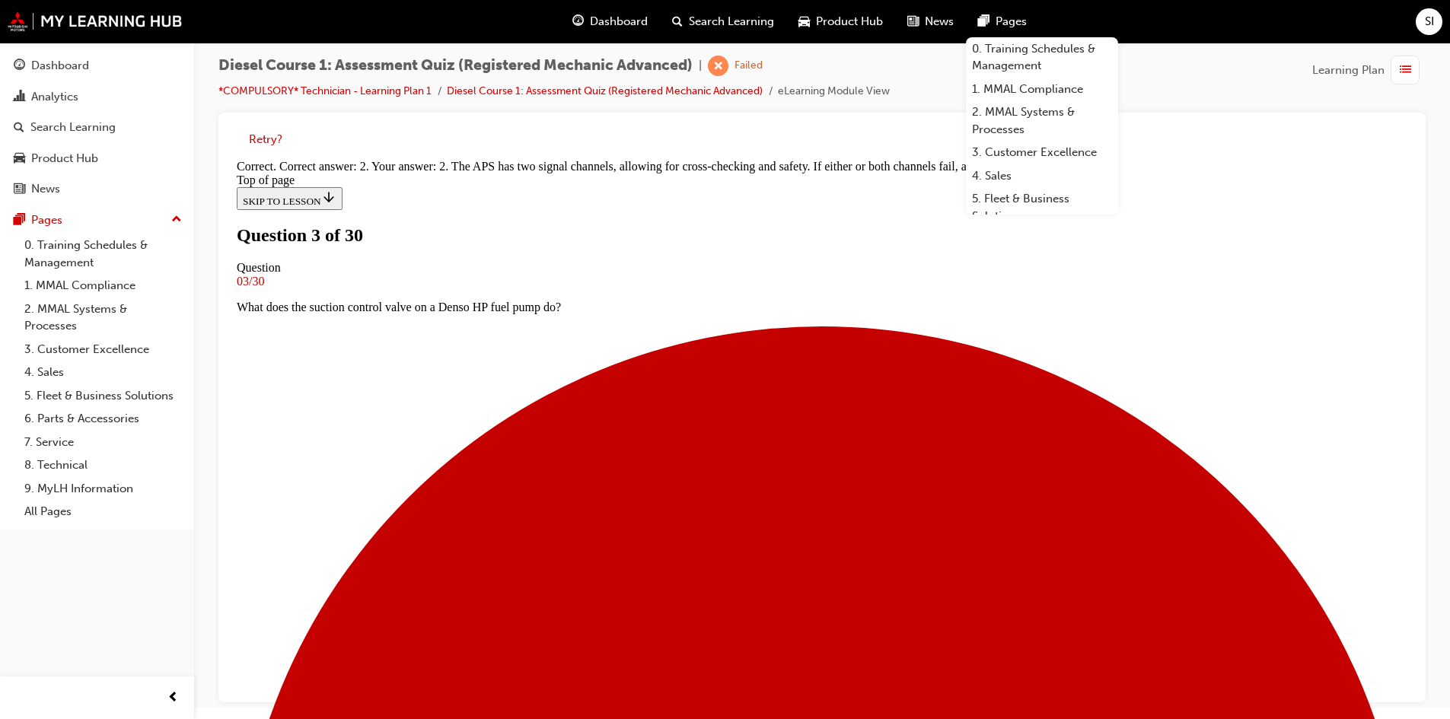
scroll to position [282, 0]
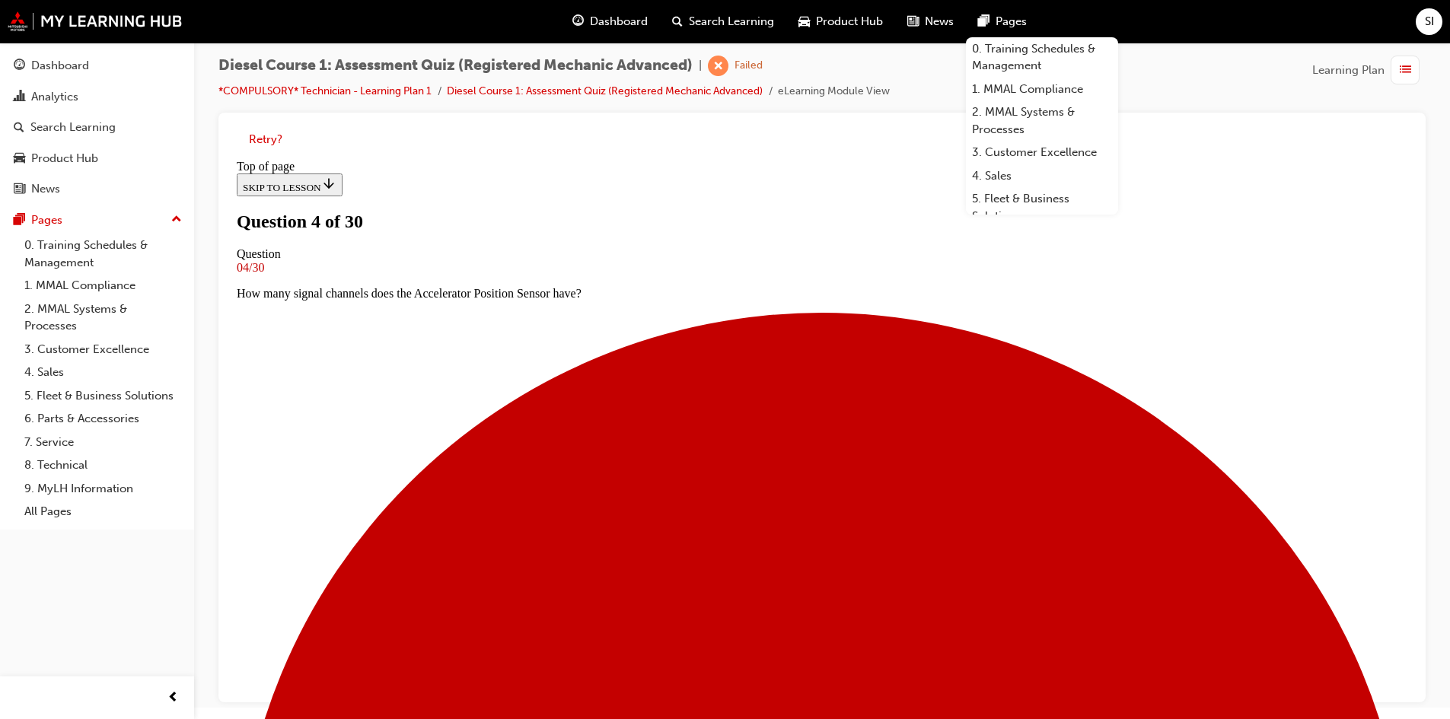
scroll to position [2, 0]
drag, startPoint x: 790, startPoint y: 600, endPoint x: 794, endPoint y: 615, distance: 15.9
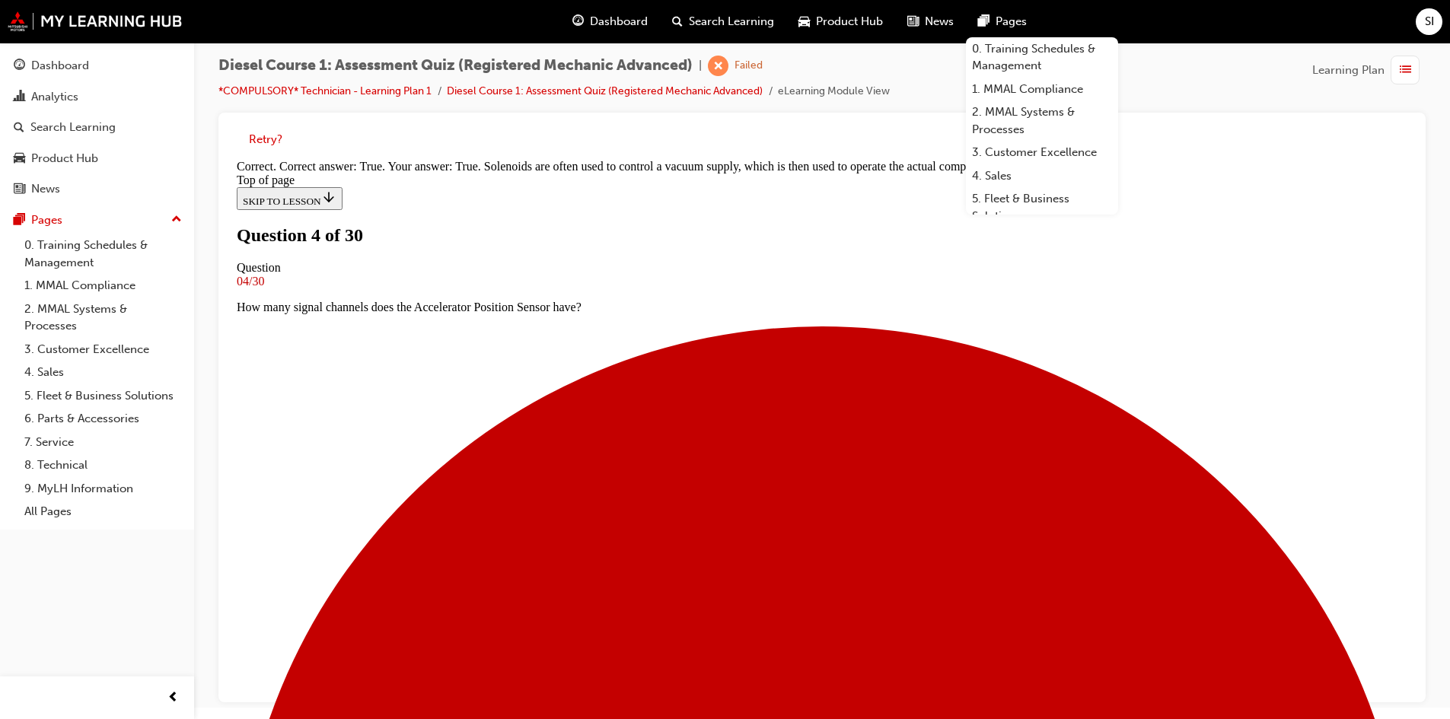
scroll to position [186, 0]
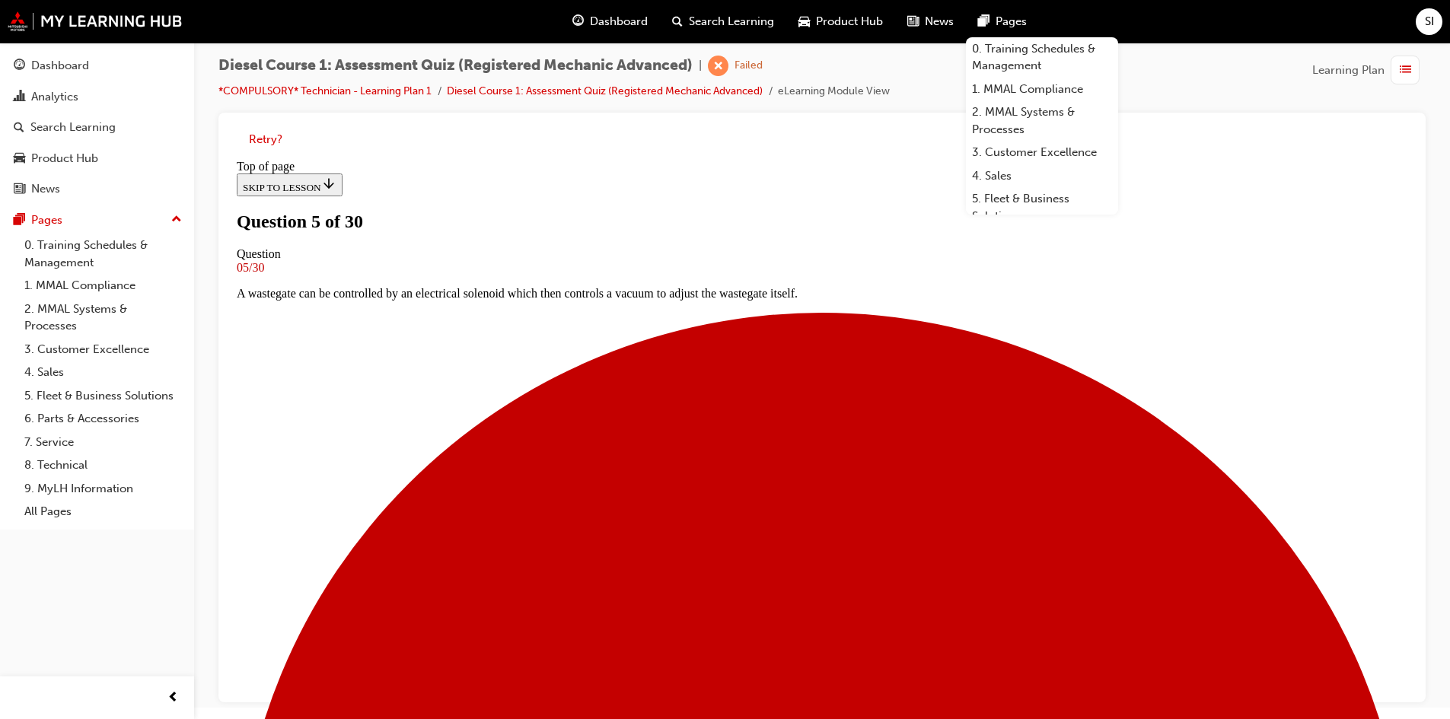
scroll to position [123, 0]
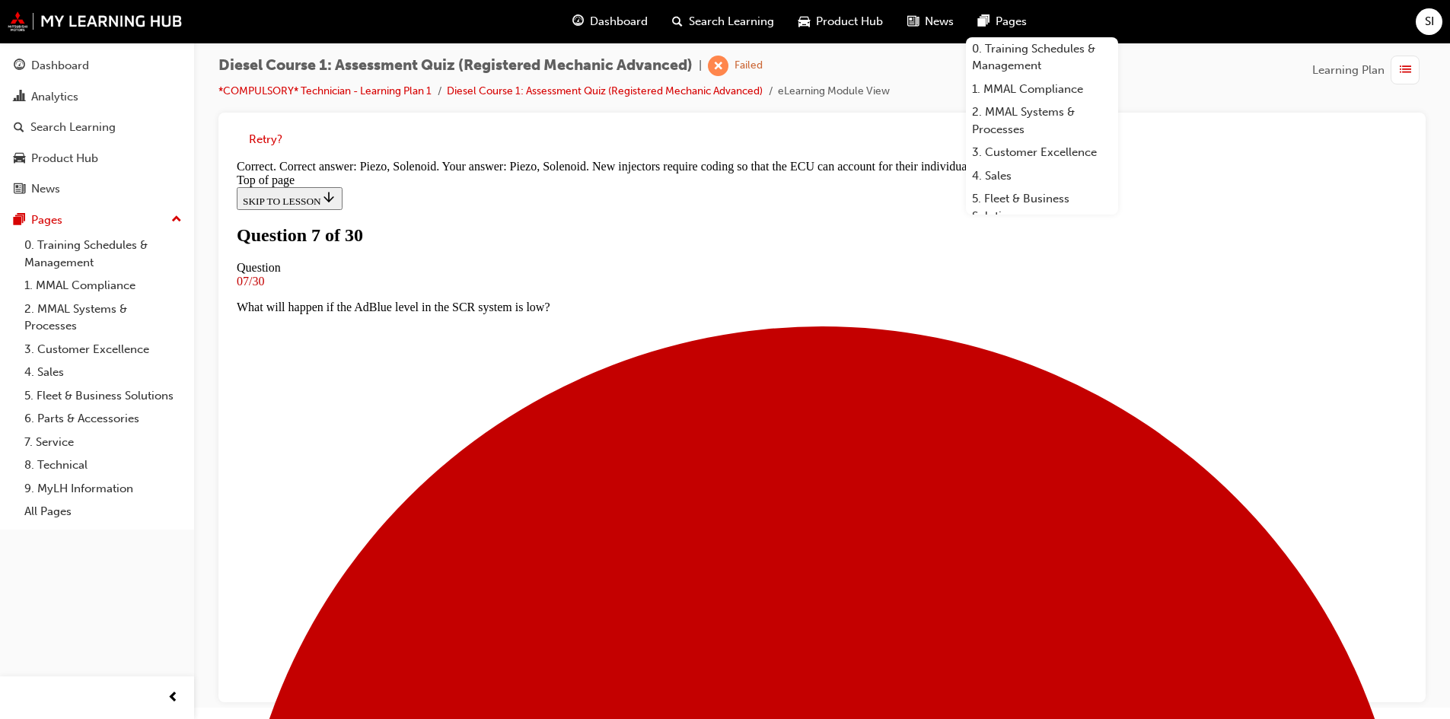
scroll to position [247, 0]
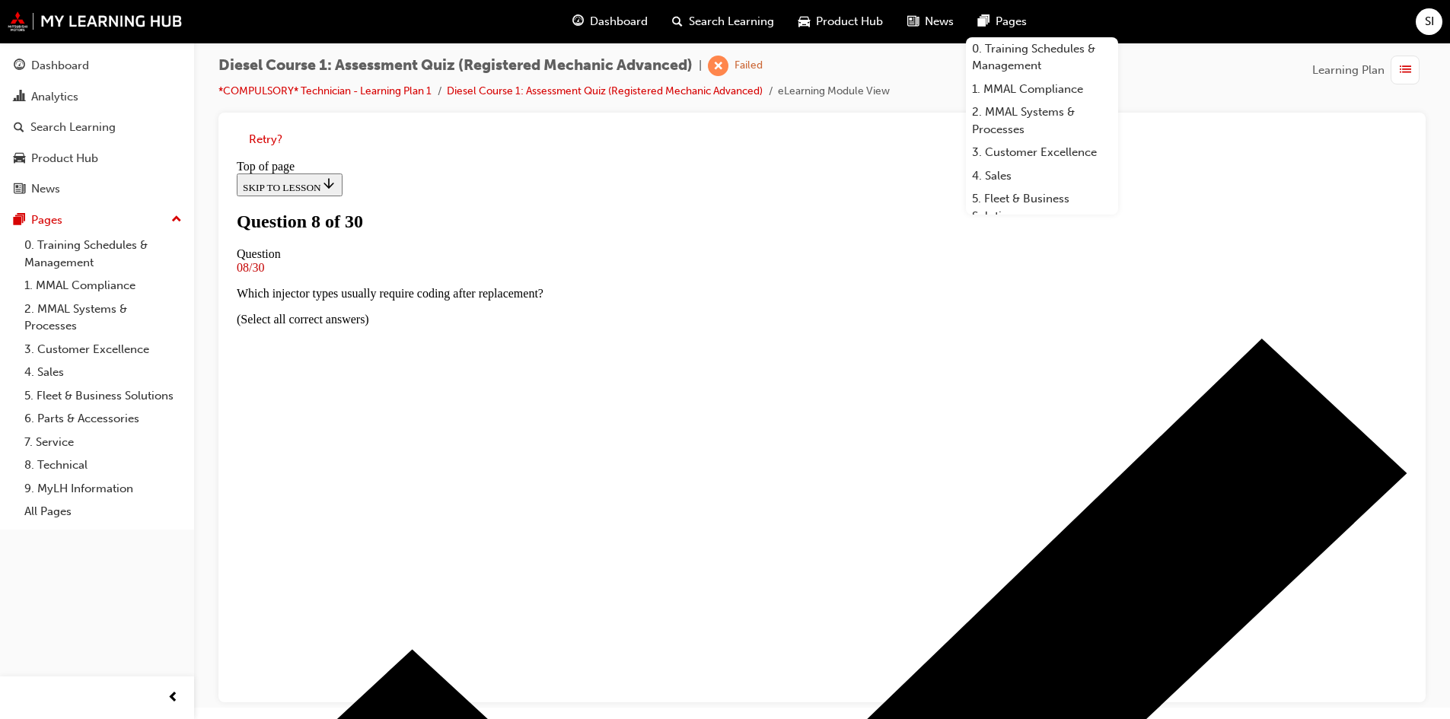
scroll to position [78, 0]
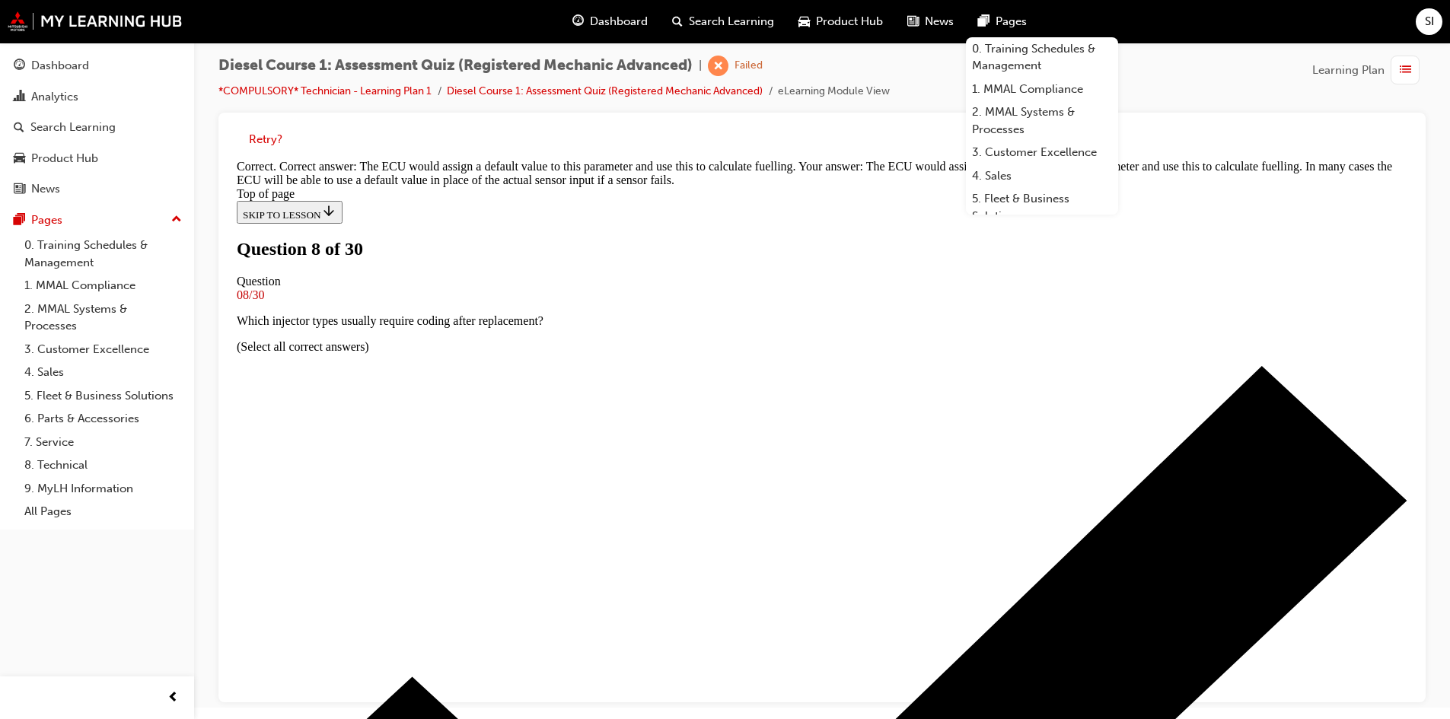
scroll to position [353, 0]
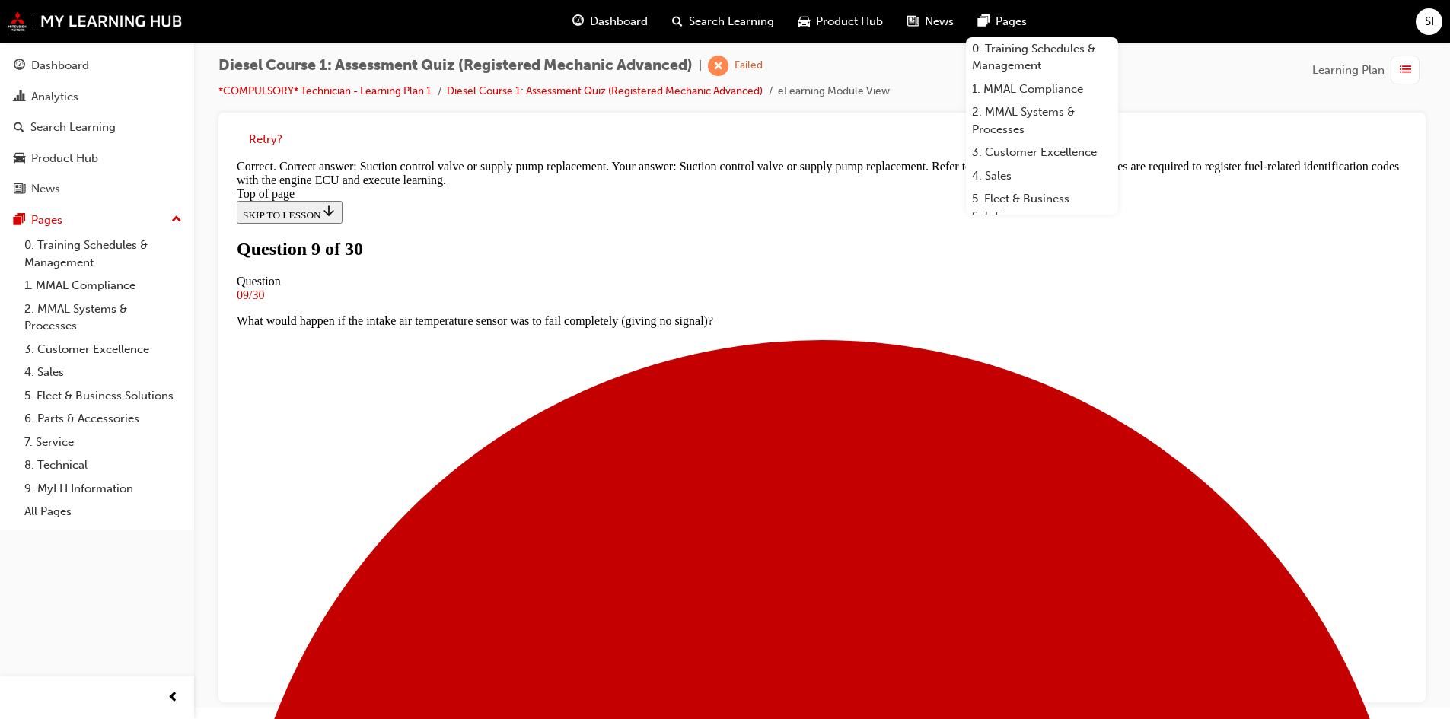
scroll to position [282, 0]
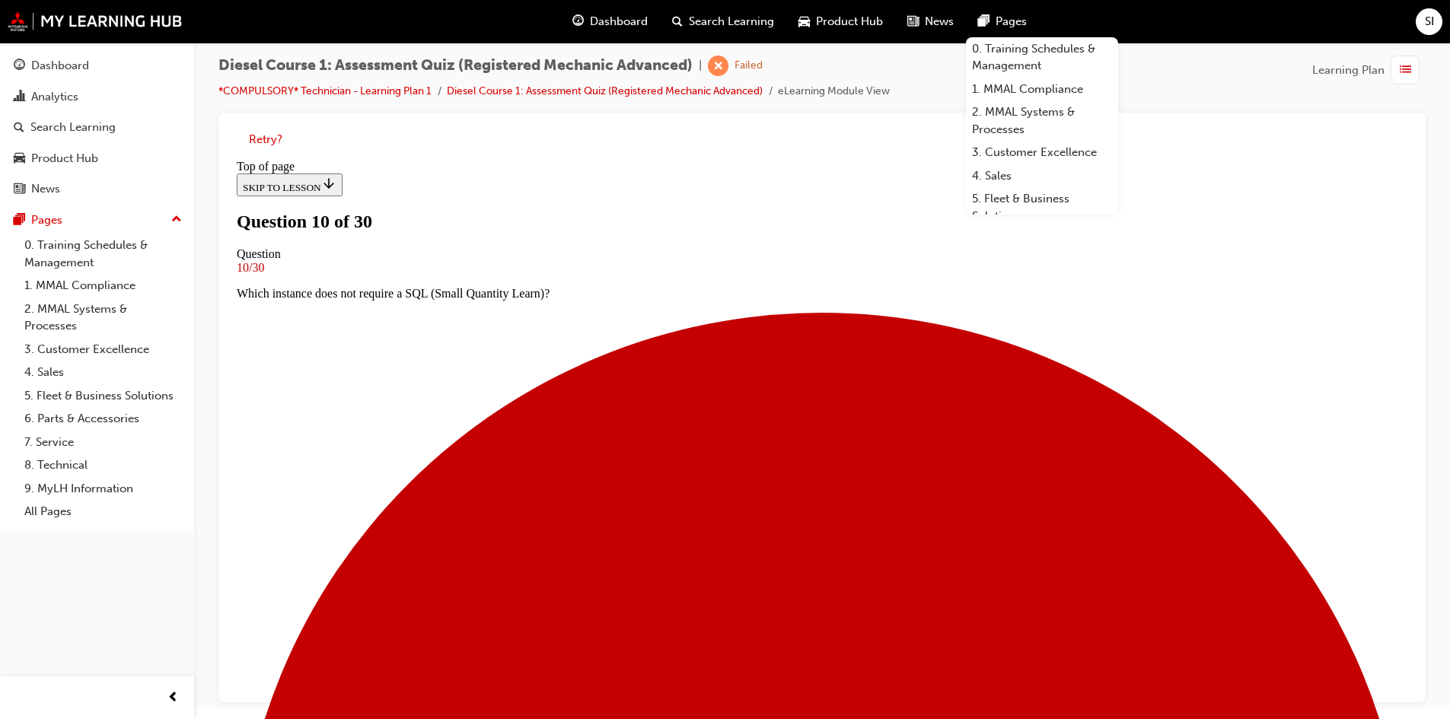
scroll to position [2, 0]
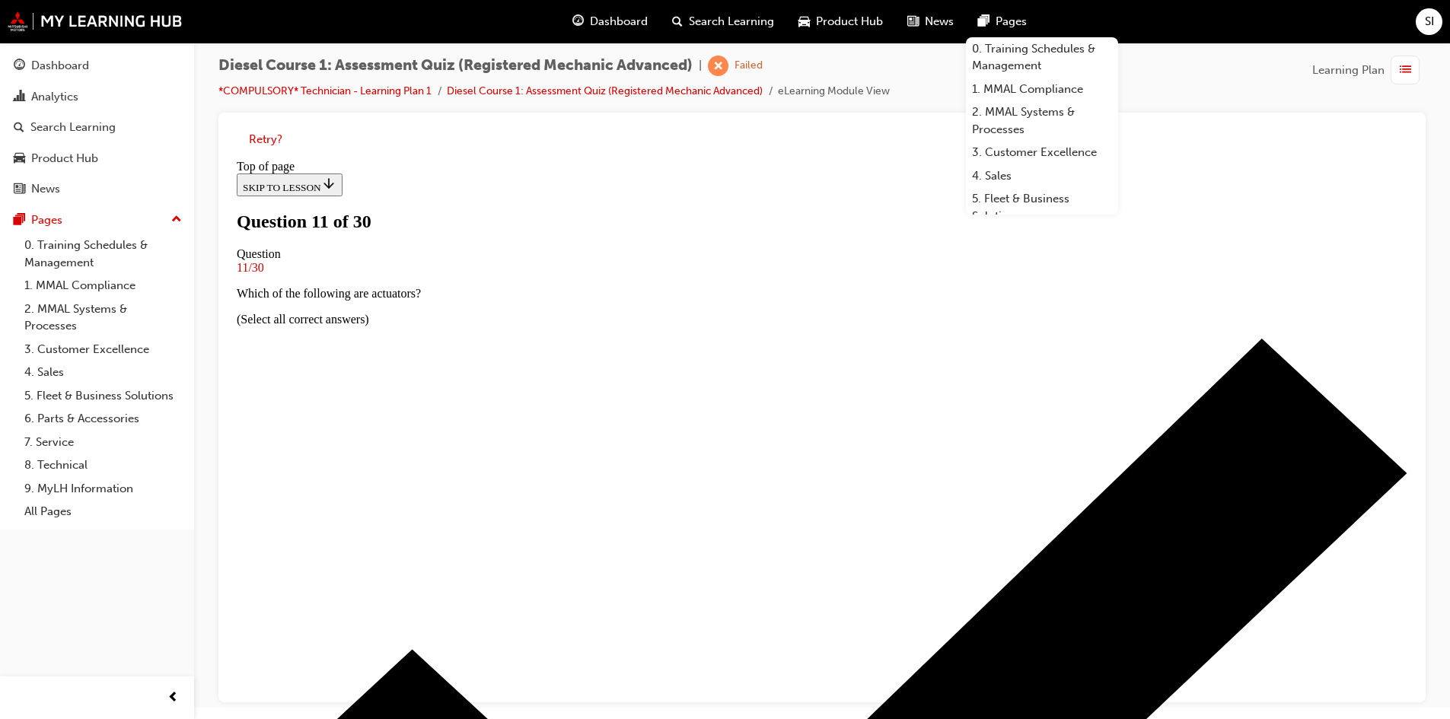
scroll to position [154, 0]
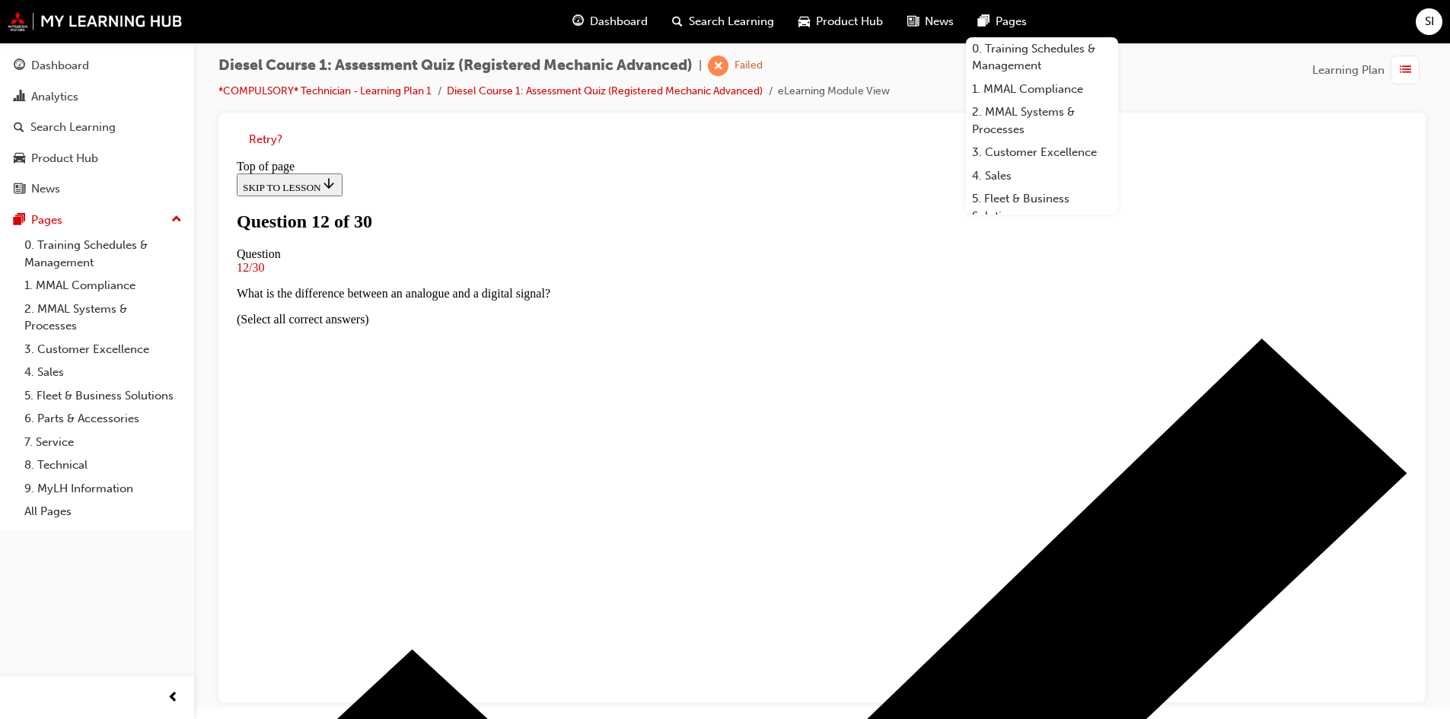
scroll to position [78, 0]
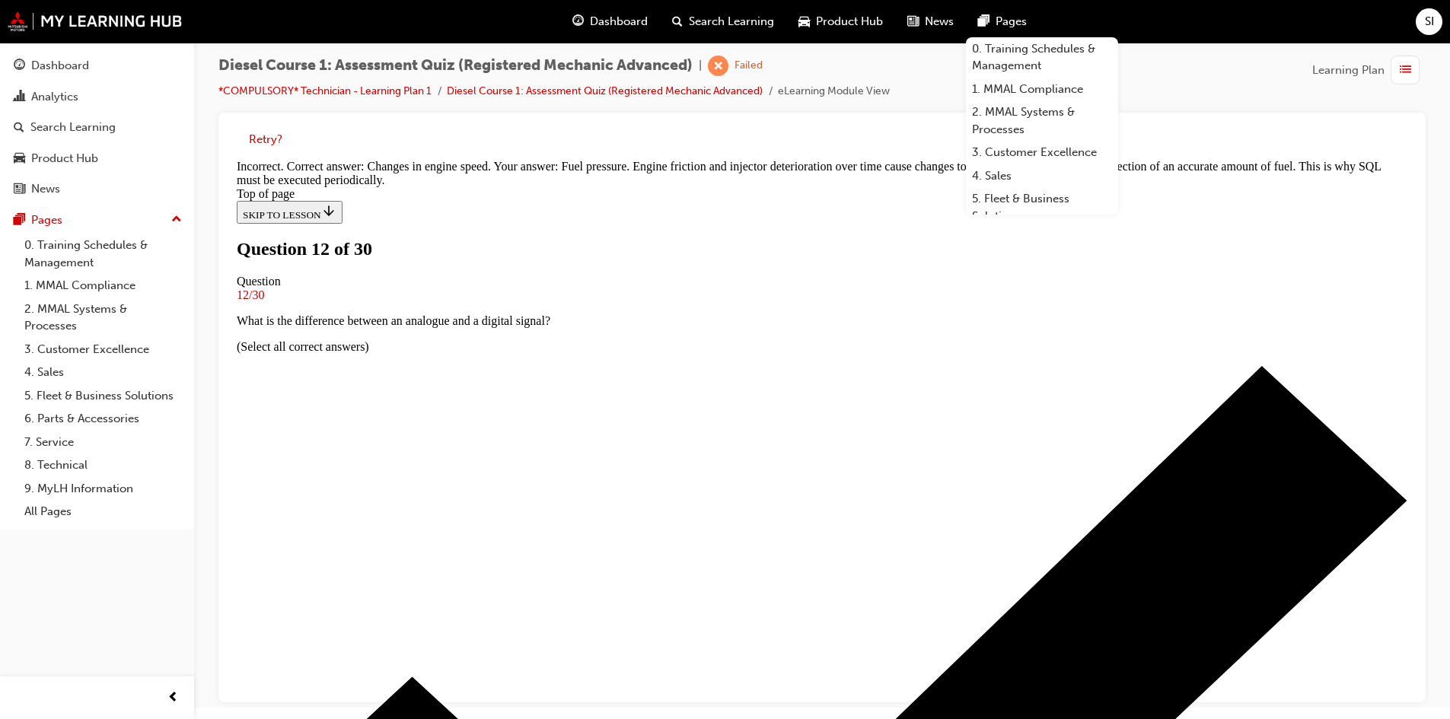
scroll to position [326, 0]
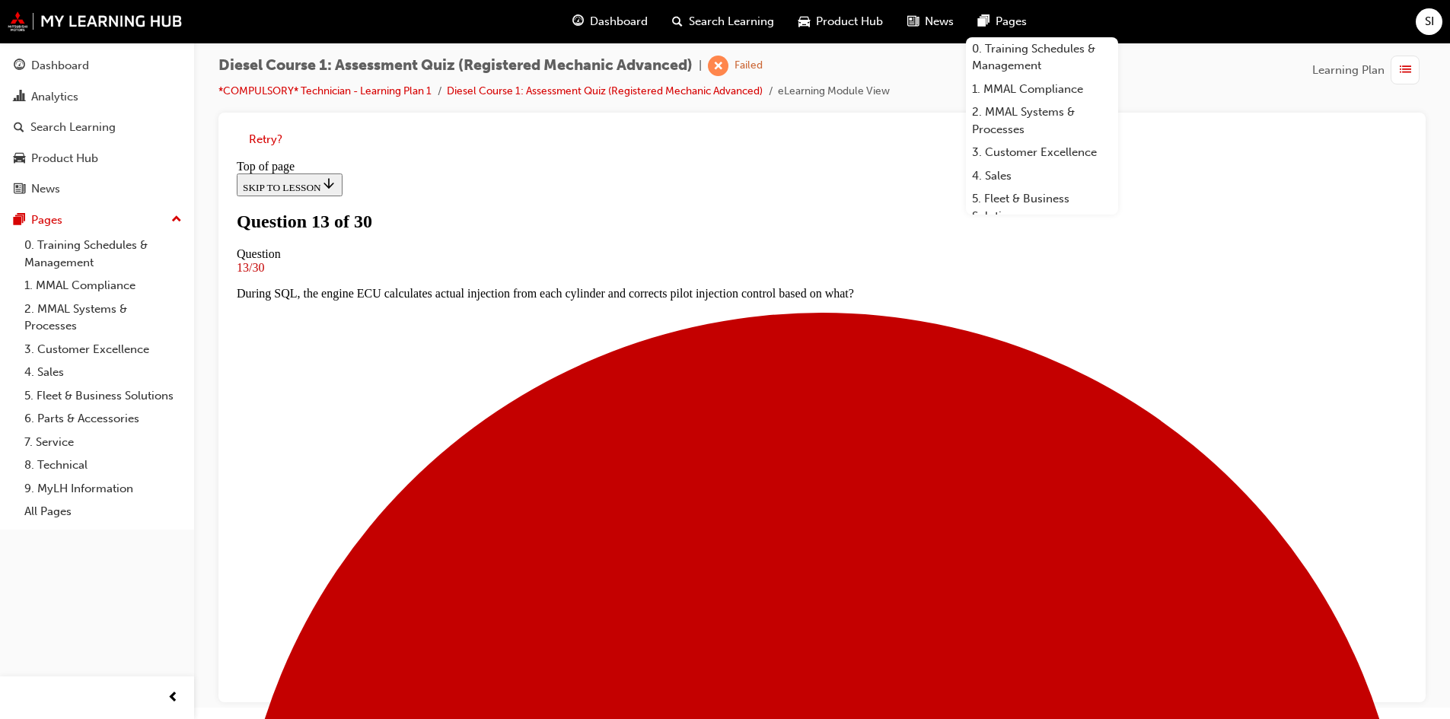
scroll to position [78, 0]
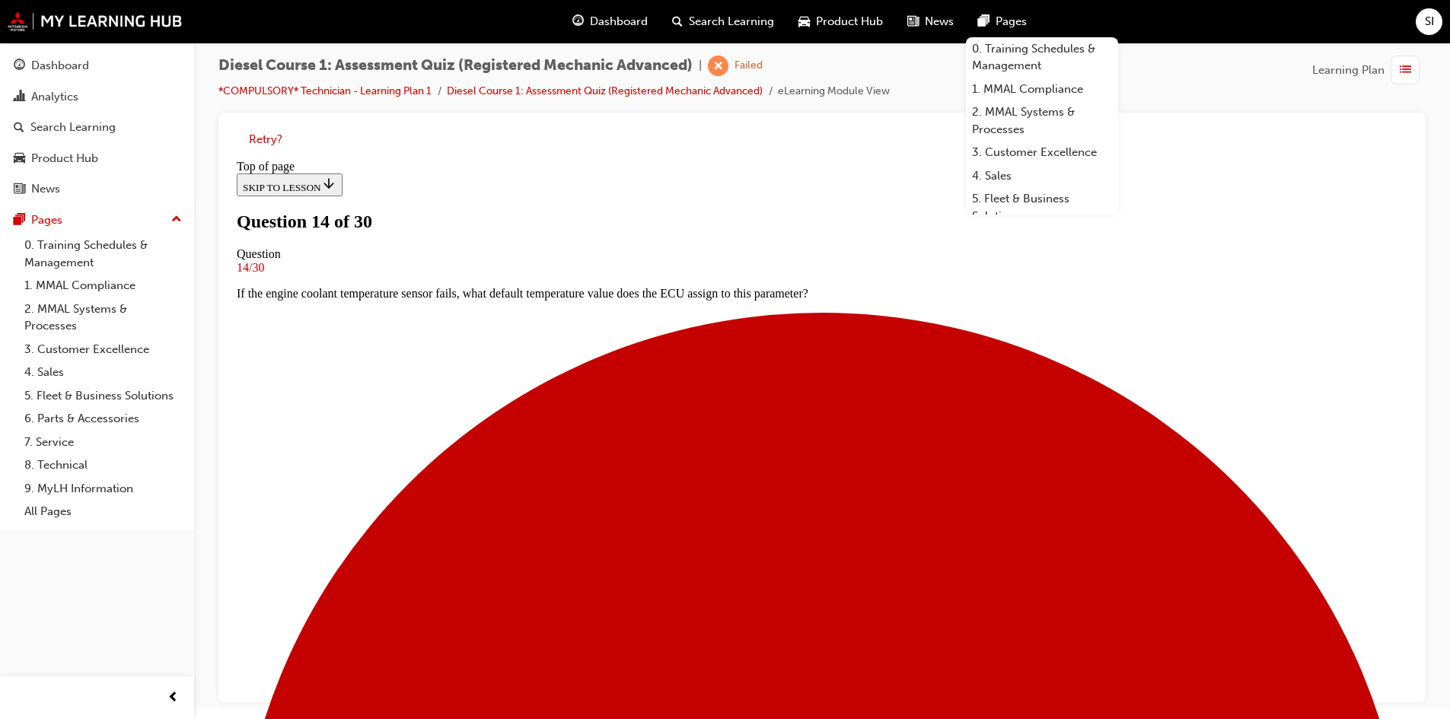
scroll to position [2, 0]
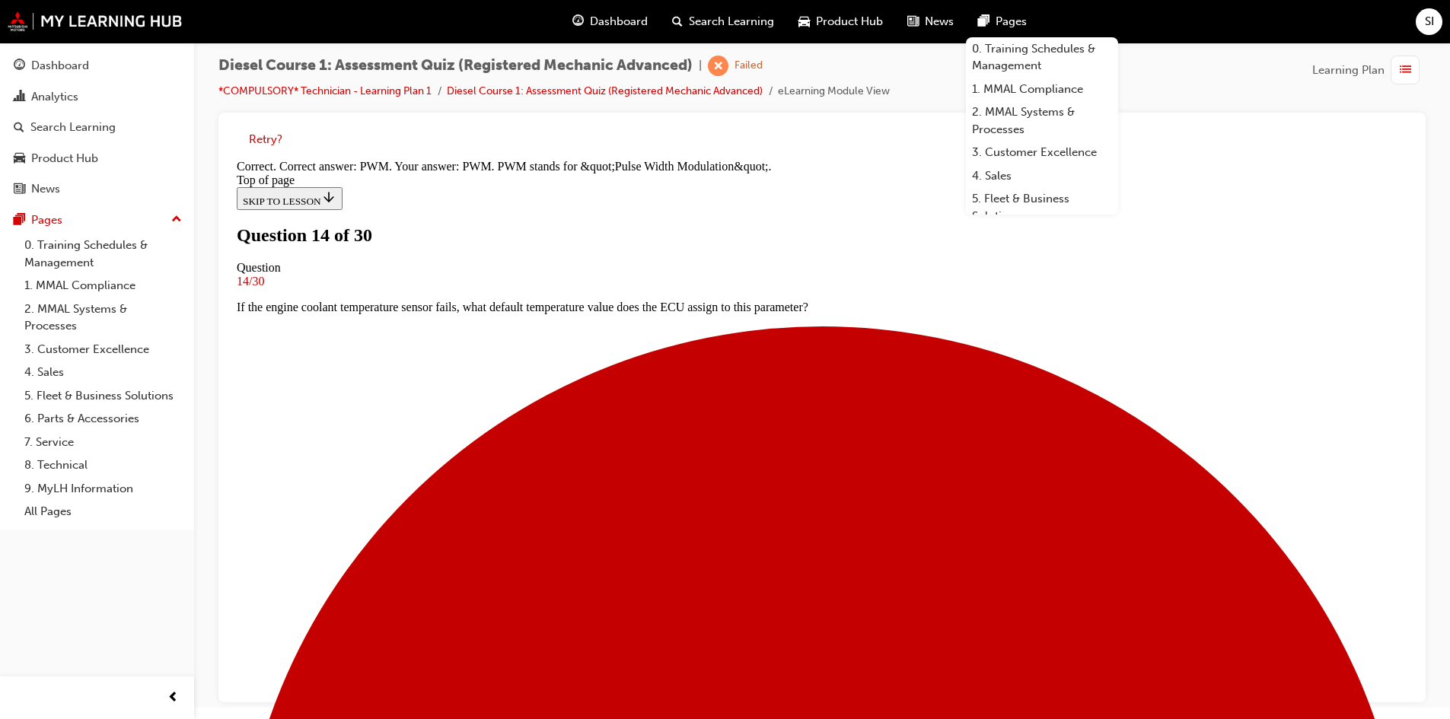
scroll to position [290, 0]
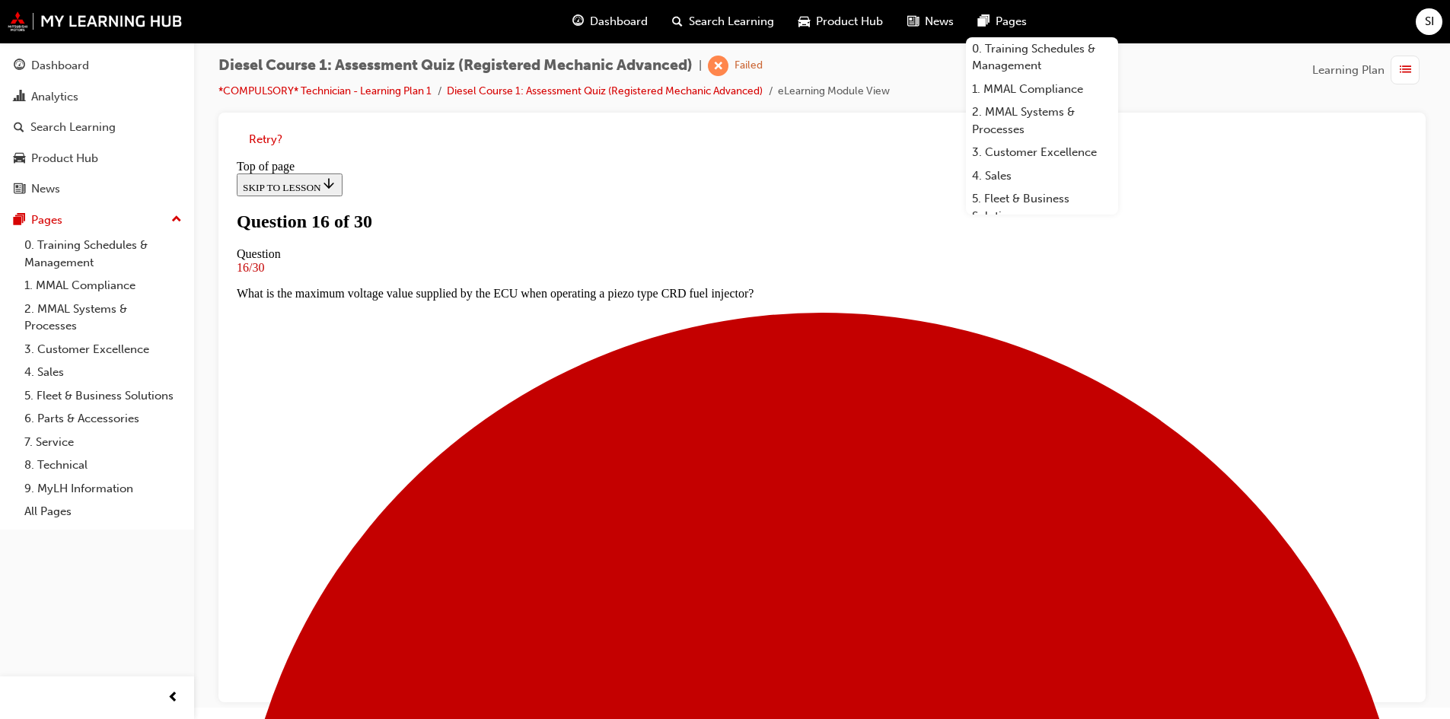
scroll to position [2, 0]
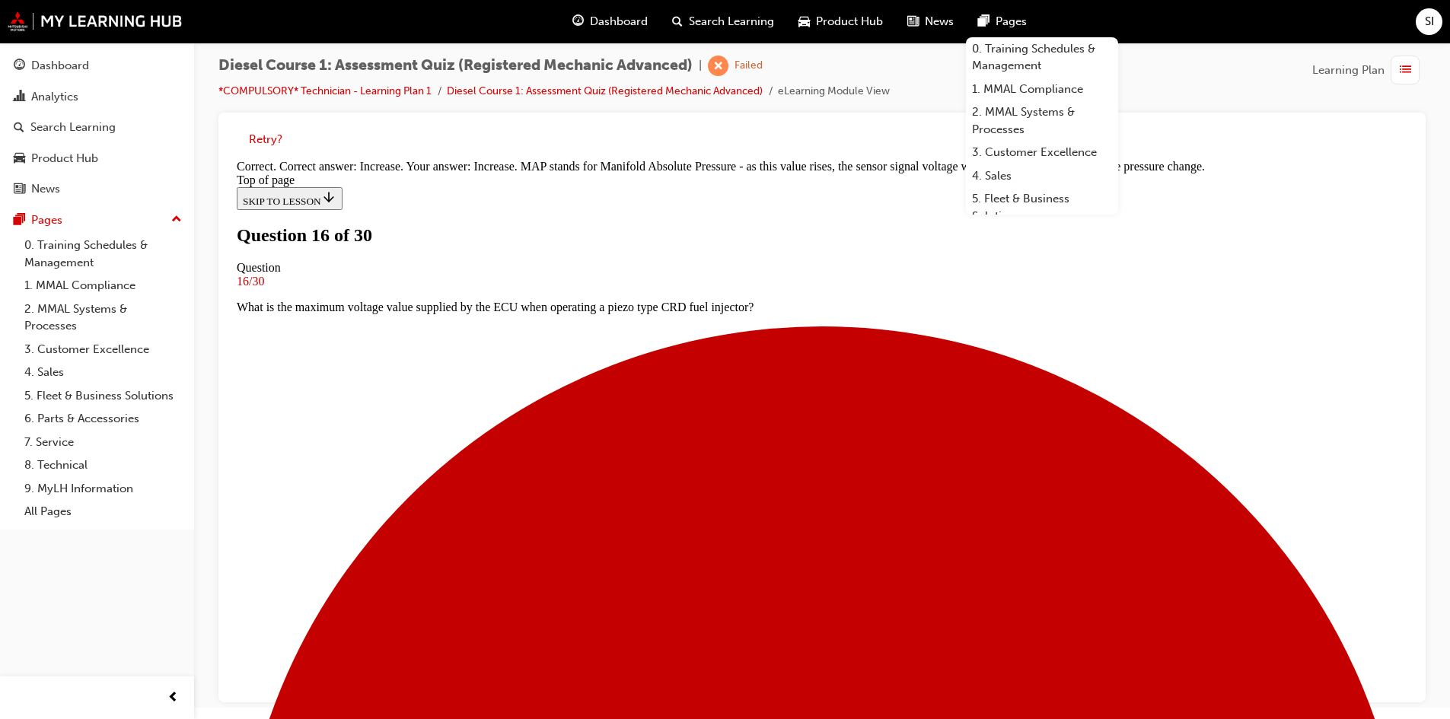
scroll to position [282, 0]
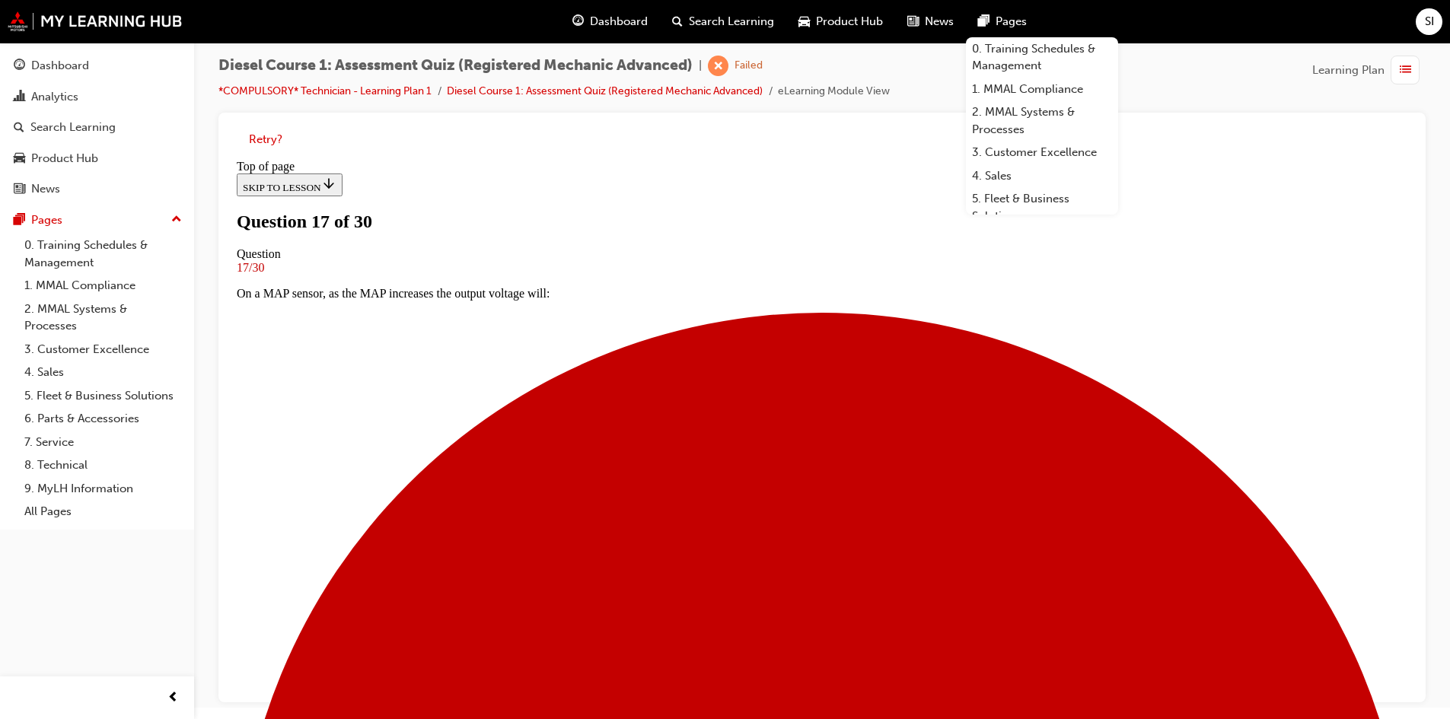
scroll to position [2, 0]
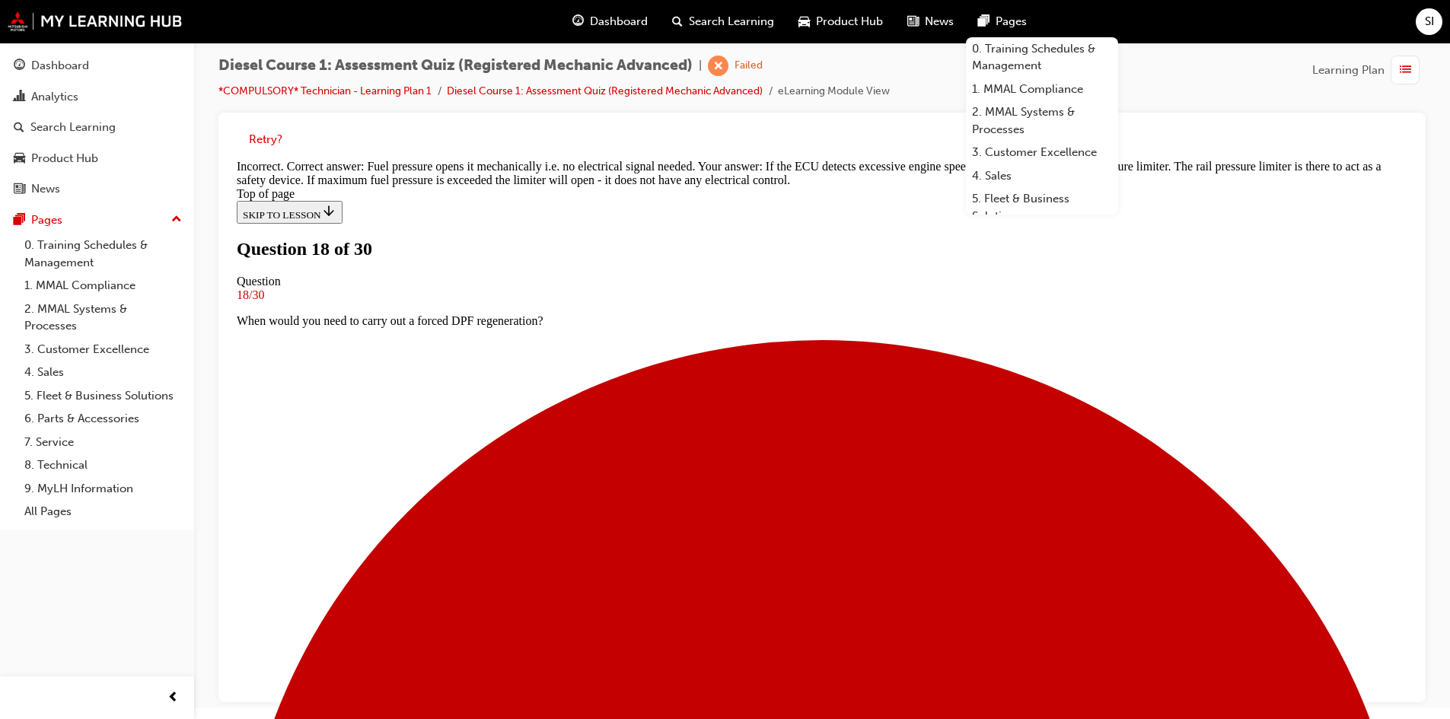
scroll to position [330, 0]
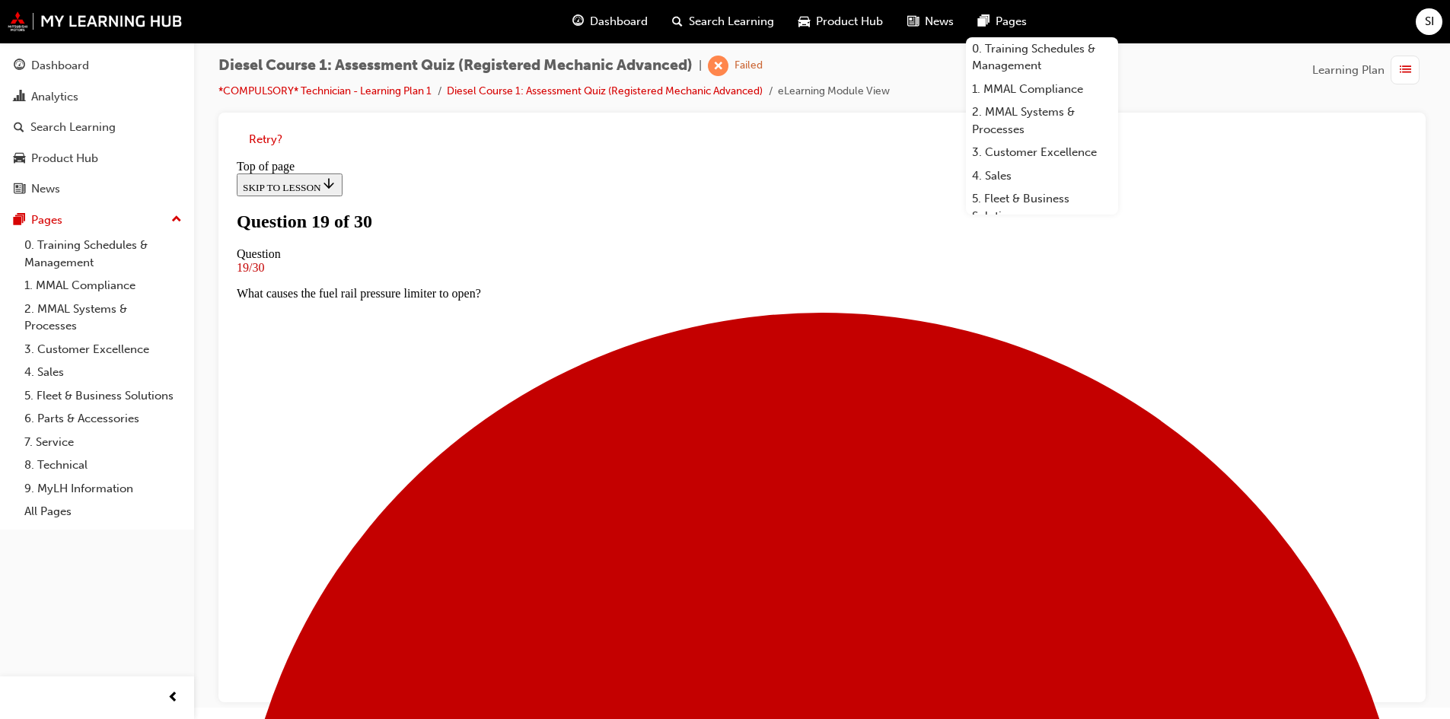
scroll to position [78, 0]
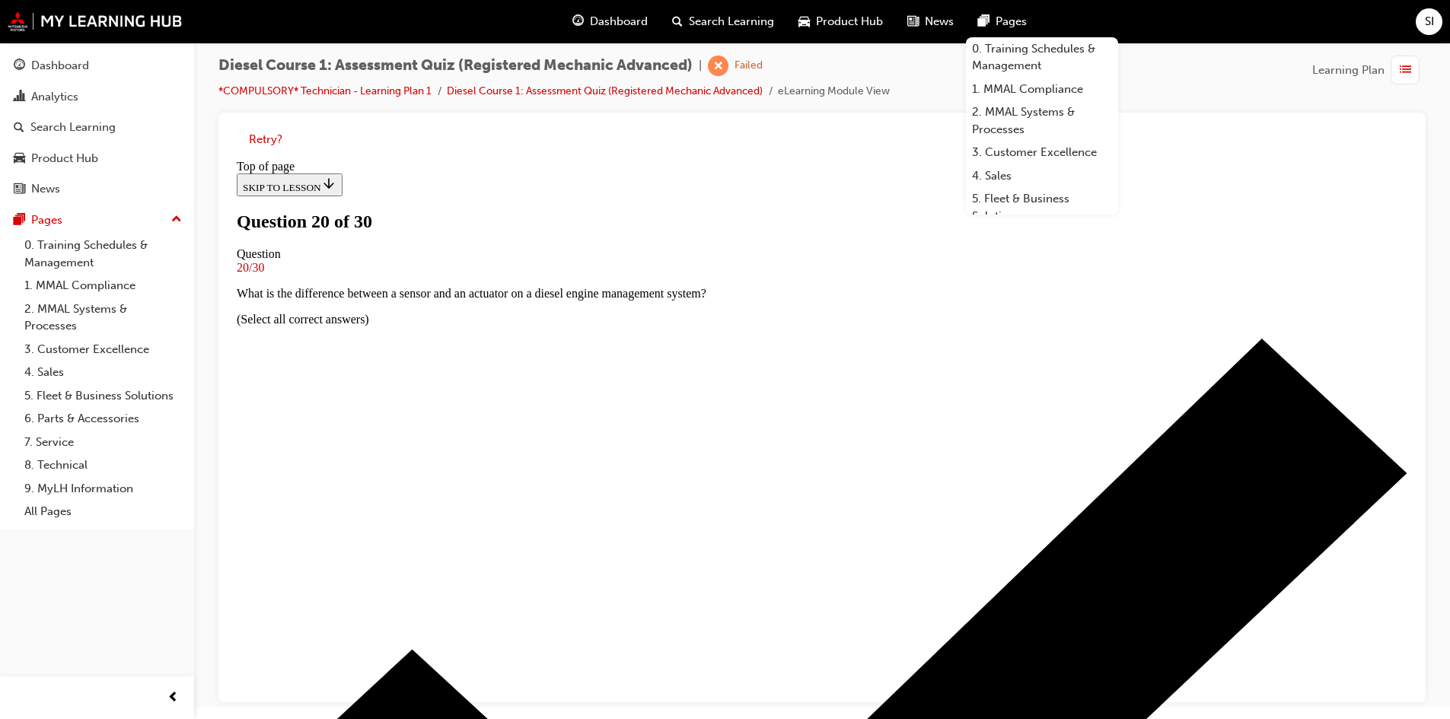
scroll to position [2, 0]
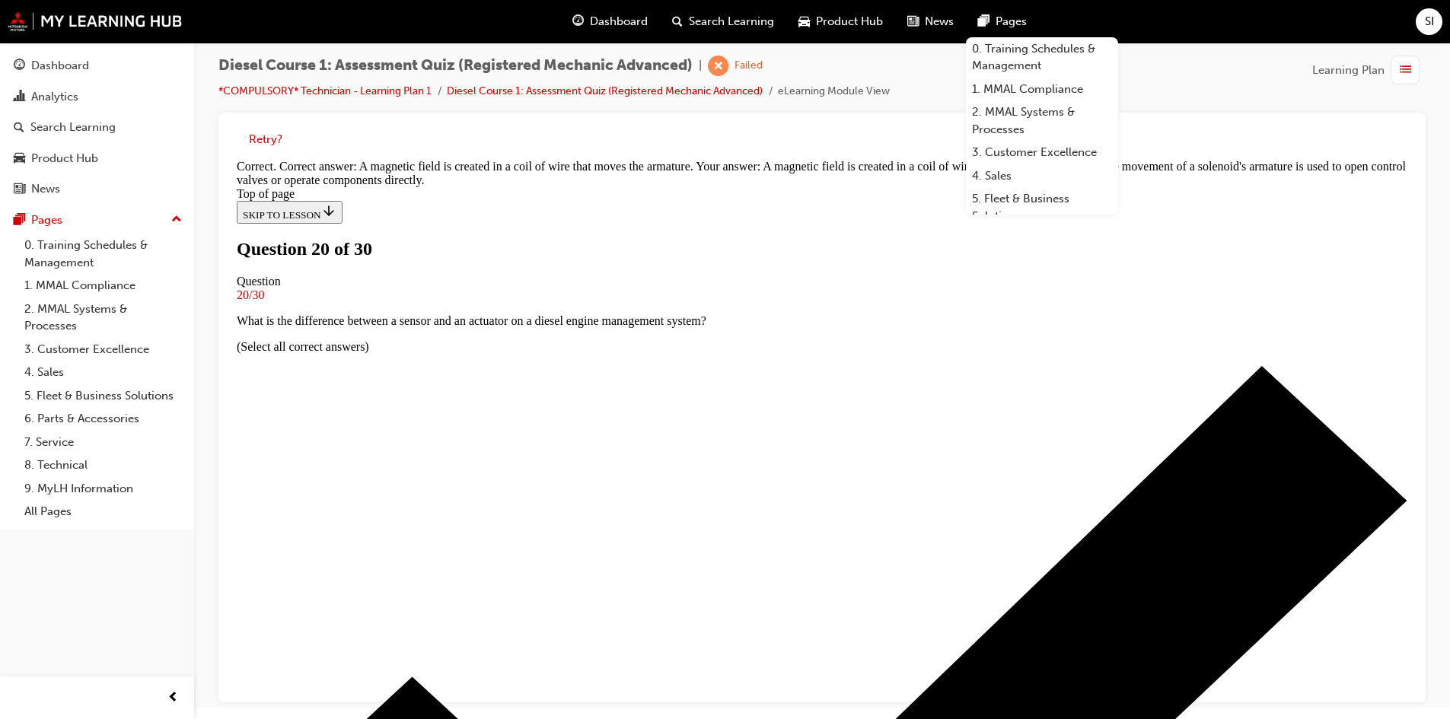
scroll to position [237, 0]
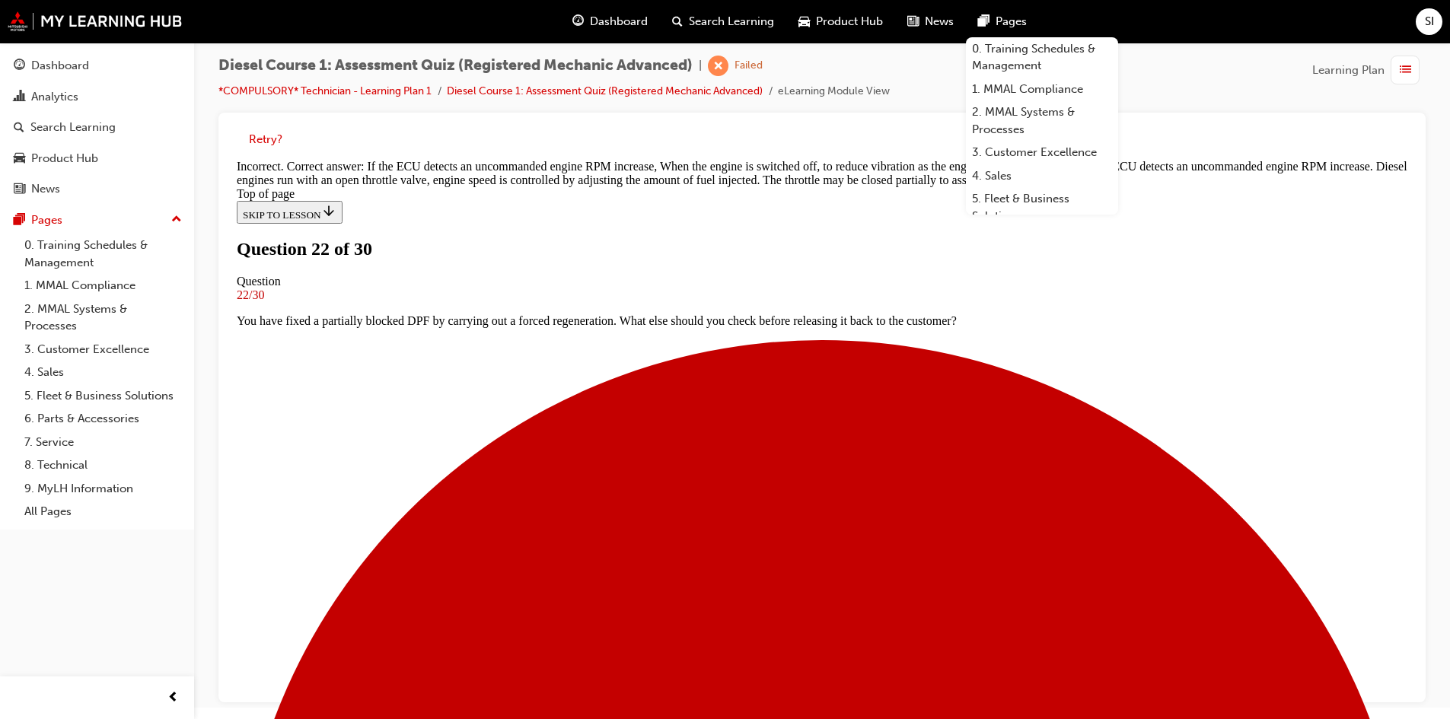
scroll to position [315, 0]
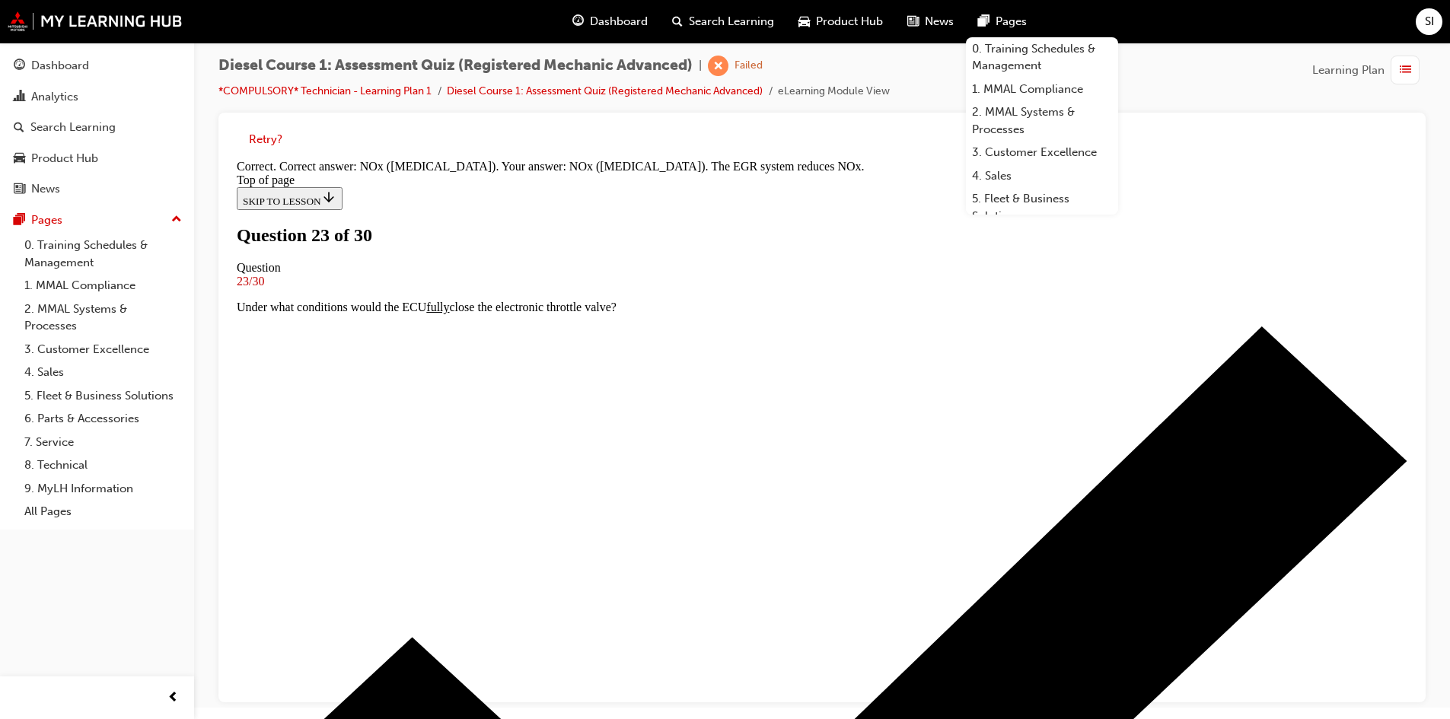
scroll to position [264, 0]
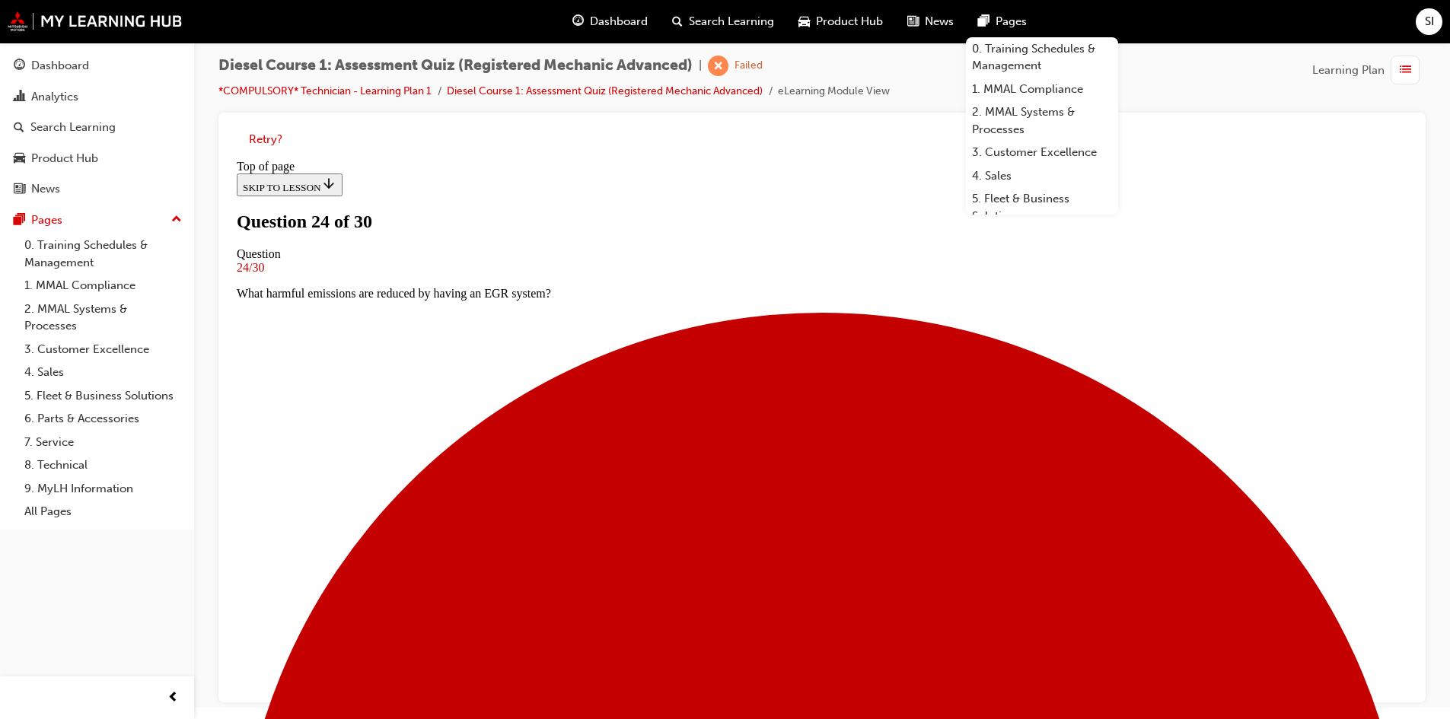
scroll to position [154, 0]
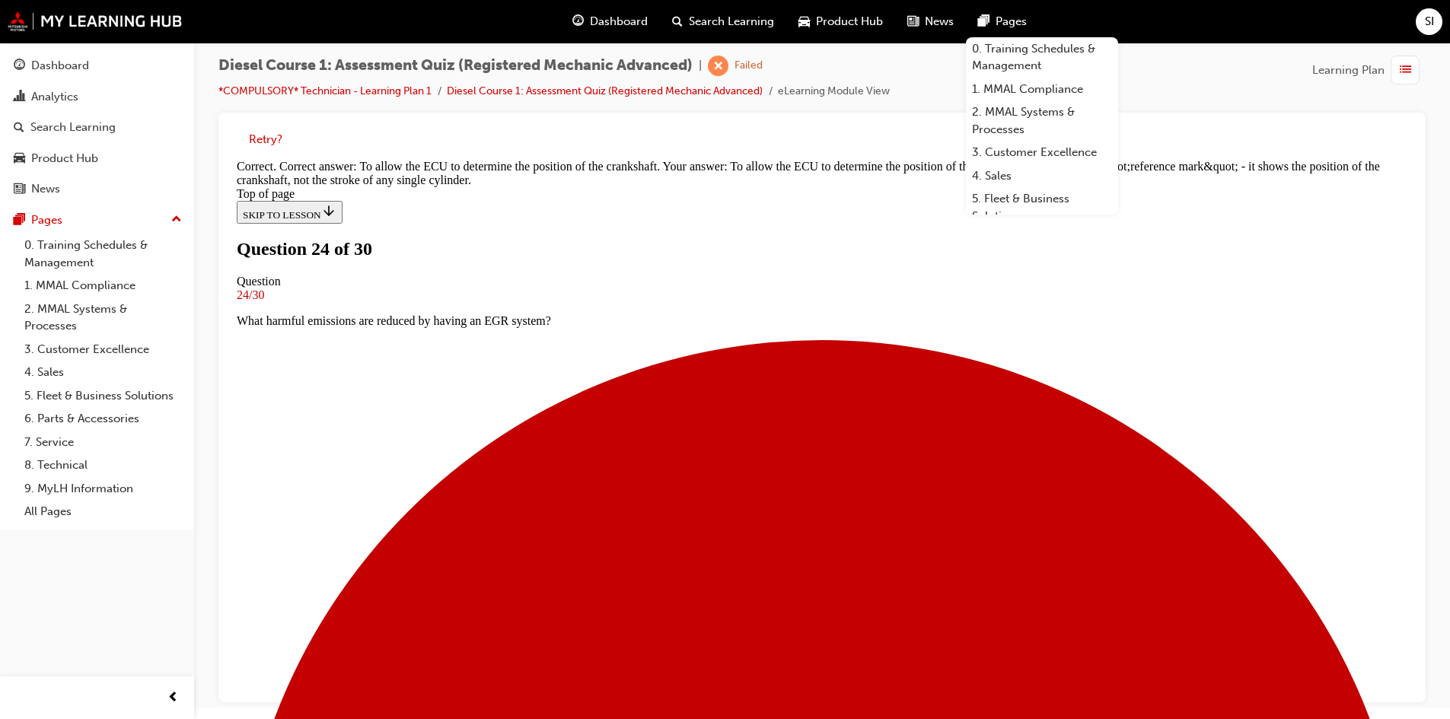
scroll to position [298, 0]
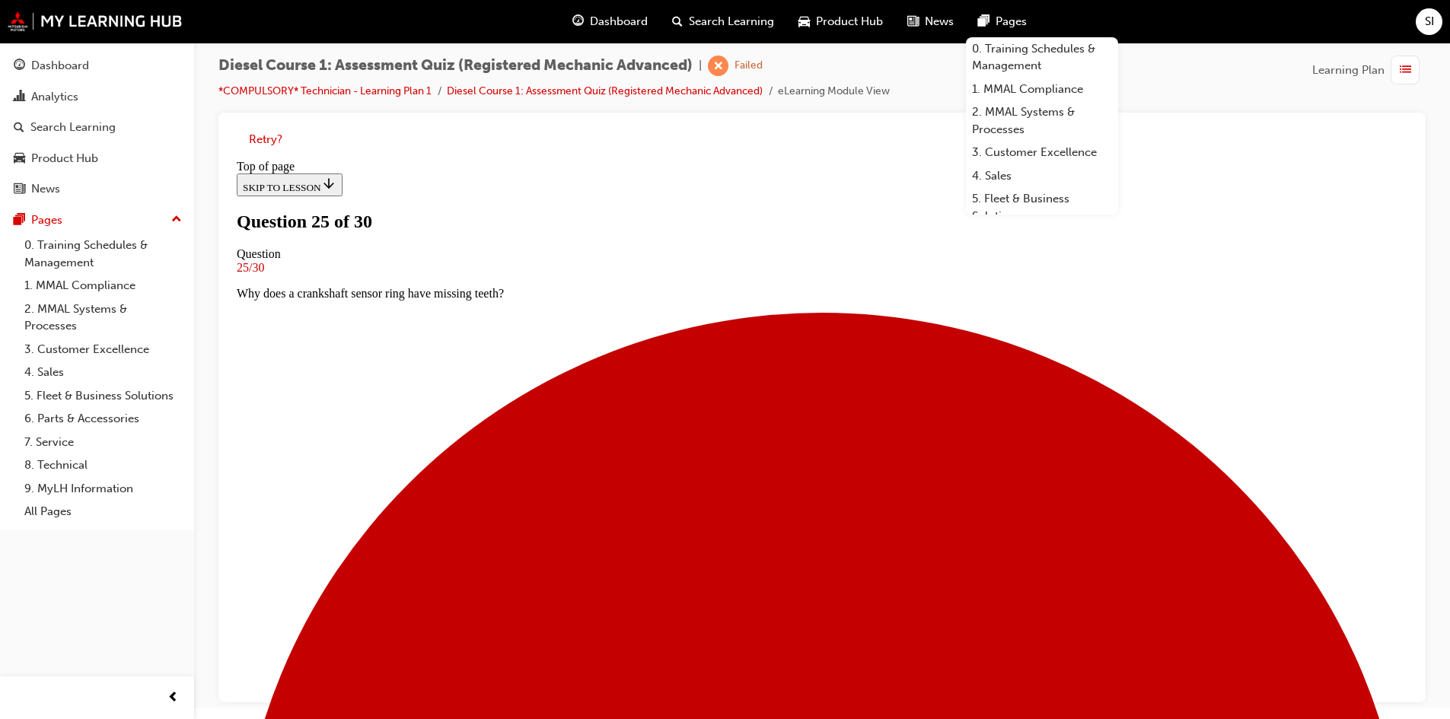
scroll to position [78, 0]
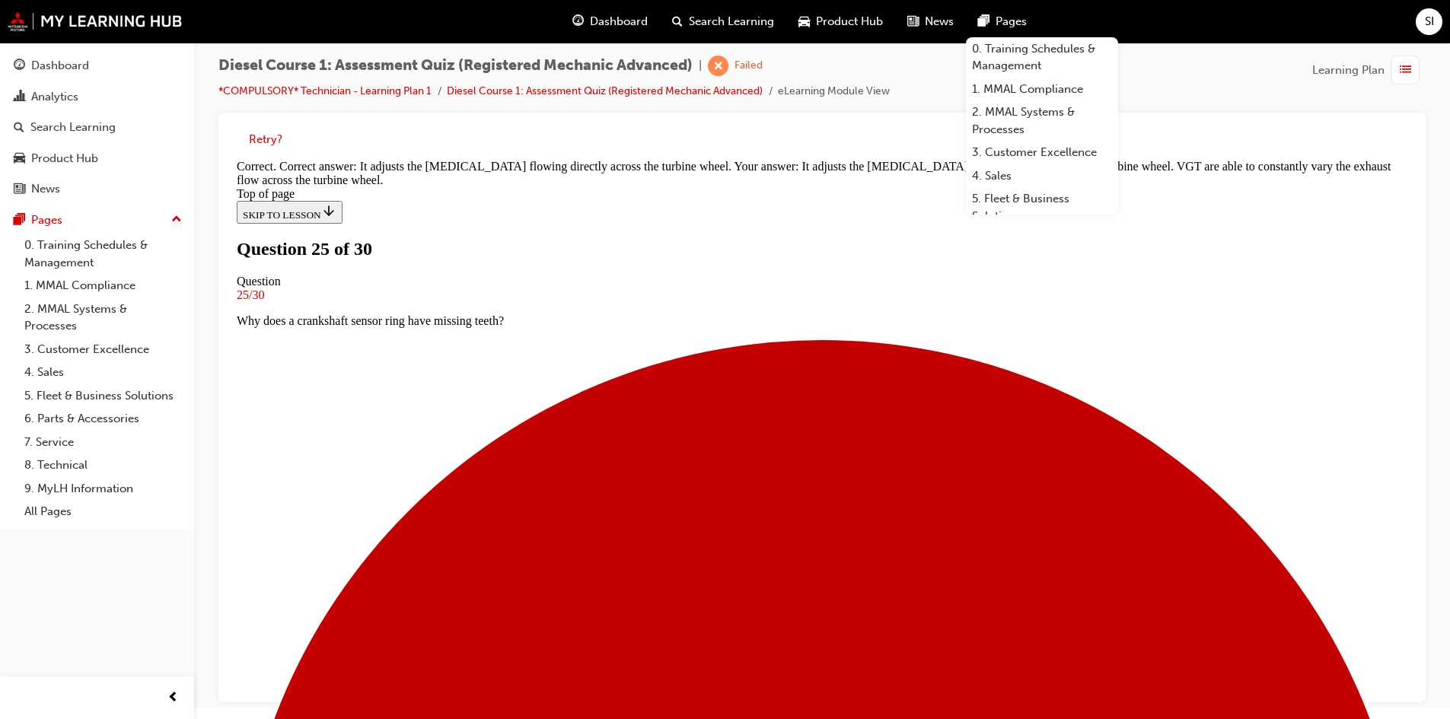
scroll to position [294, 0]
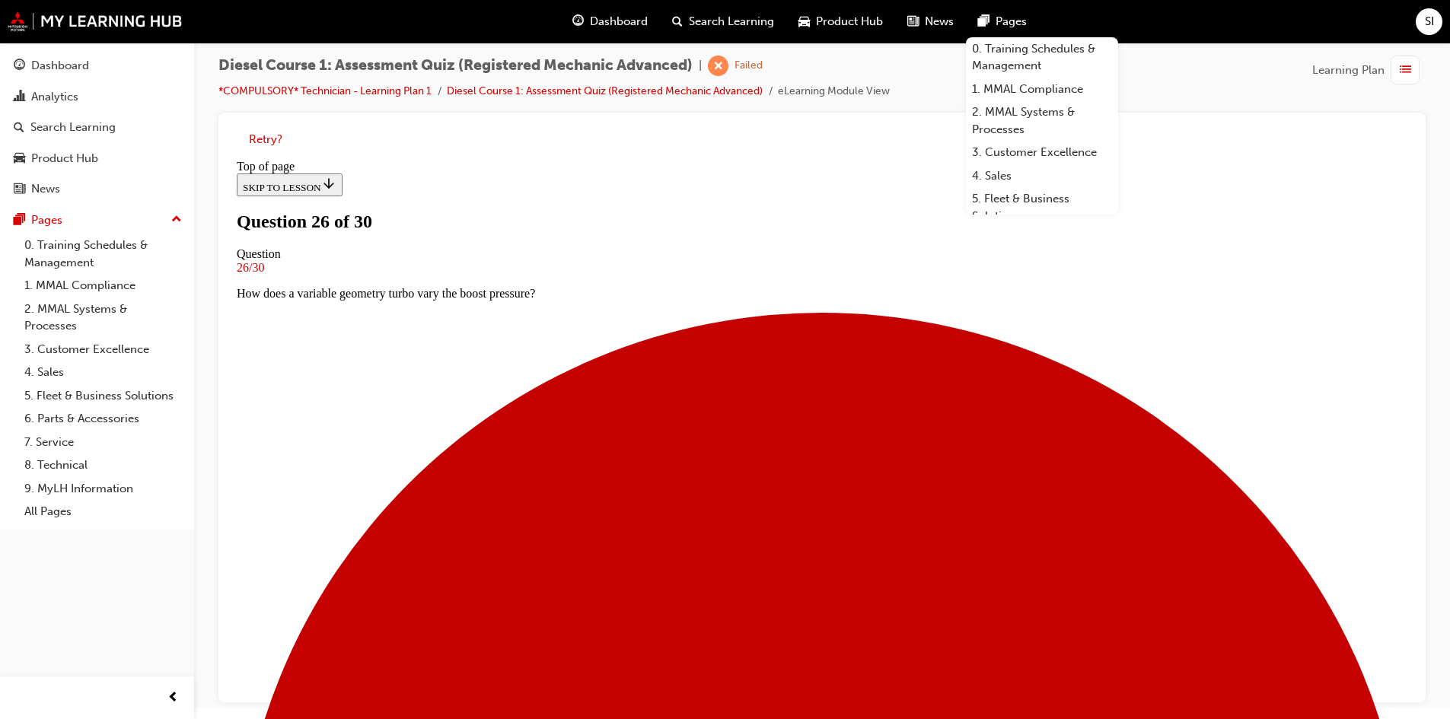
scroll to position [2, 0]
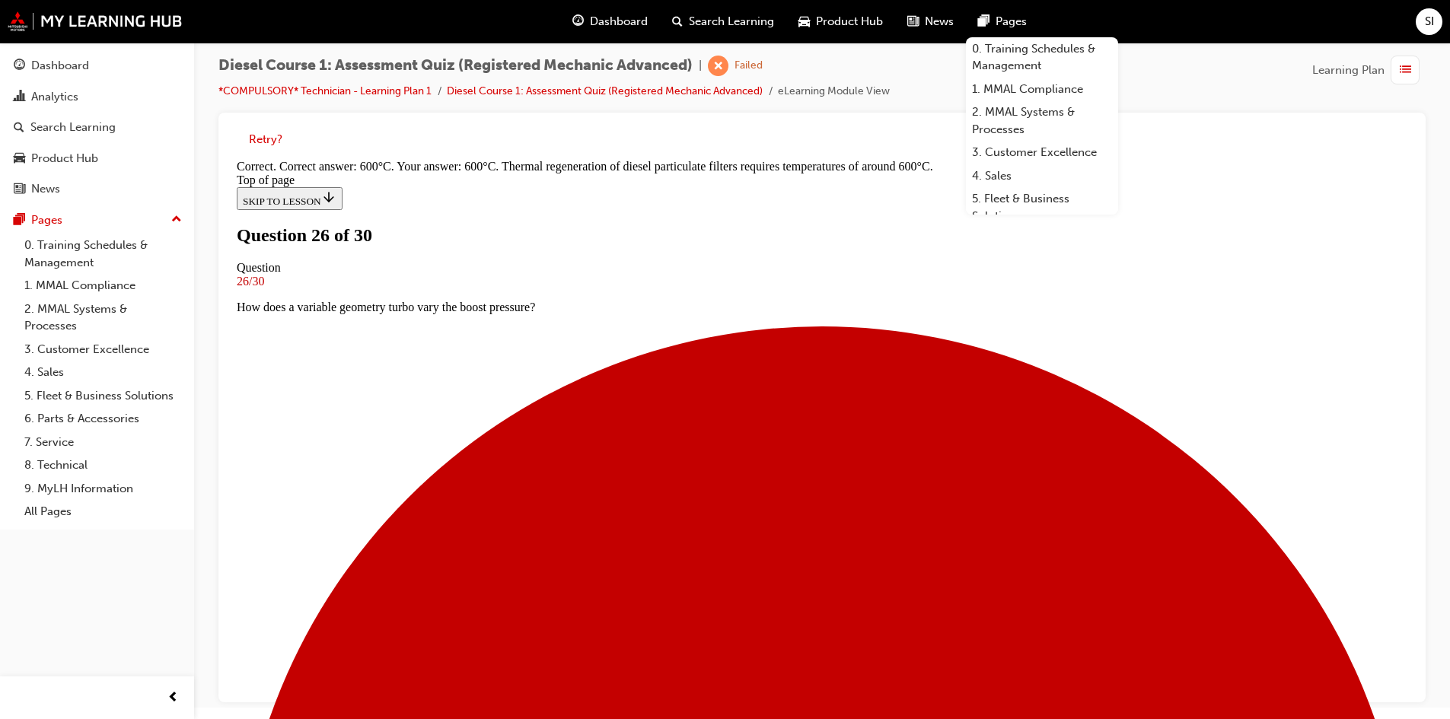
scroll to position [282, 0]
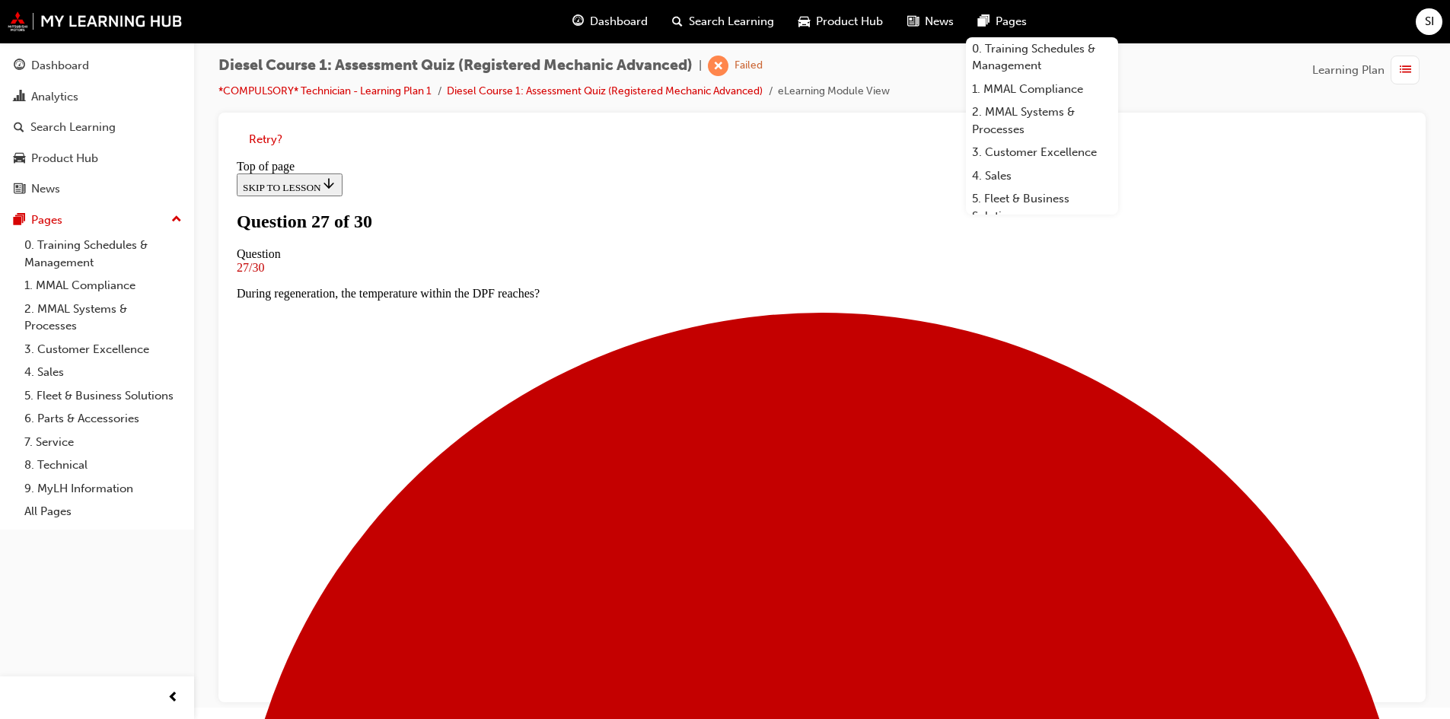
scroll to position [78, 0]
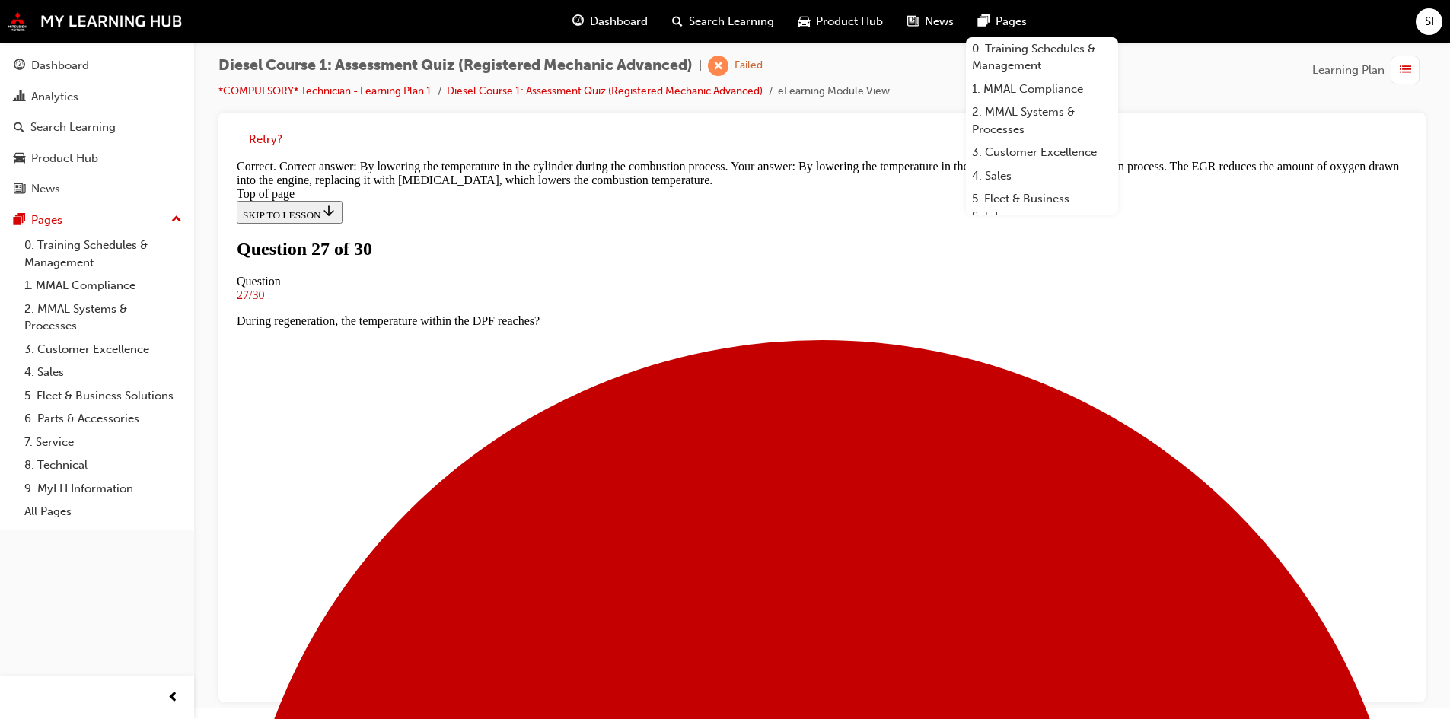
scroll to position [298, 0]
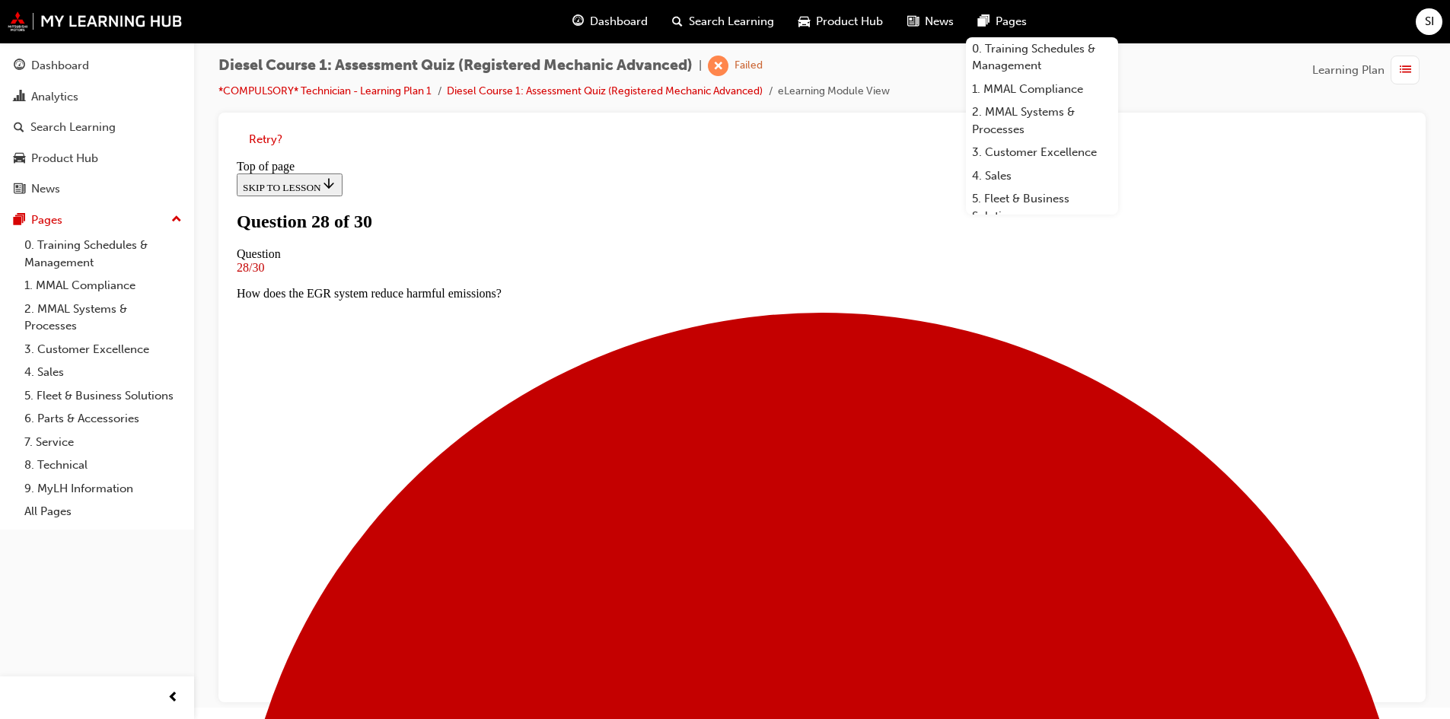
scroll to position [2, 0]
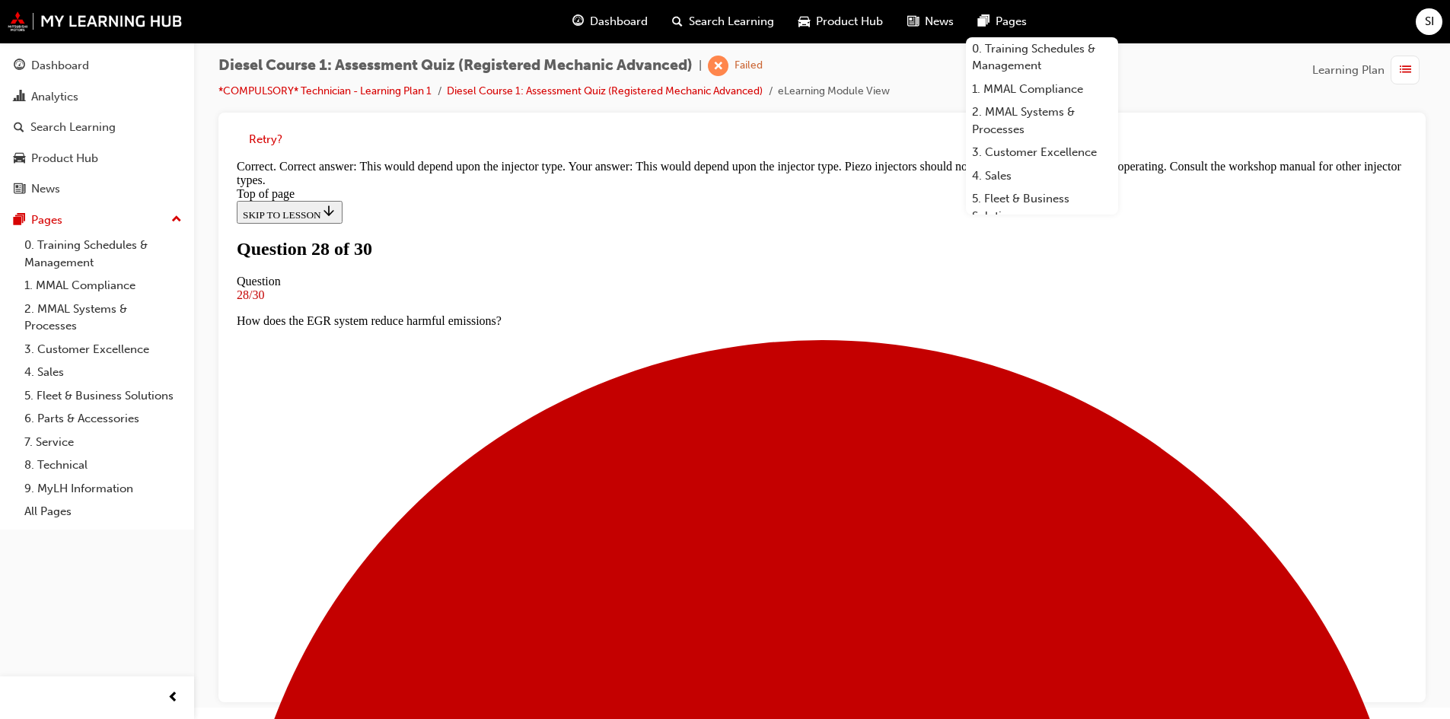
scroll to position [69, 0]
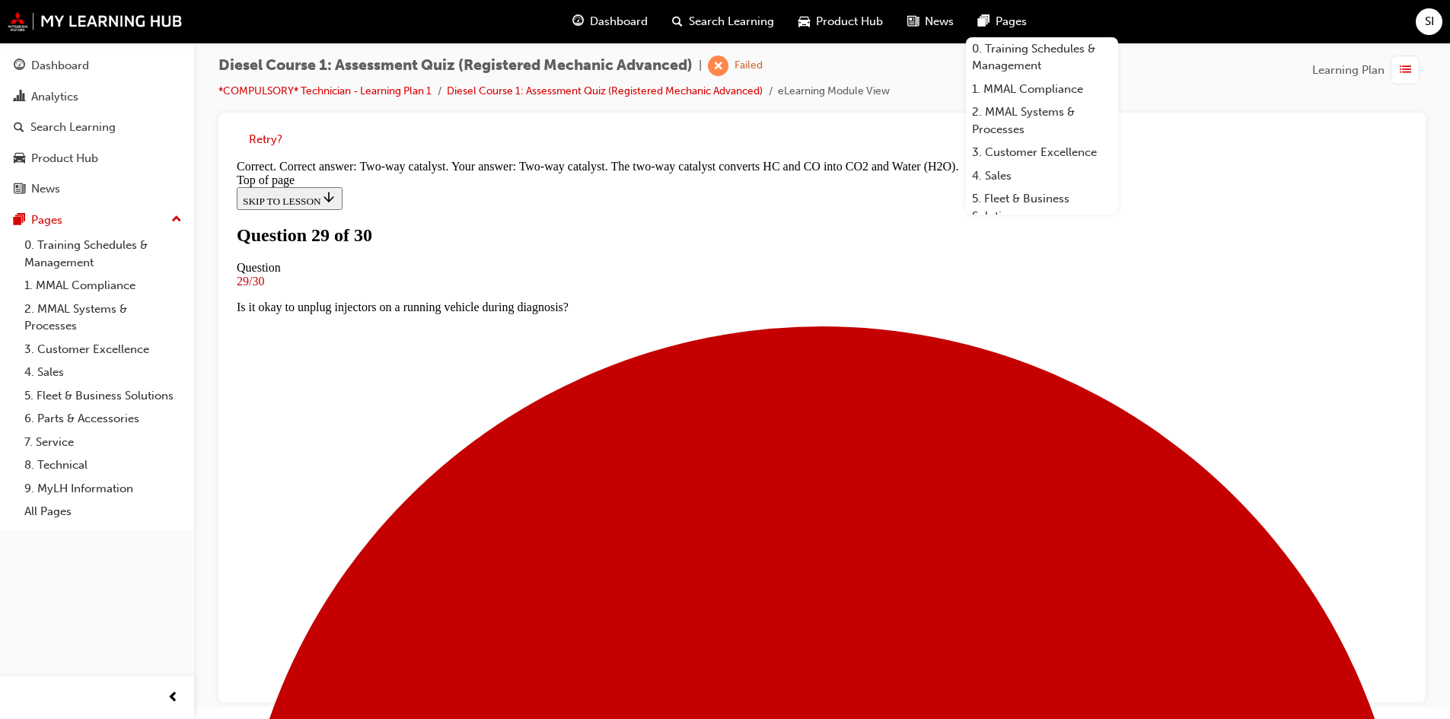
scroll to position [266, 0]
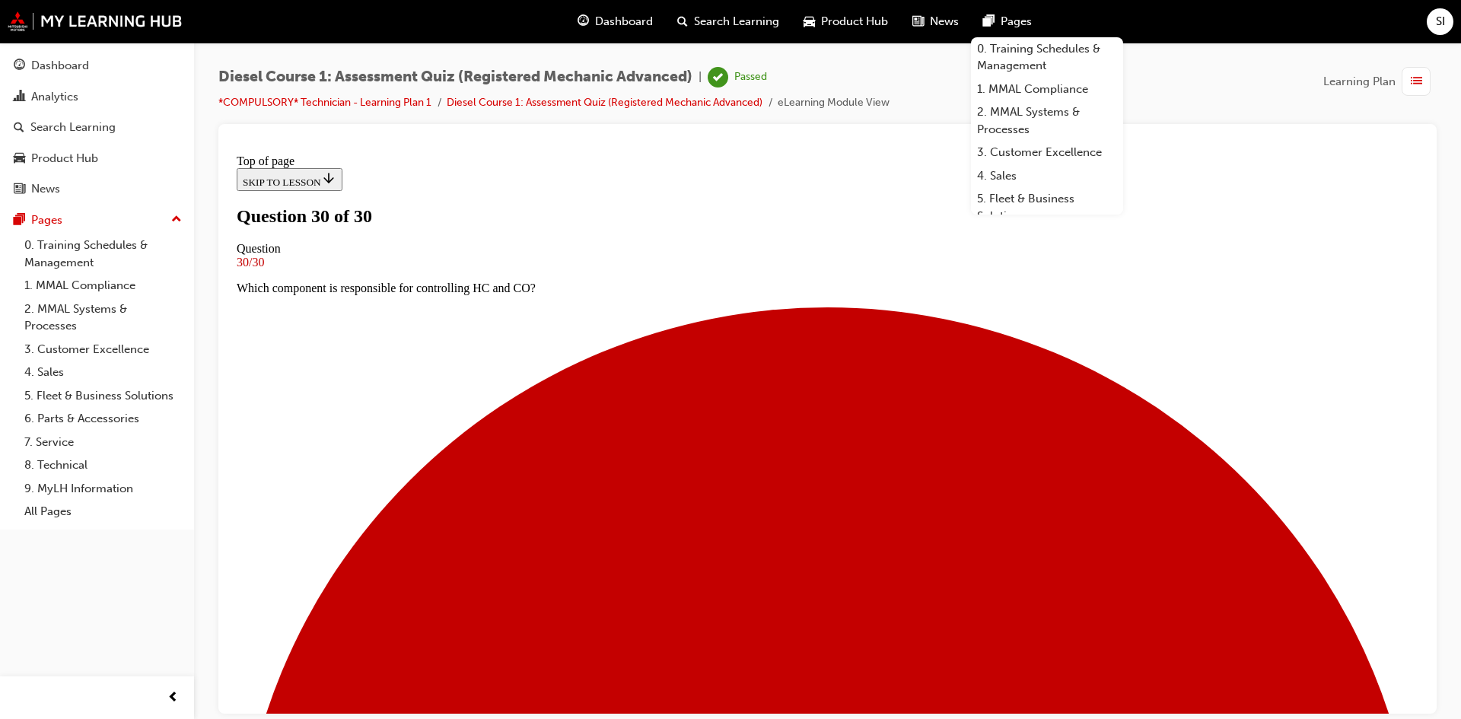
scroll to position [210, 0]
drag, startPoint x: 748, startPoint y: 630, endPoint x: 749, endPoint y: 639, distance: 9.2
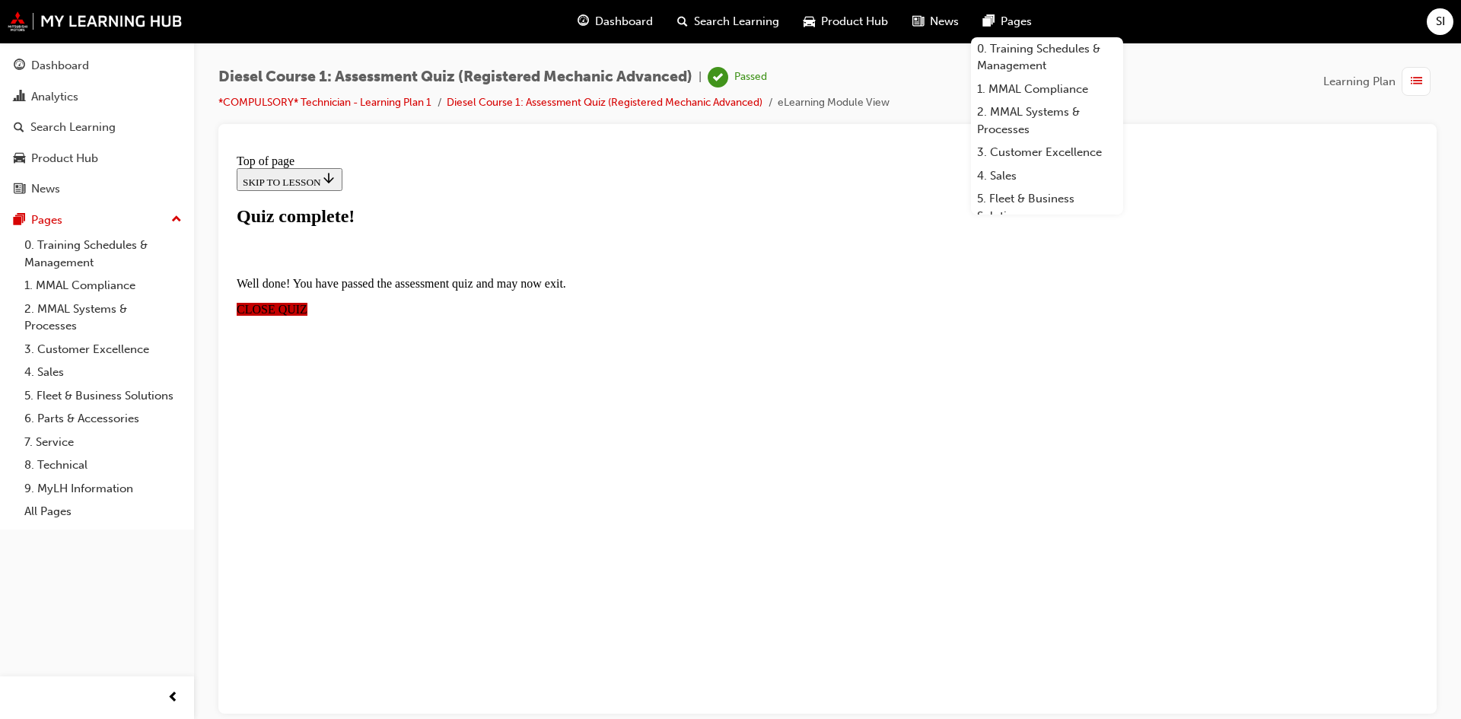
click at [307, 302] on span "CLOSE QUIZ" at bounding box center [272, 308] width 71 height 13
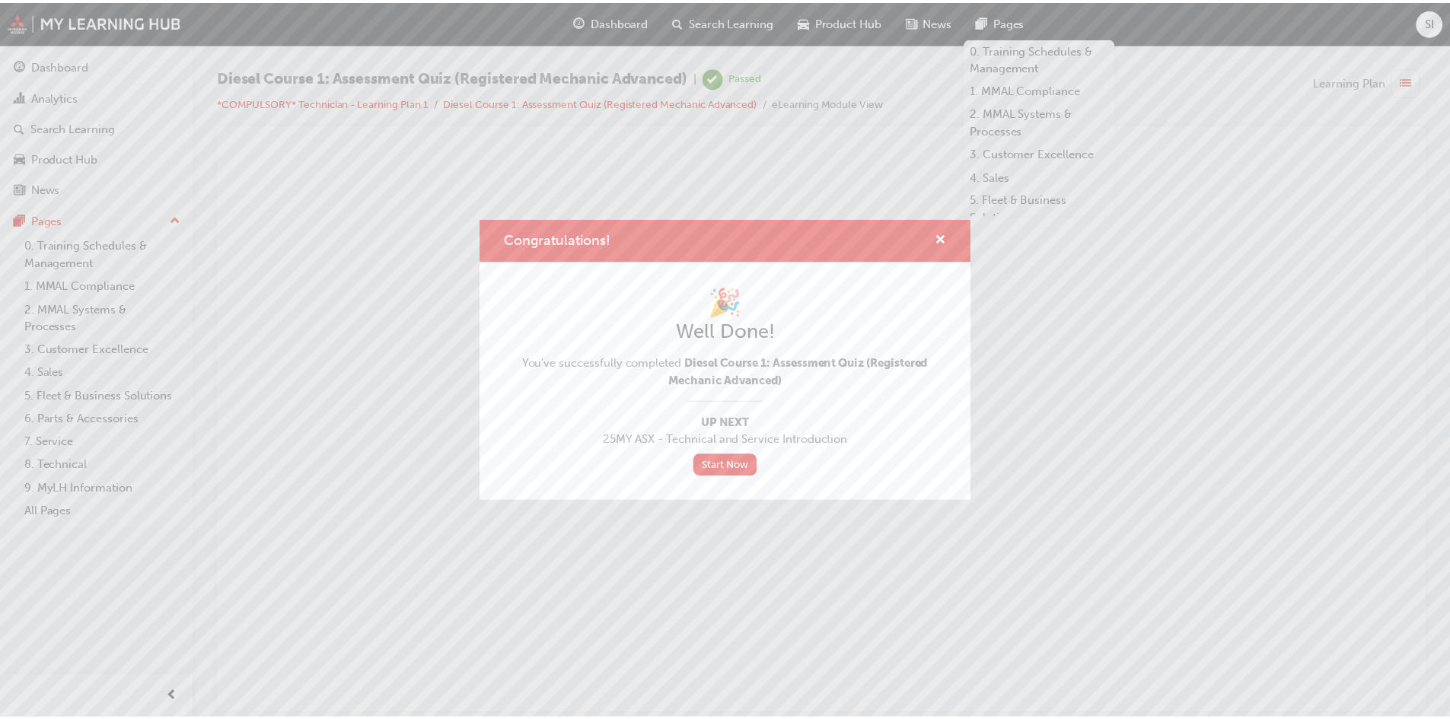
scroll to position [0, 0]
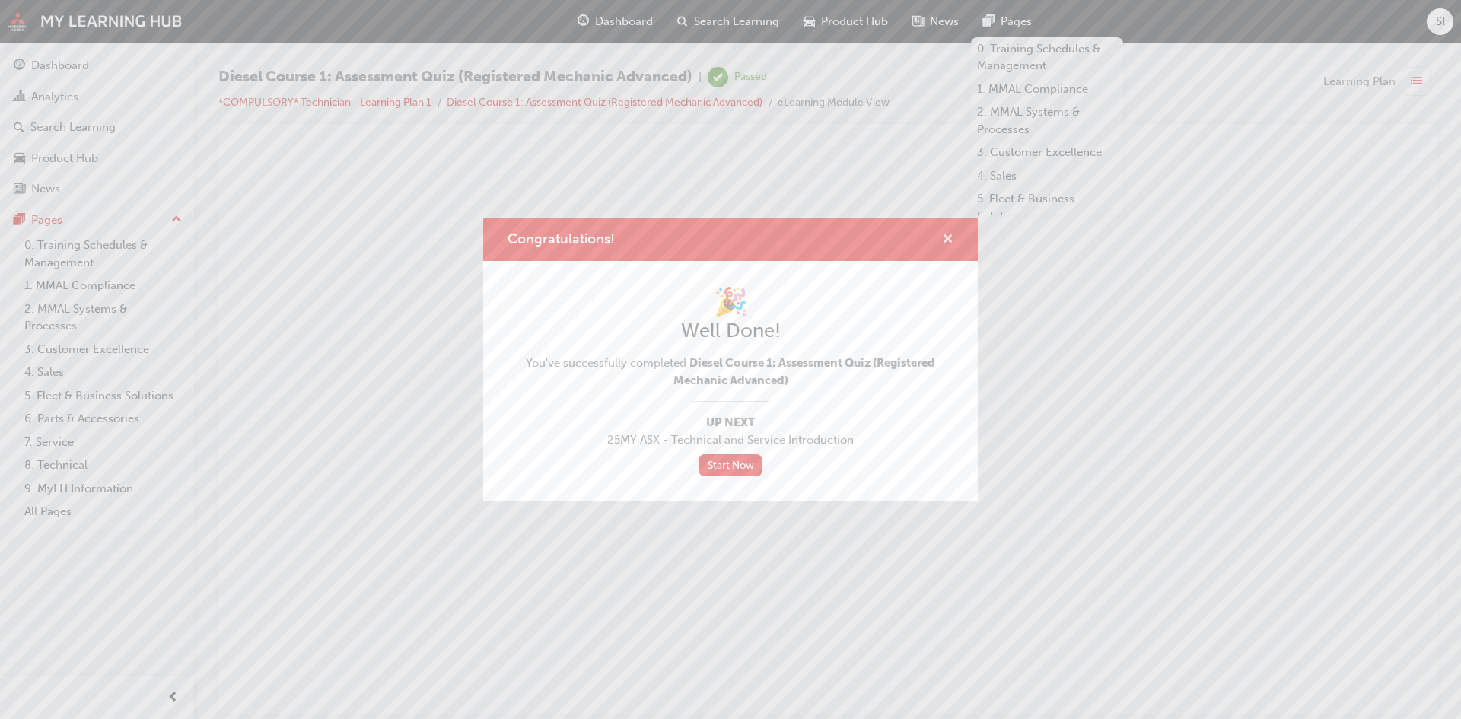
click at [946, 239] on span "cross-icon" at bounding box center [947, 241] width 11 height 14
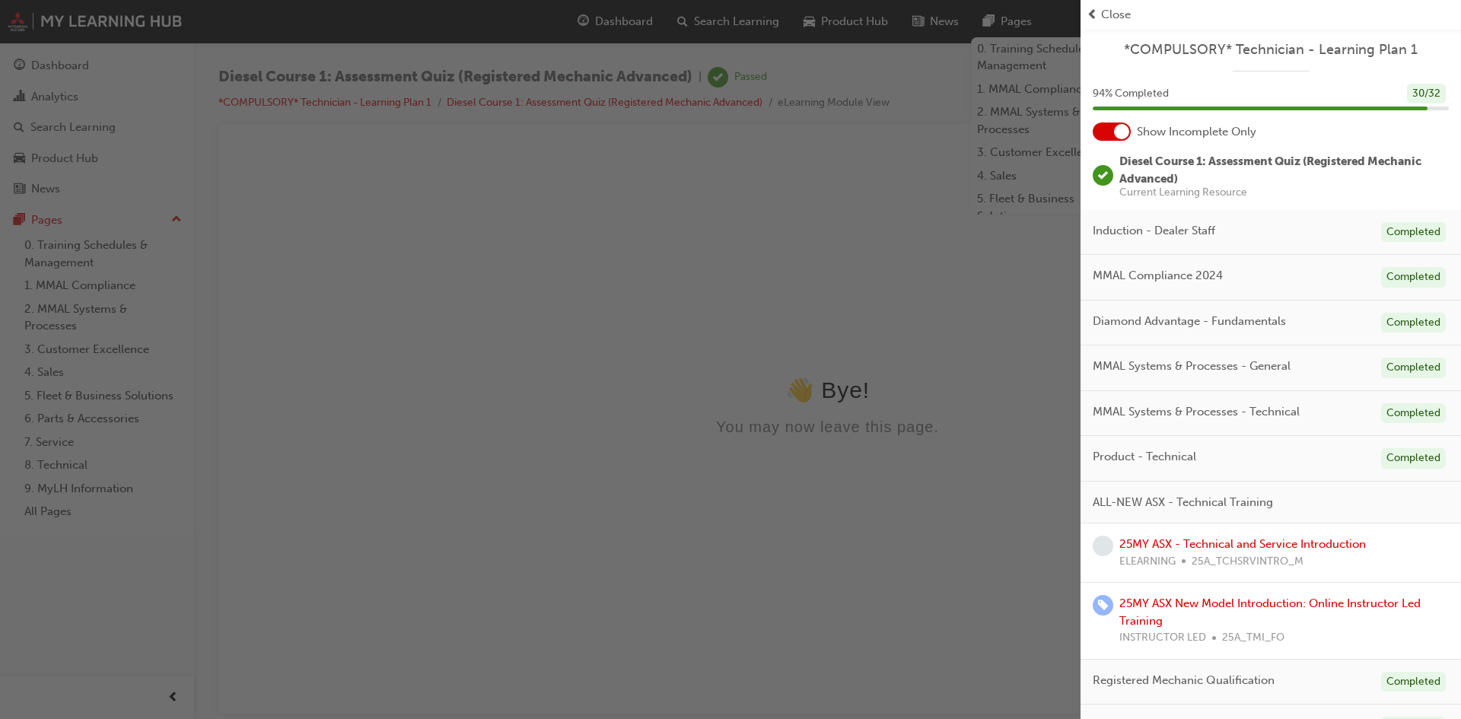
click at [1129, 14] on span "Close" at bounding box center [1116, 15] width 30 height 18
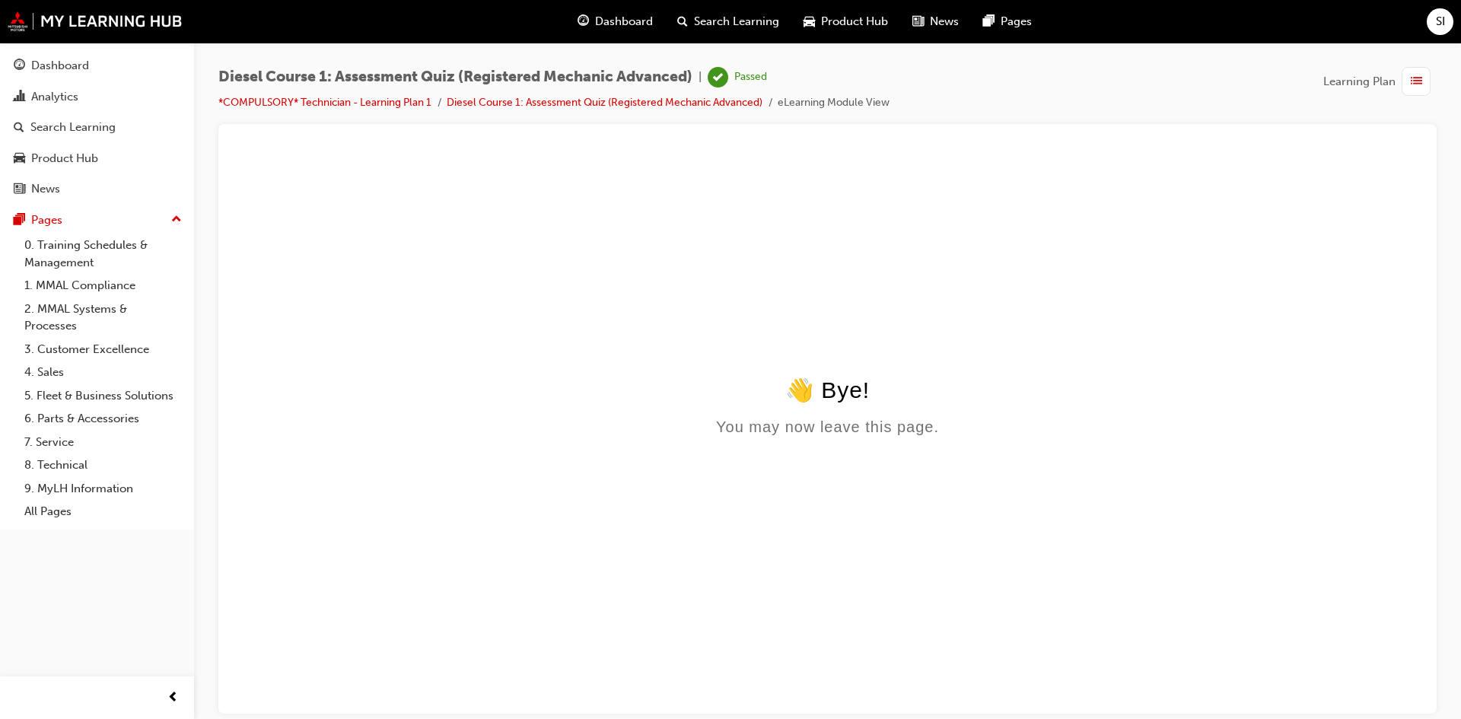
click at [648, 27] on span "Dashboard" at bounding box center [624, 22] width 58 height 18
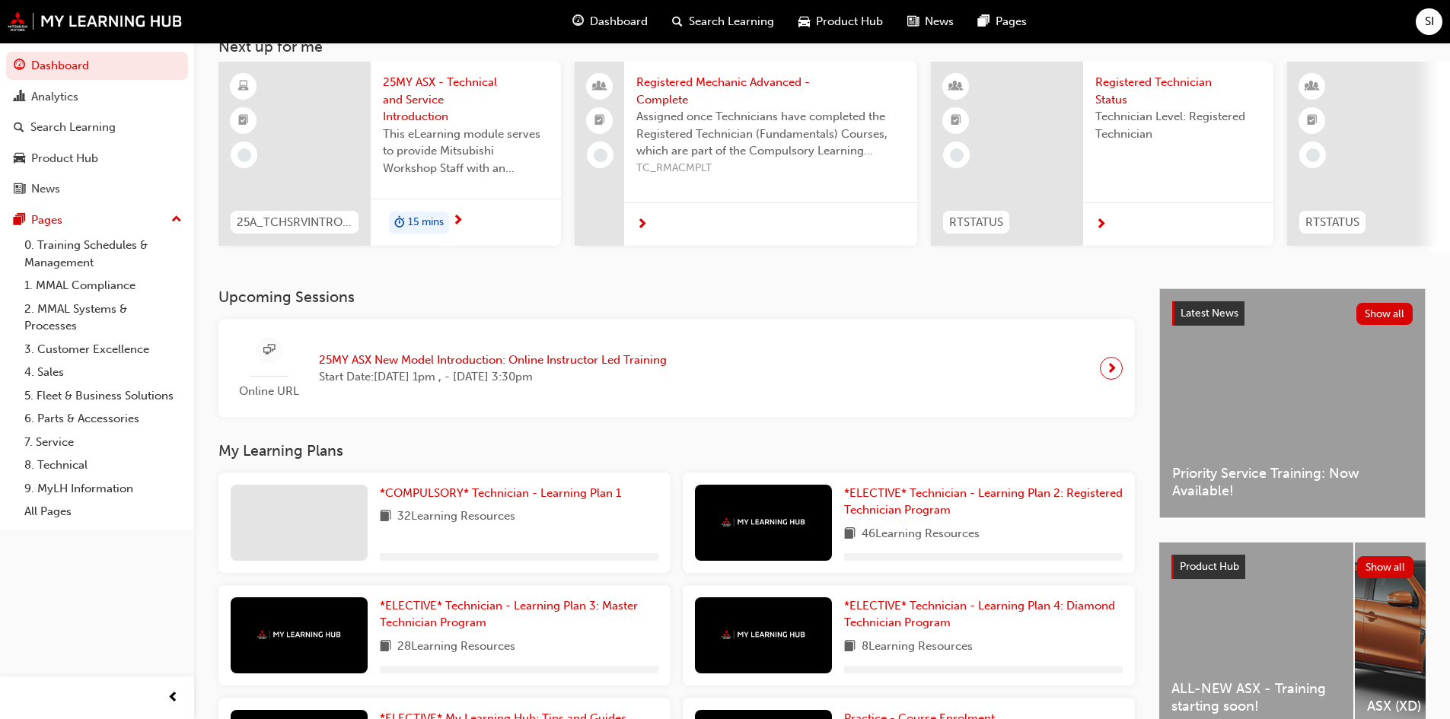
scroll to position [259, 0]
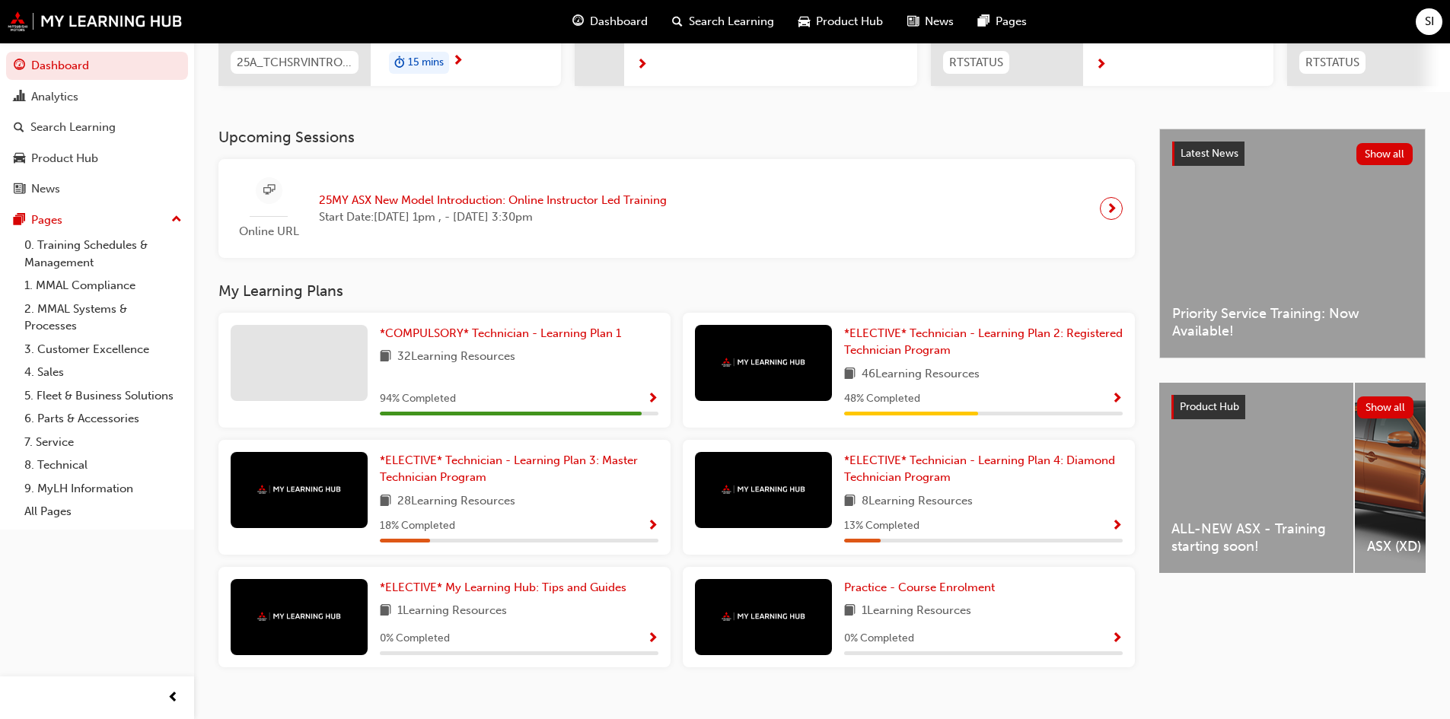
click at [1436, 29] on div "SI" at bounding box center [1428, 21] width 27 height 27
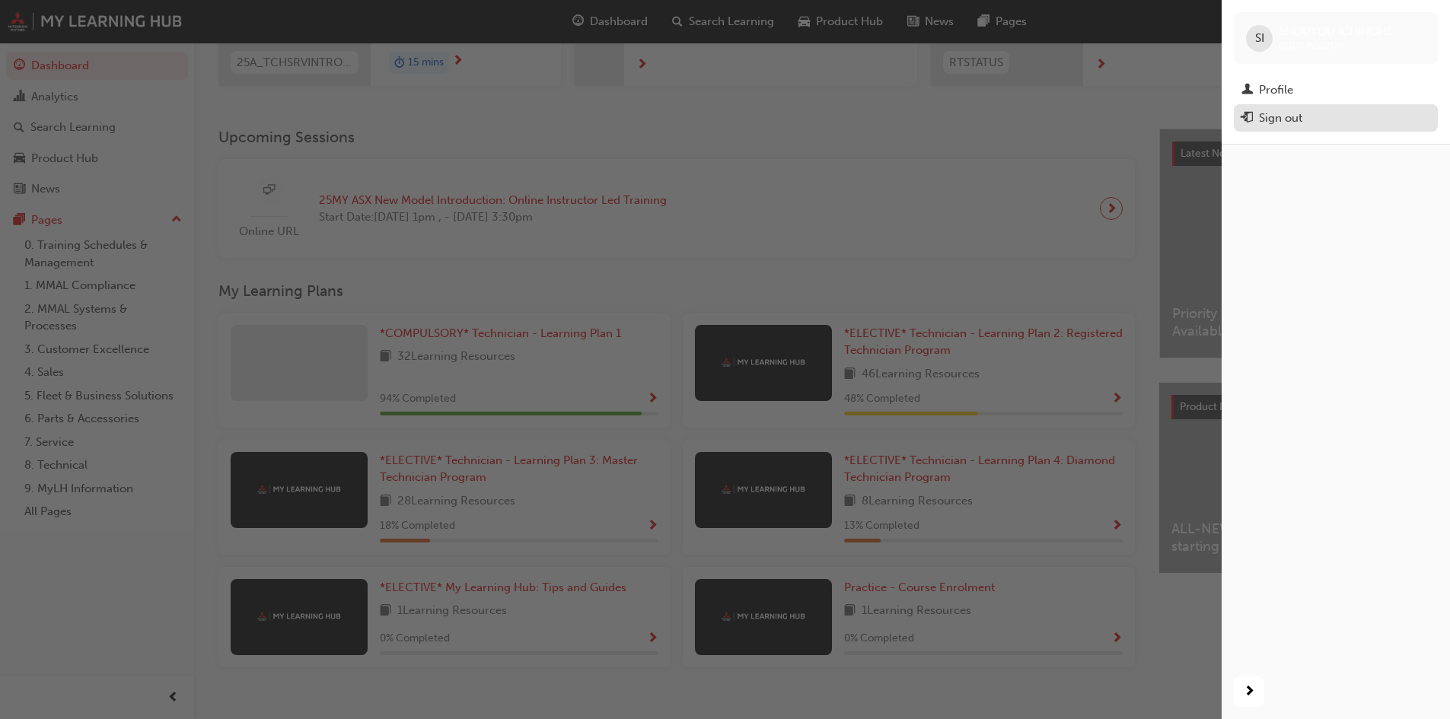
click at [1354, 116] on div "Sign out" at bounding box center [1335, 118] width 189 height 19
